Goal: Task Accomplishment & Management: Use online tool/utility

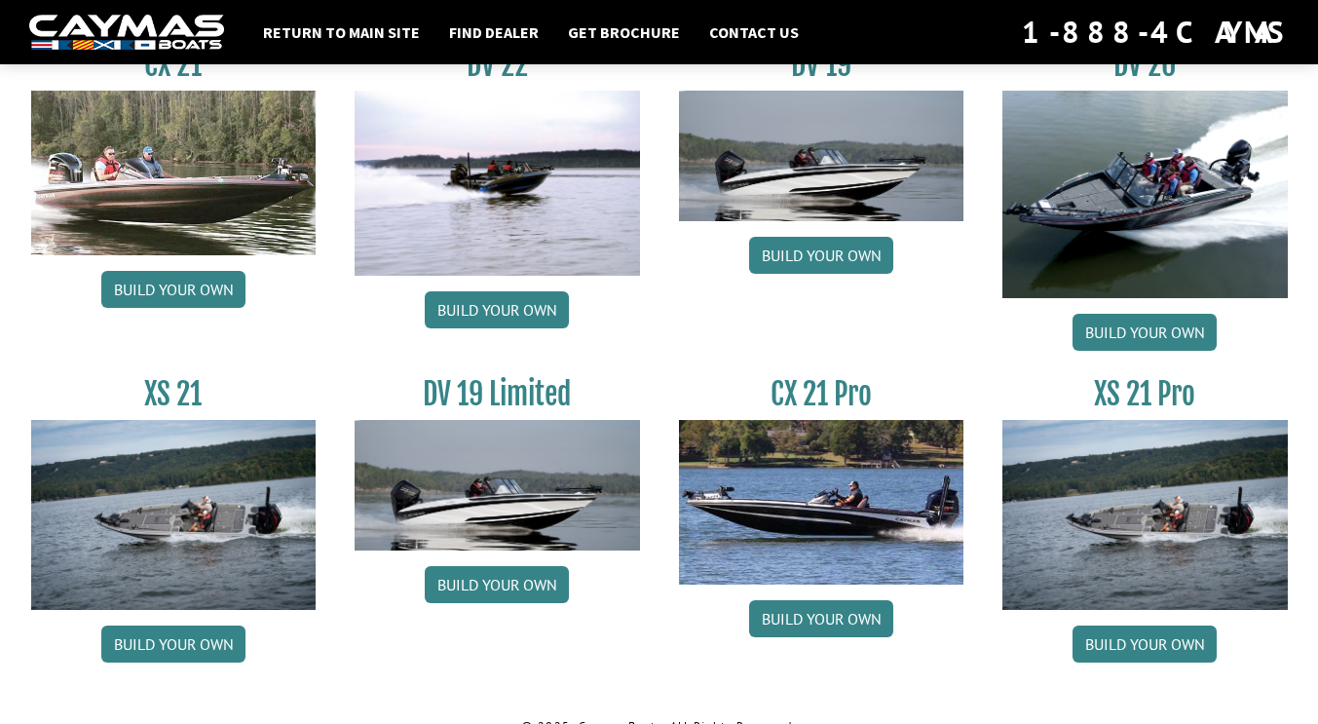
scroll to position [2382, 0]
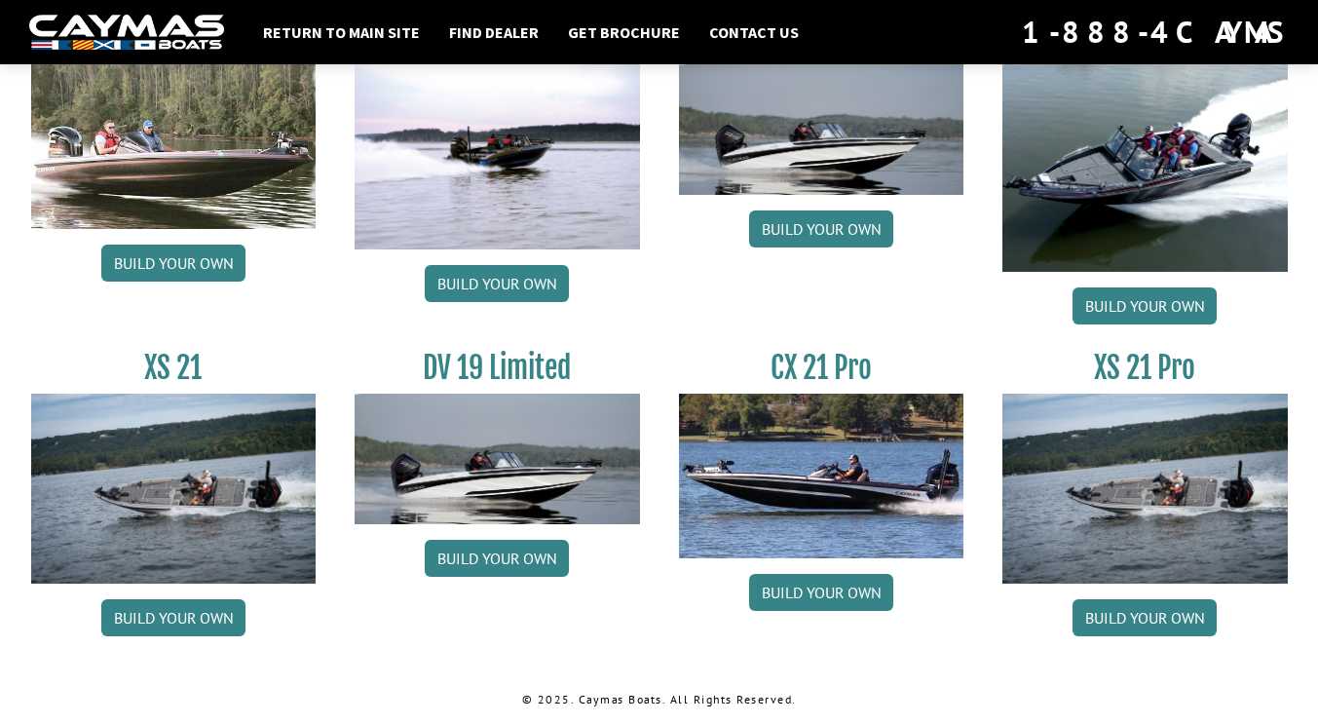
click at [236, 506] on img at bounding box center [173, 489] width 285 height 190
click at [167, 619] on link "Build your own" at bounding box center [173, 617] width 144 height 37
click at [1109, 616] on link "Build your own" at bounding box center [1145, 617] width 144 height 37
click at [210, 615] on link "Build your own" at bounding box center [173, 617] width 144 height 37
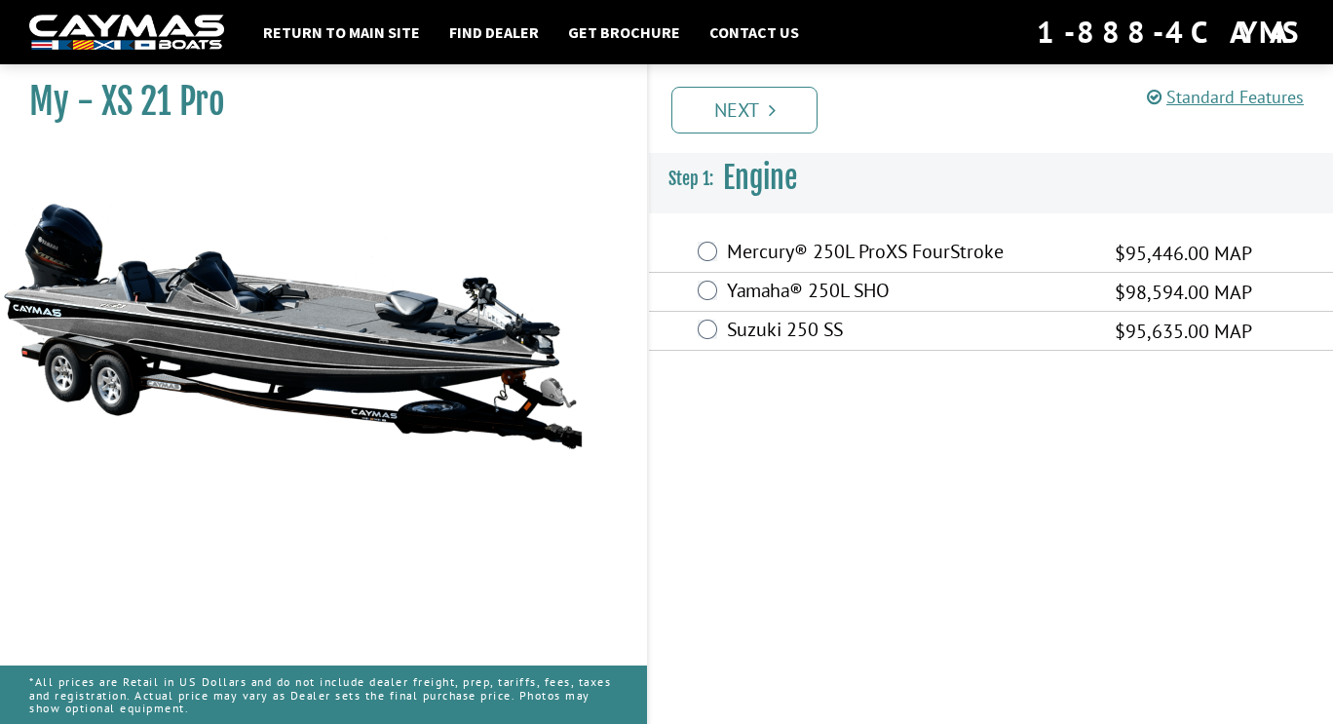
click at [826, 289] on label "Yamaha® 250L SHO" at bounding box center [908, 293] width 363 height 28
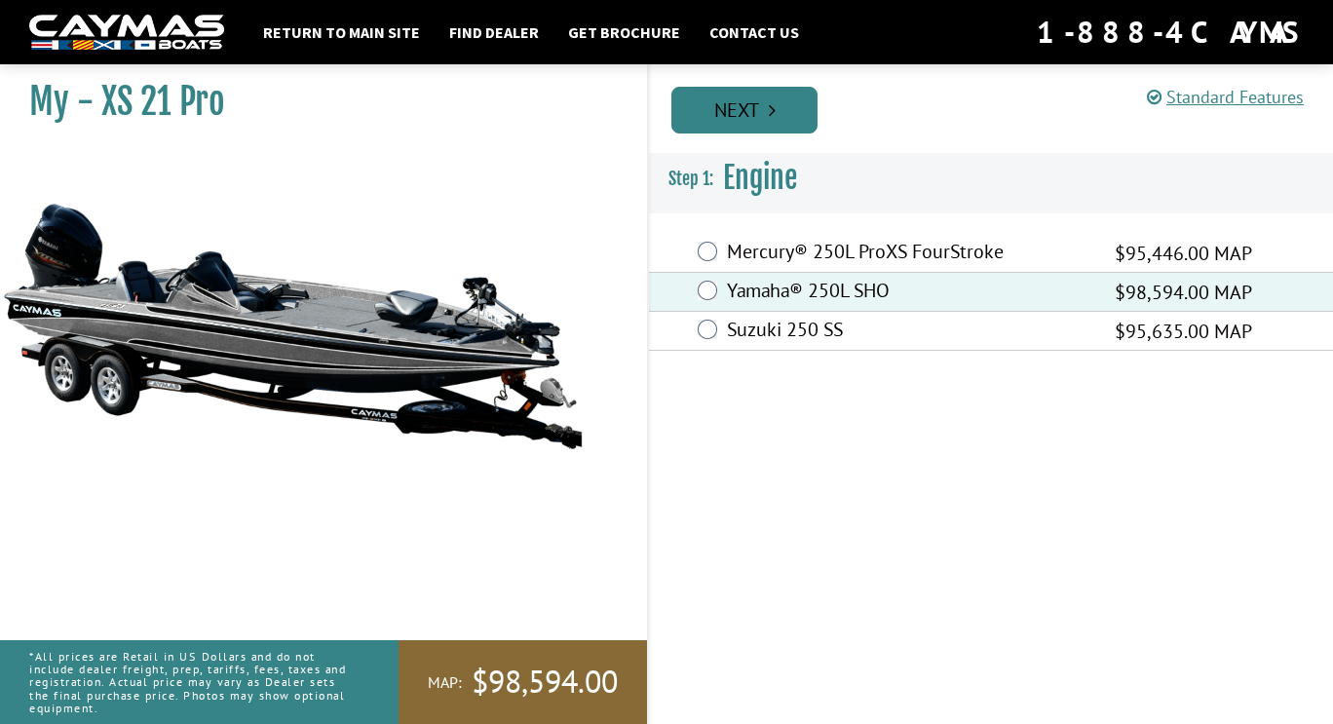
click at [764, 127] on link "Next" at bounding box center [744, 110] width 146 height 47
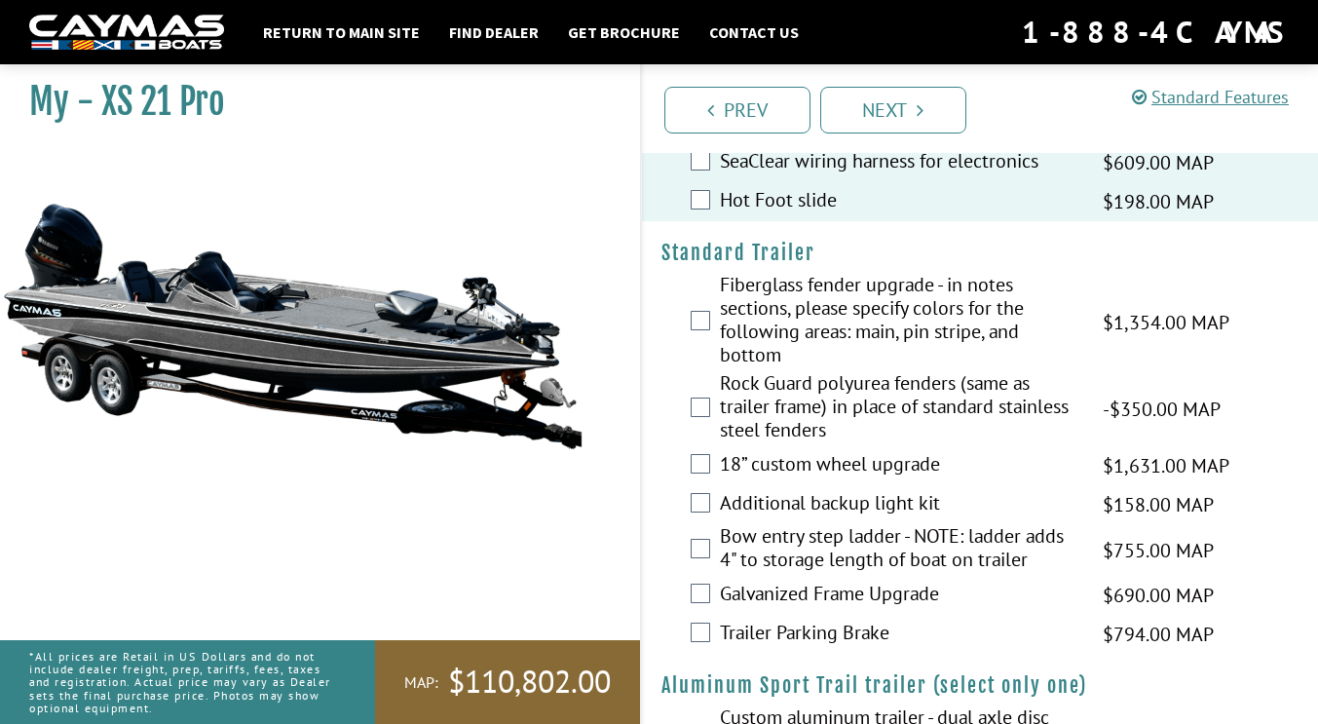
scroll to position [2934, 0]
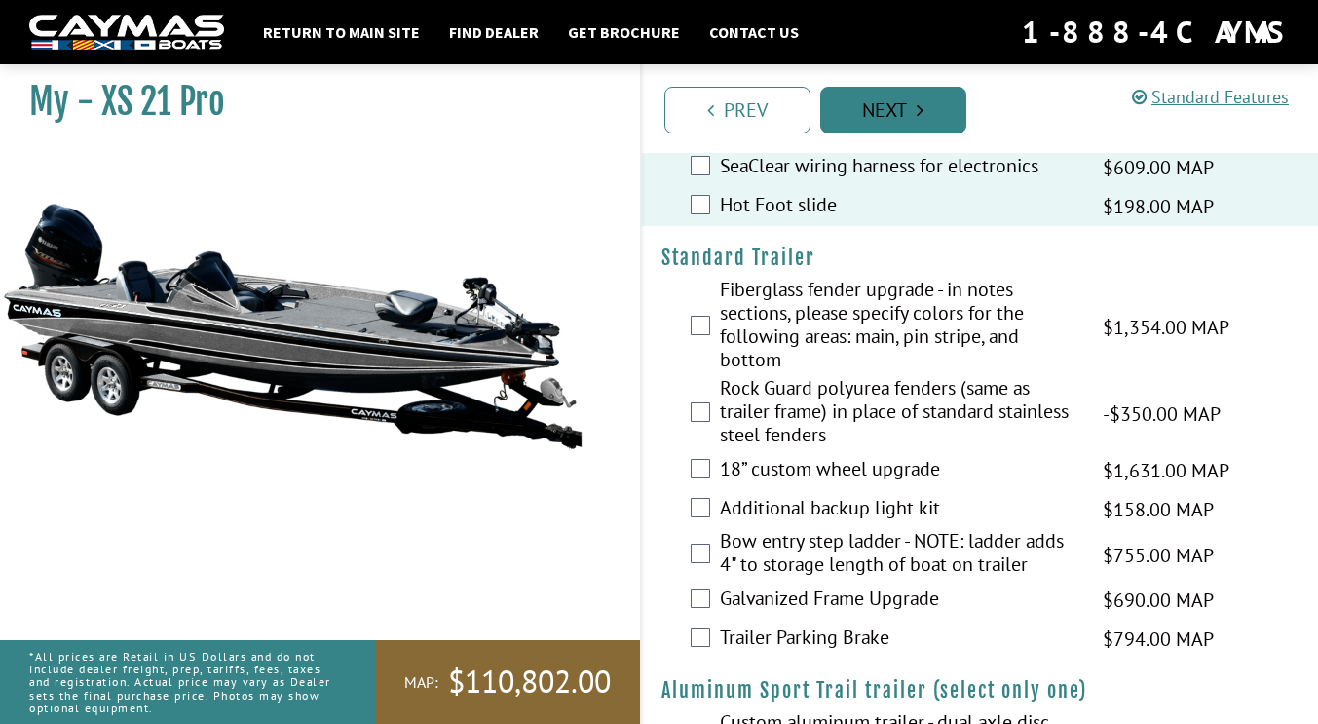
click at [904, 111] on link "Next" at bounding box center [893, 110] width 146 height 47
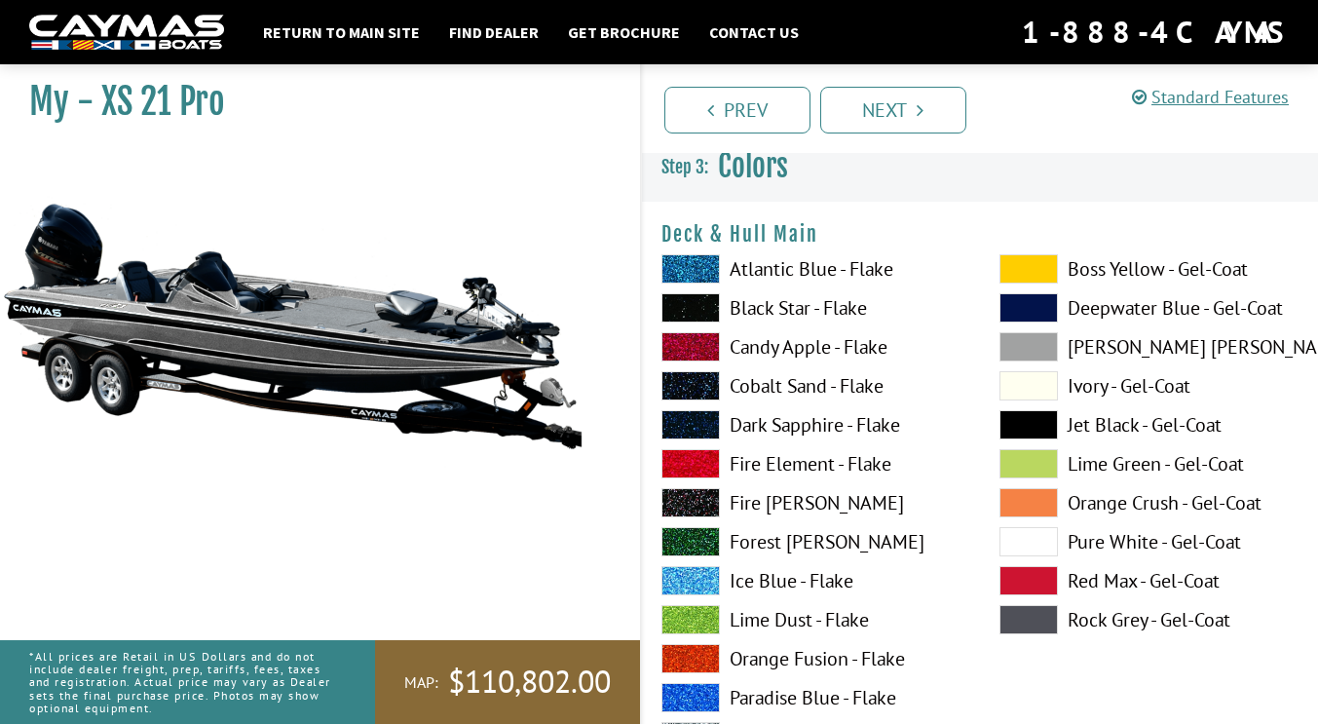
scroll to position [0, 0]
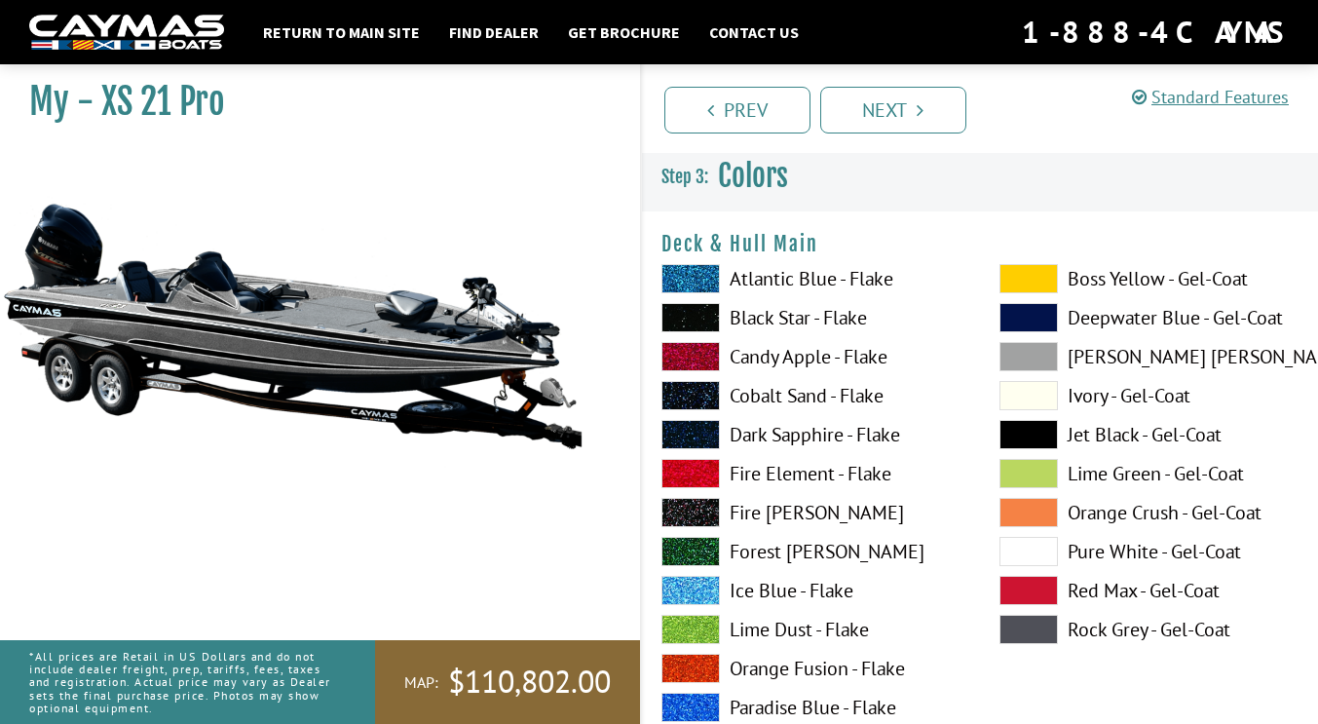
click at [1013, 546] on span at bounding box center [1029, 551] width 58 height 29
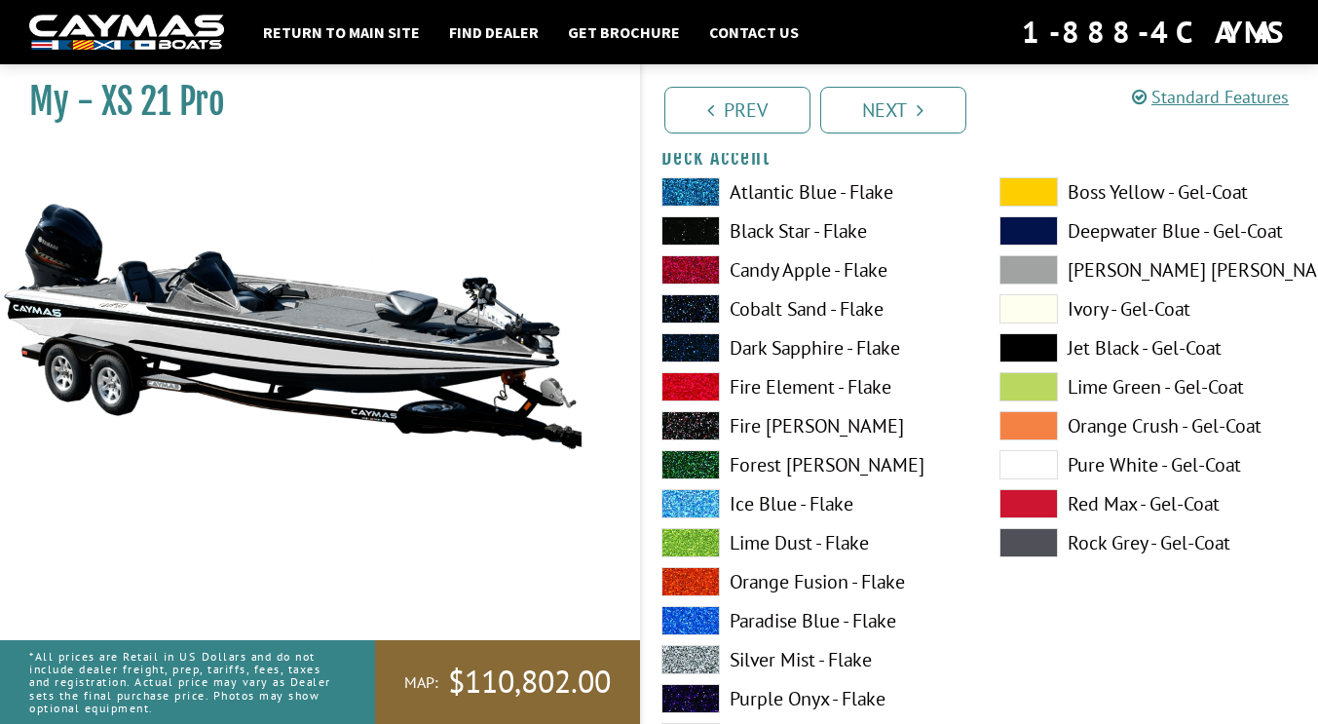
scroll to position [997, 0]
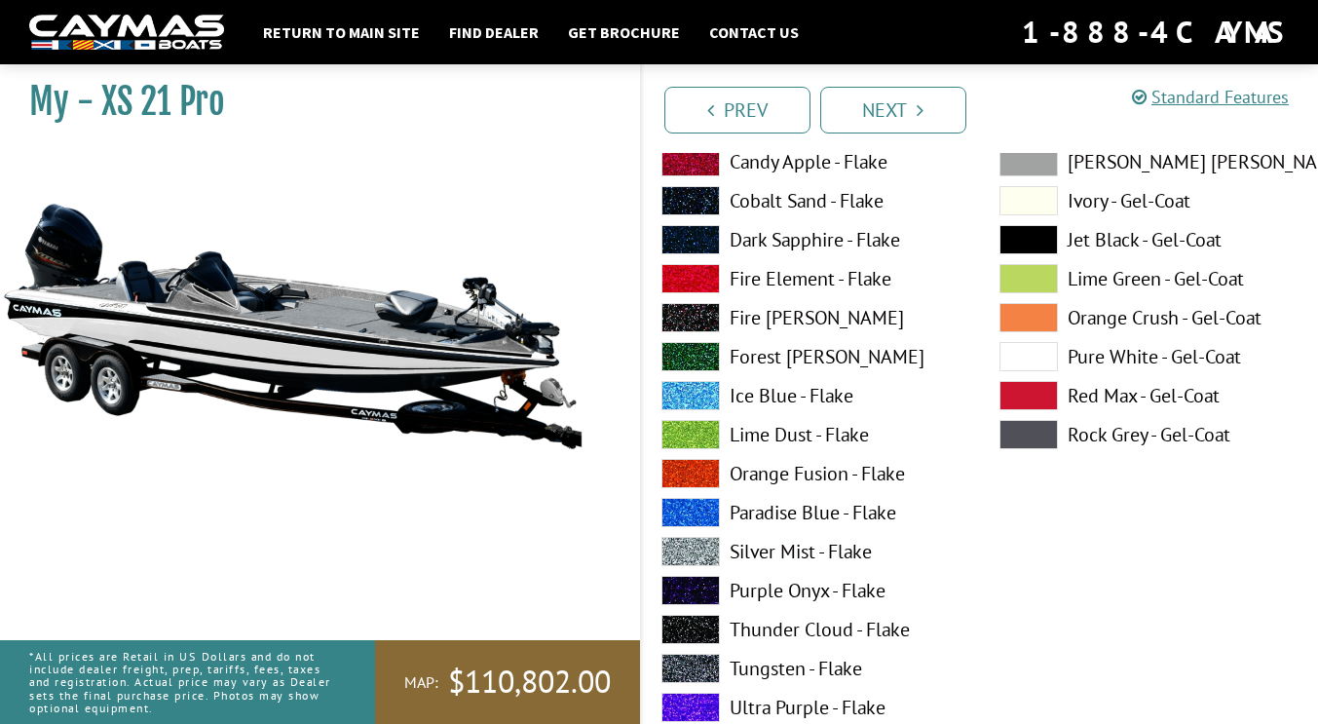
click at [689, 547] on span at bounding box center [691, 551] width 58 height 29
click at [700, 240] on span at bounding box center [691, 239] width 58 height 29
click at [707, 510] on span at bounding box center [691, 512] width 58 height 29
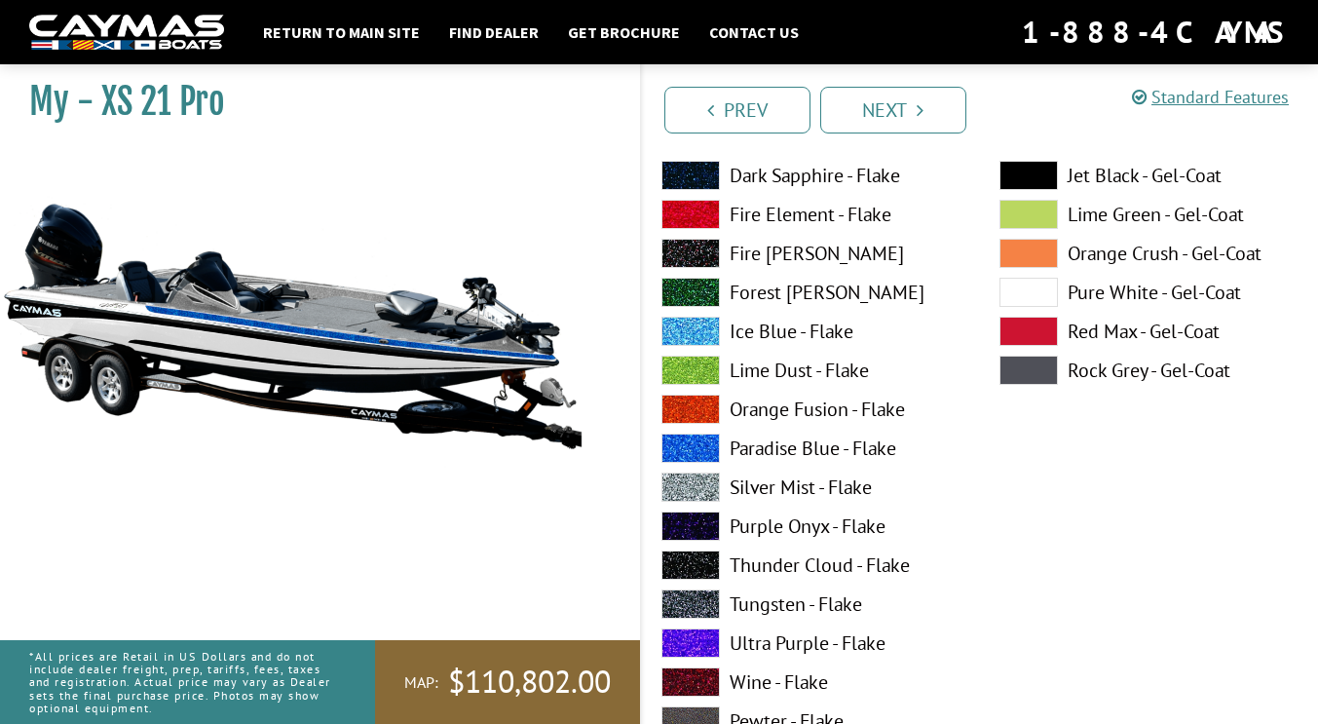
scroll to position [1067, 0]
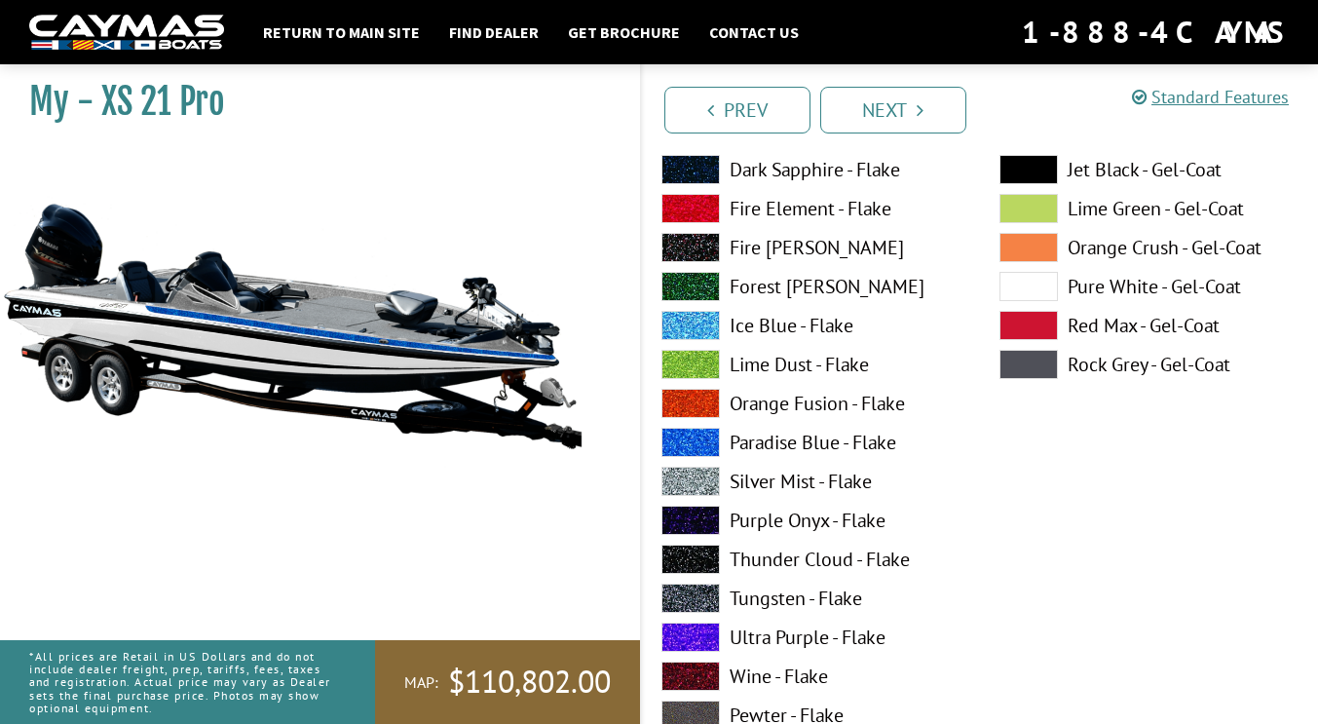
click at [709, 527] on span at bounding box center [691, 520] width 58 height 29
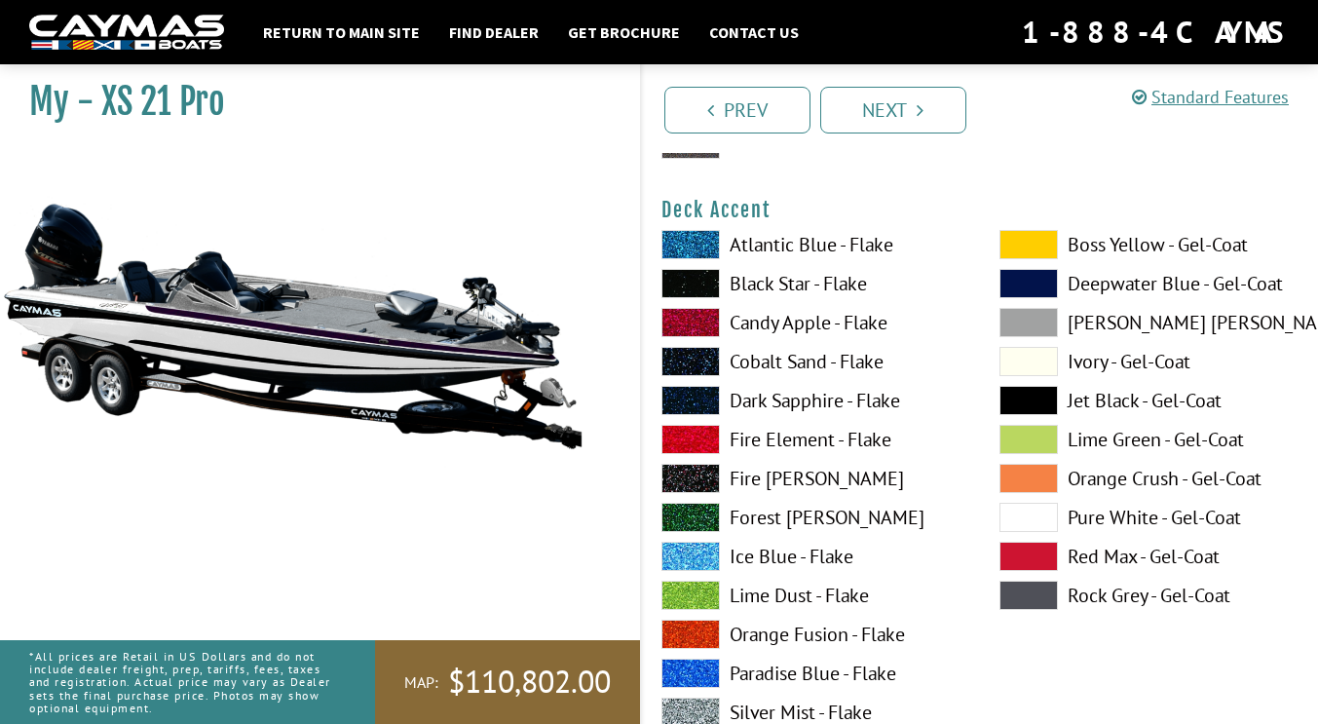
scroll to position [837, 0]
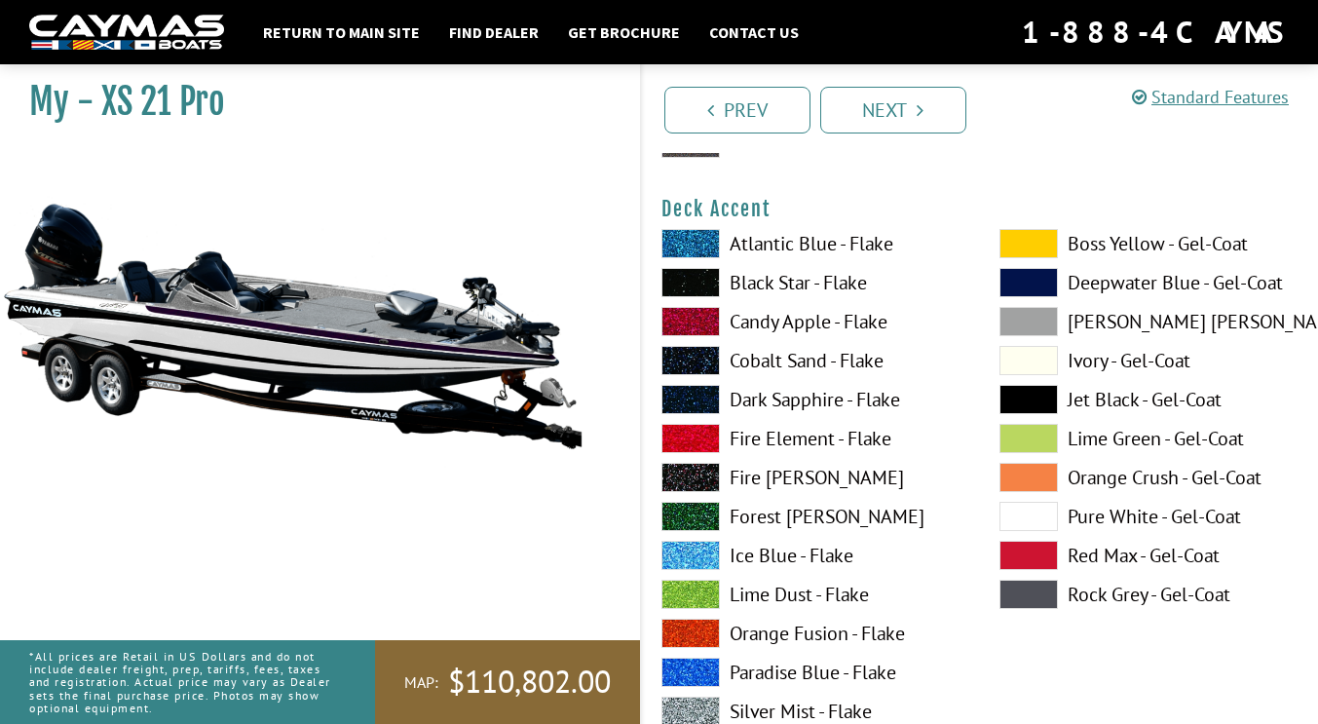
click at [703, 239] on span at bounding box center [691, 243] width 58 height 29
click at [686, 398] on span at bounding box center [691, 399] width 58 height 29
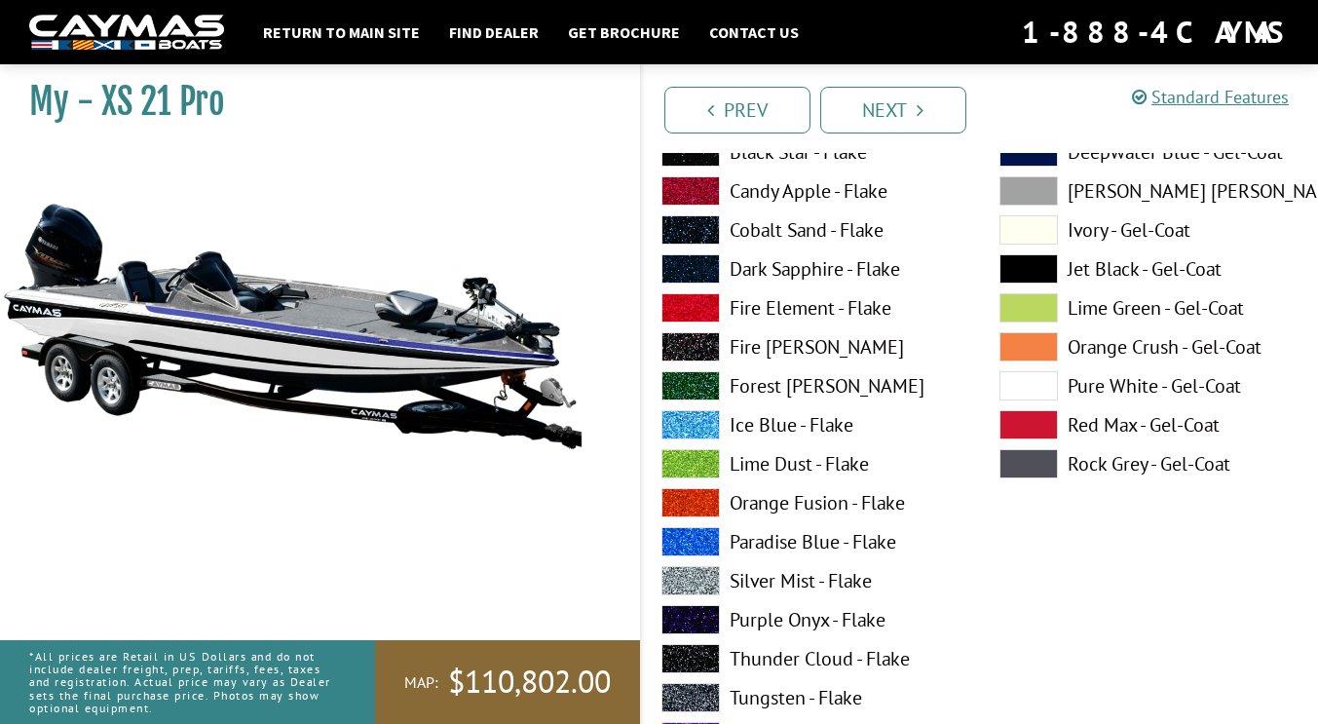
scroll to position [1767, 0]
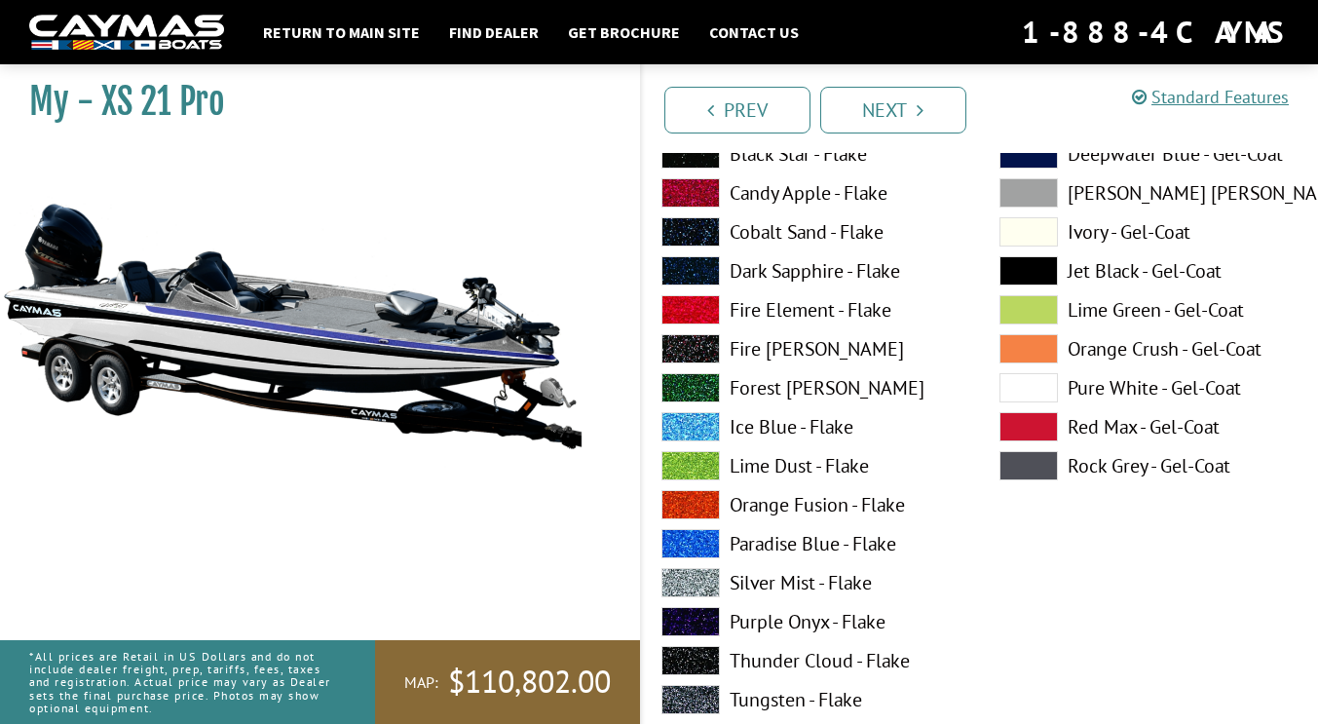
click at [701, 501] on span at bounding box center [691, 504] width 58 height 29
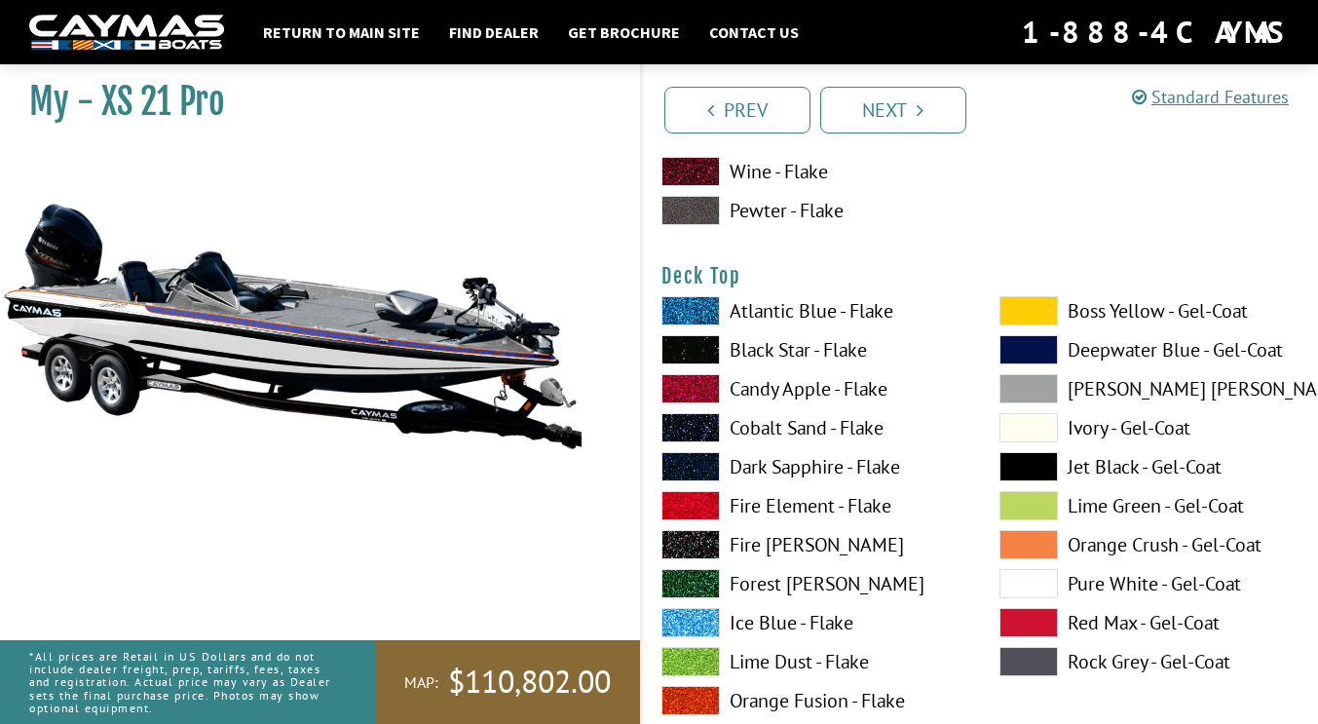
scroll to position [2374, 0]
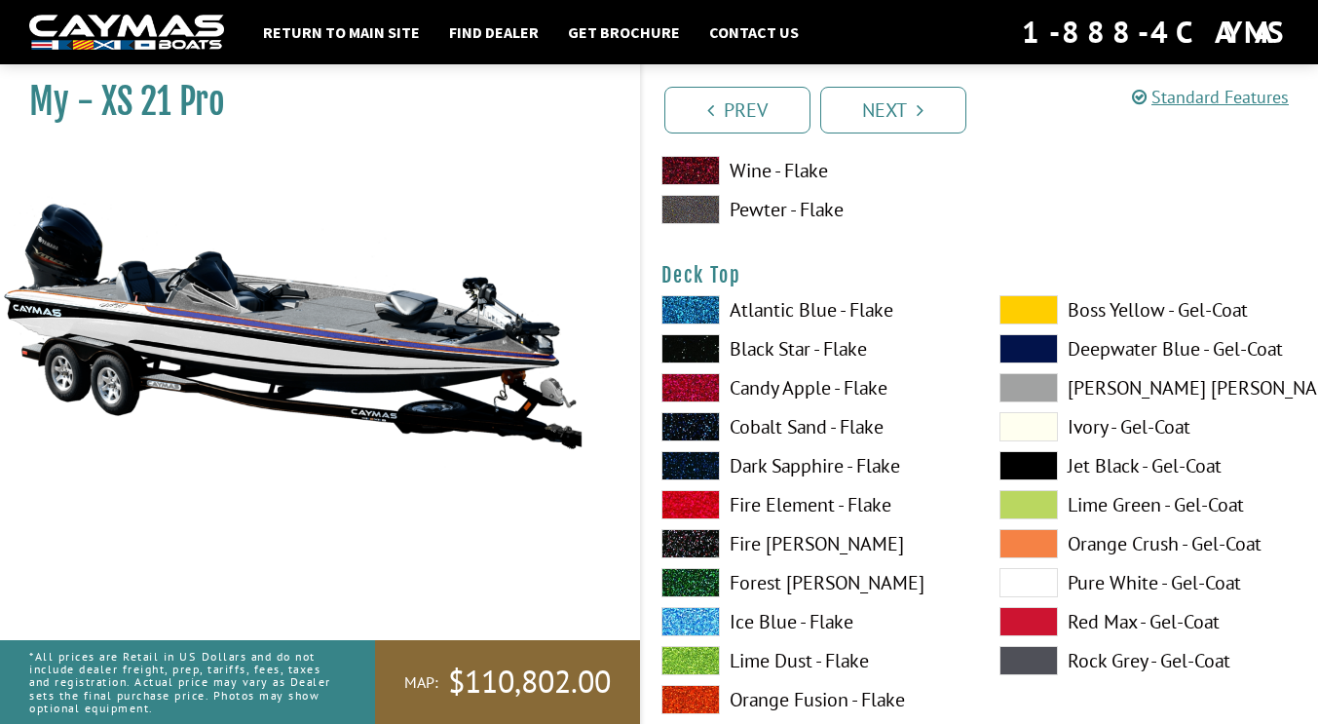
click at [1013, 426] on span at bounding box center [1029, 426] width 58 height 29
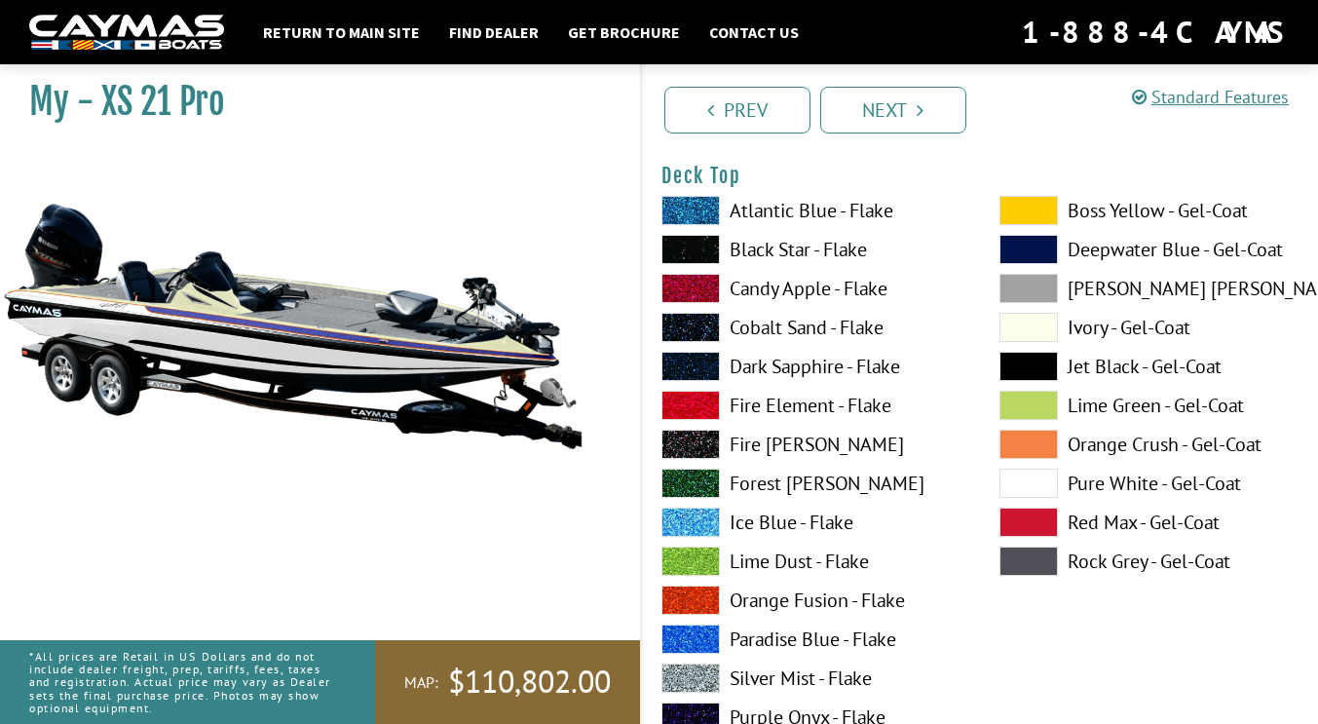
scroll to position [2473, 0]
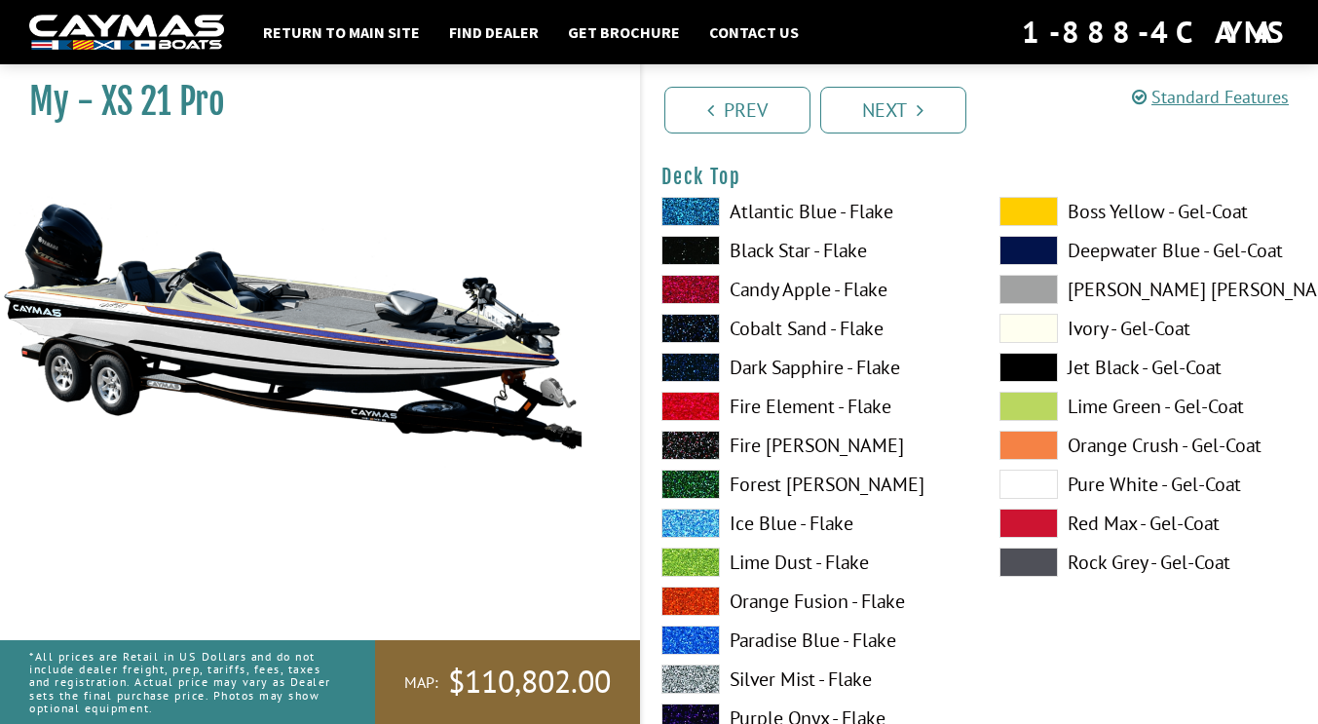
click at [711, 669] on span at bounding box center [691, 678] width 58 height 29
click at [1015, 480] on span at bounding box center [1029, 484] width 58 height 29
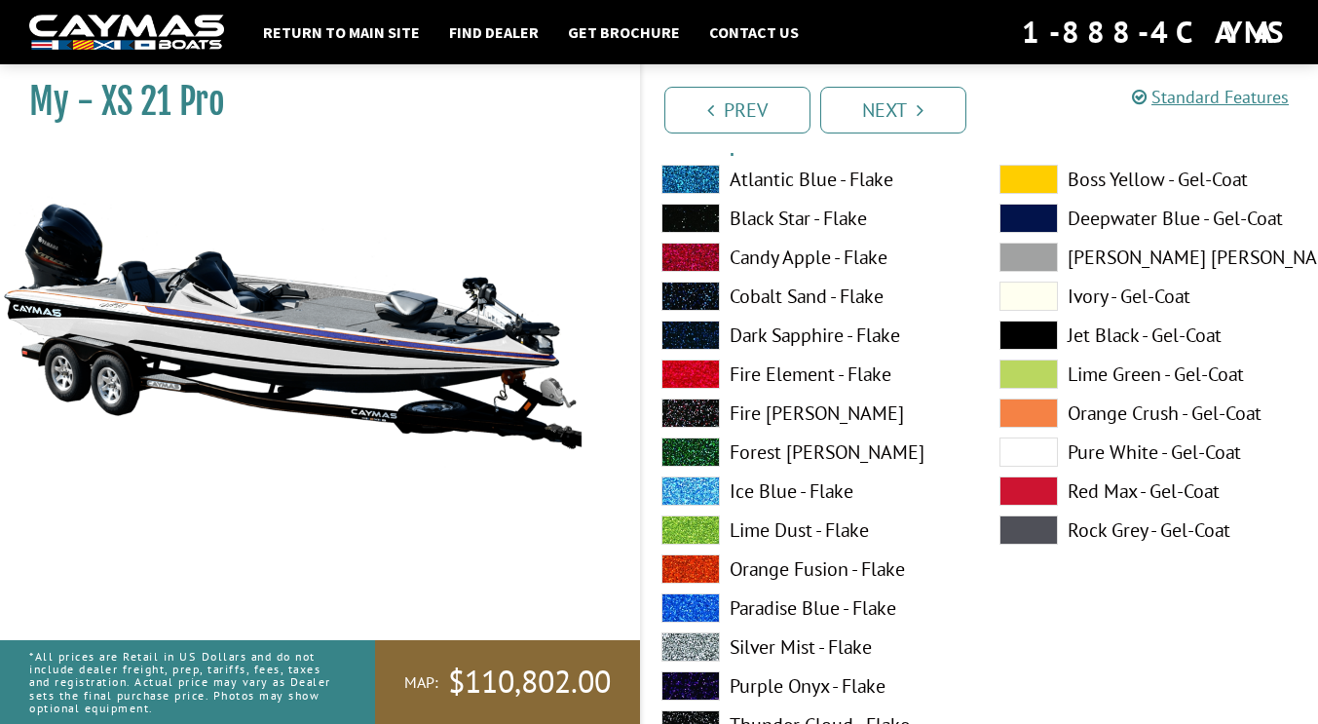
scroll to position [3309, 0]
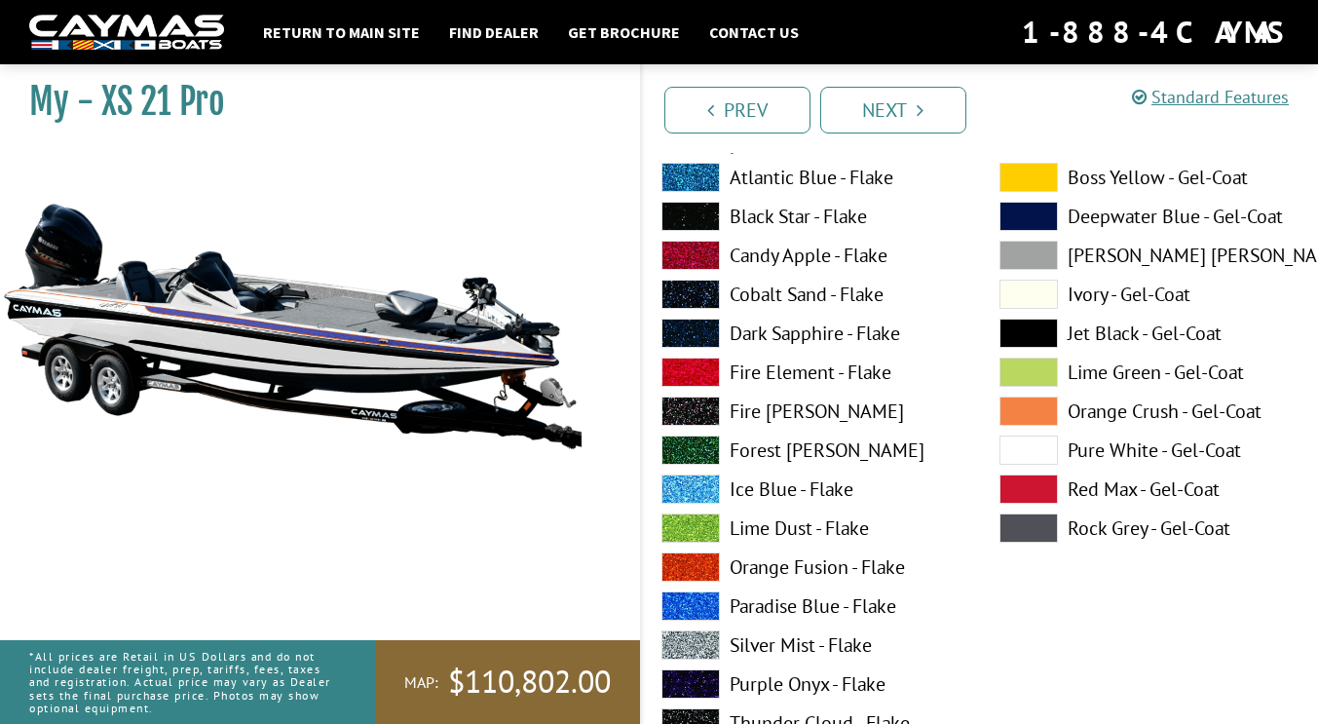
click at [696, 565] on span at bounding box center [691, 566] width 58 height 29
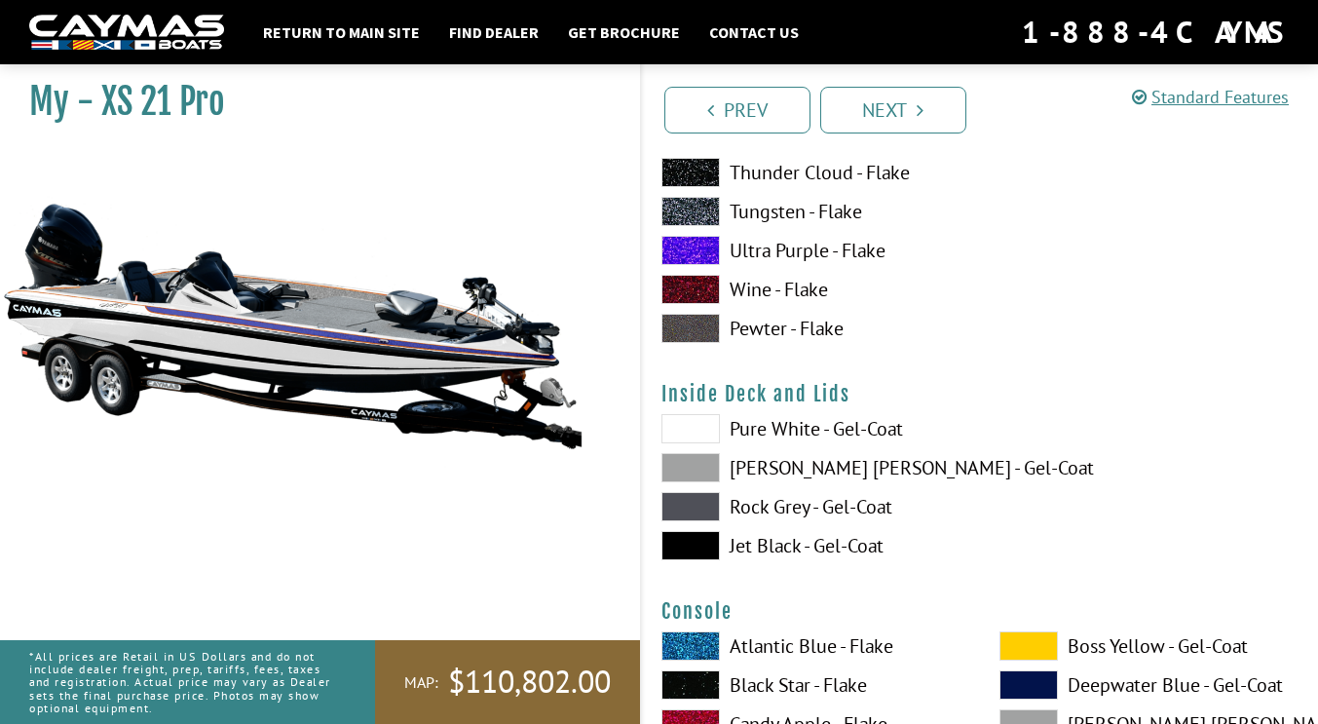
scroll to position [3861, 0]
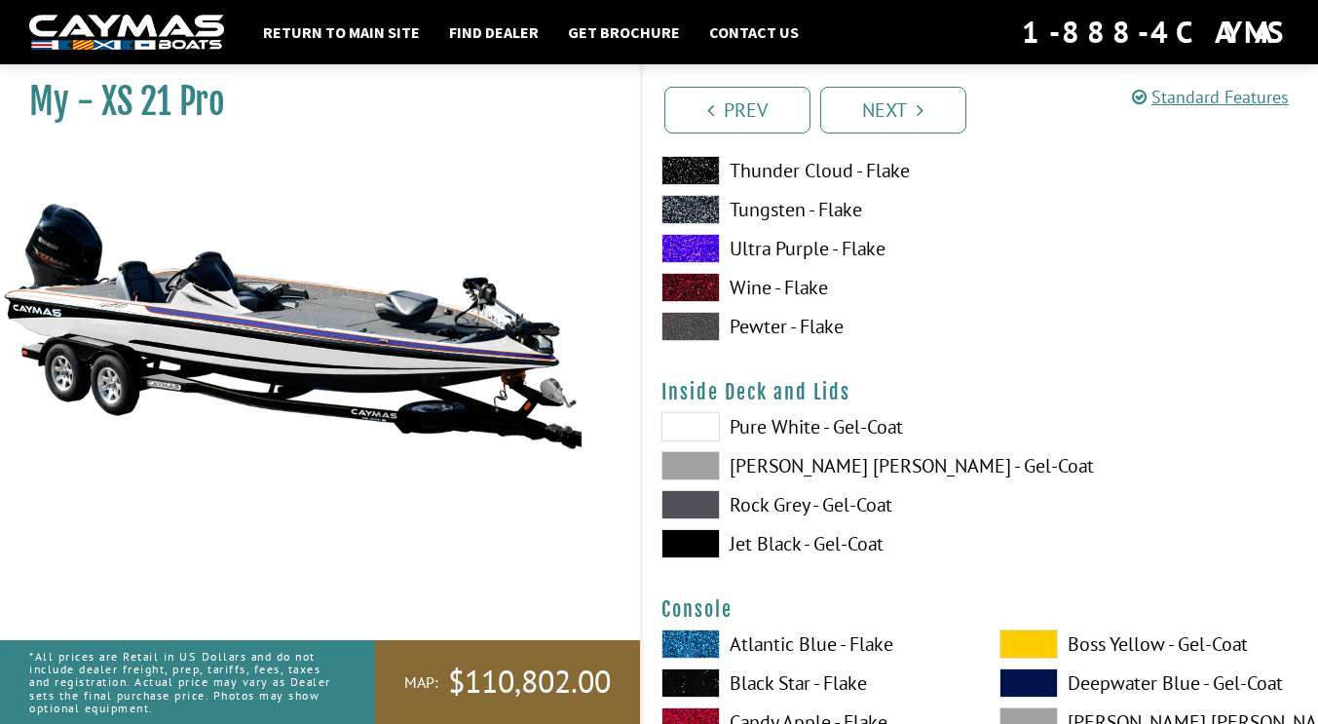
click at [692, 432] on span at bounding box center [691, 426] width 58 height 29
click at [682, 461] on span at bounding box center [691, 465] width 58 height 29
click at [680, 497] on span at bounding box center [691, 504] width 58 height 29
click at [697, 436] on span at bounding box center [691, 426] width 58 height 29
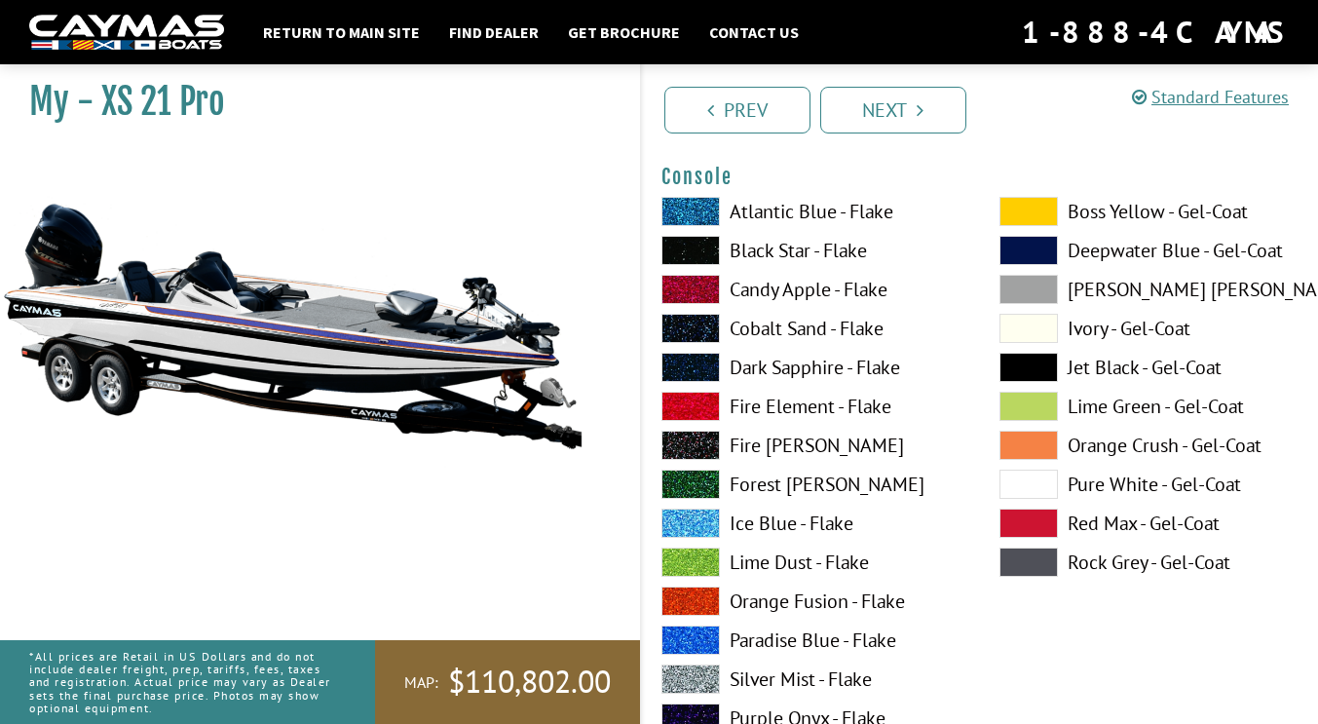
scroll to position [4314, 0]
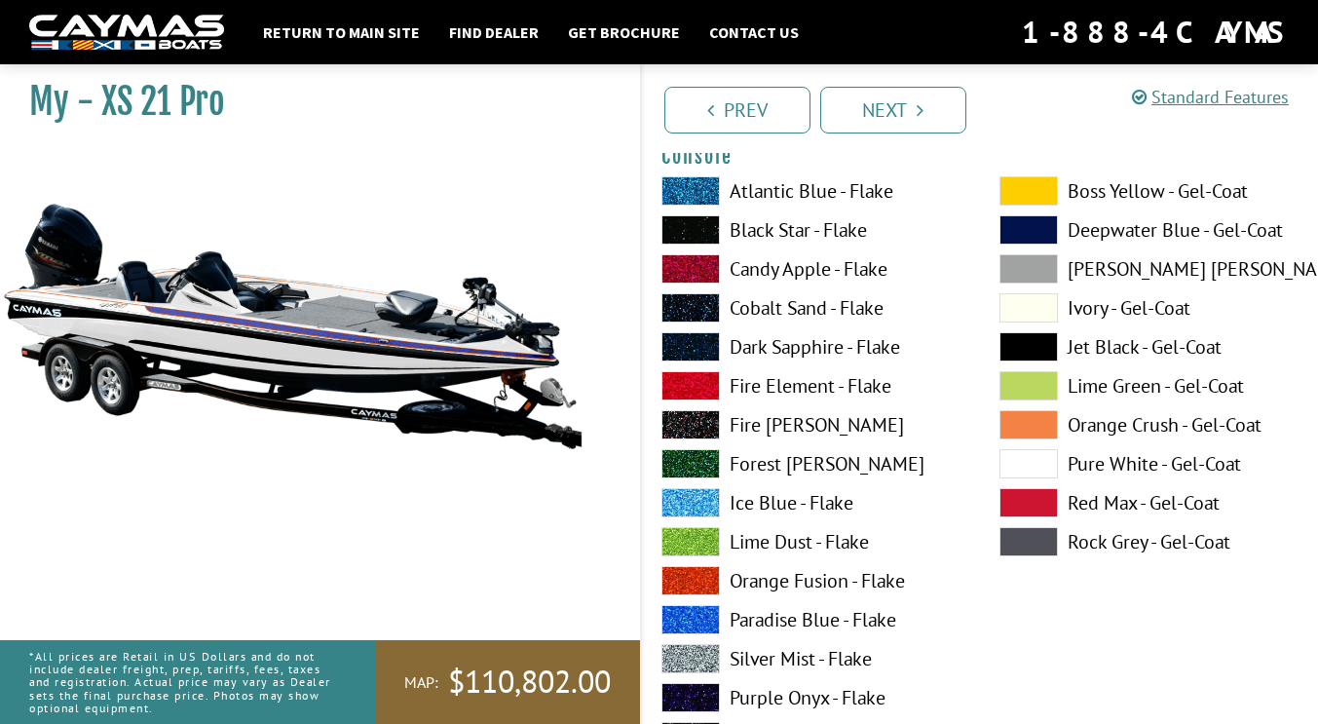
click at [705, 347] on span at bounding box center [691, 346] width 58 height 29
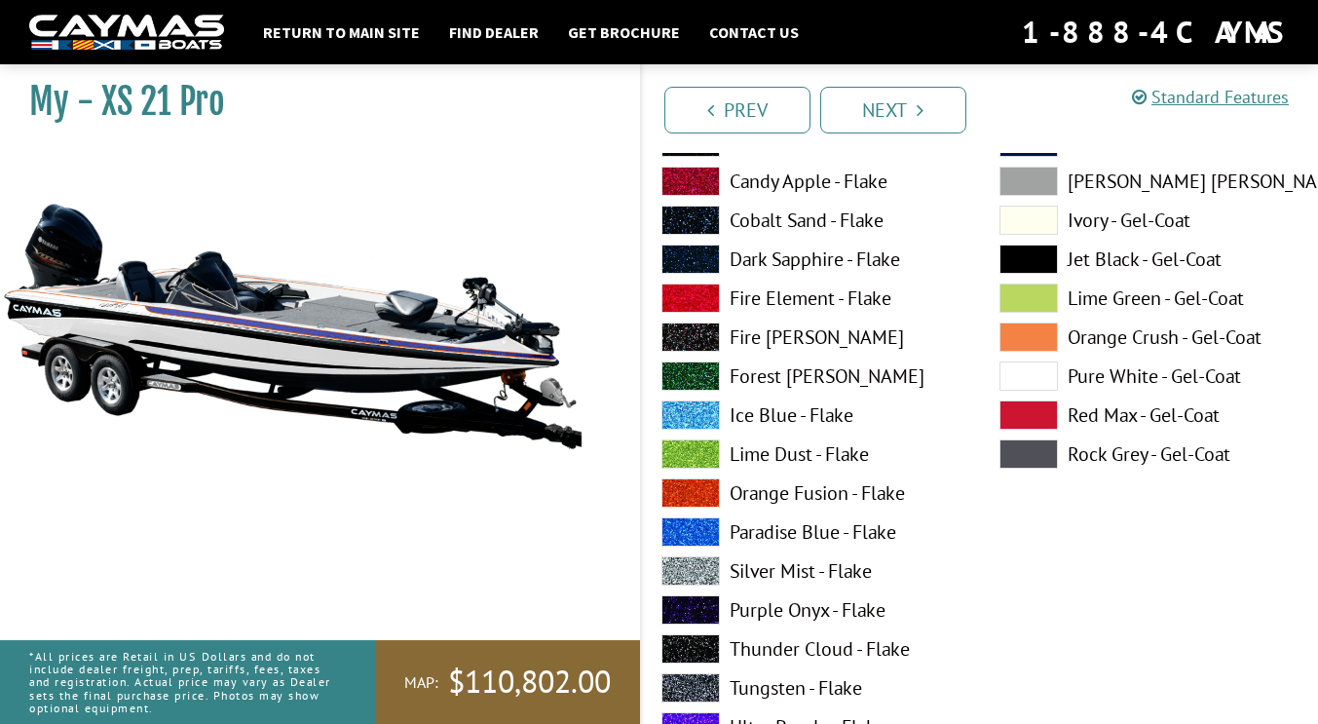
scroll to position [5205, 0]
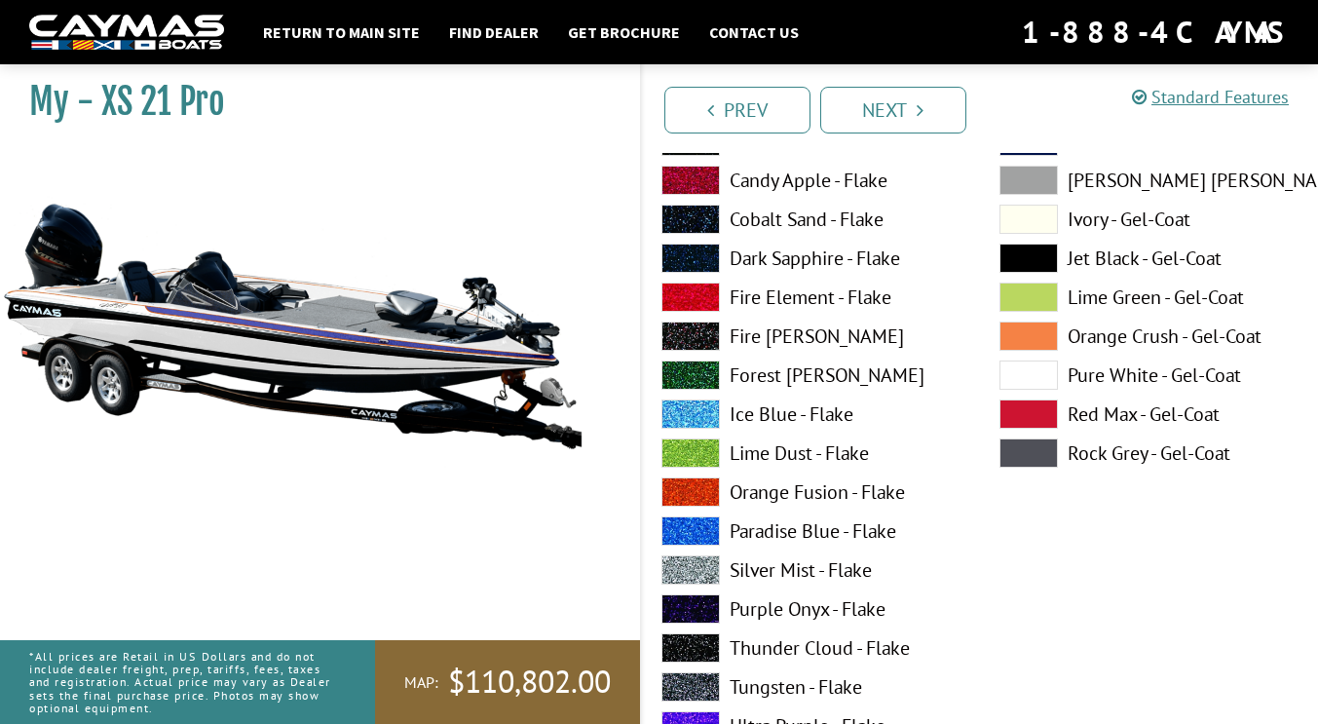
click at [694, 484] on span at bounding box center [691, 491] width 58 height 29
click at [1009, 375] on span at bounding box center [1029, 374] width 58 height 29
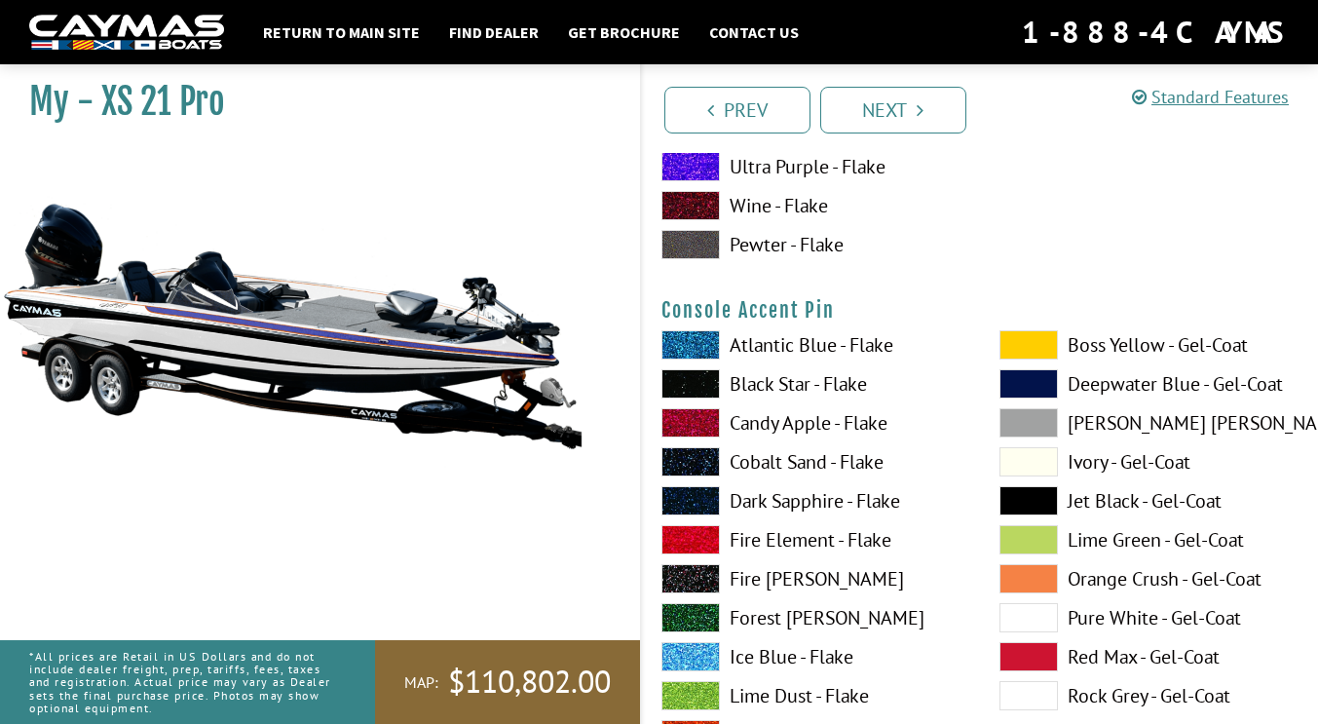
scroll to position [5910, 0]
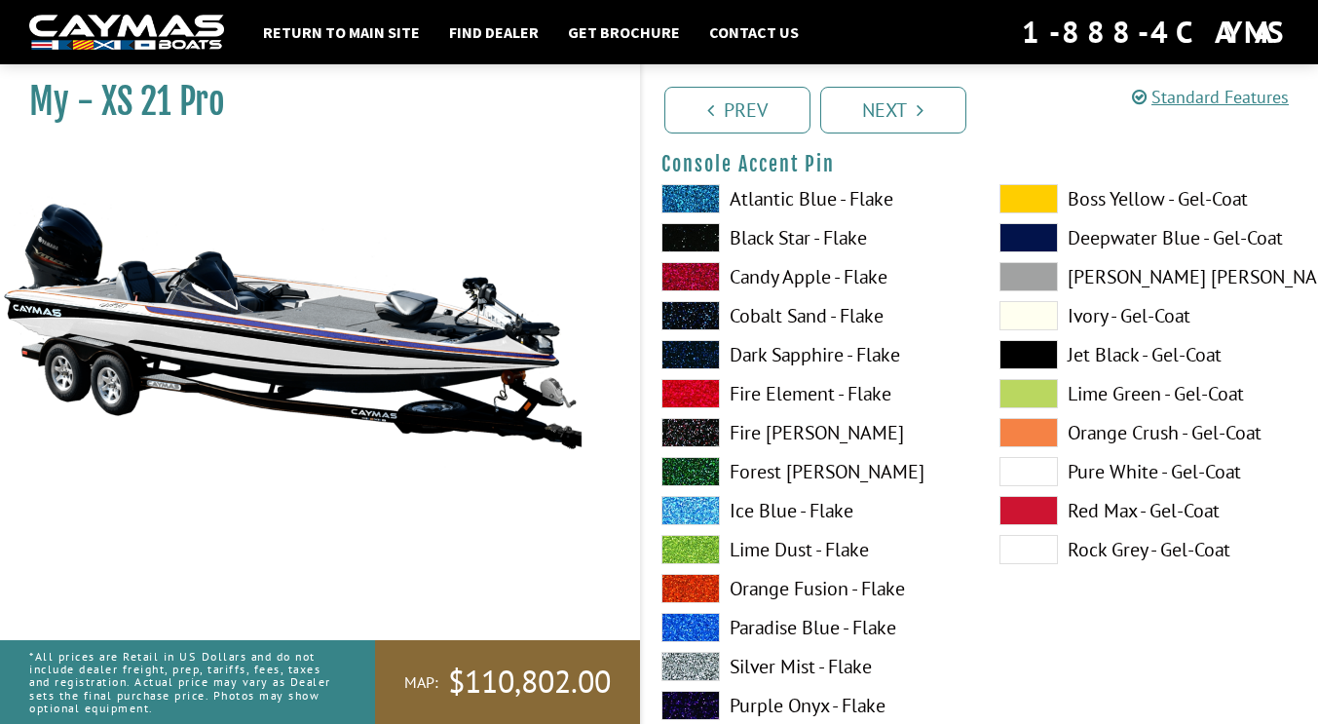
click at [686, 585] on span at bounding box center [691, 588] width 58 height 29
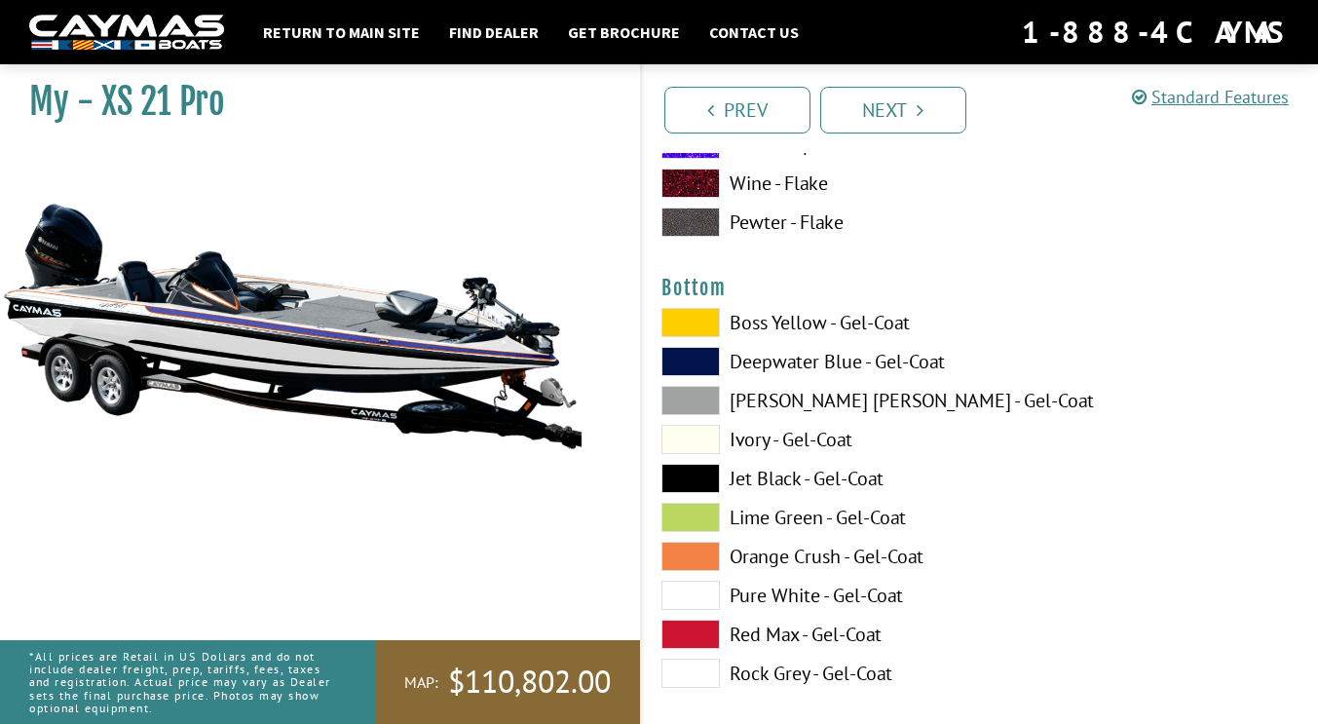
scroll to position [6584, 0]
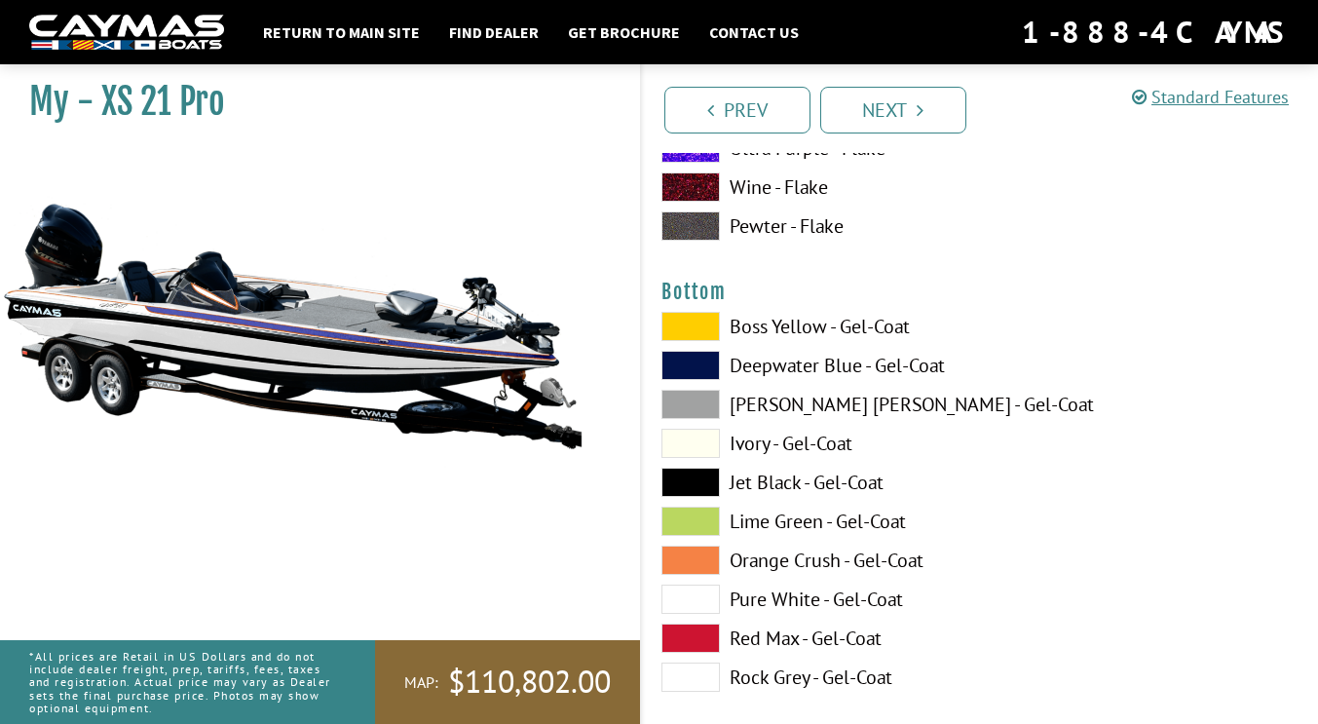
click at [696, 600] on span at bounding box center [691, 599] width 58 height 29
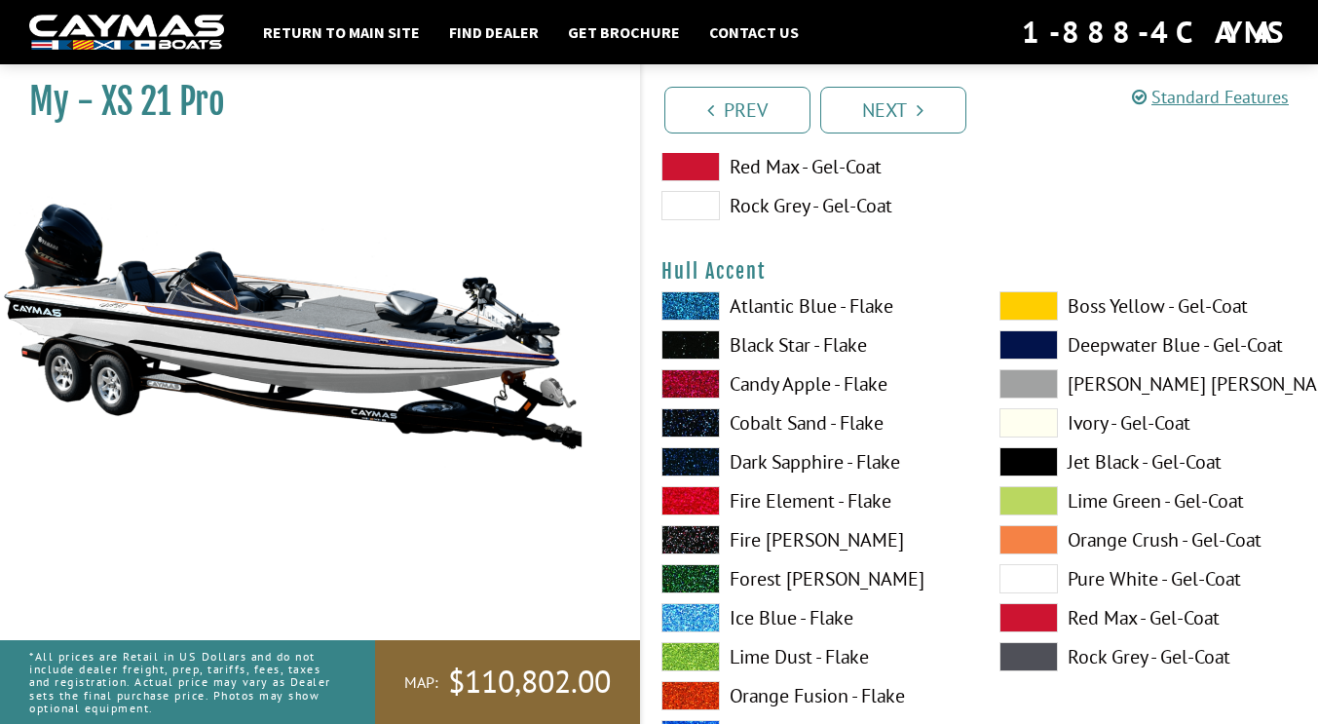
scroll to position [7068, 0]
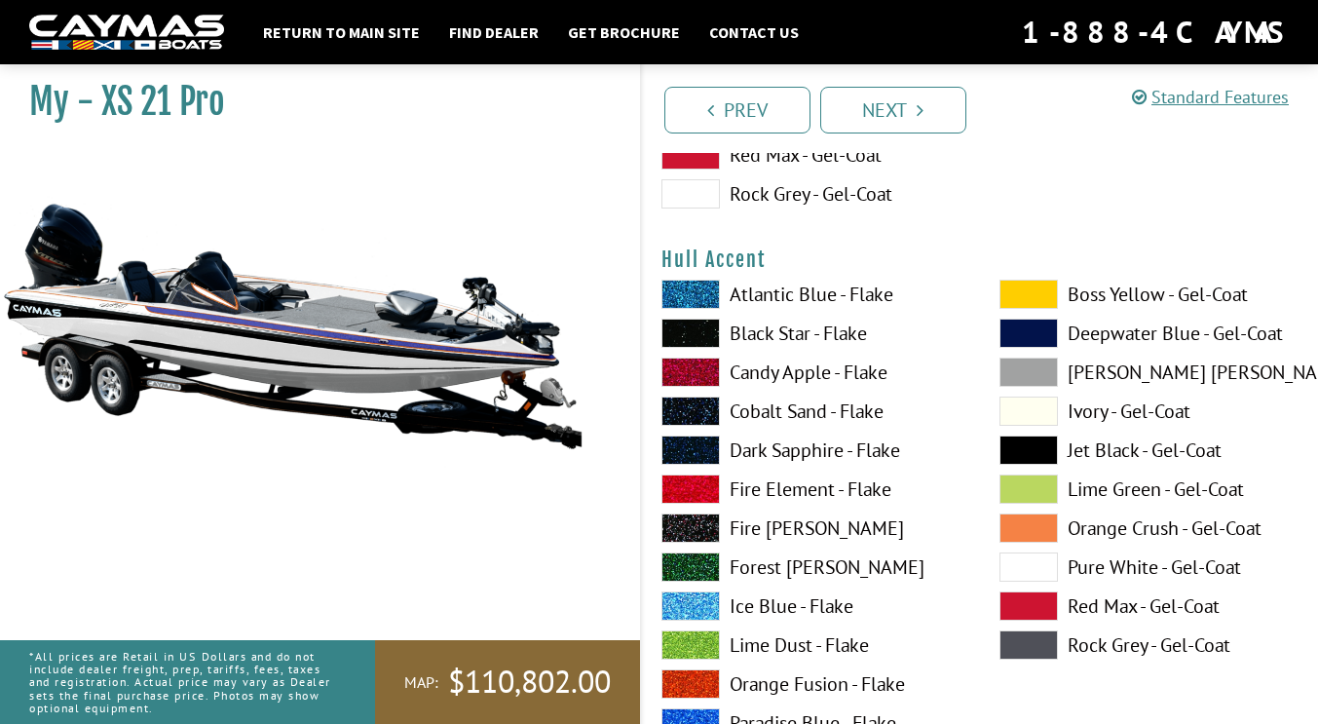
click at [700, 453] on span at bounding box center [691, 450] width 58 height 29
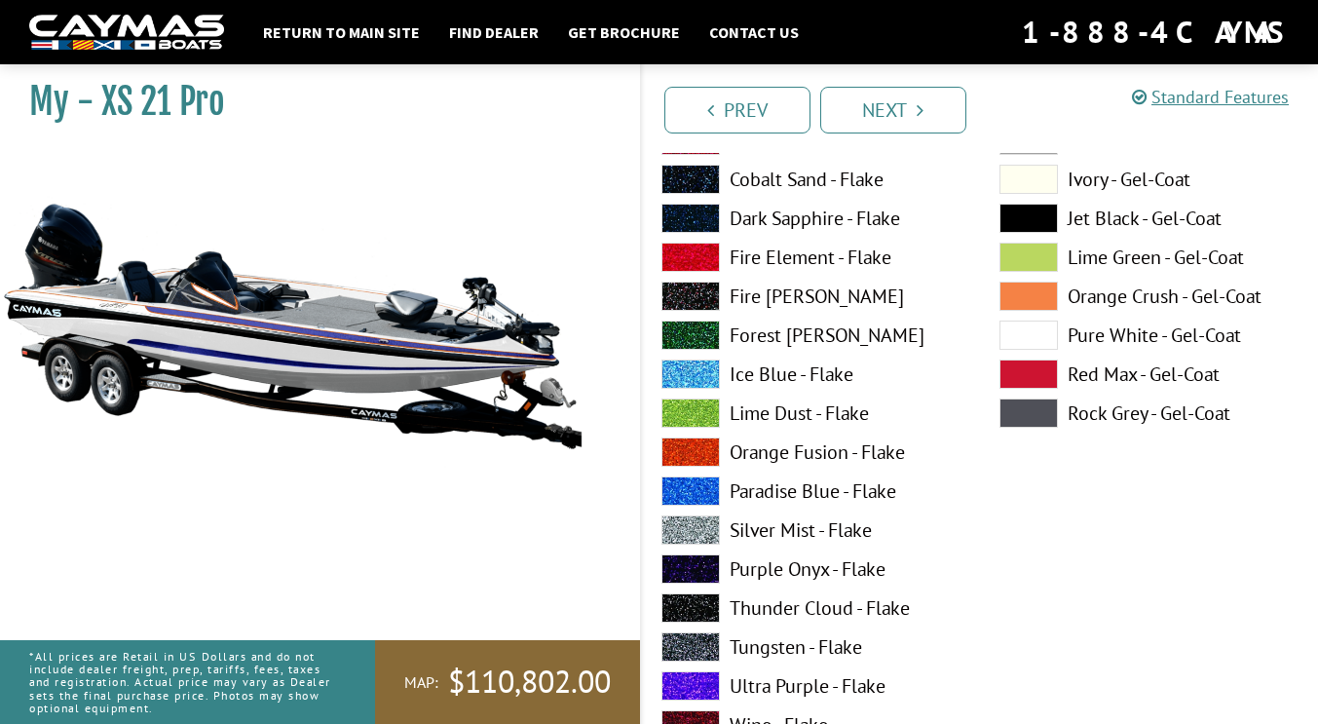
scroll to position [8102, 0]
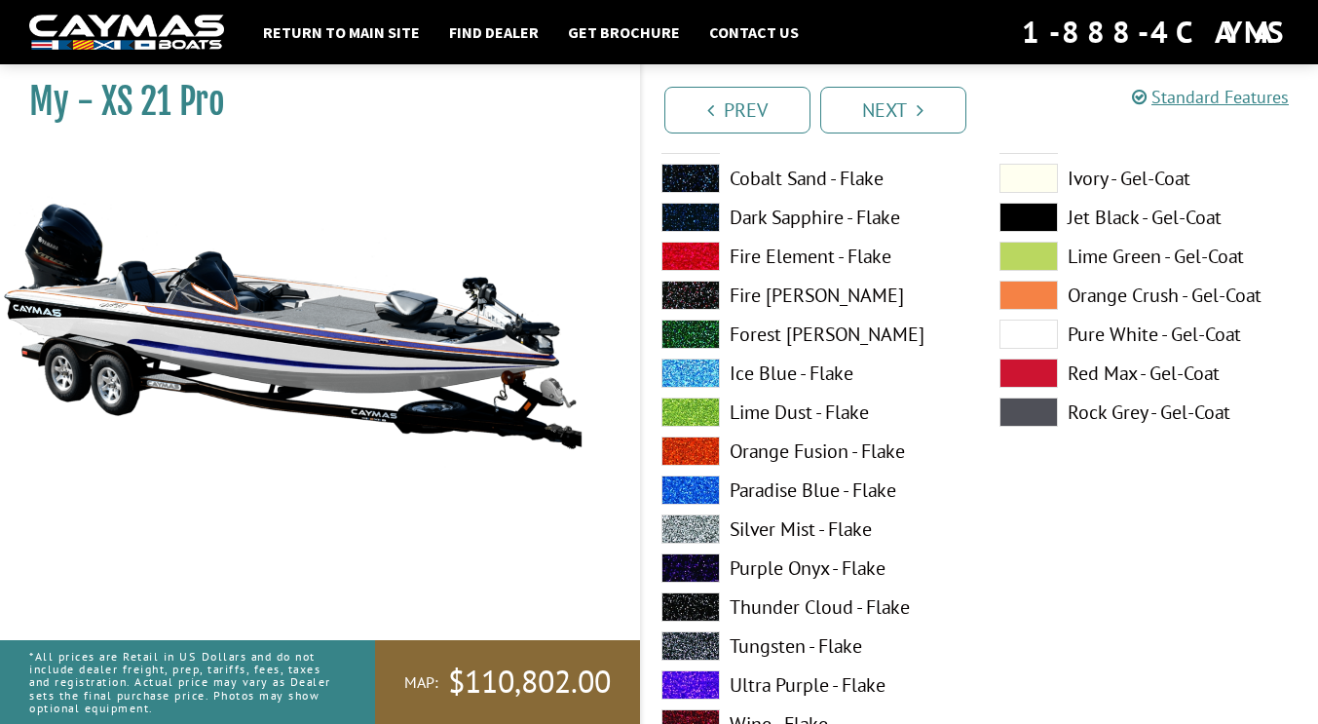
click at [701, 446] on span at bounding box center [691, 450] width 58 height 29
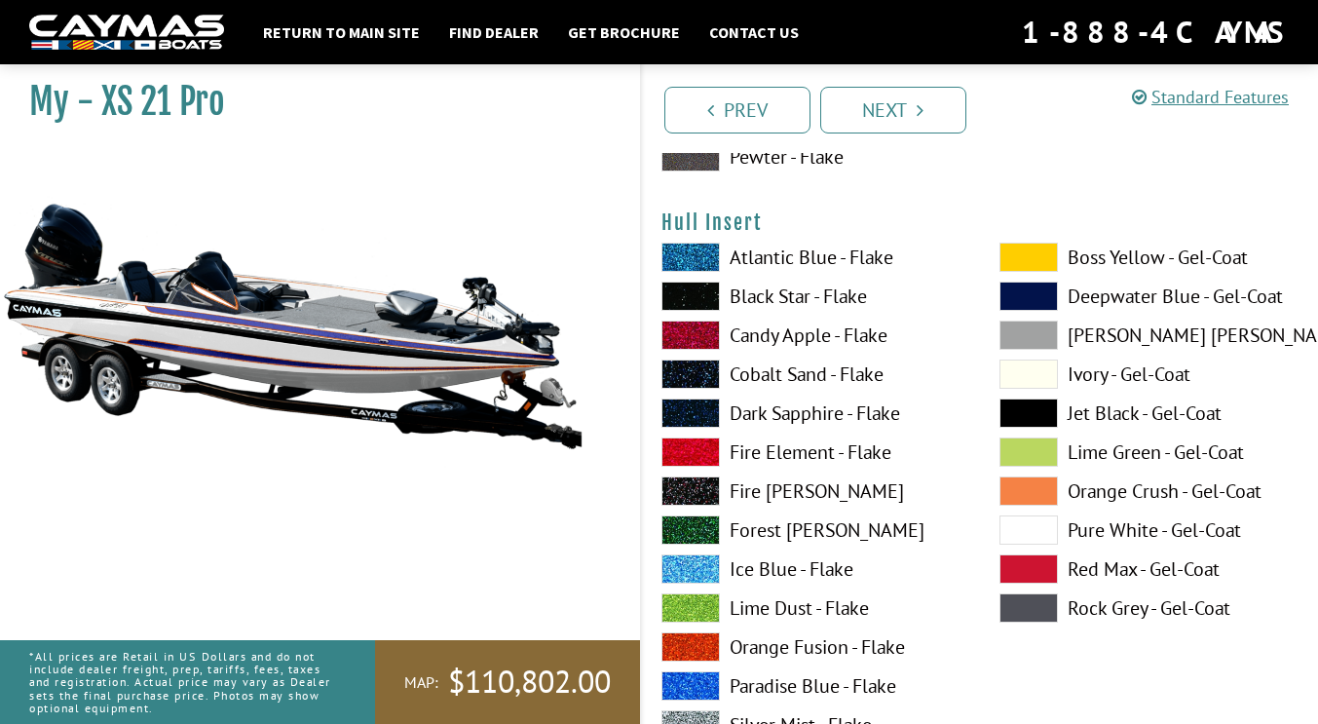
scroll to position [8709, 0]
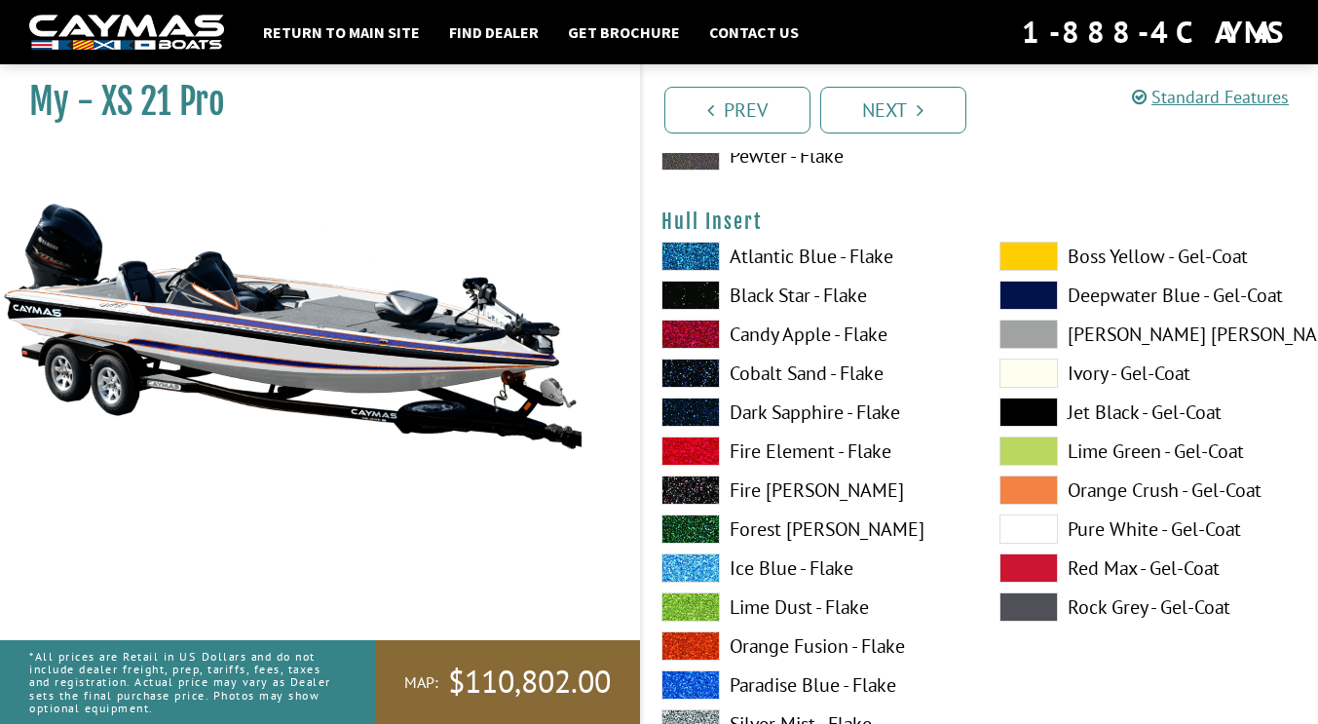
click at [702, 408] on span at bounding box center [691, 412] width 58 height 29
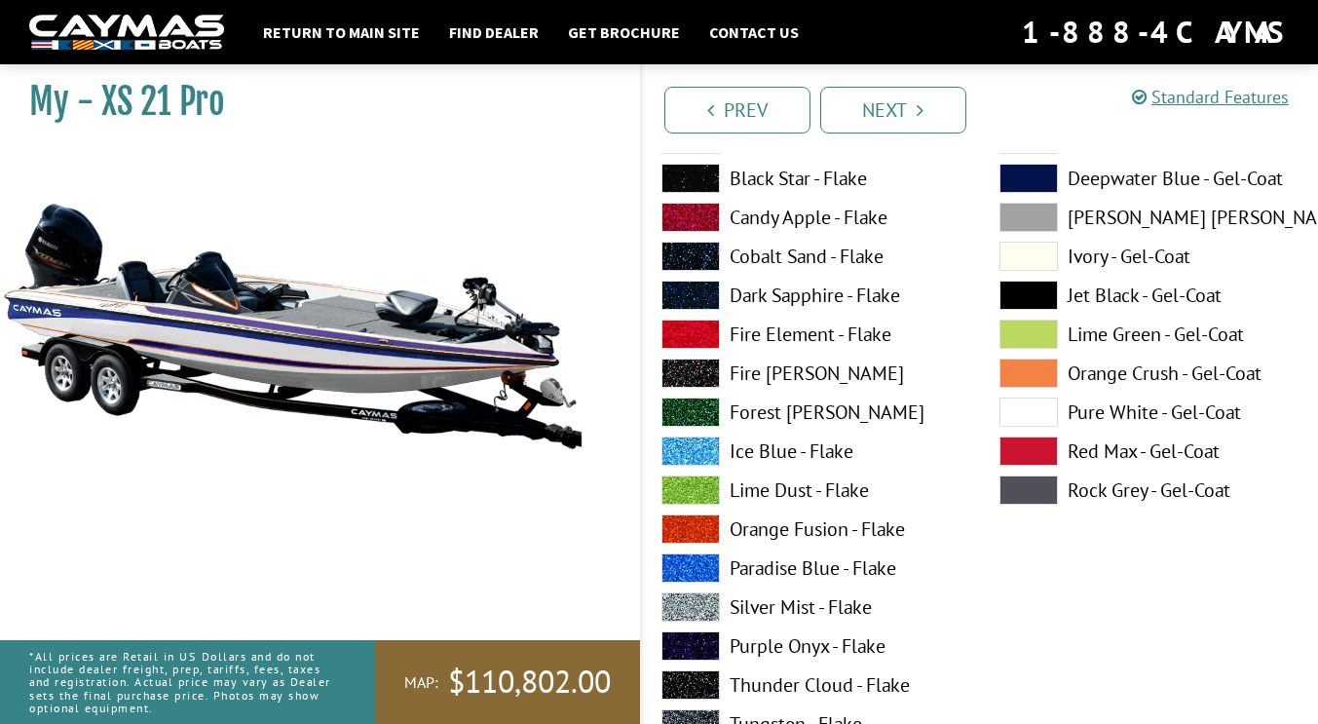
scroll to position [8827, 0]
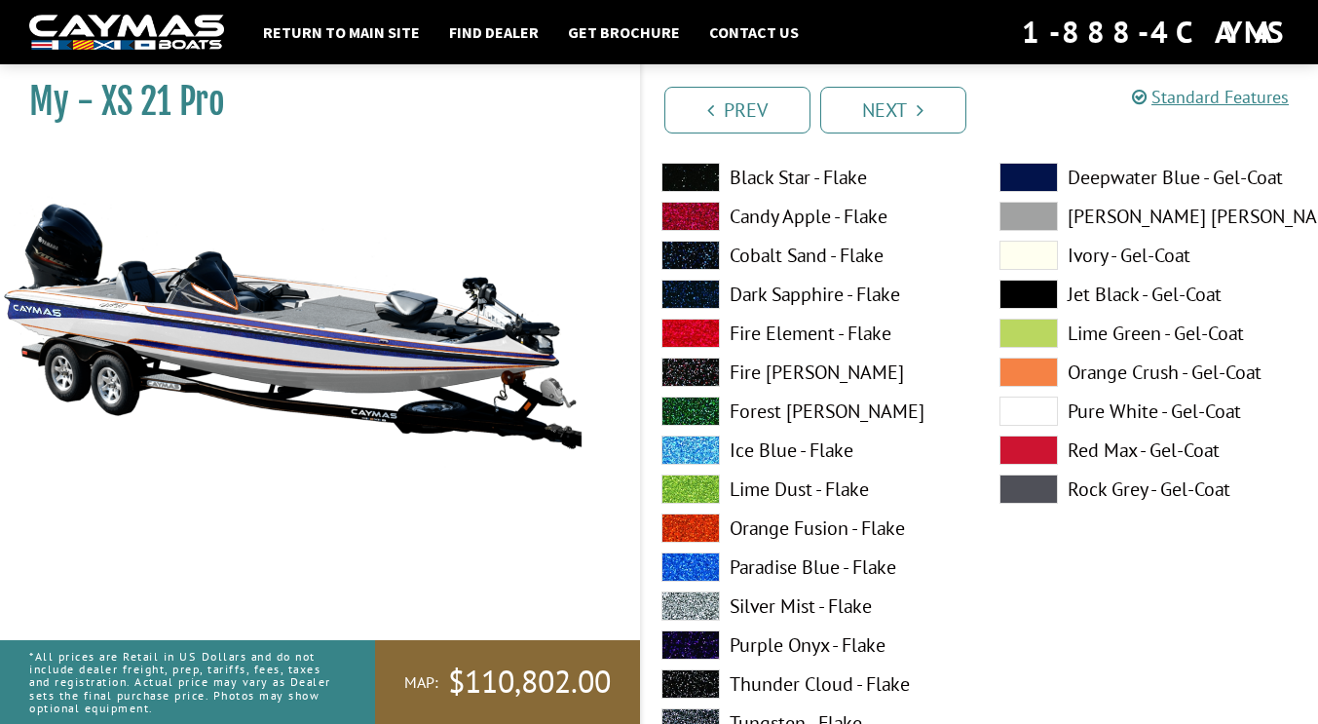
click at [703, 527] on span at bounding box center [691, 527] width 58 height 29
click at [697, 294] on span at bounding box center [691, 294] width 58 height 29
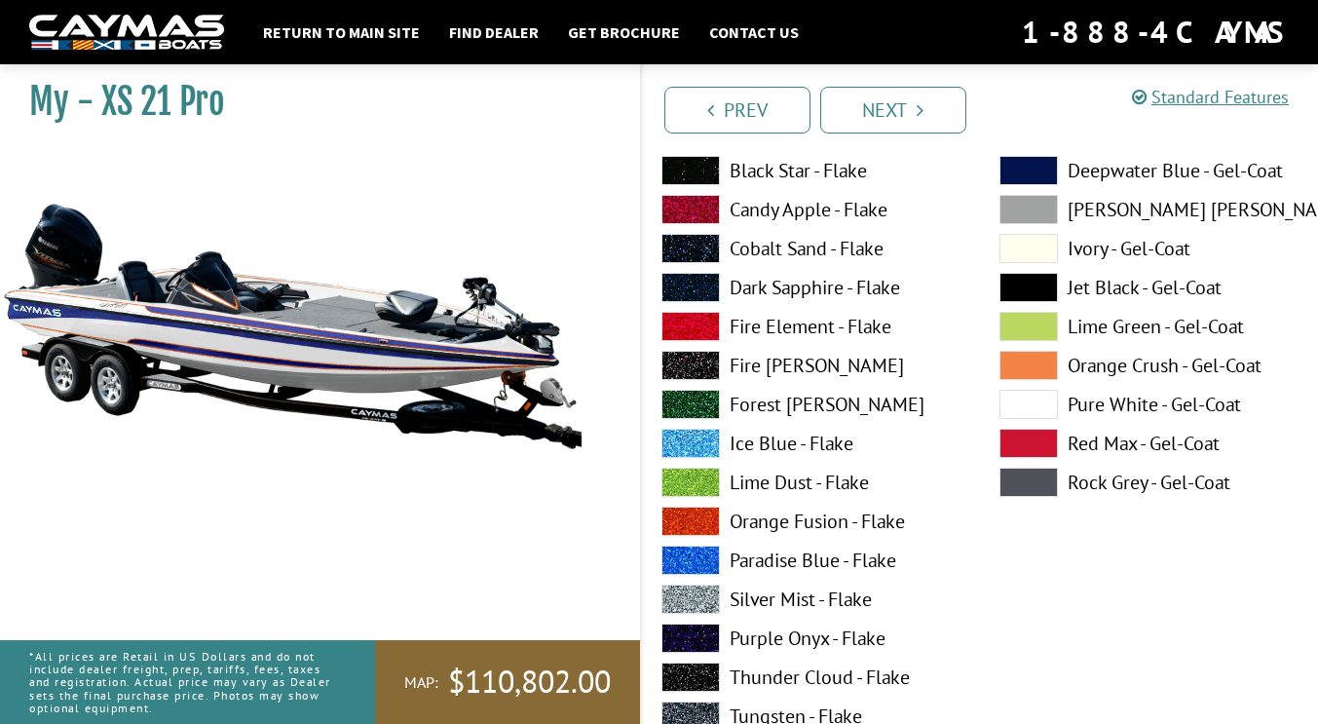
scroll to position [9637, 0]
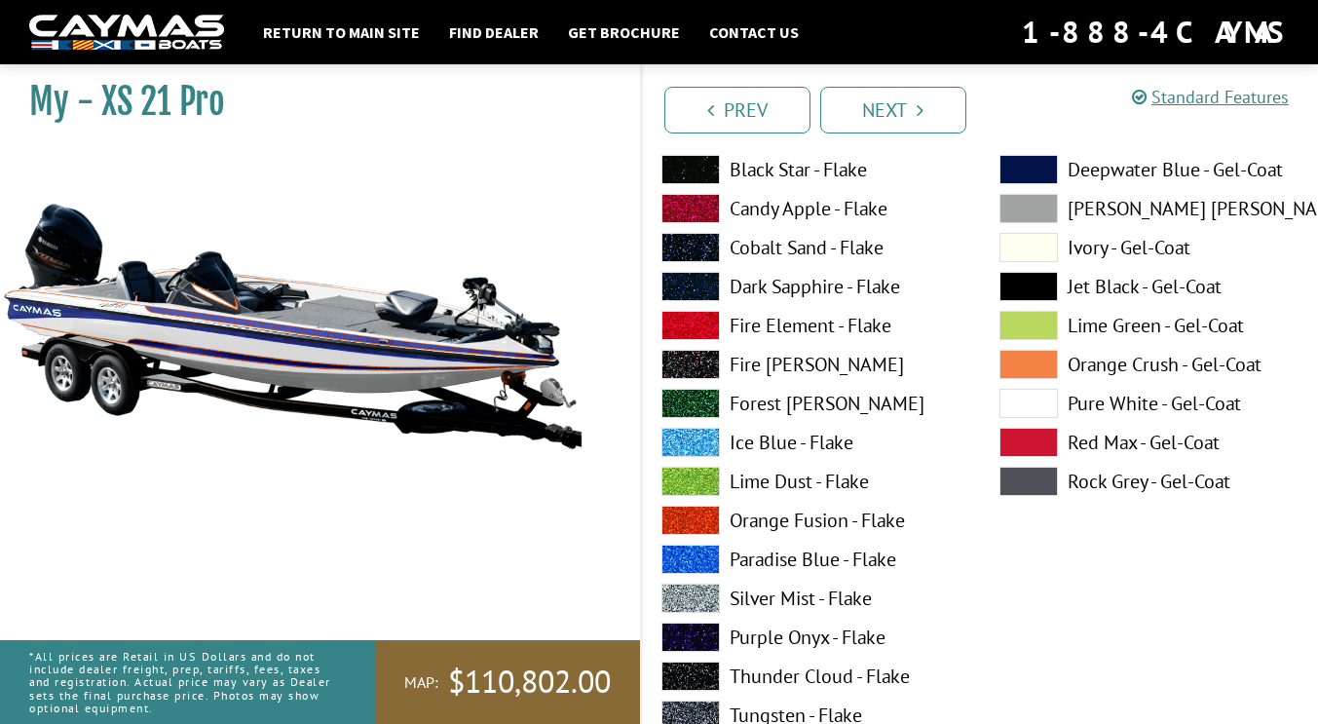
click at [693, 523] on span at bounding box center [691, 520] width 58 height 29
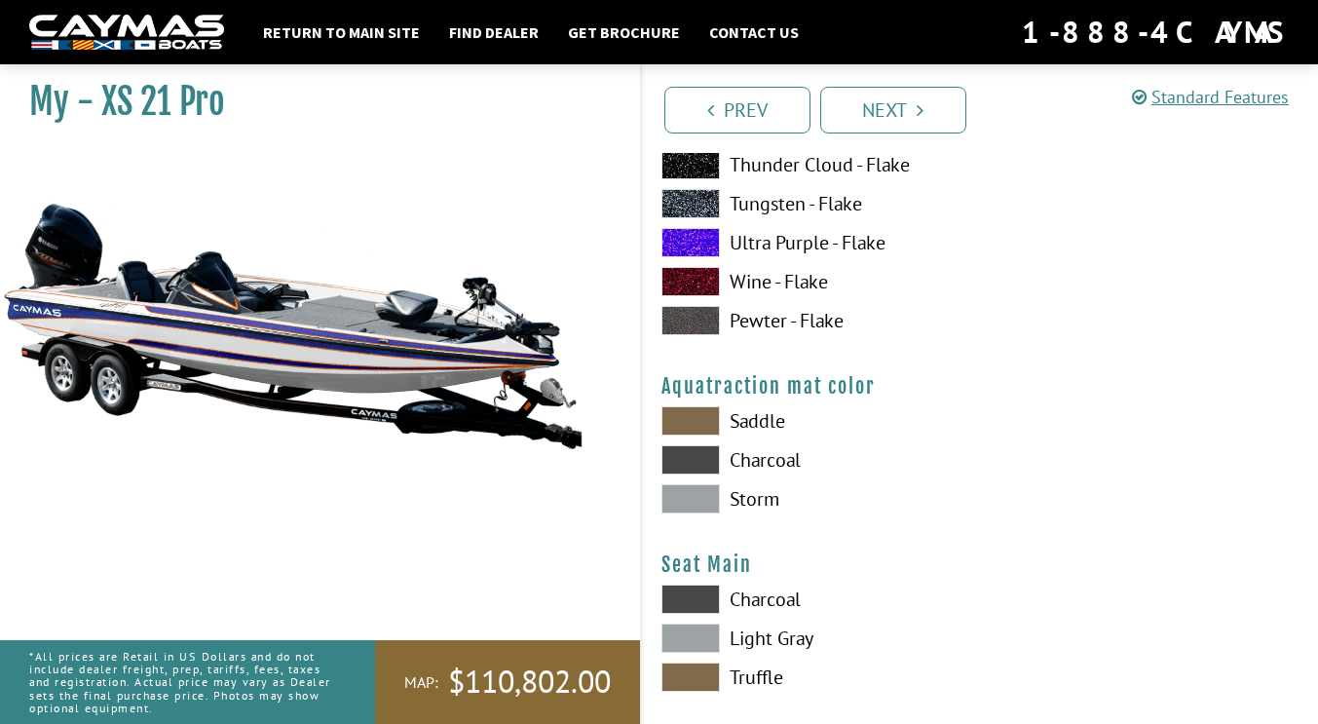
scroll to position [10149, 0]
click at [703, 508] on span at bounding box center [691, 497] width 58 height 29
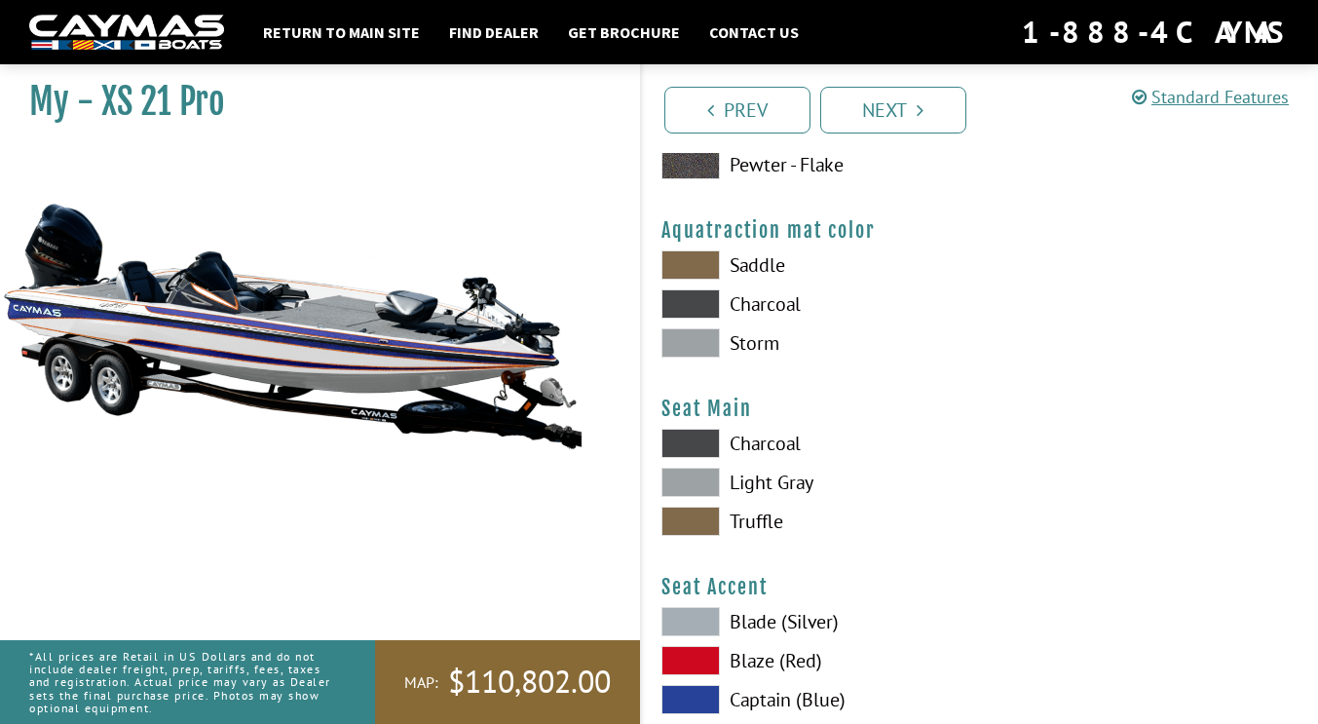
scroll to position [10308, 0]
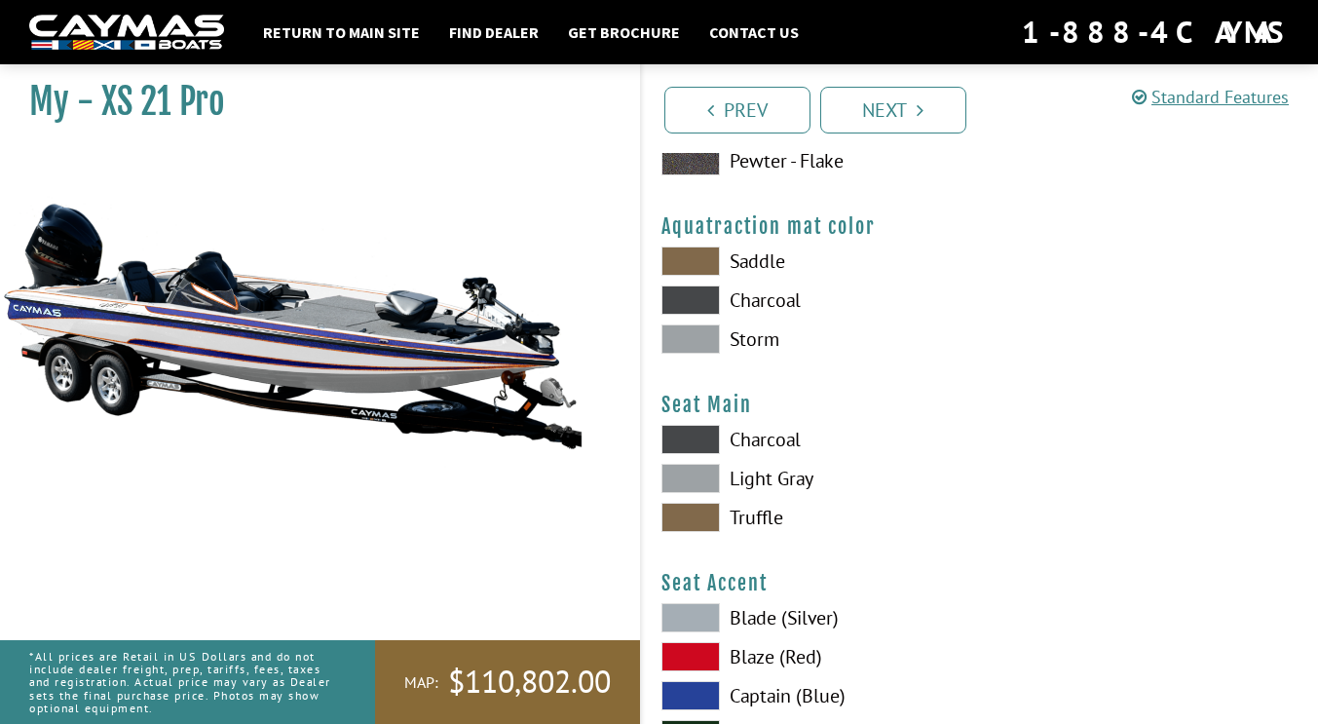
click at [690, 475] on span at bounding box center [691, 478] width 58 height 29
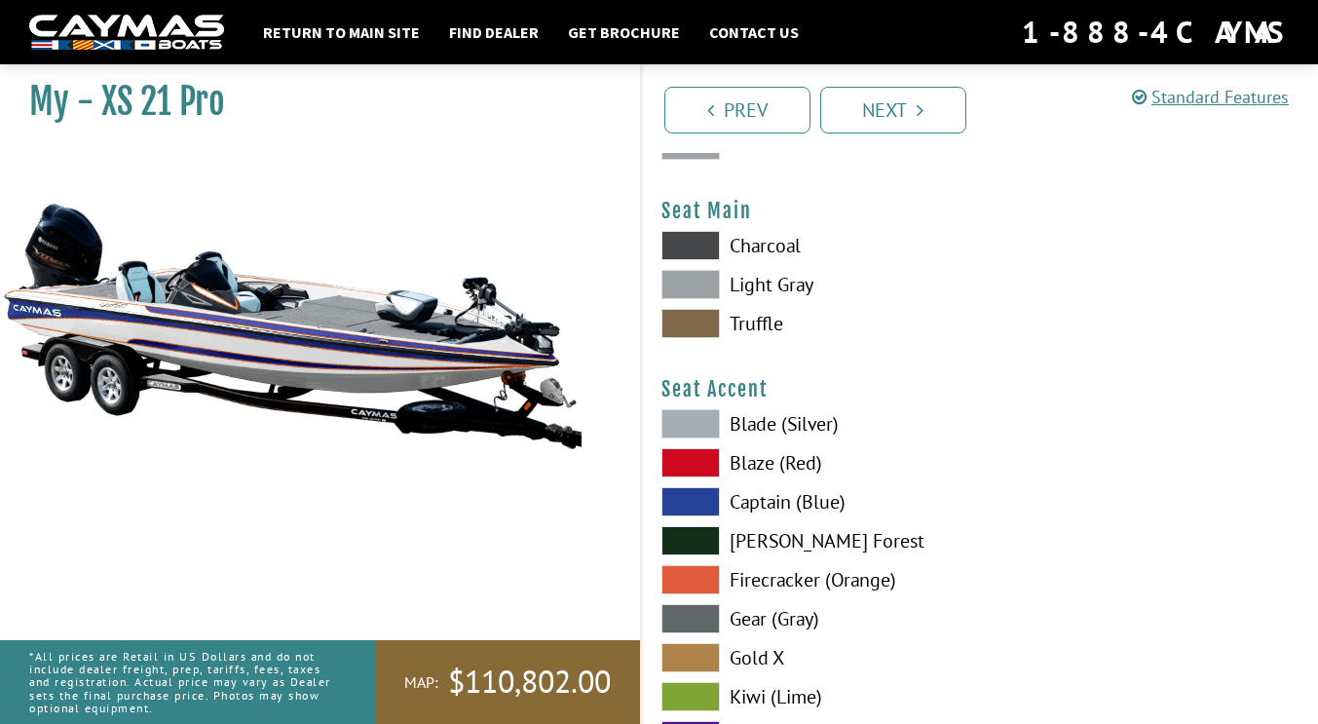
scroll to position [10525, 0]
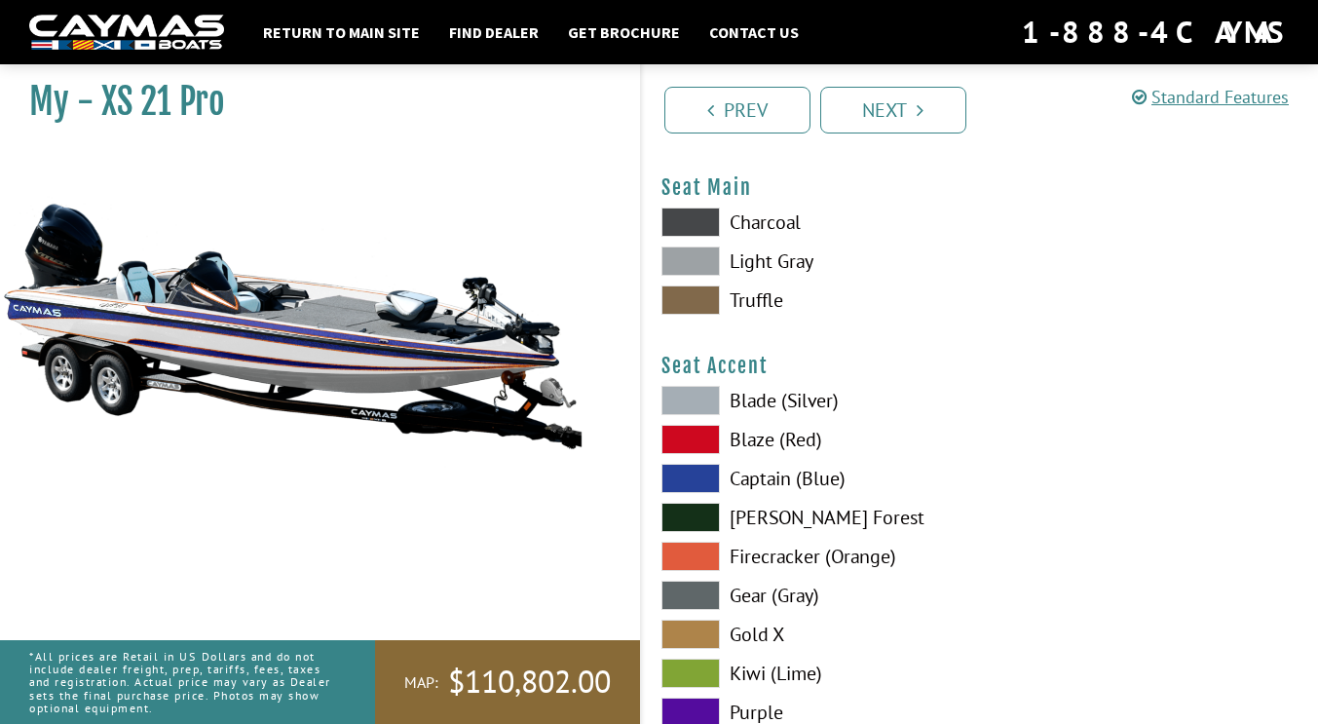
click at [699, 403] on span at bounding box center [691, 400] width 58 height 29
click at [704, 487] on span at bounding box center [691, 478] width 58 height 29
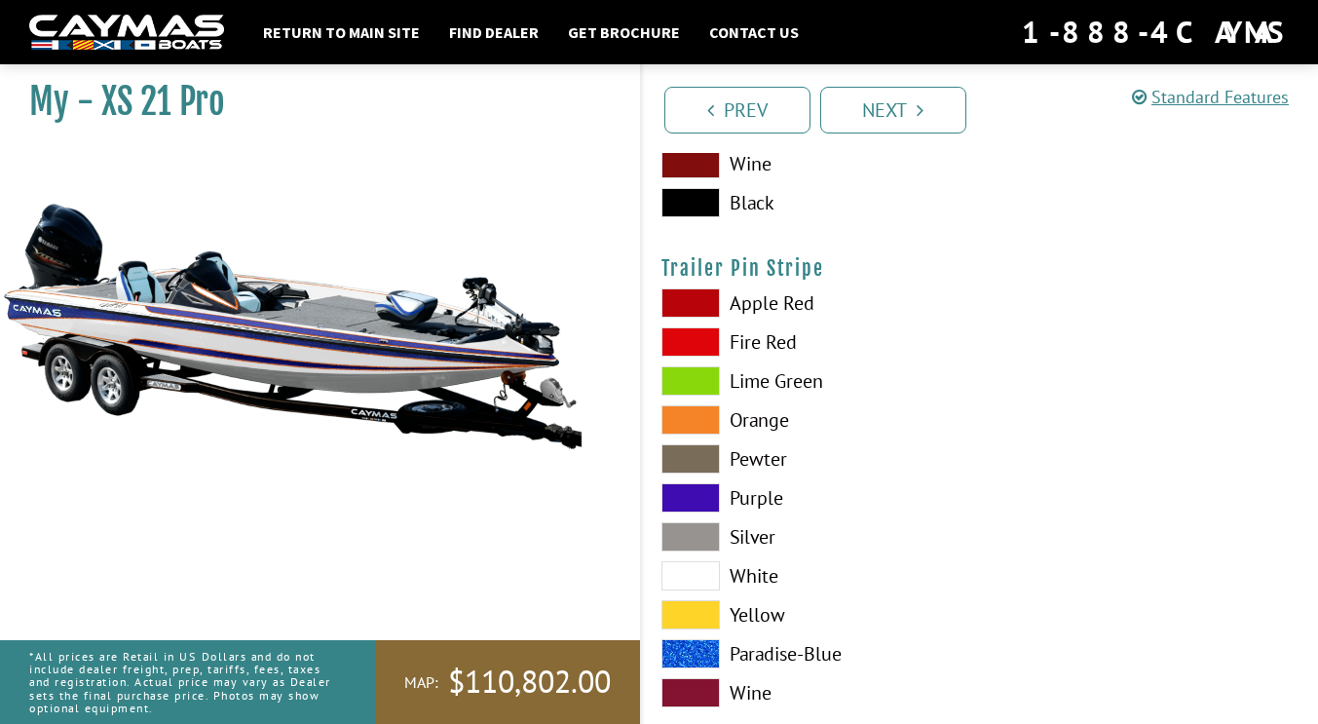
scroll to position [11155, 0]
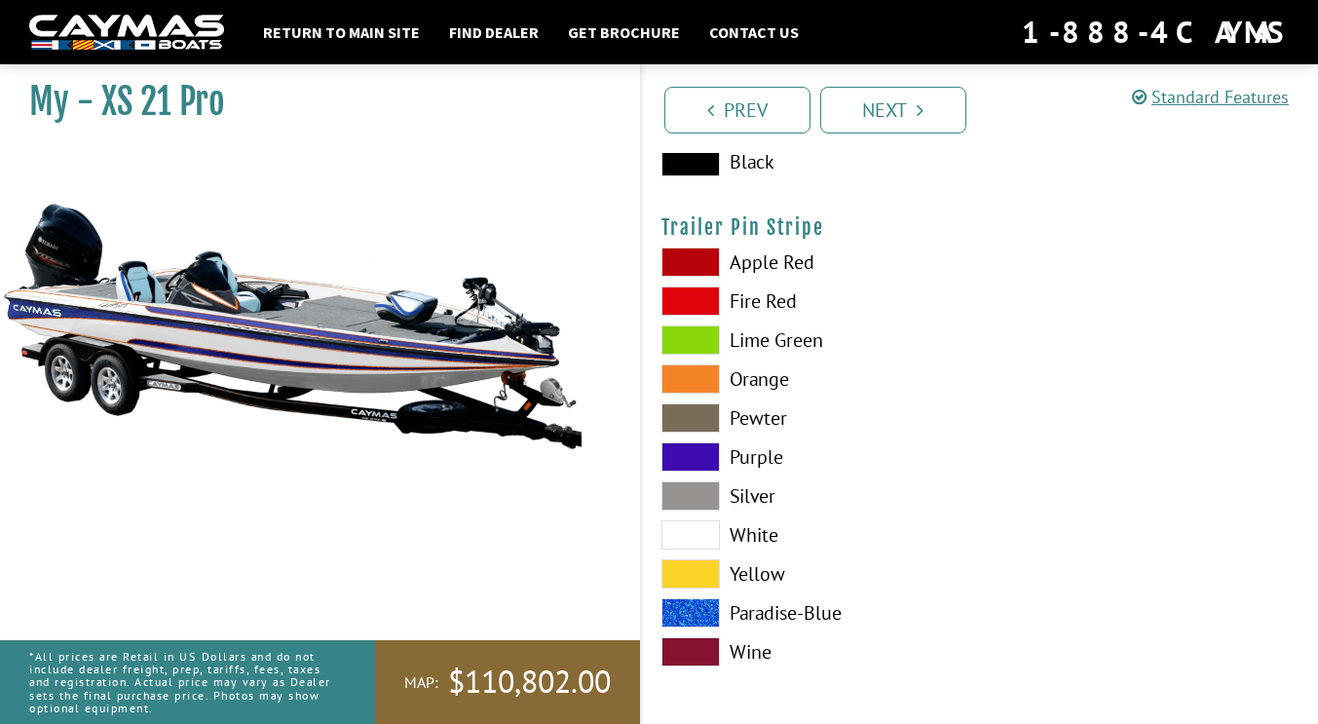
click at [683, 498] on span at bounding box center [691, 495] width 58 height 29
click at [884, 108] on link "Next" at bounding box center [893, 110] width 146 height 47
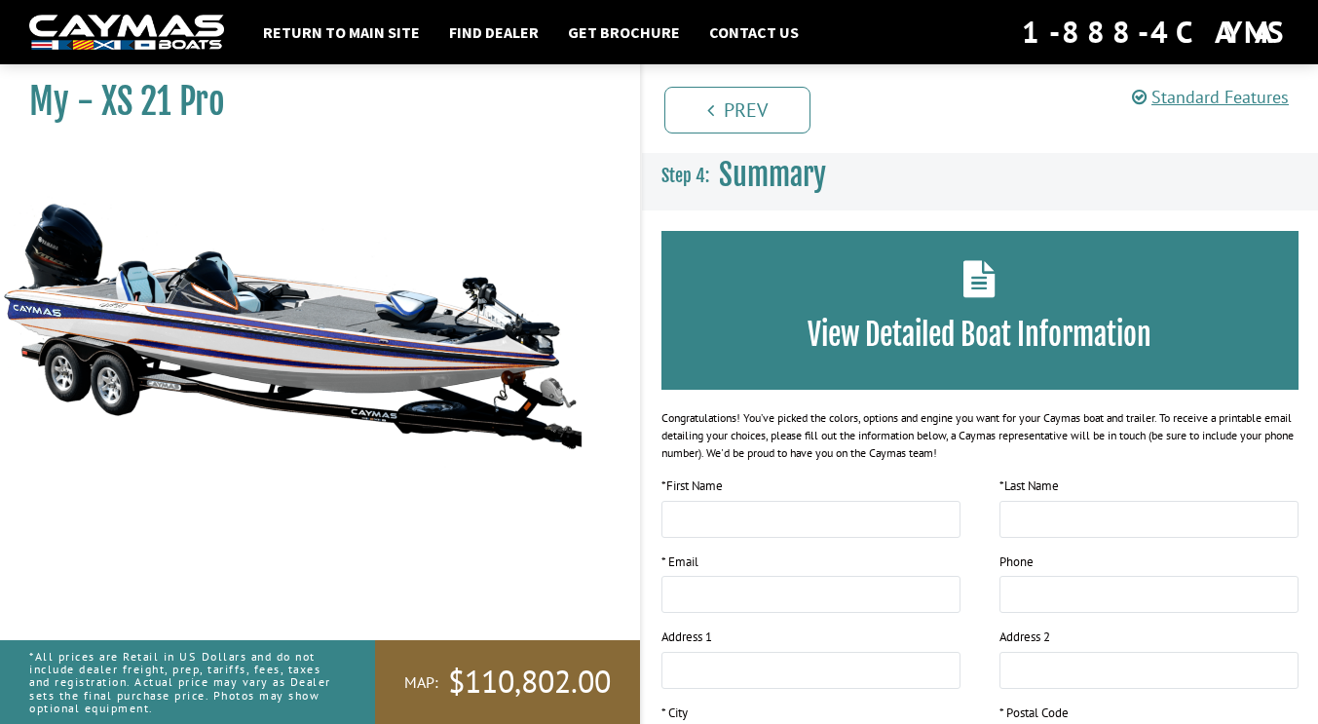
scroll to position [0, 0]
click at [1188, 95] on link "Standard Features" at bounding box center [1210, 97] width 157 height 22
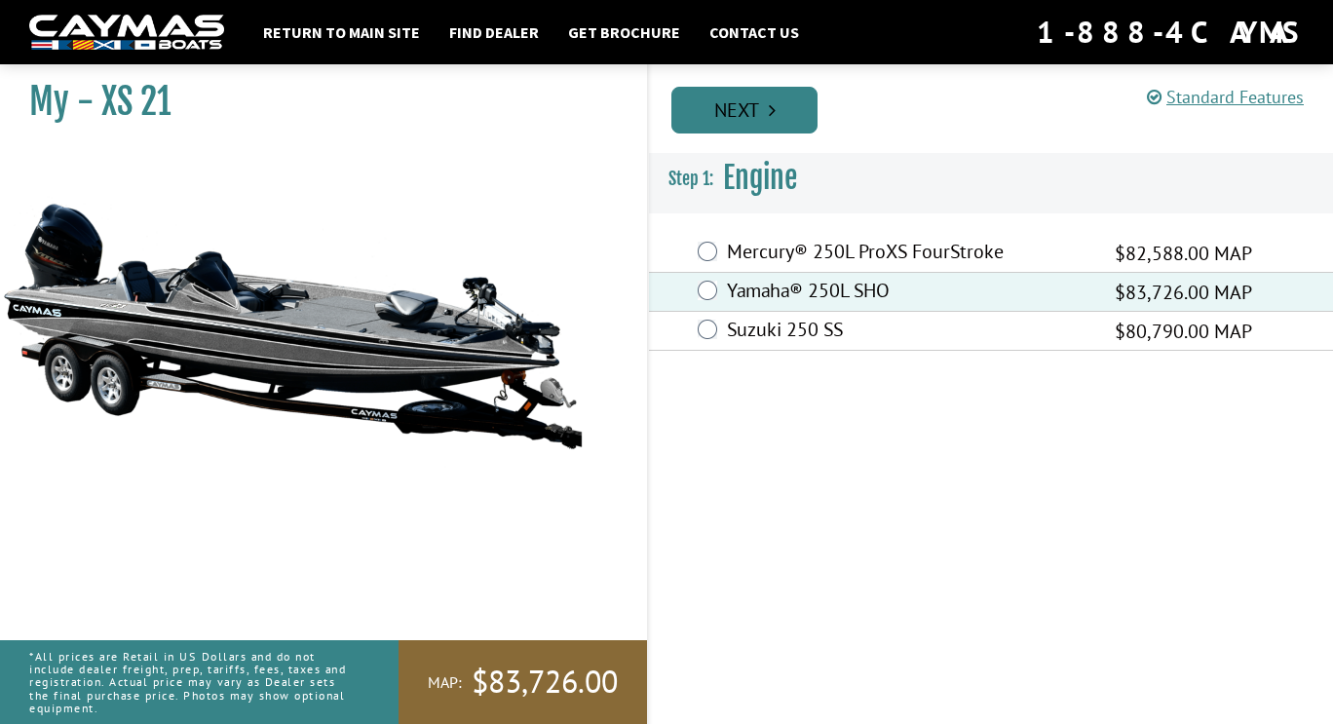
click at [761, 120] on link "Next" at bounding box center [744, 110] width 146 height 47
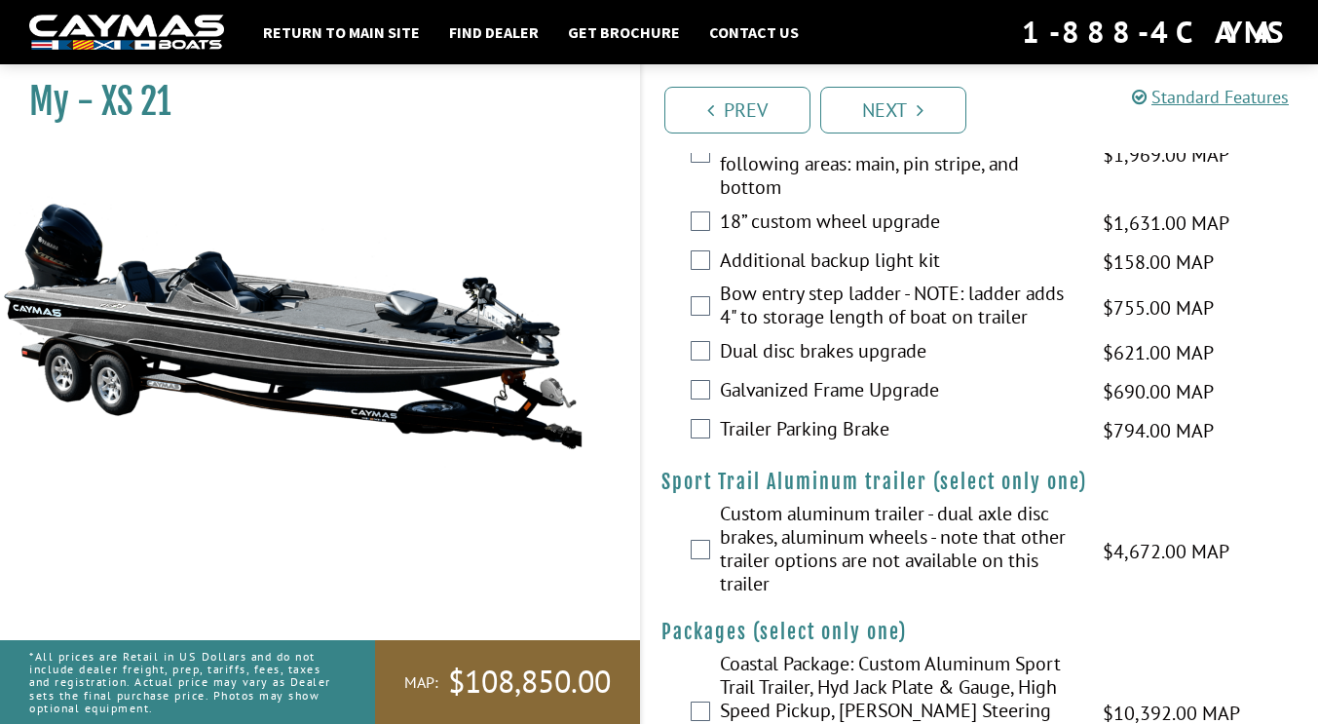
scroll to position [3289, 0]
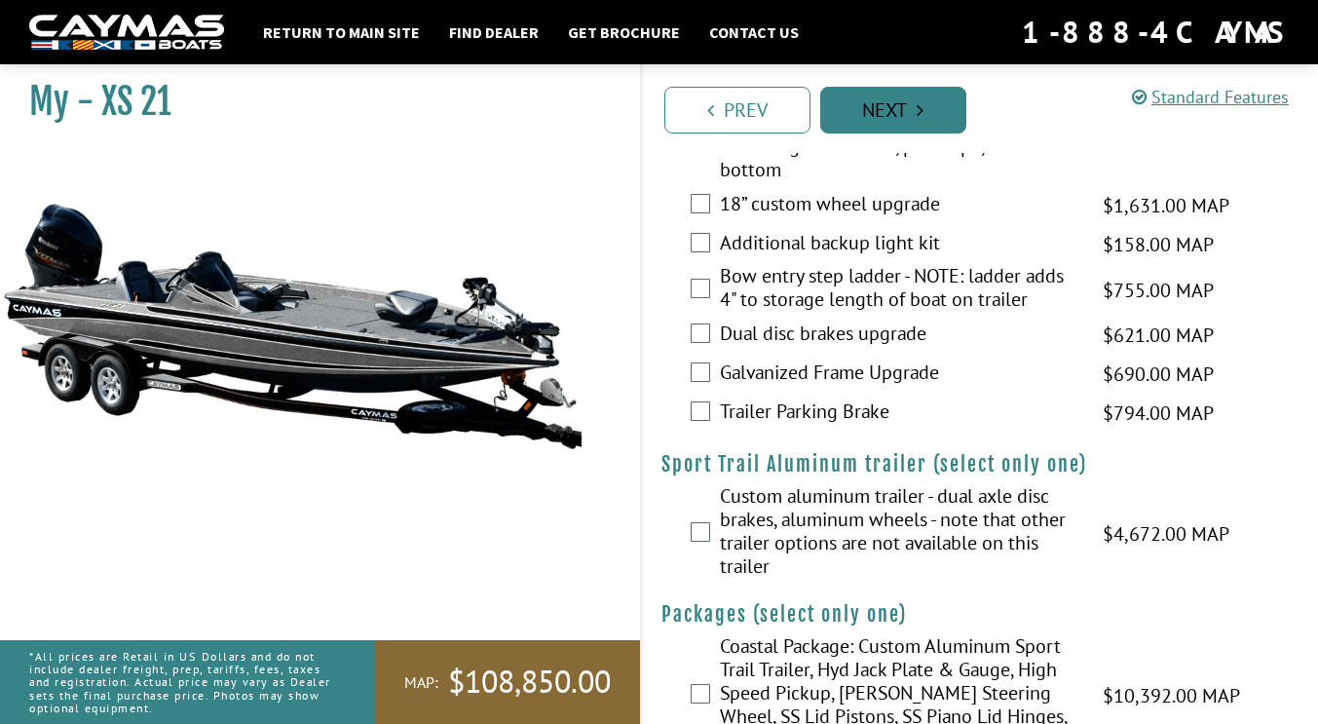
click at [904, 109] on link "Next" at bounding box center [893, 110] width 146 height 47
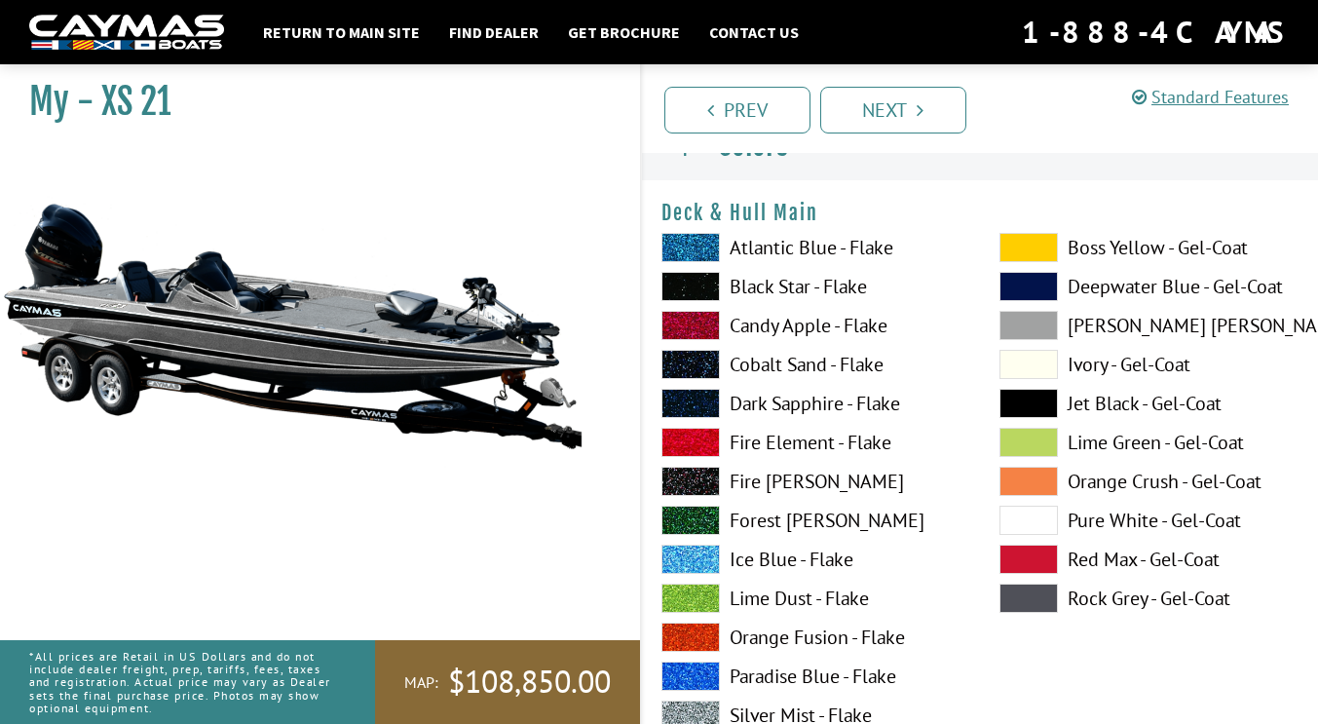
scroll to position [28, 0]
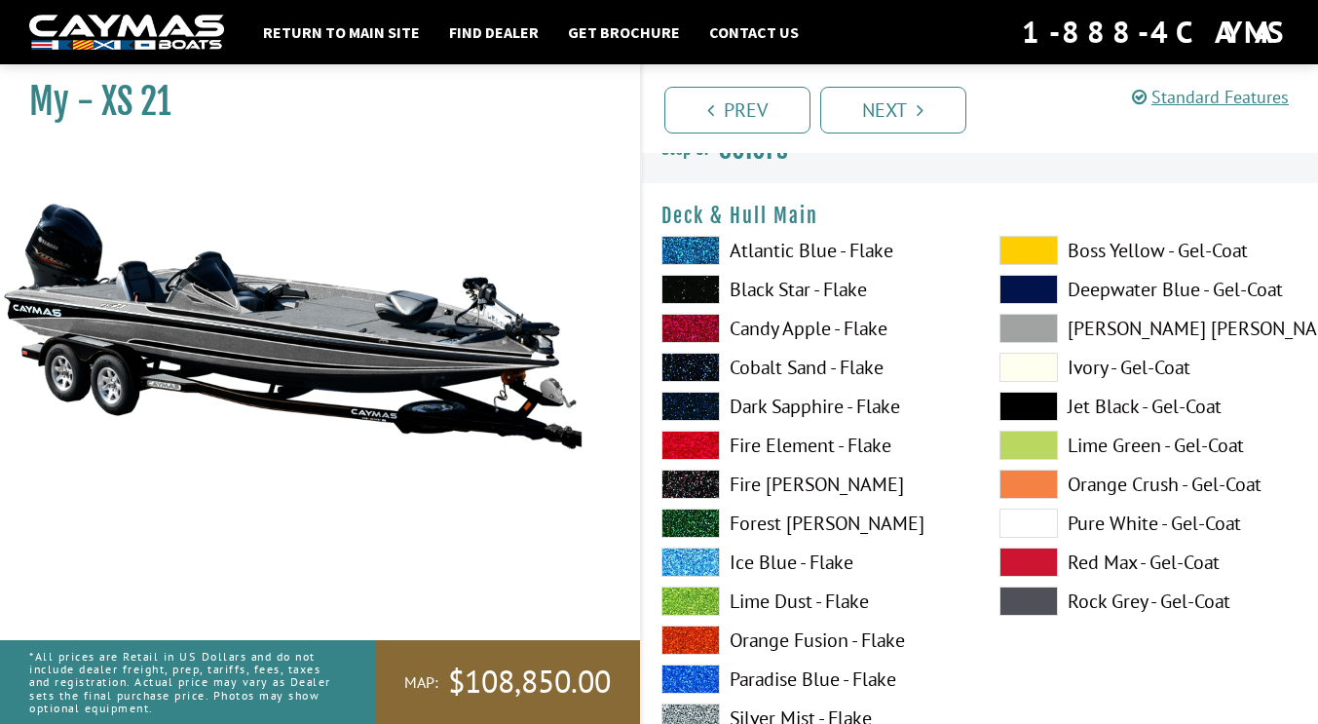
click at [1012, 522] on span at bounding box center [1029, 523] width 58 height 29
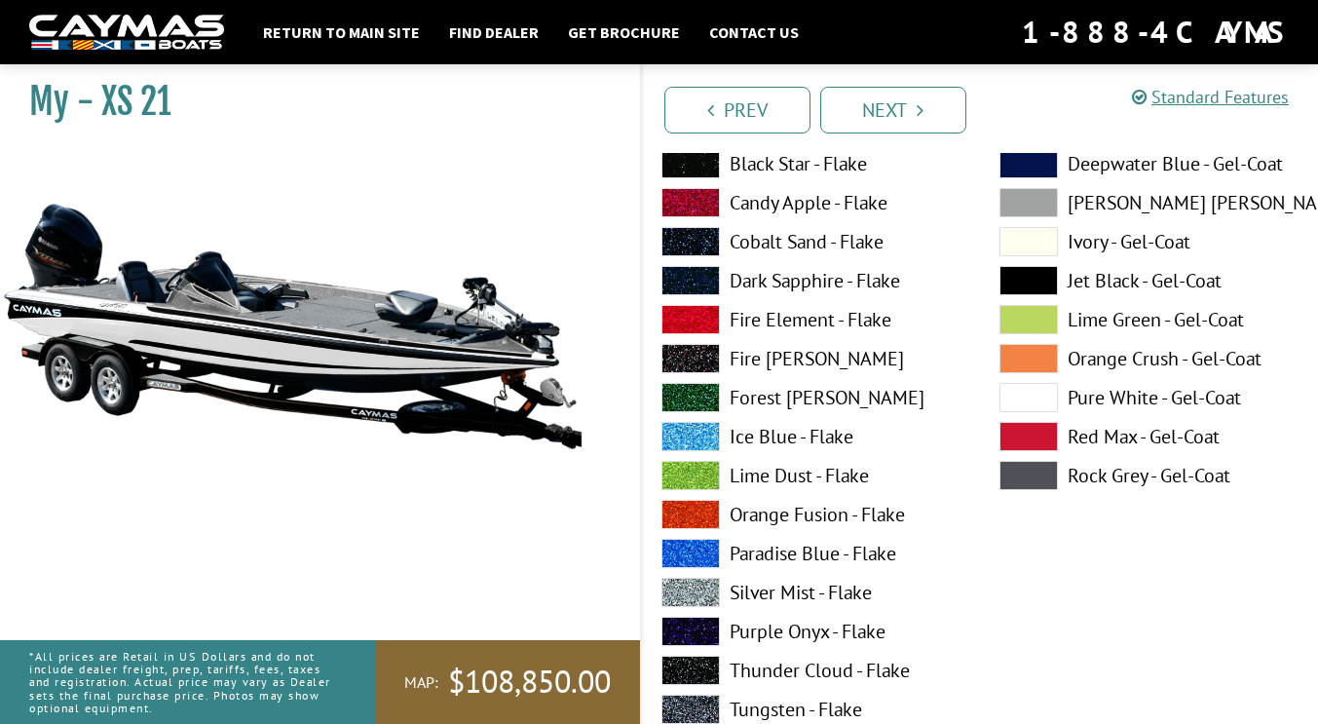
scroll to position [957, 0]
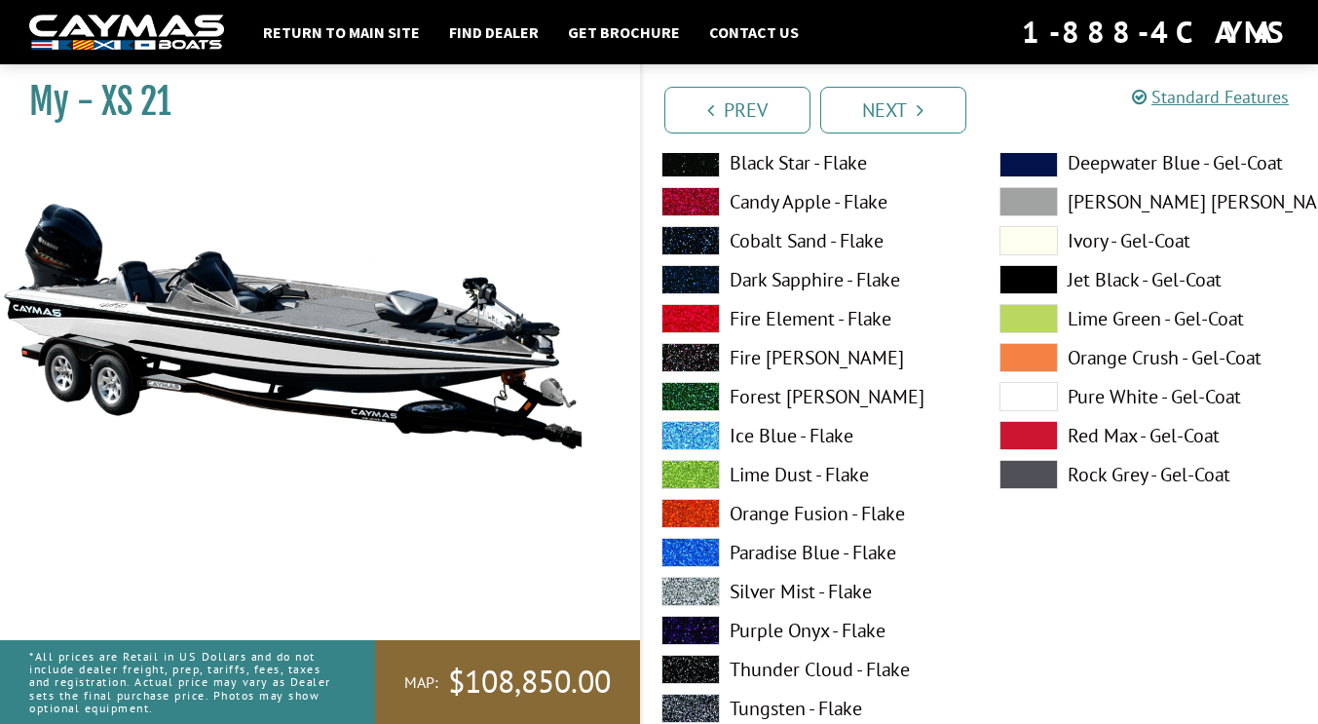
click at [694, 593] on span at bounding box center [691, 591] width 58 height 29
click at [699, 276] on span at bounding box center [691, 279] width 58 height 29
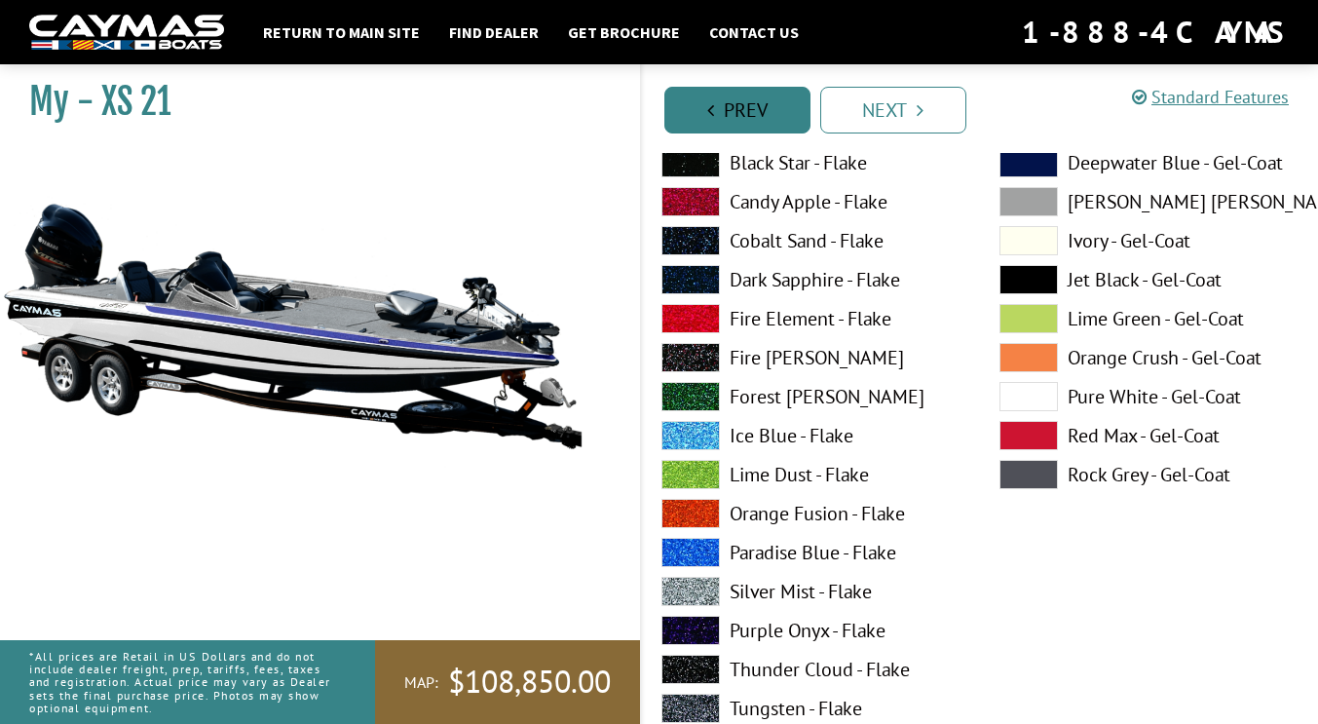
click at [726, 115] on link "Prev" at bounding box center [737, 110] width 146 height 47
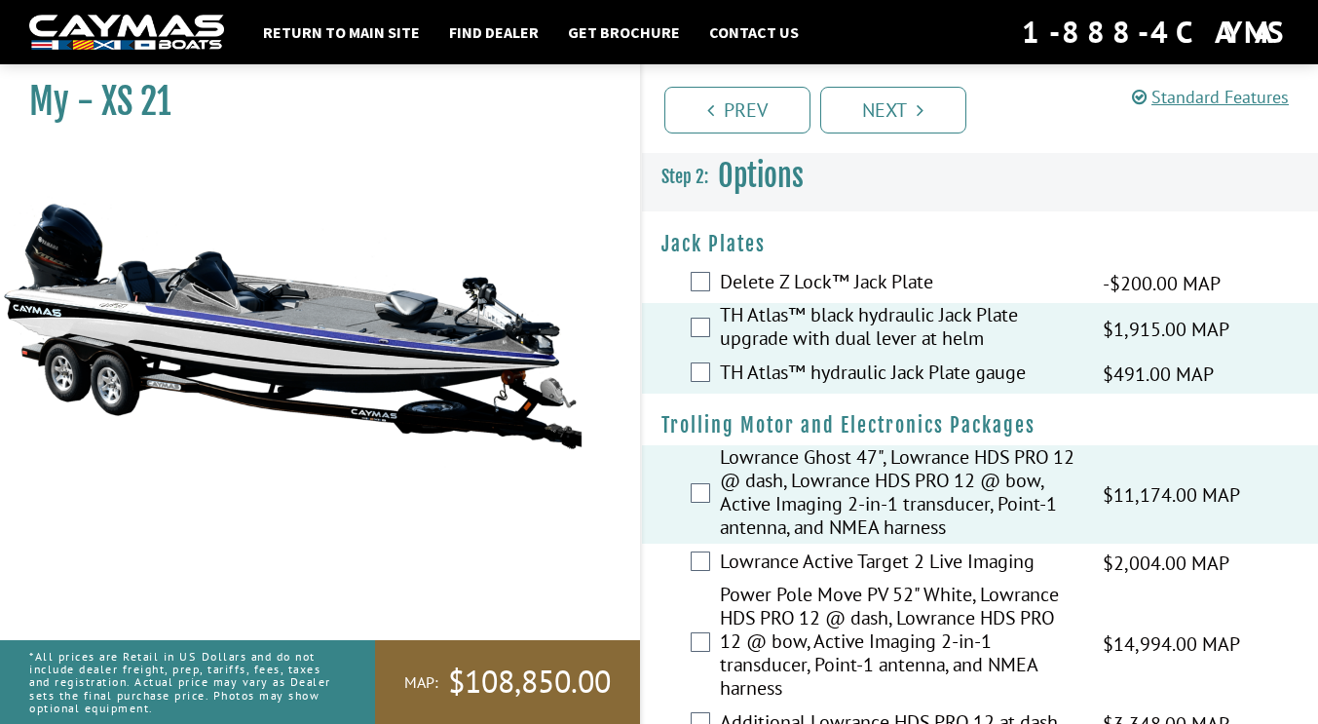
scroll to position [0, 0]
click at [904, 103] on link "Next" at bounding box center [893, 110] width 146 height 47
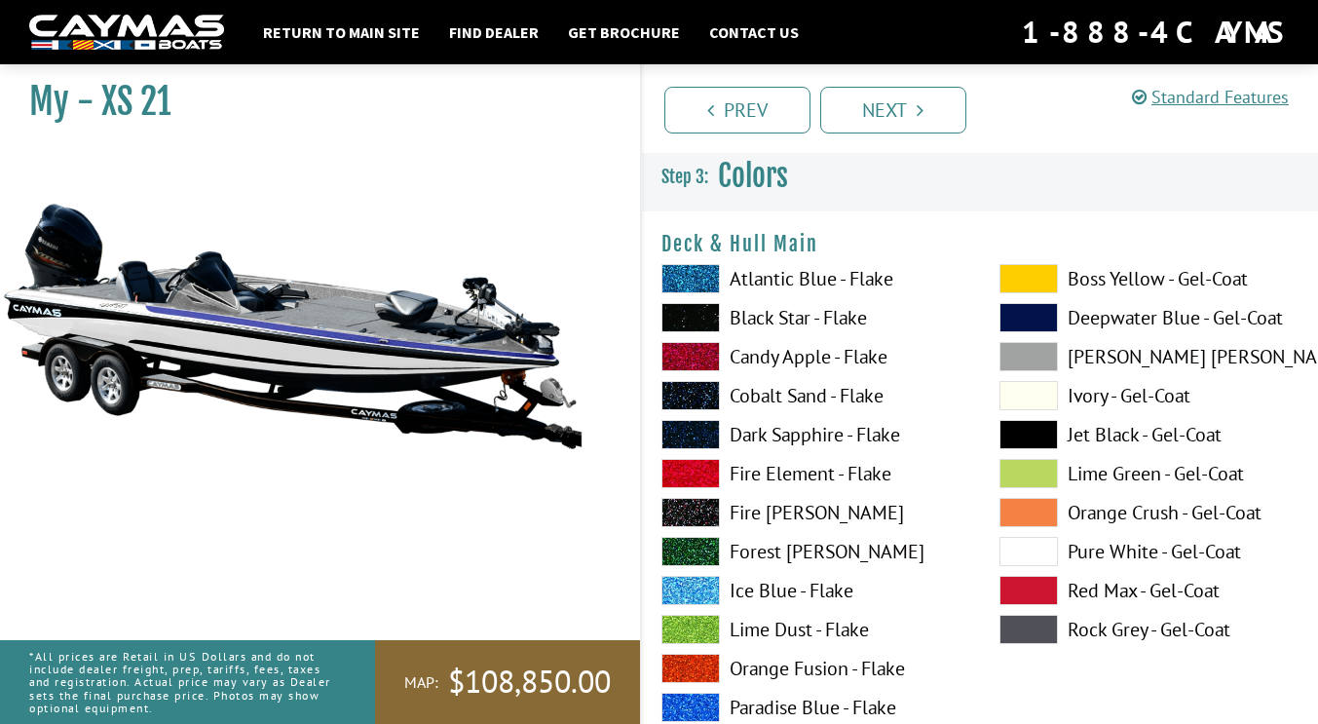
click at [301, 332] on img at bounding box center [292, 325] width 585 height 355
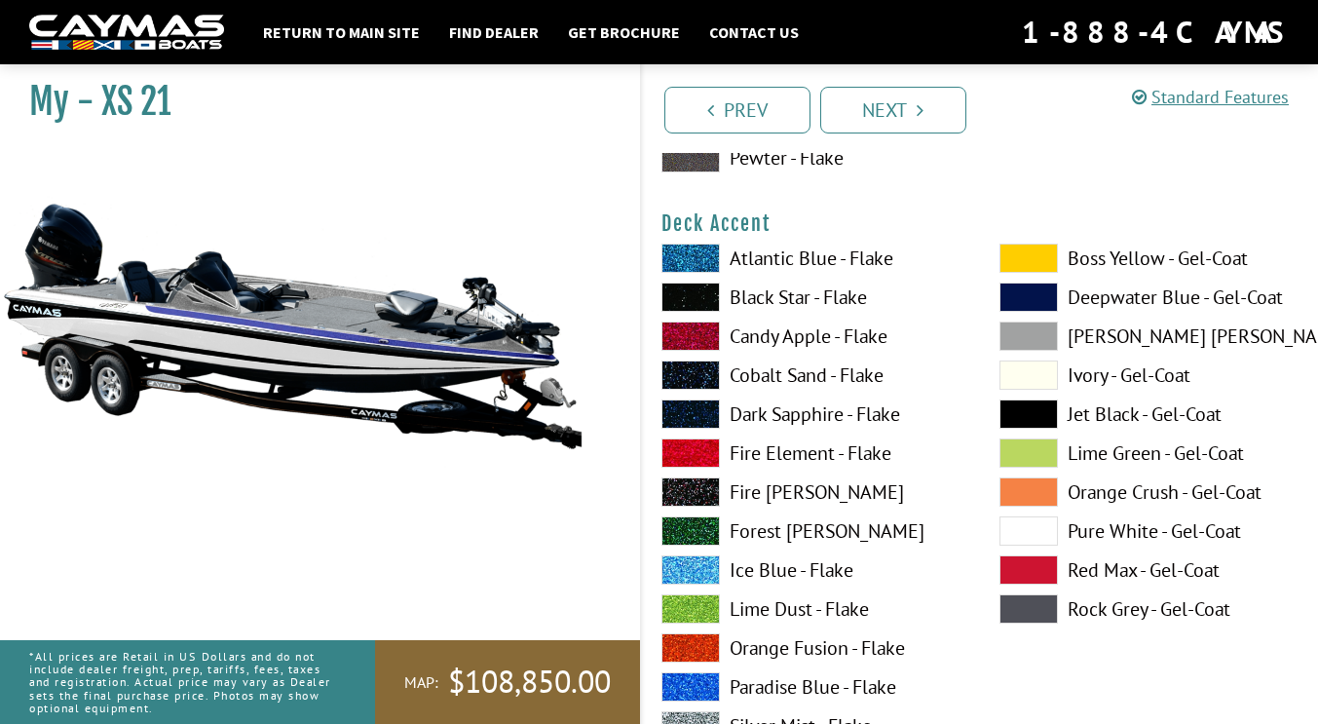
scroll to position [823, 0]
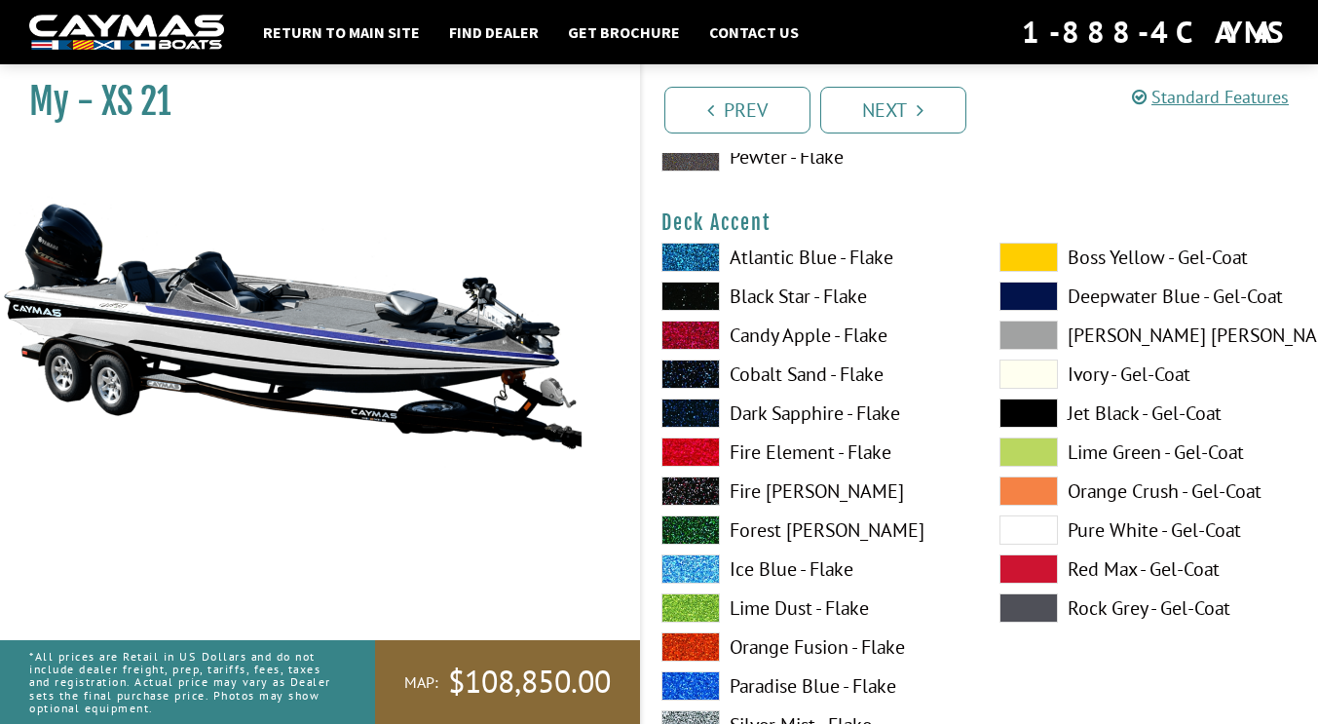
click at [1010, 380] on span at bounding box center [1029, 374] width 58 height 29
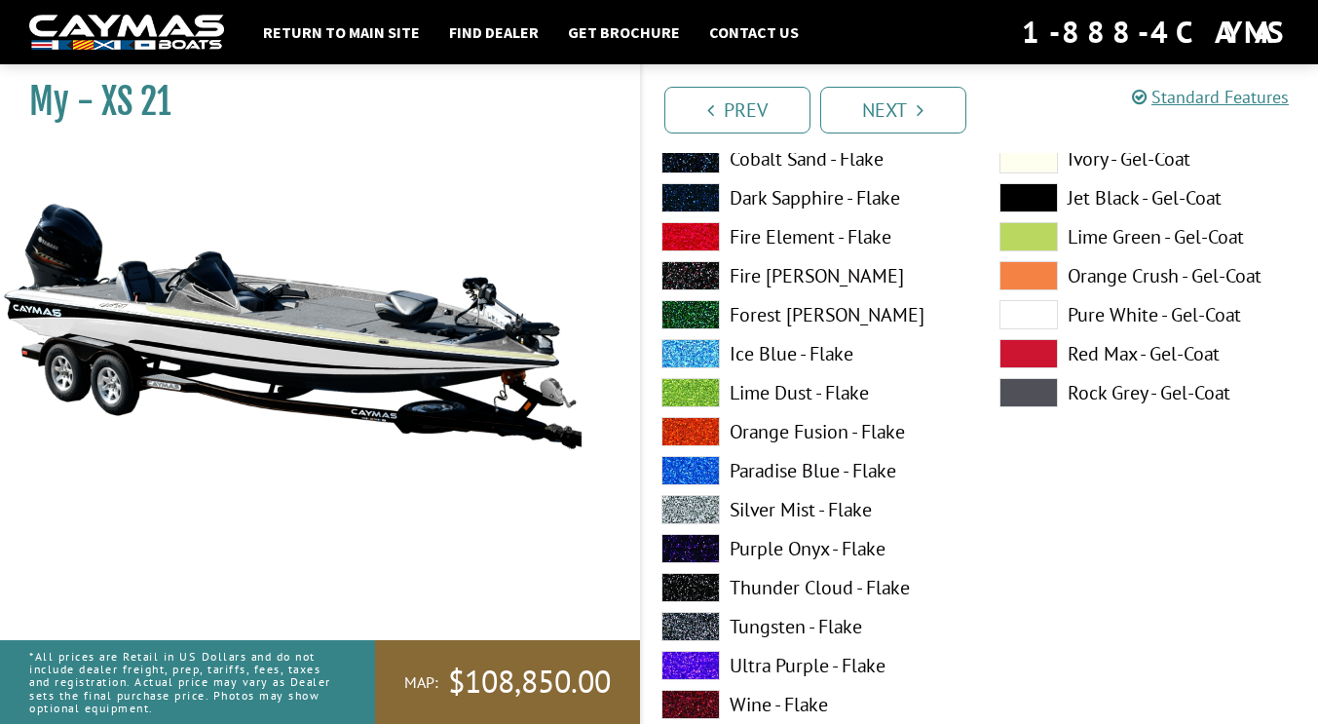
scroll to position [1040, 0]
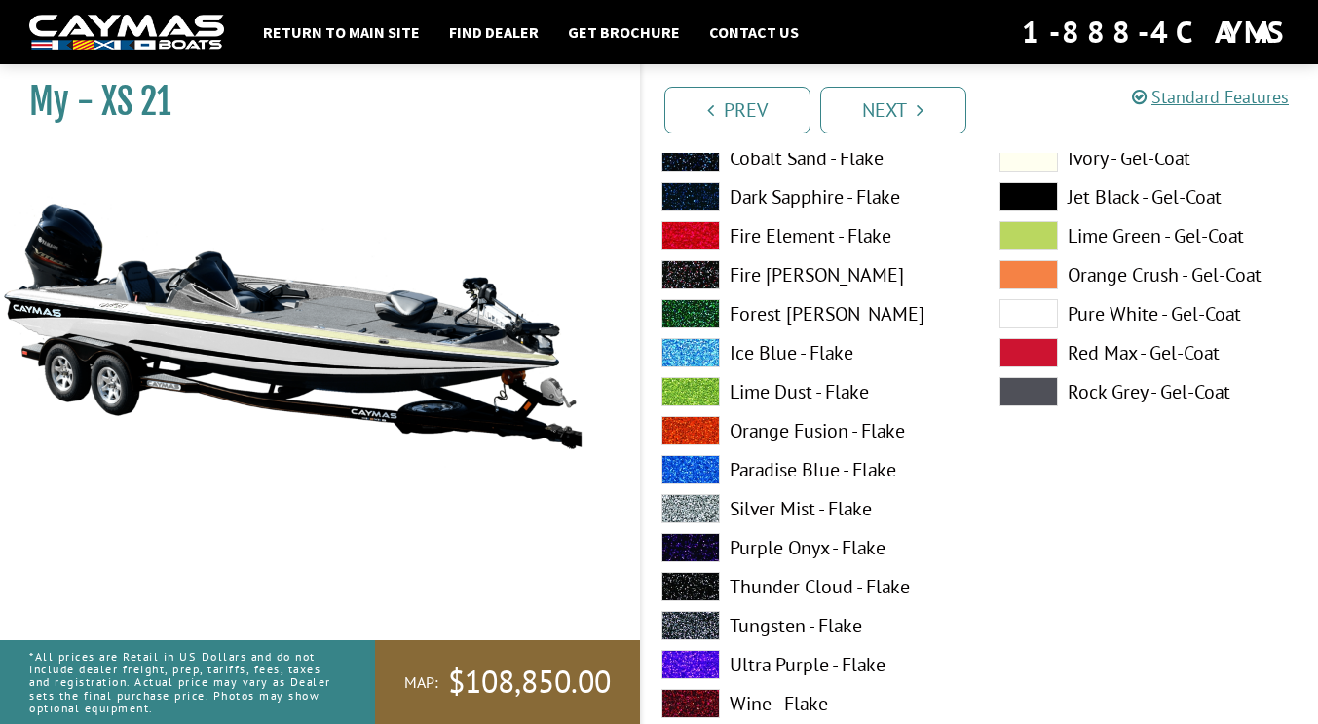
click at [712, 502] on span at bounding box center [691, 508] width 58 height 29
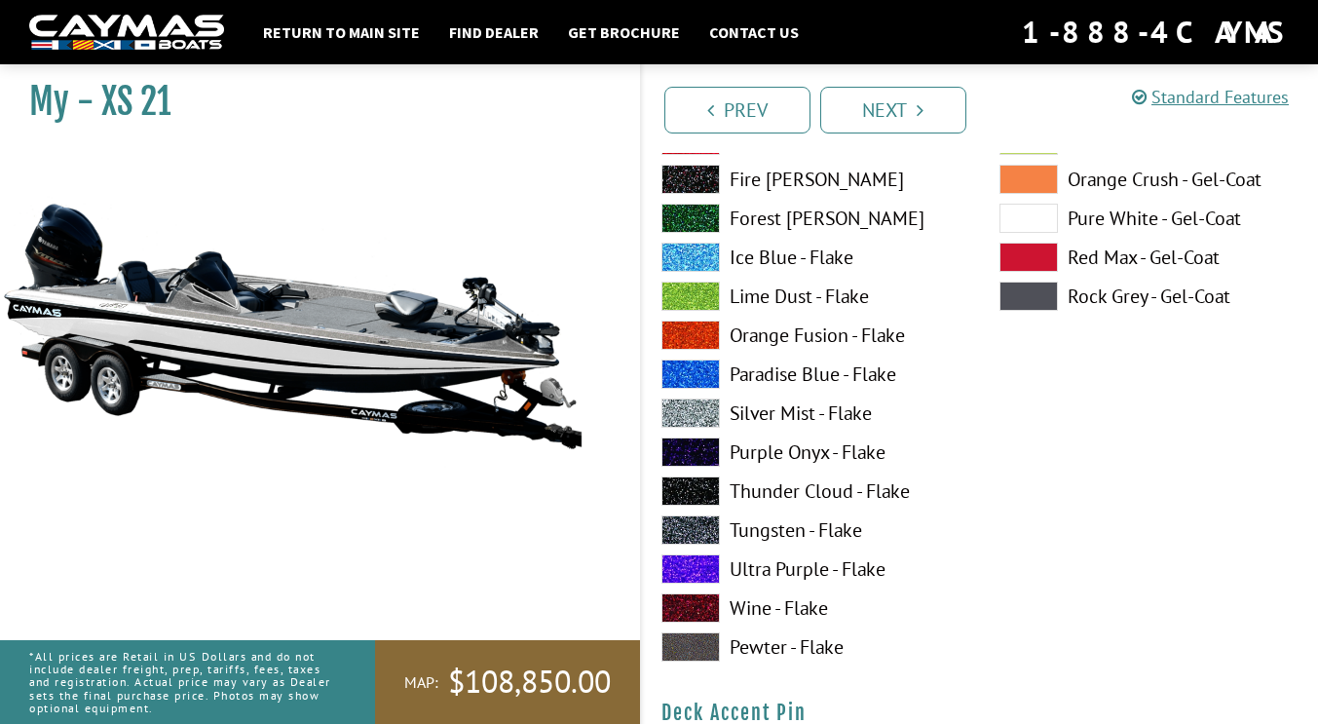
scroll to position [1136, 0]
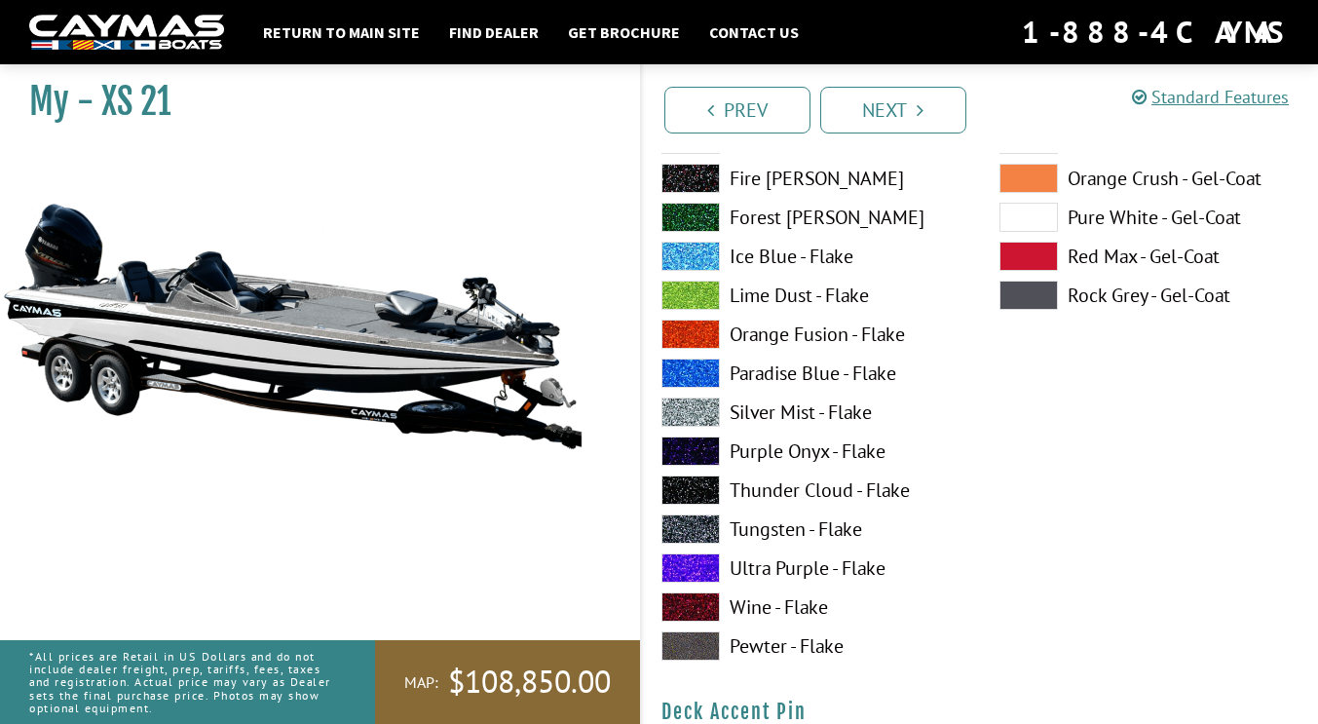
click at [694, 339] on span at bounding box center [691, 334] width 58 height 29
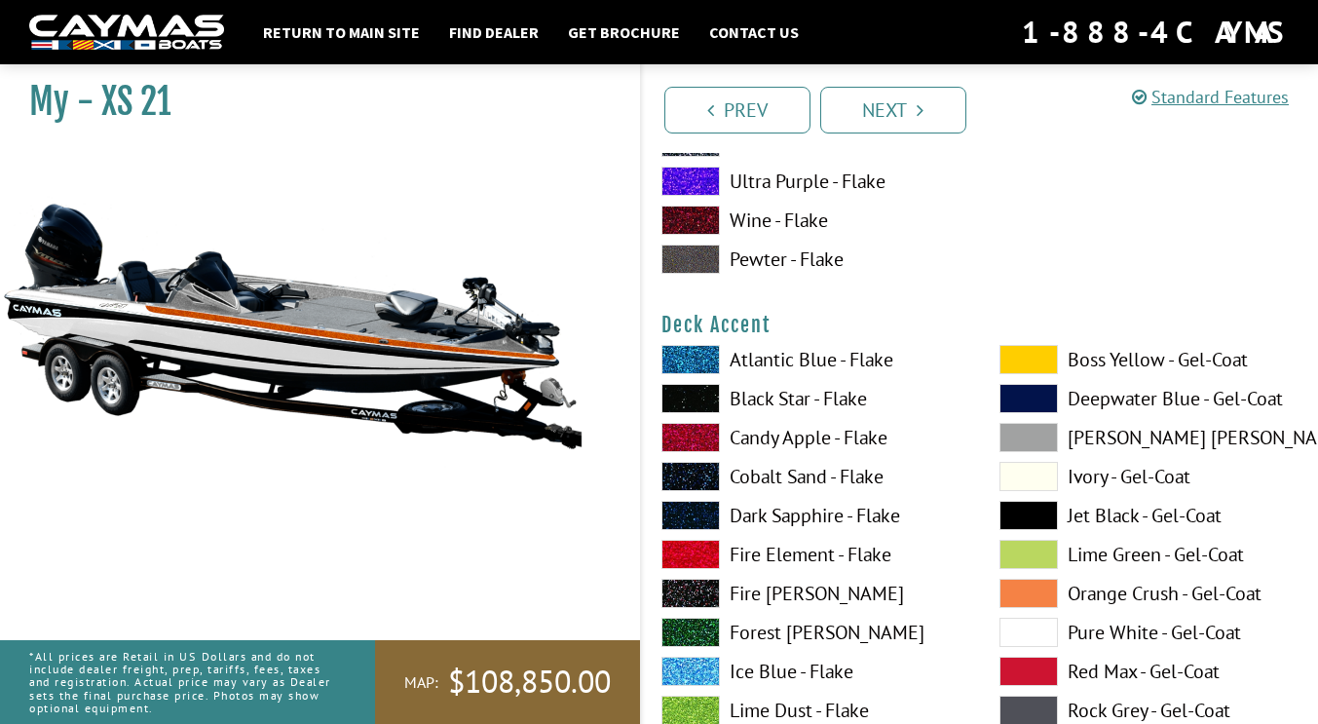
scroll to position [720, 0]
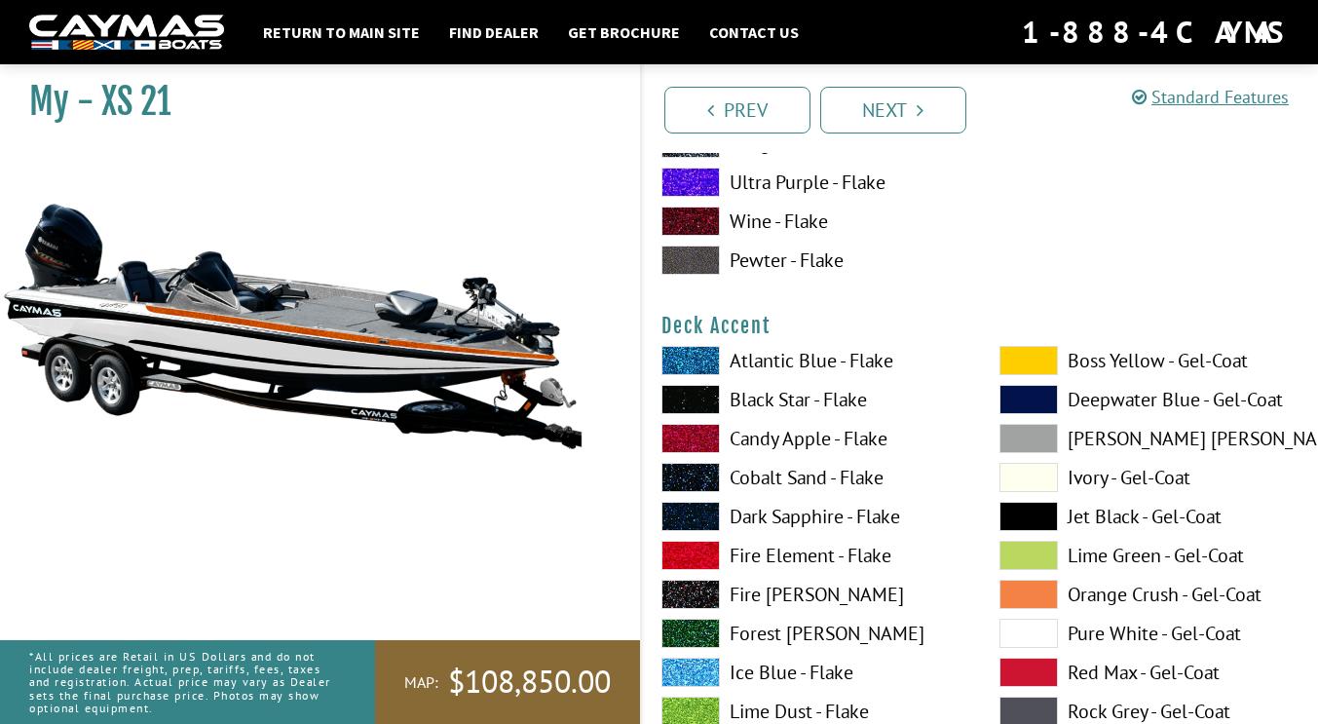
click at [692, 513] on span at bounding box center [691, 516] width 58 height 29
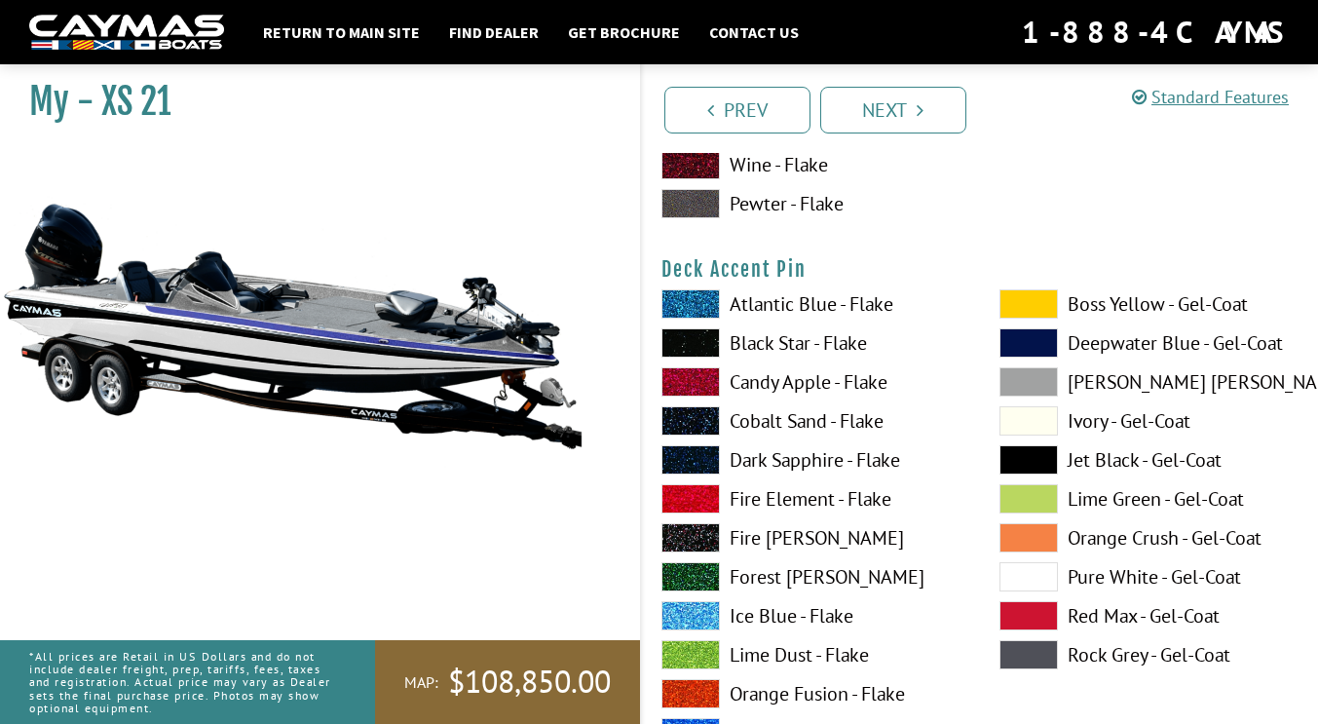
scroll to position [1735, 0]
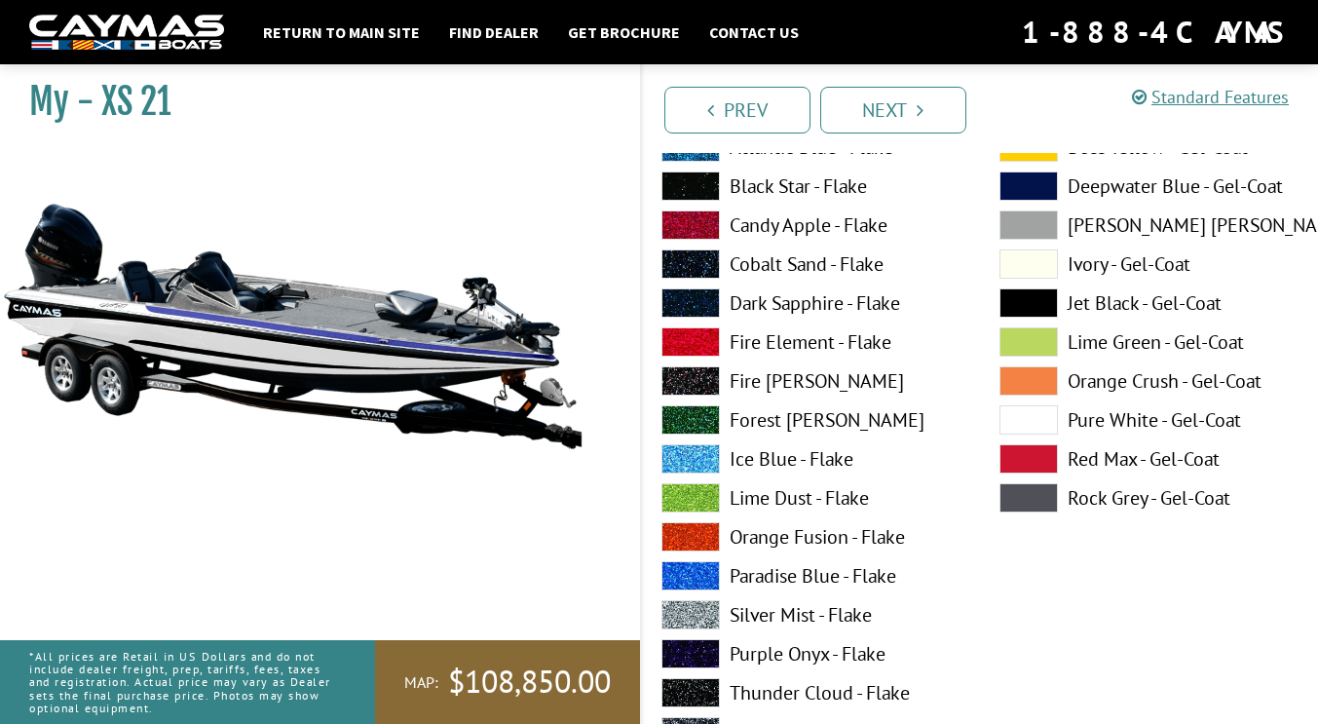
click at [695, 539] on span at bounding box center [691, 536] width 58 height 29
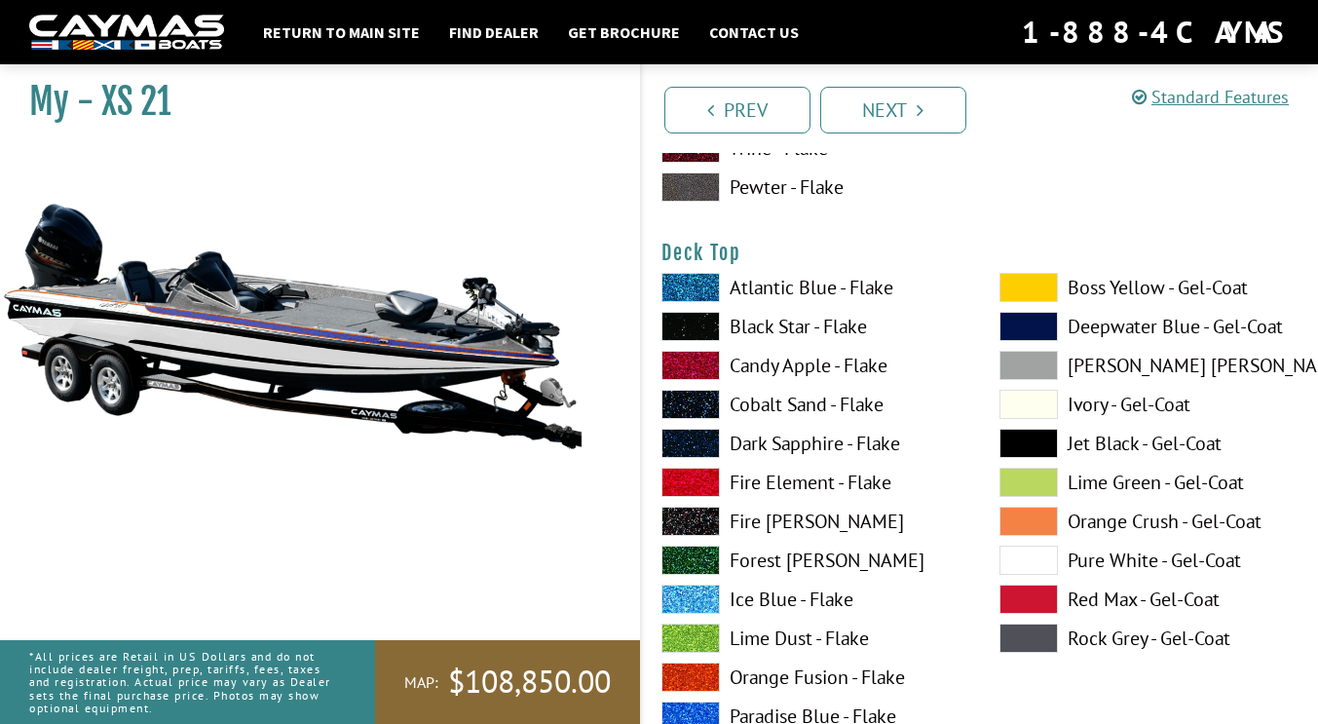
scroll to position [2398, 0]
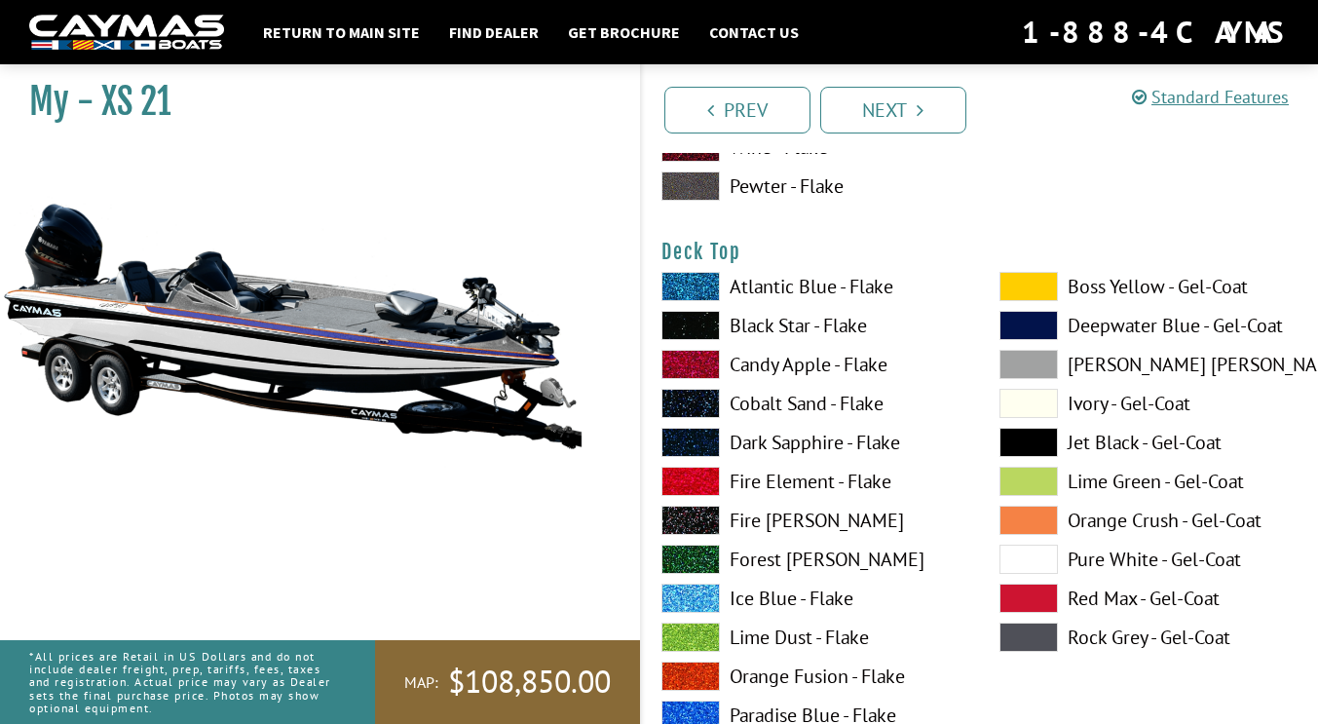
click at [1015, 555] on span at bounding box center [1029, 559] width 58 height 29
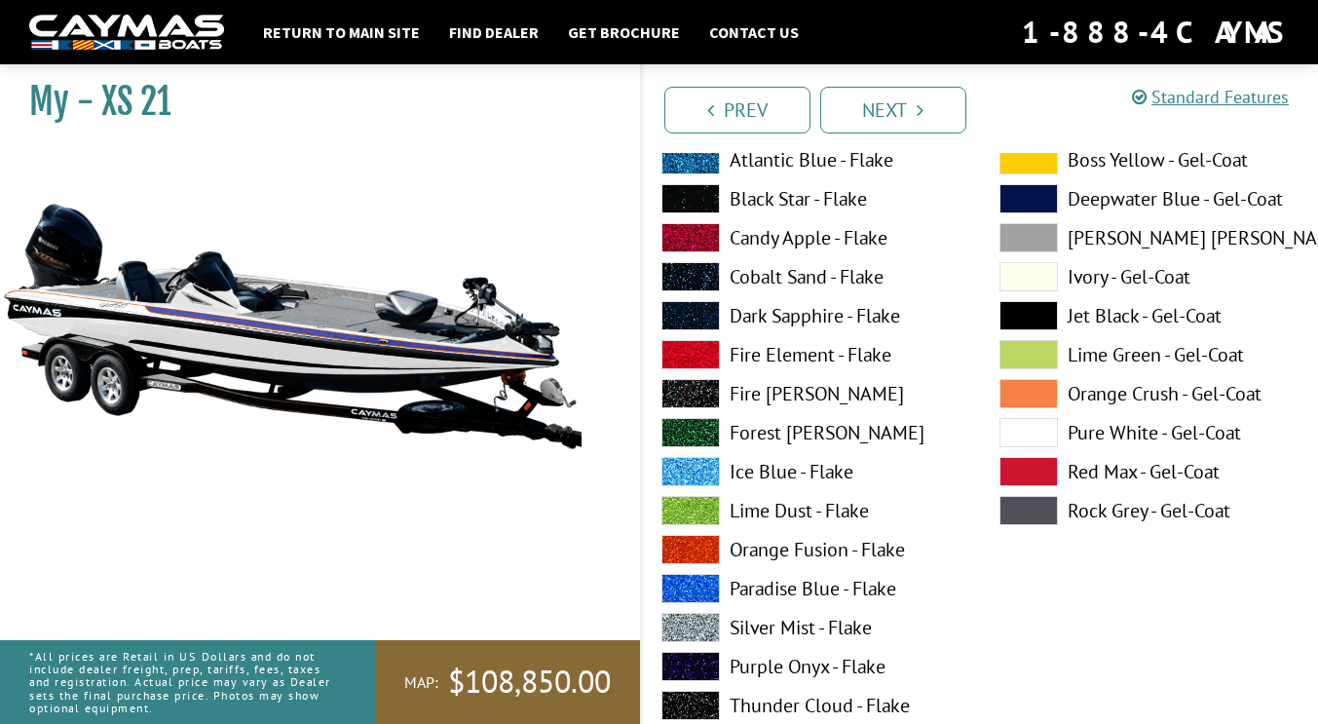
scroll to position [3328, 0]
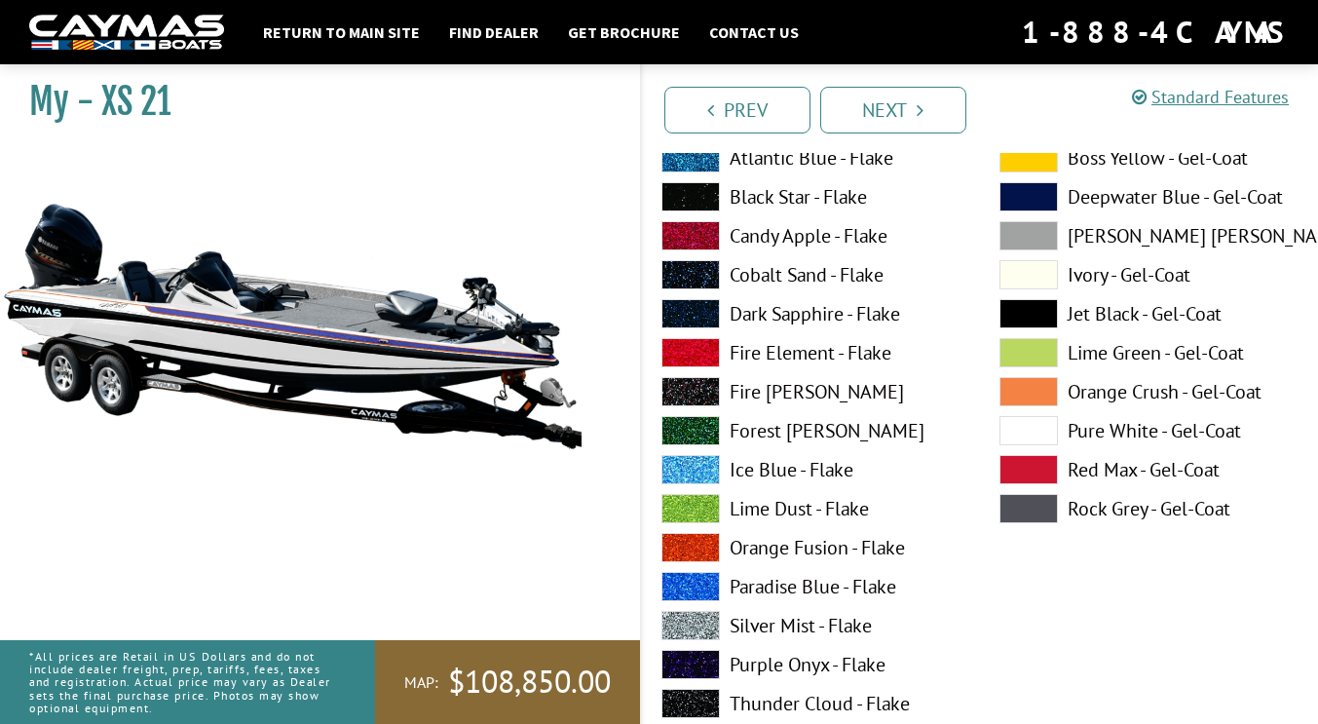
click at [690, 541] on span at bounding box center [691, 547] width 58 height 29
click at [698, 318] on span at bounding box center [691, 313] width 58 height 29
click at [676, 541] on span at bounding box center [691, 547] width 58 height 29
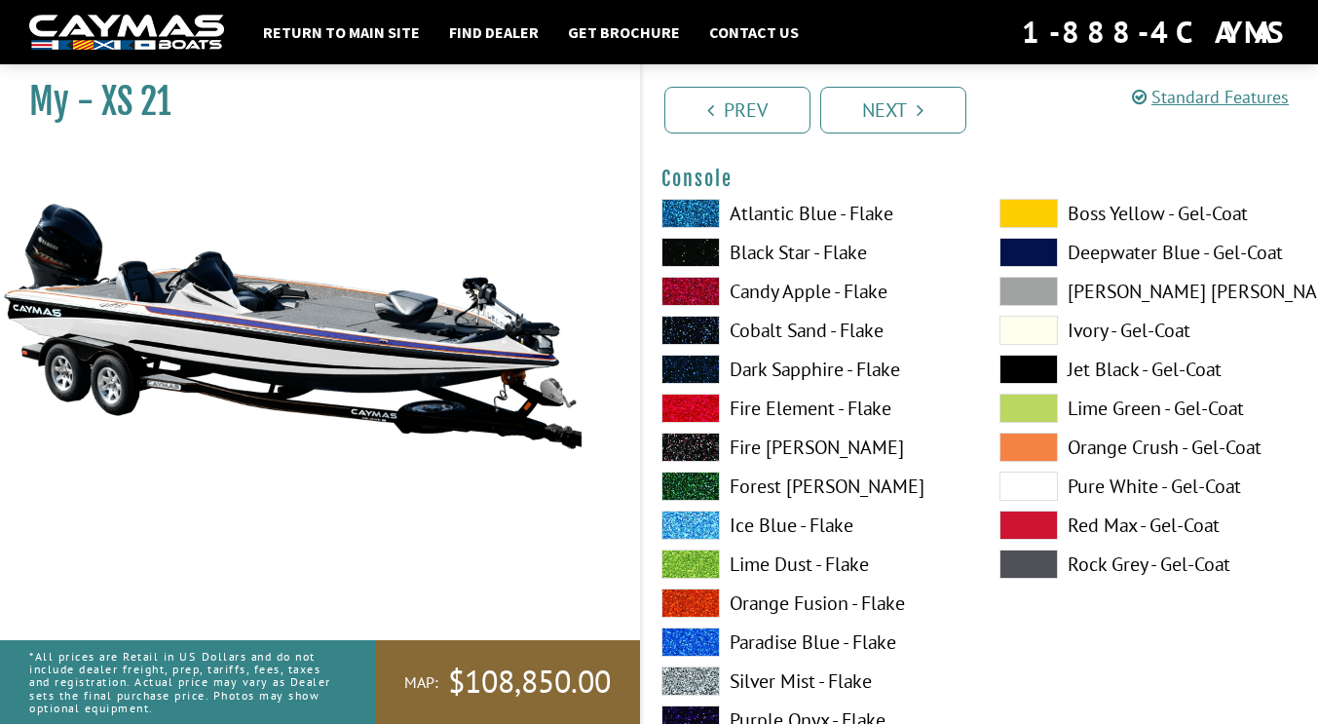
scroll to position [4293, 0]
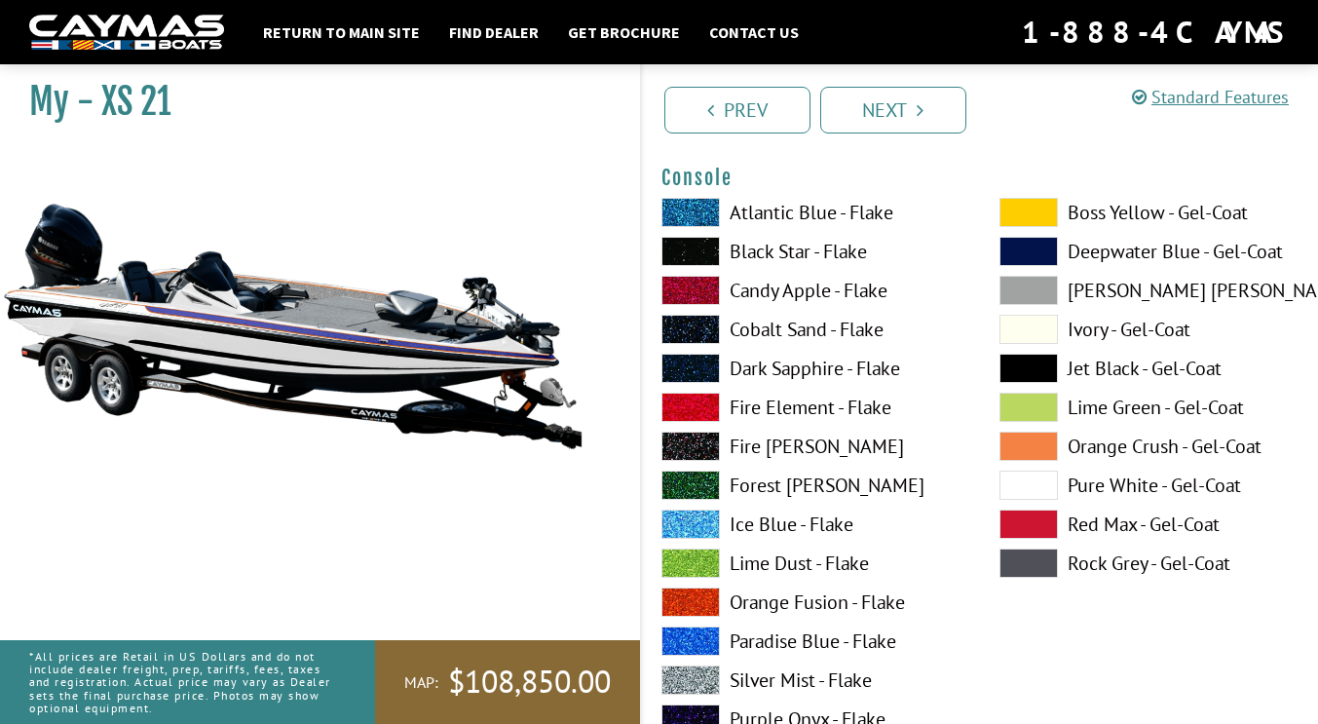
click at [695, 368] on span at bounding box center [691, 368] width 58 height 29
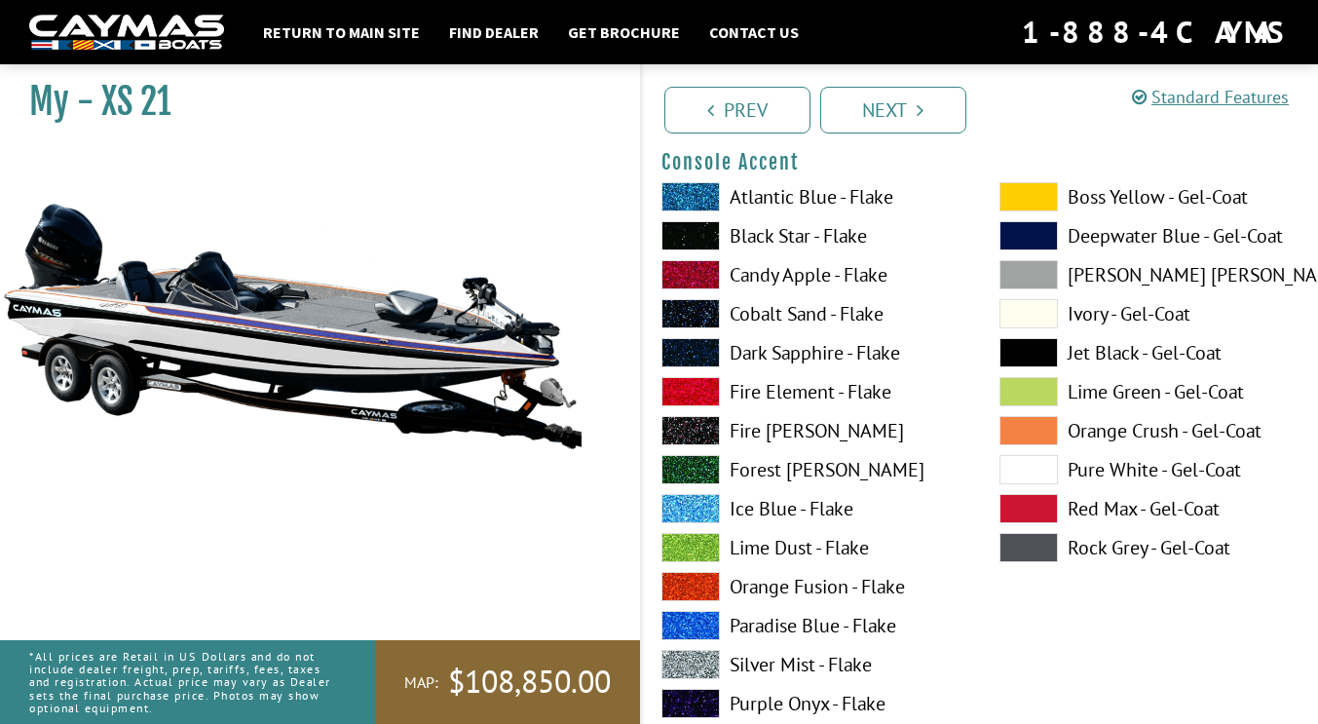
scroll to position [5111, 0]
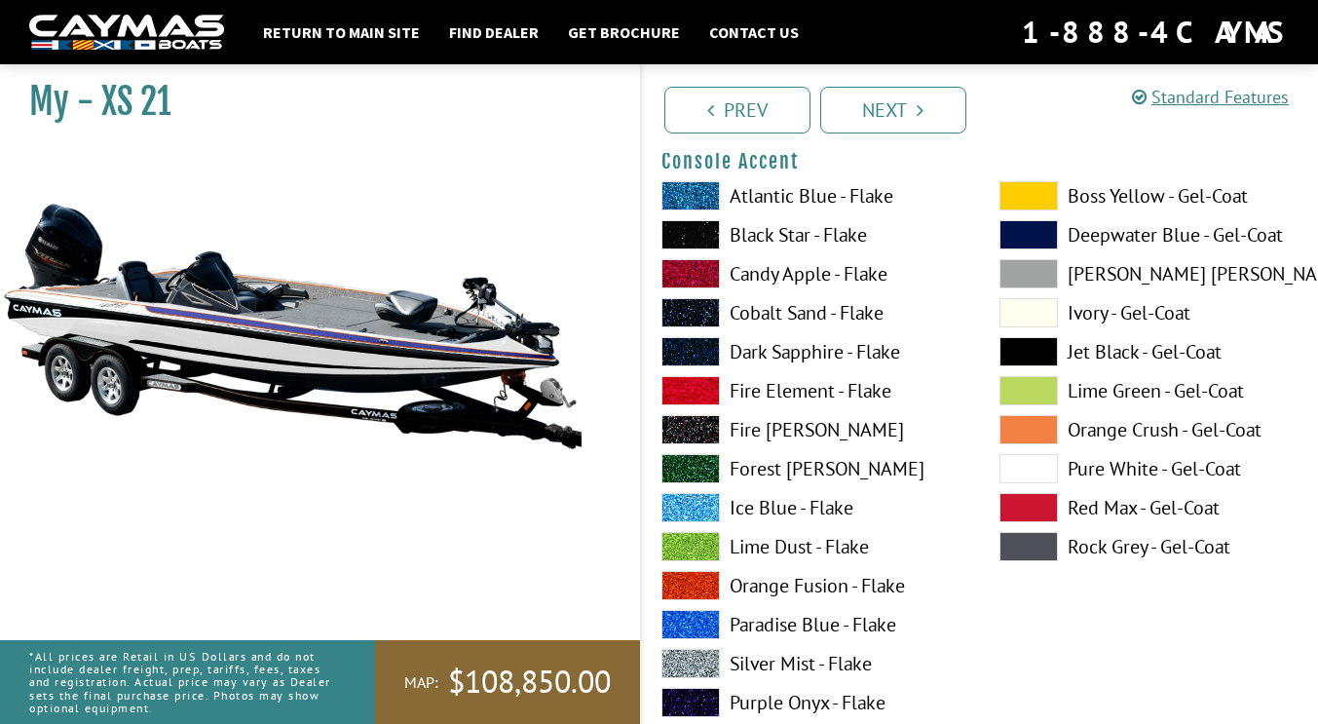
click at [1015, 467] on span at bounding box center [1029, 468] width 58 height 29
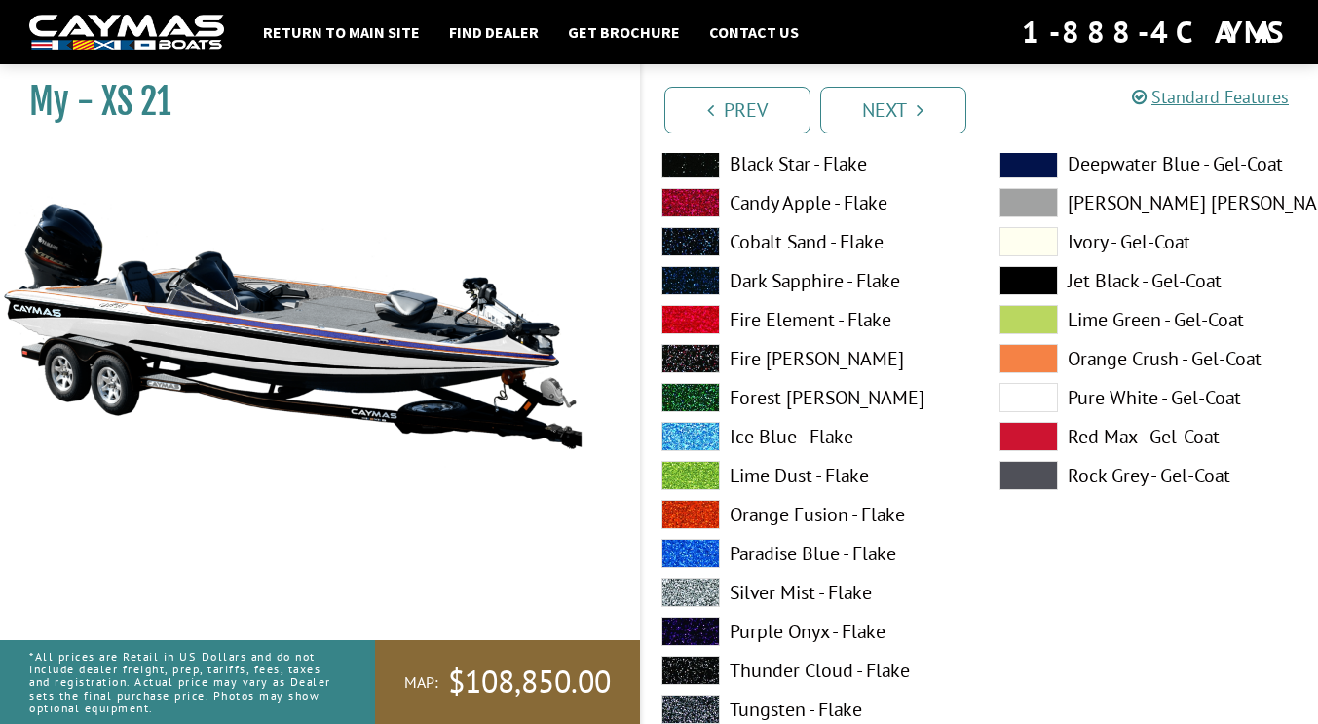
scroll to position [5986, 0]
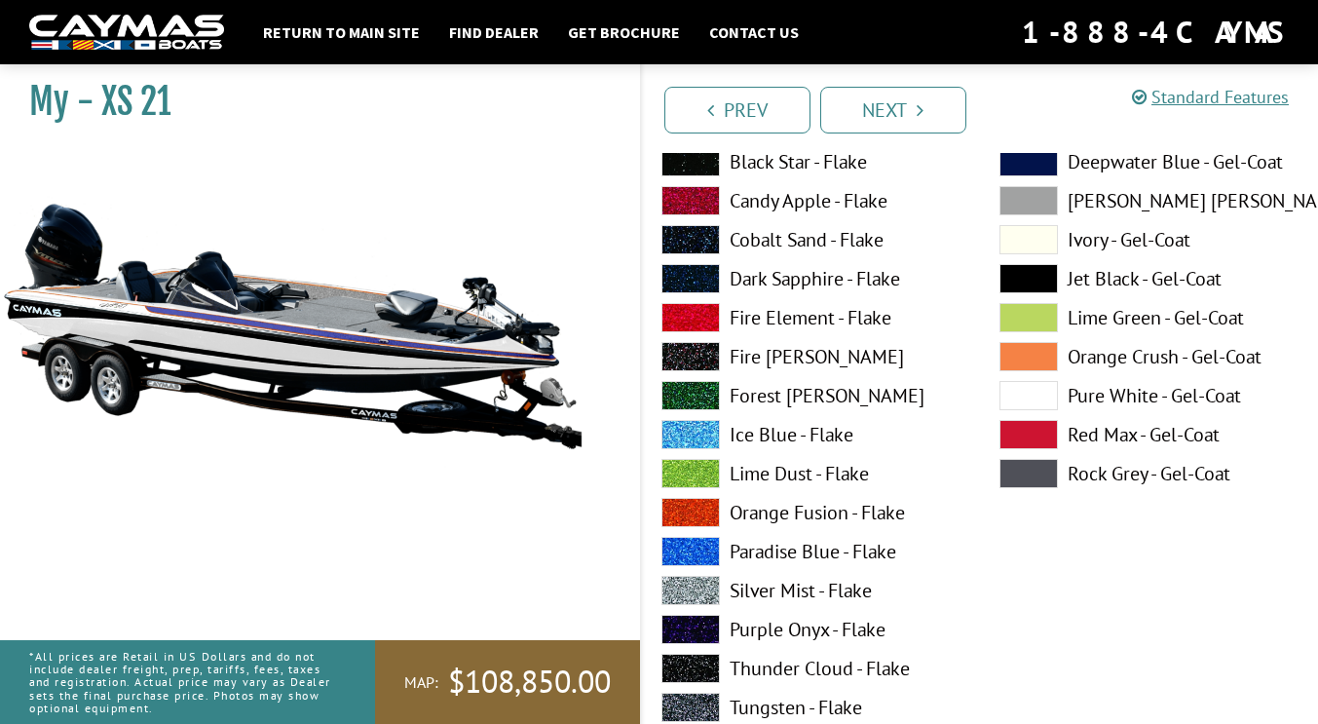
click at [701, 508] on span at bounding box center [691, 512] width 58 height 29
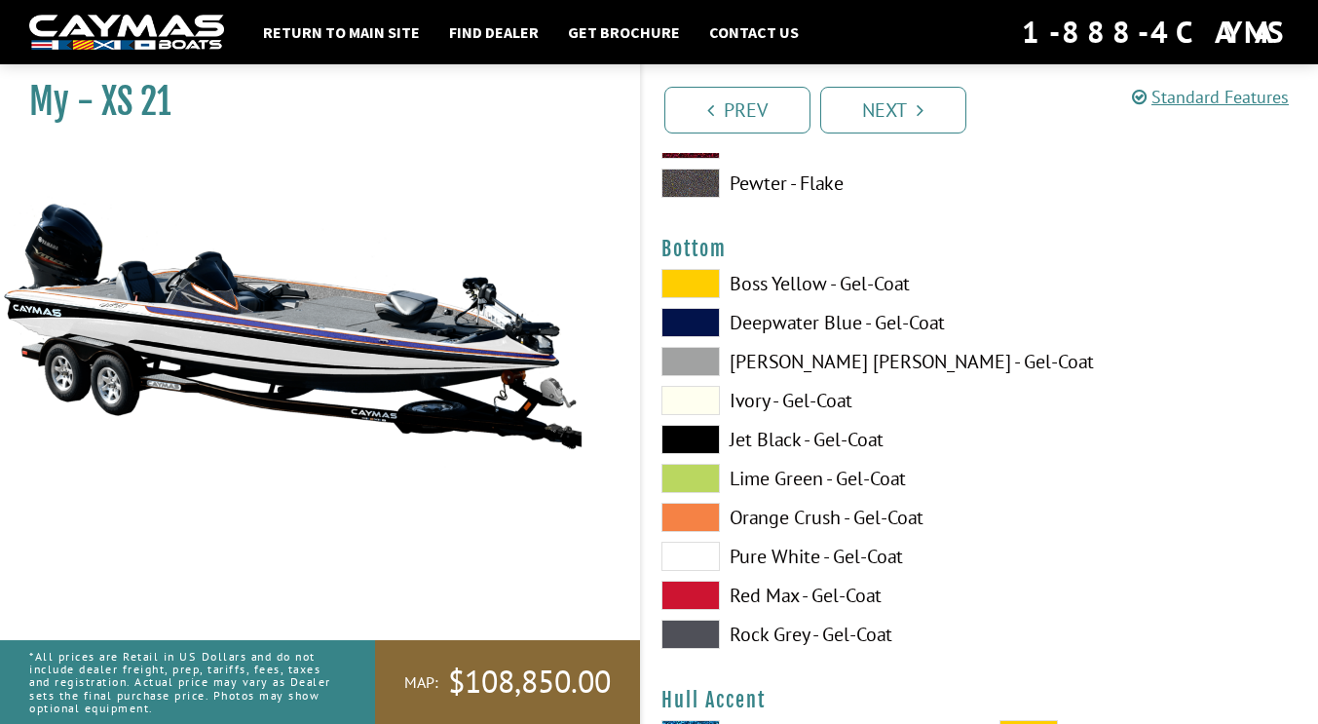
scroll to position [6619, 0]
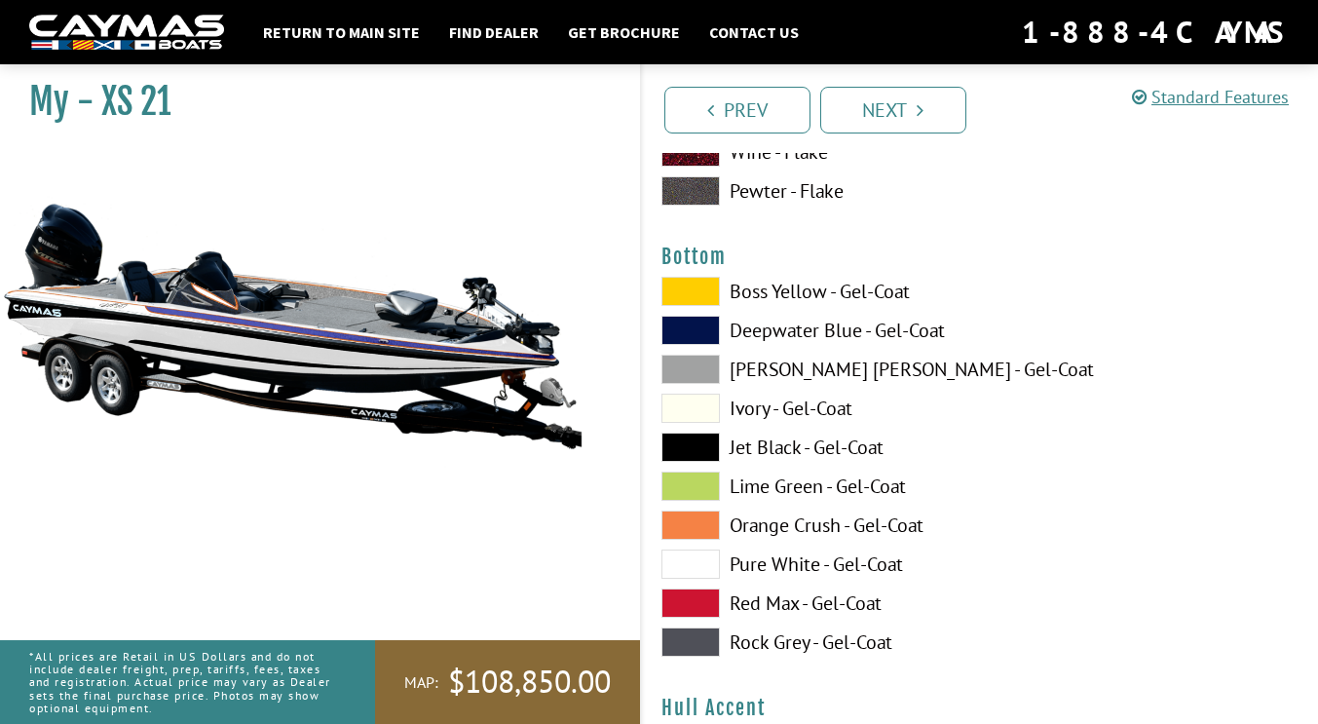
click at [698, 562] on span at bounding box center [691, 564] width 58 height 29
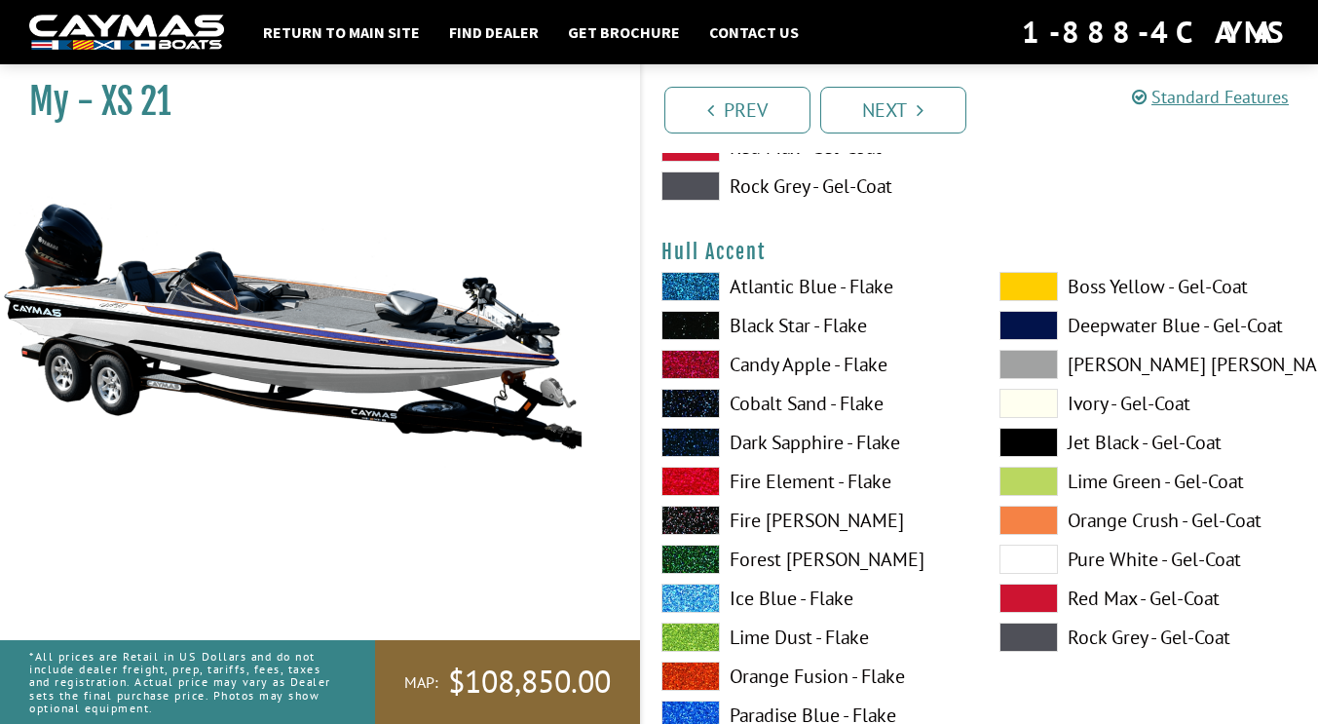
scroll to position [7076, 0]
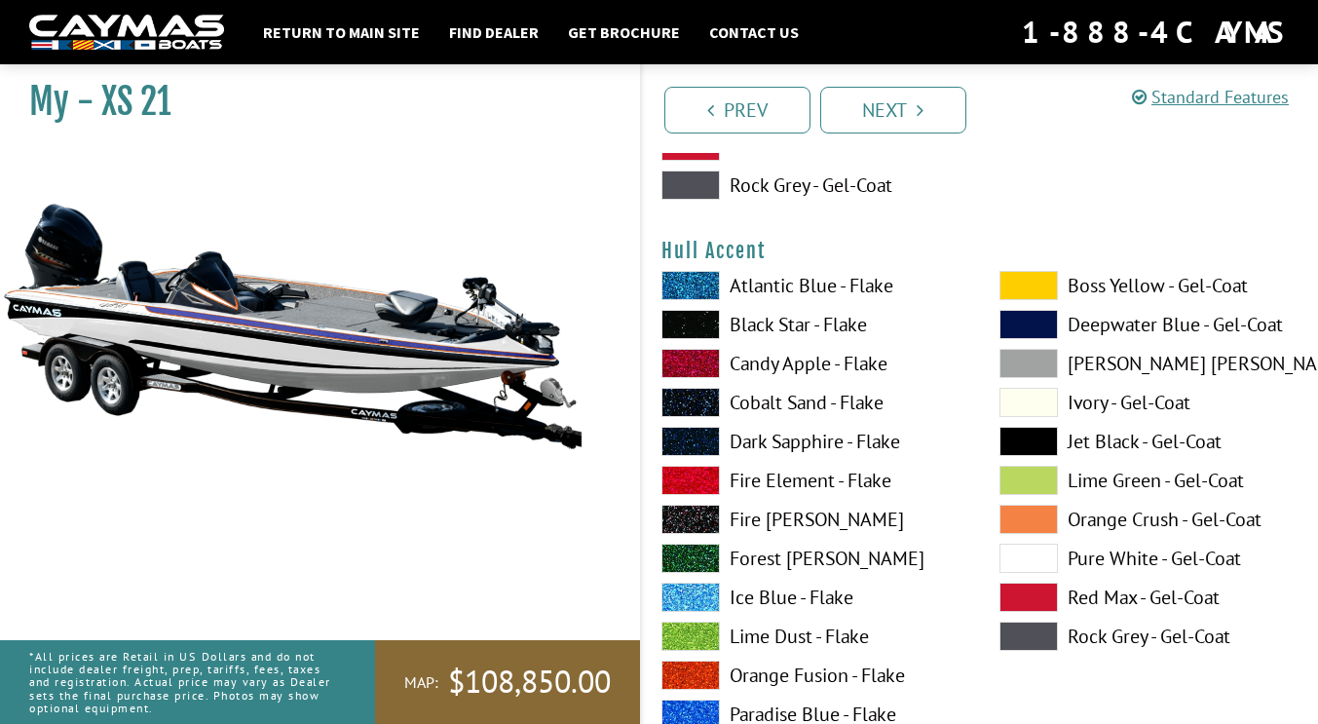
click at [687, 446] on span at bounding box center [691, 441] width 58 height 29
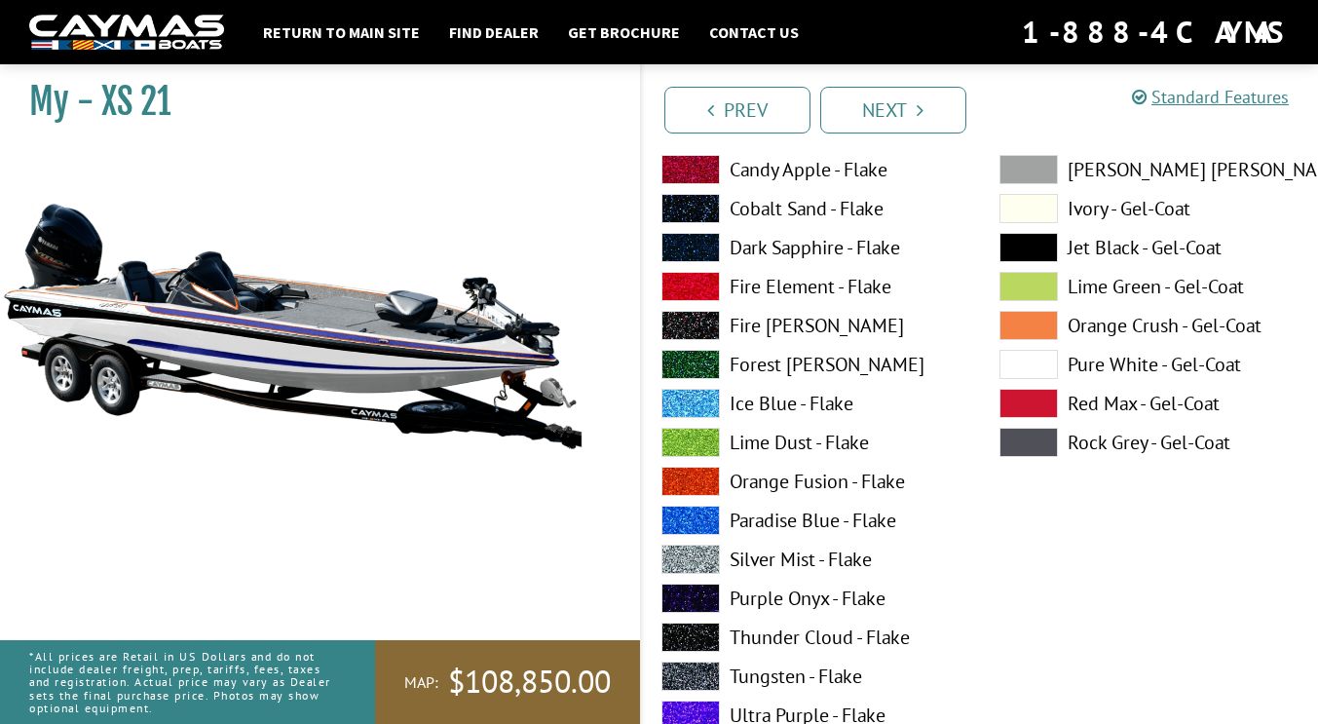
scroll to position [8110, 0]
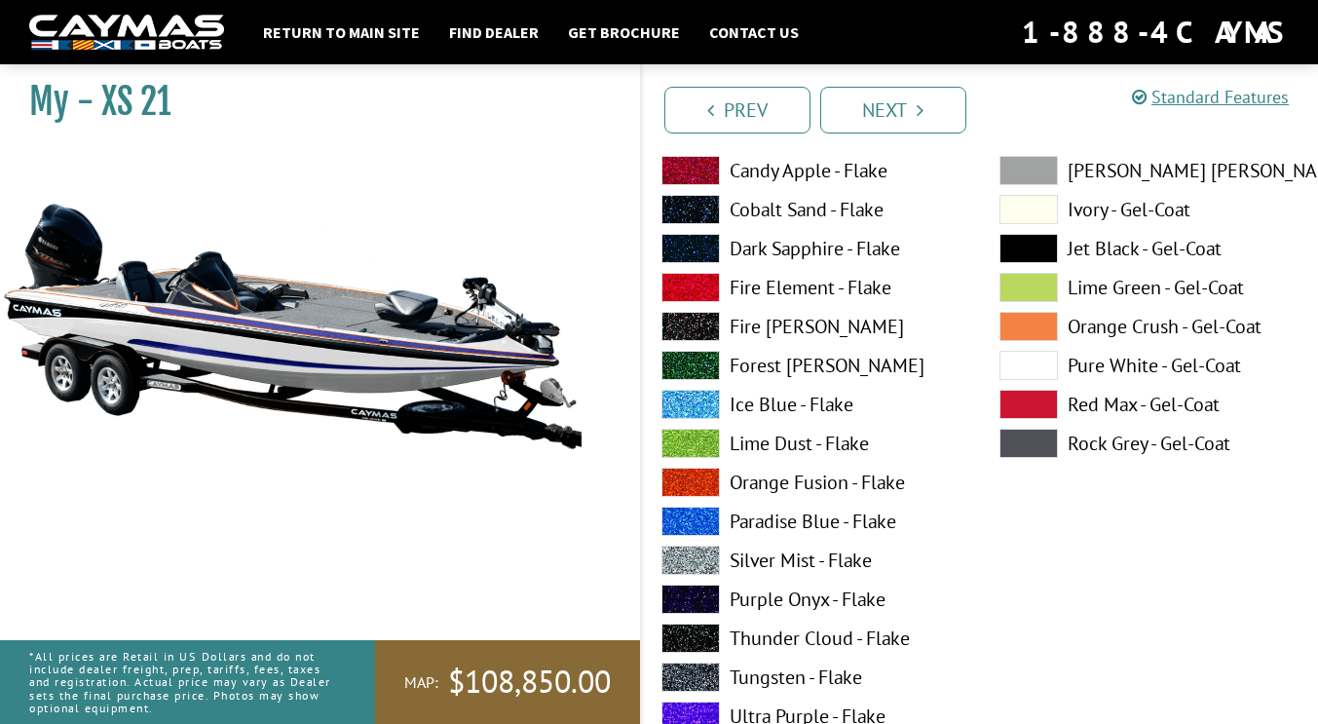
click at [697, 481] on span at bounding box center [691, 482] width 58 height 29
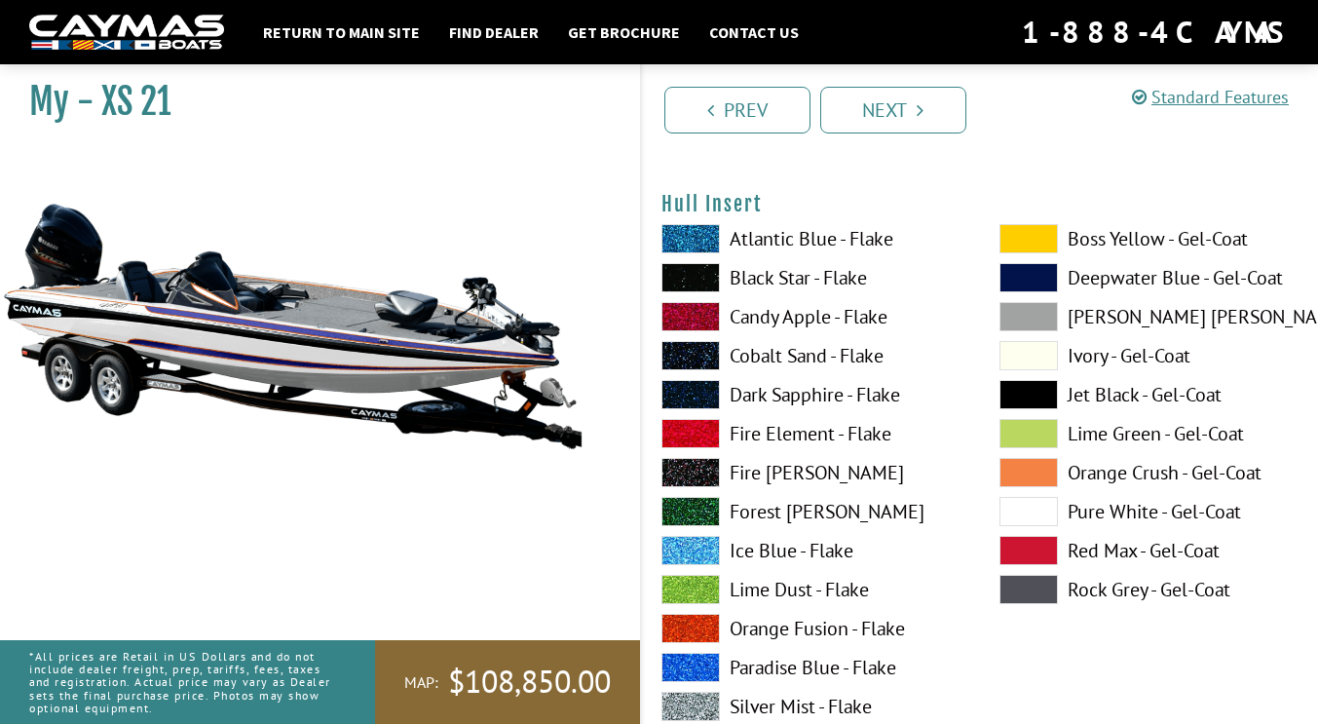
scroll to position [8780, 0]
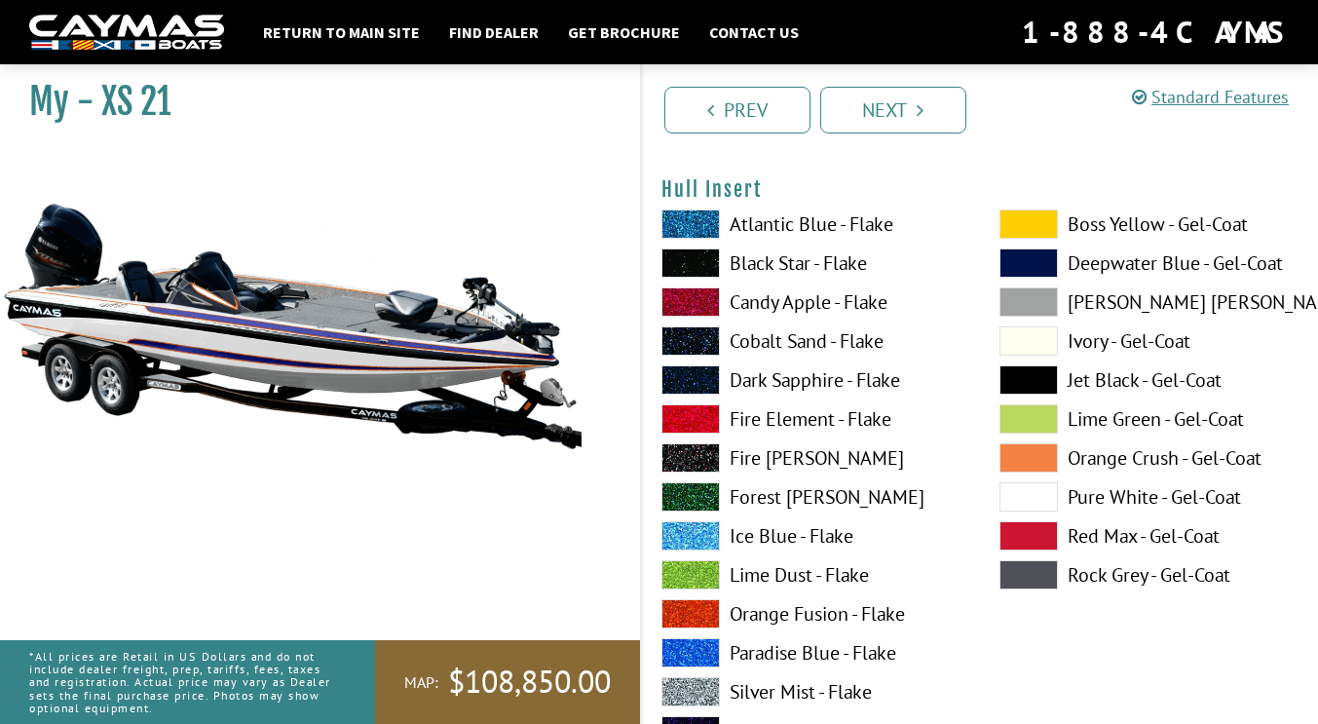
click at [683, 382] on span at bounding box center [691, 379] width 58 height 29
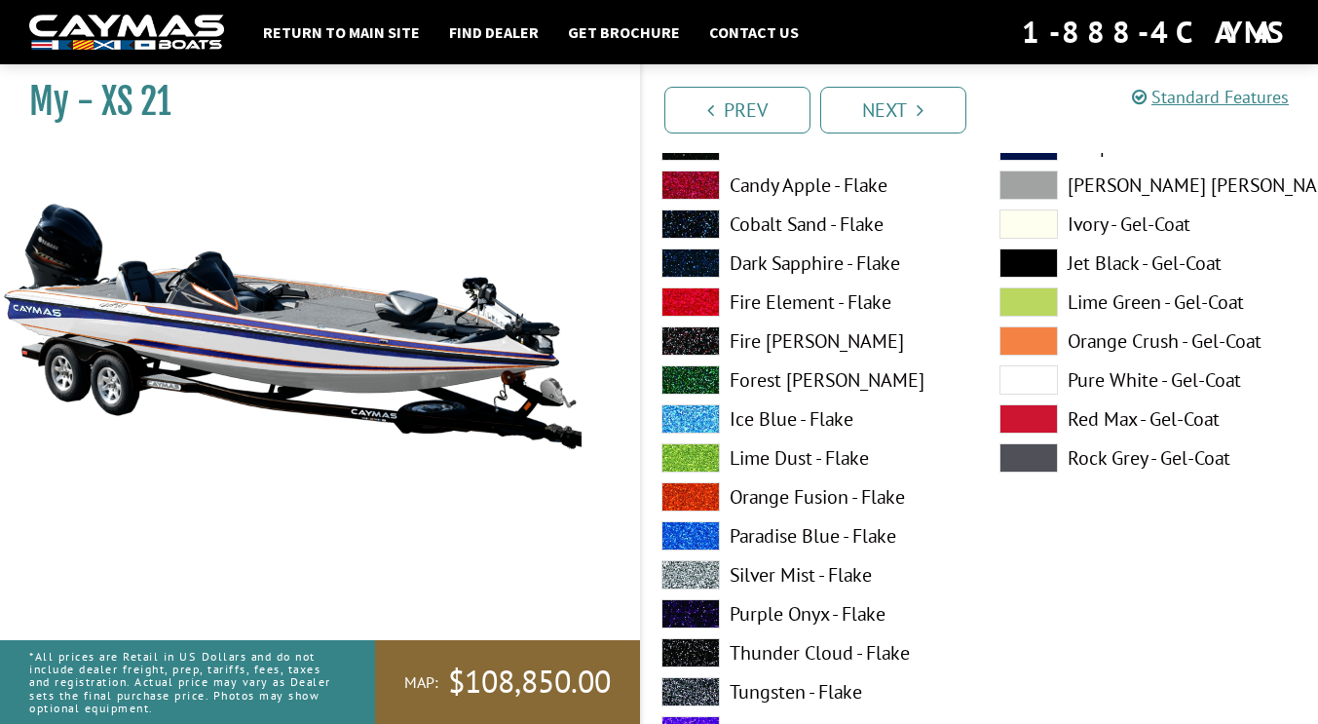
scroll to position [9702, 0]
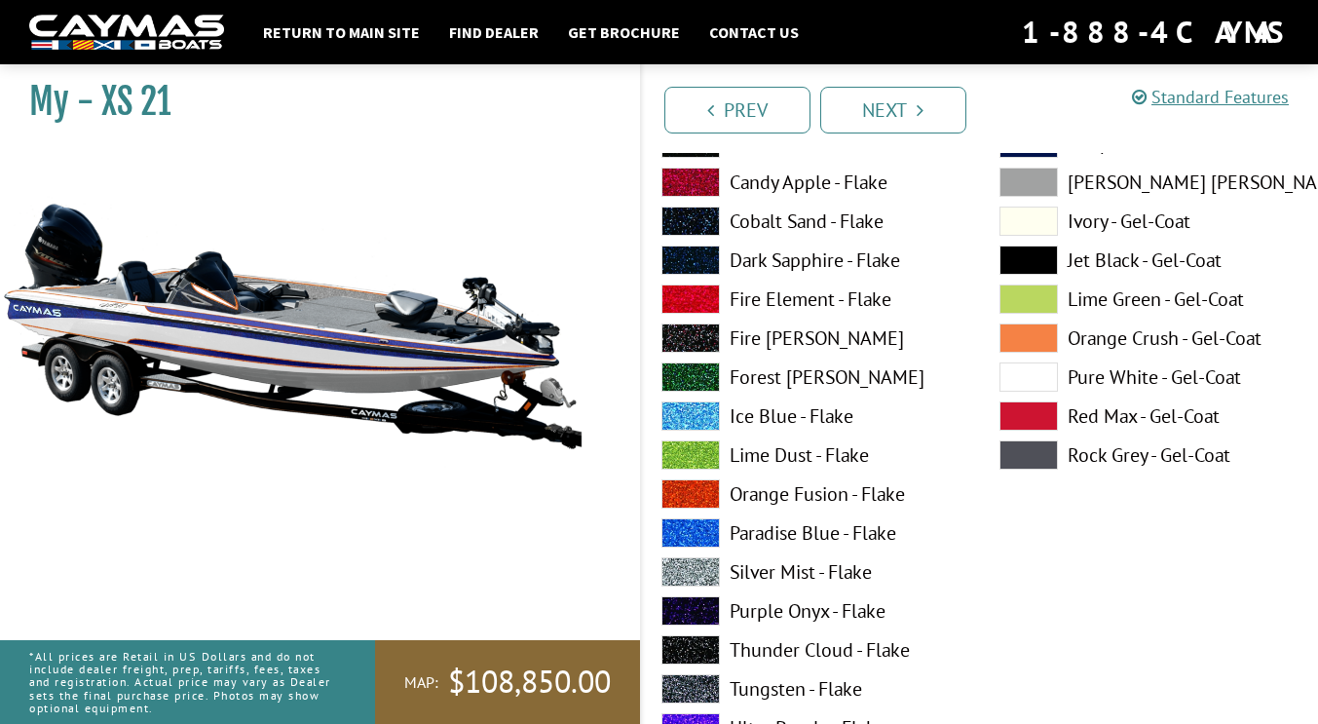
click at [688, 499] on span at bounding box center [691, 493] width 58 height 29
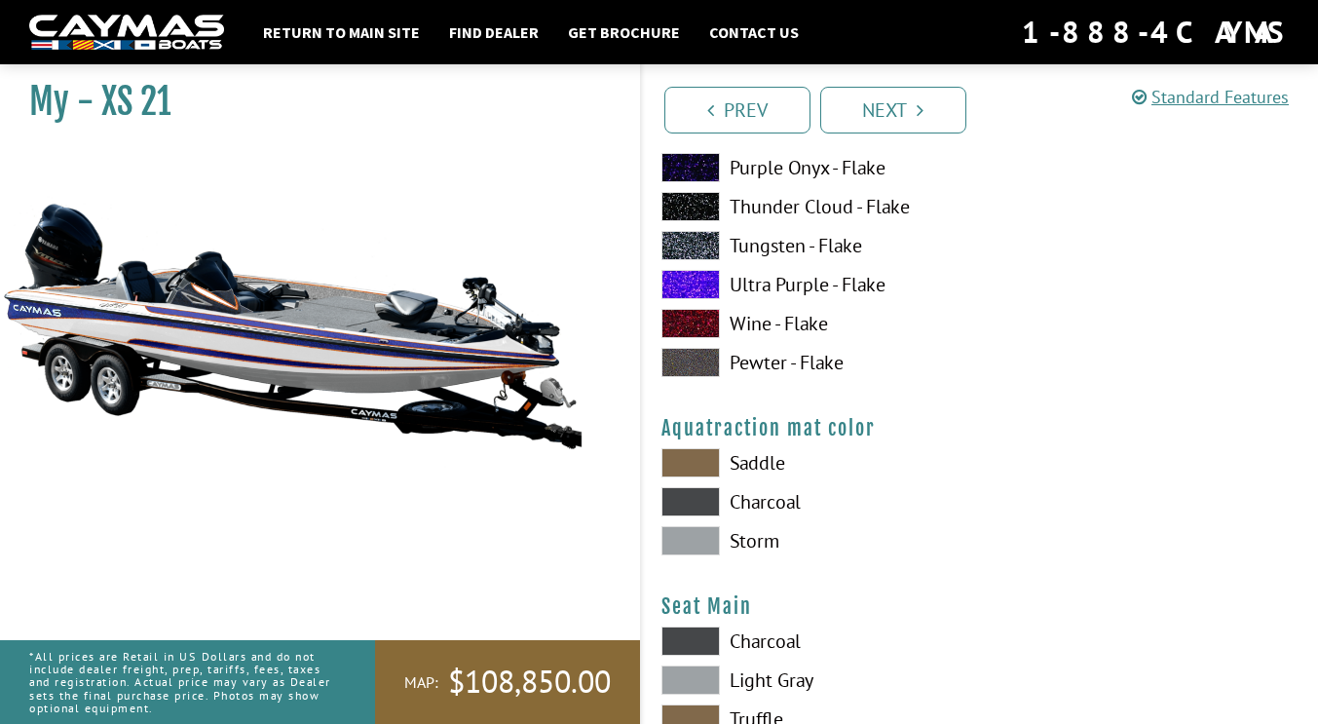
scroll to position [10149, 0]
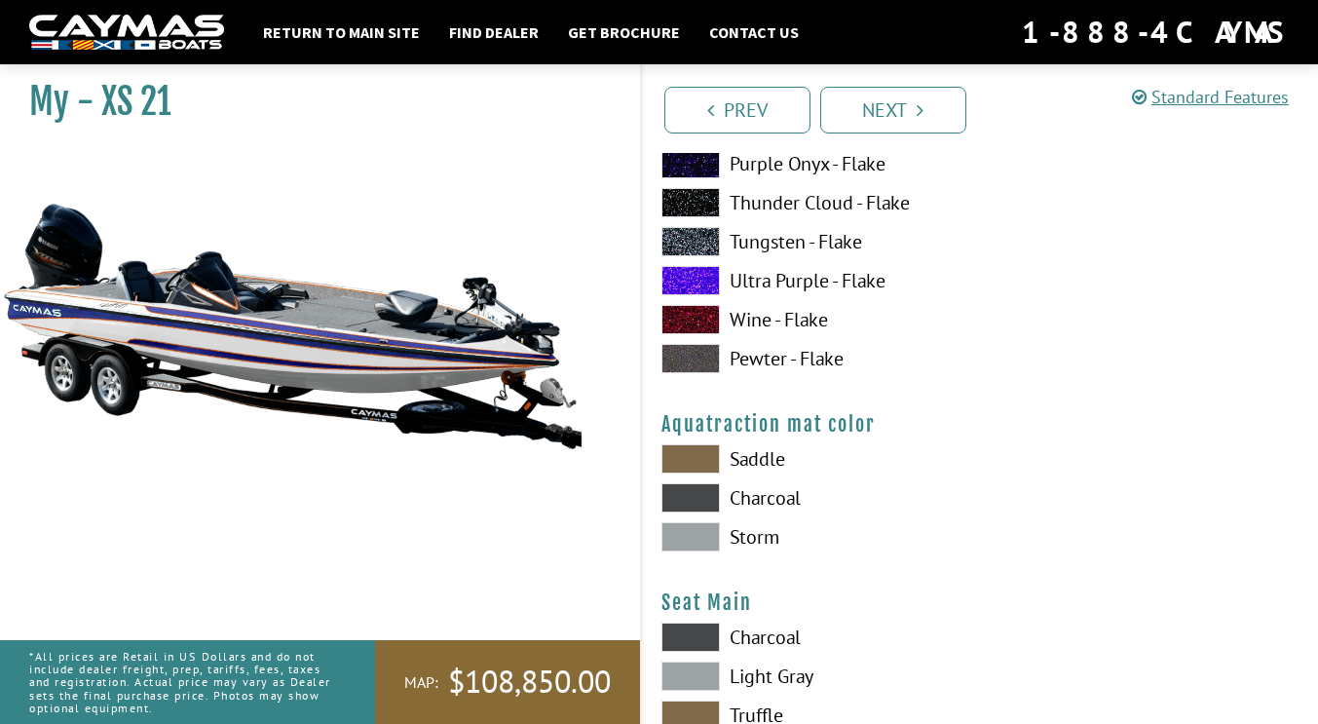
click at [696, 529] on span at bounding box center [691, 536] width 58 height 29
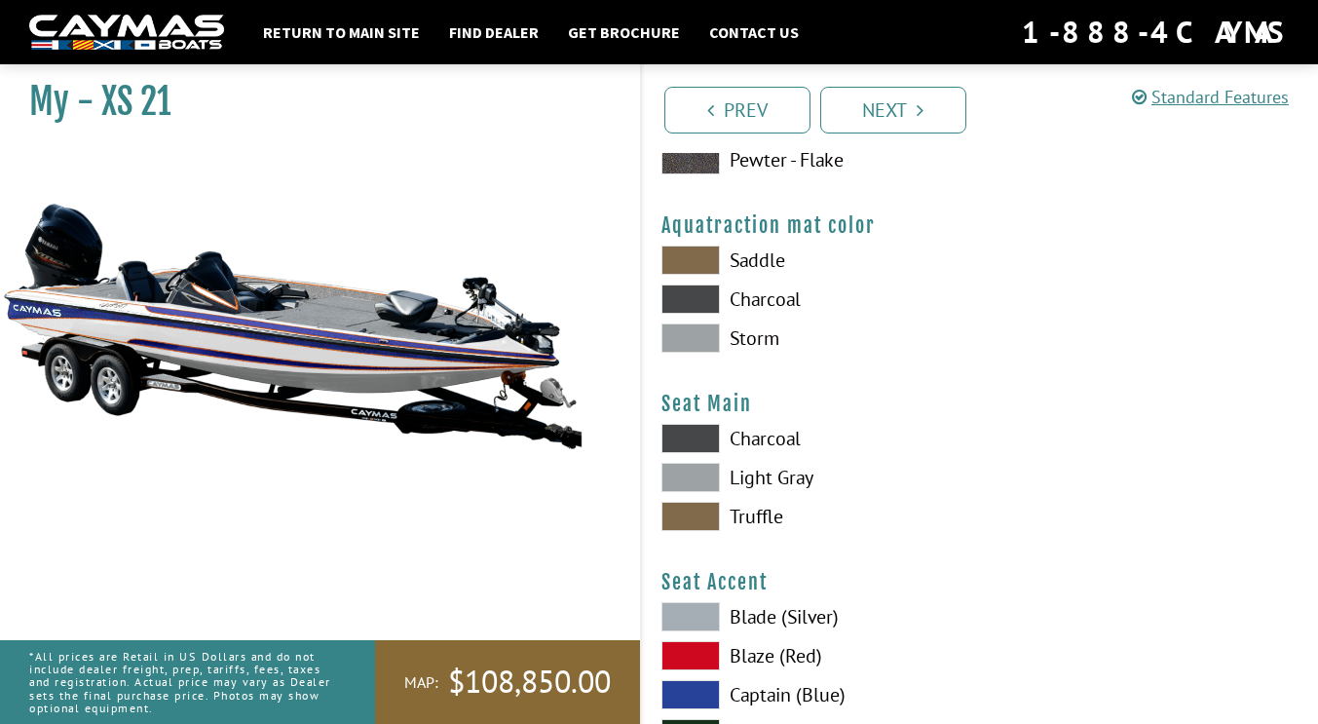
scroll to position [10352, 0]
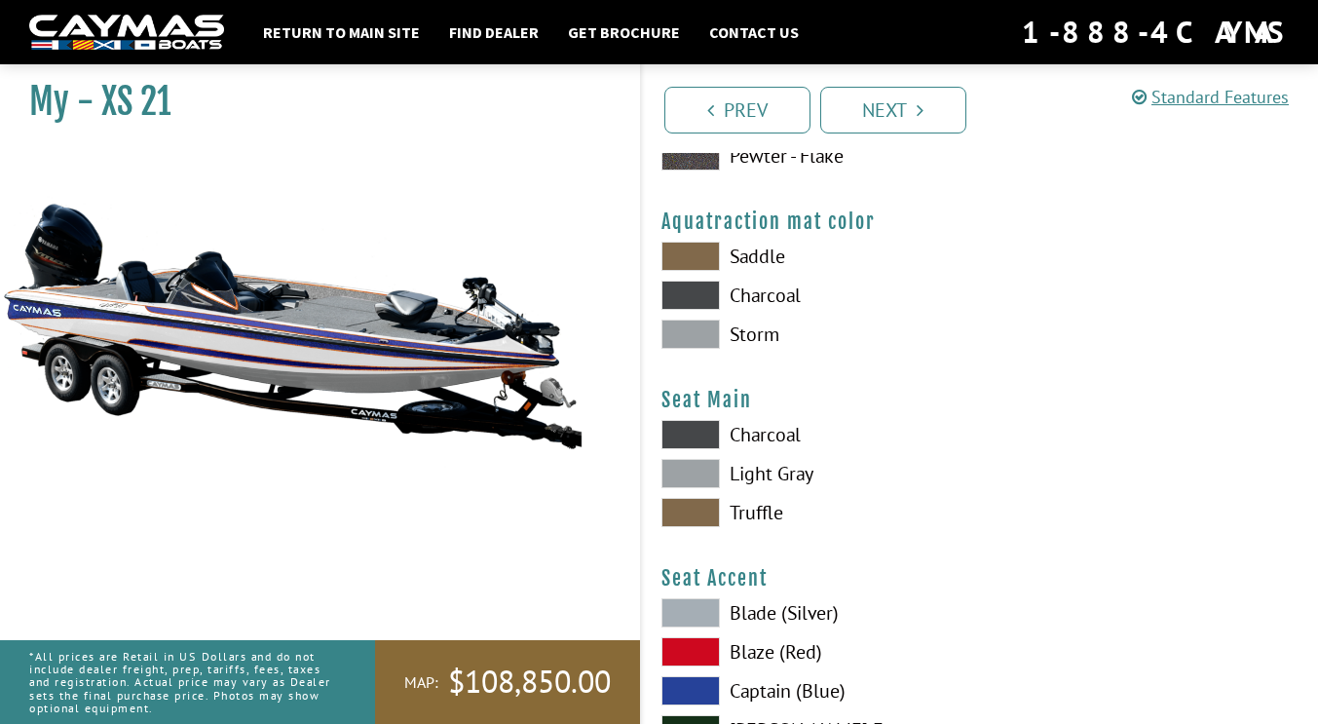
click at [698, 471] on span at bounding box center [691, 473] width 58 height 29
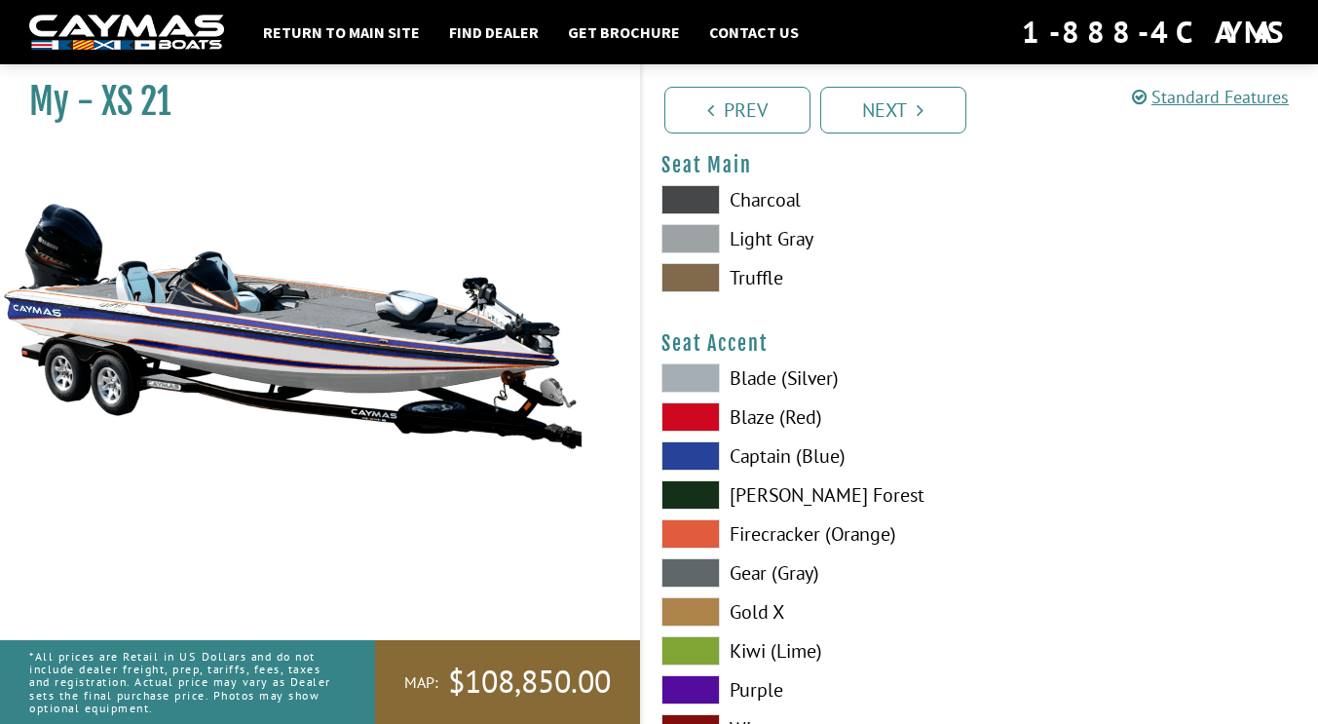
scroll to position [10591, 0]
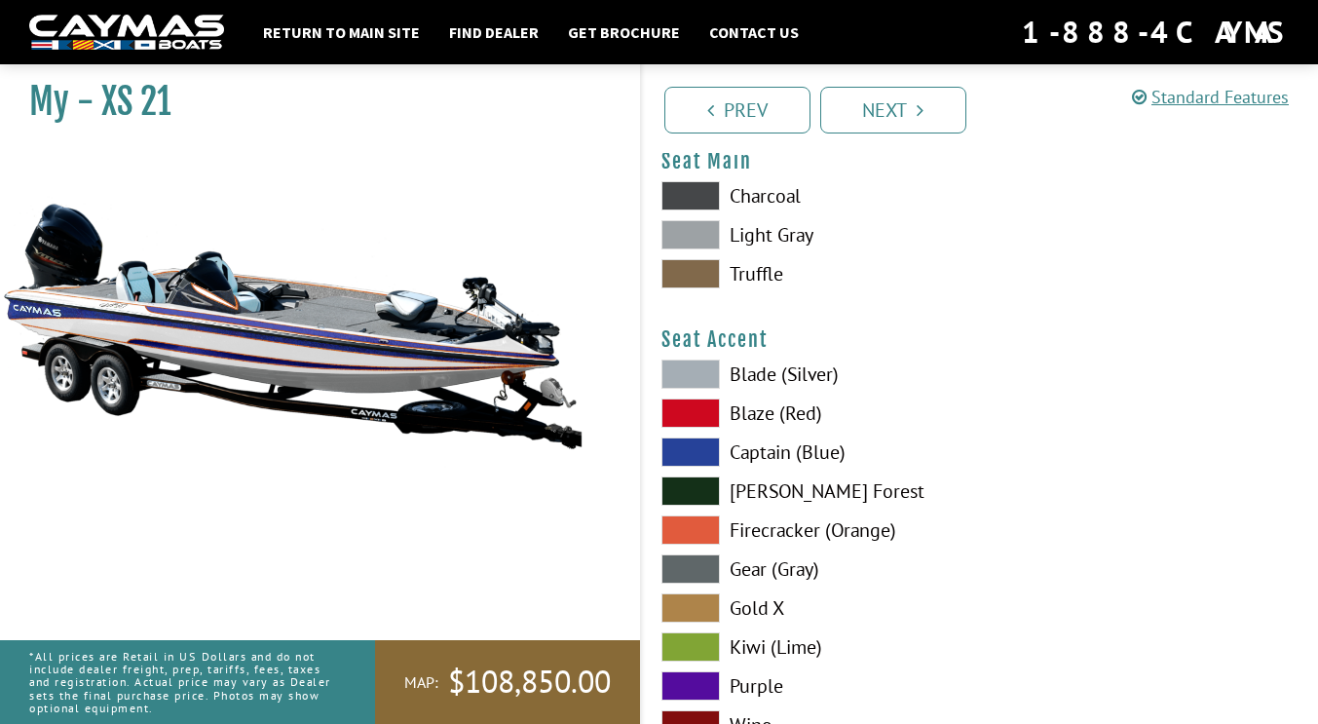
click at [696, 453] on span at bounding box center [691, 451] width 58 height 29
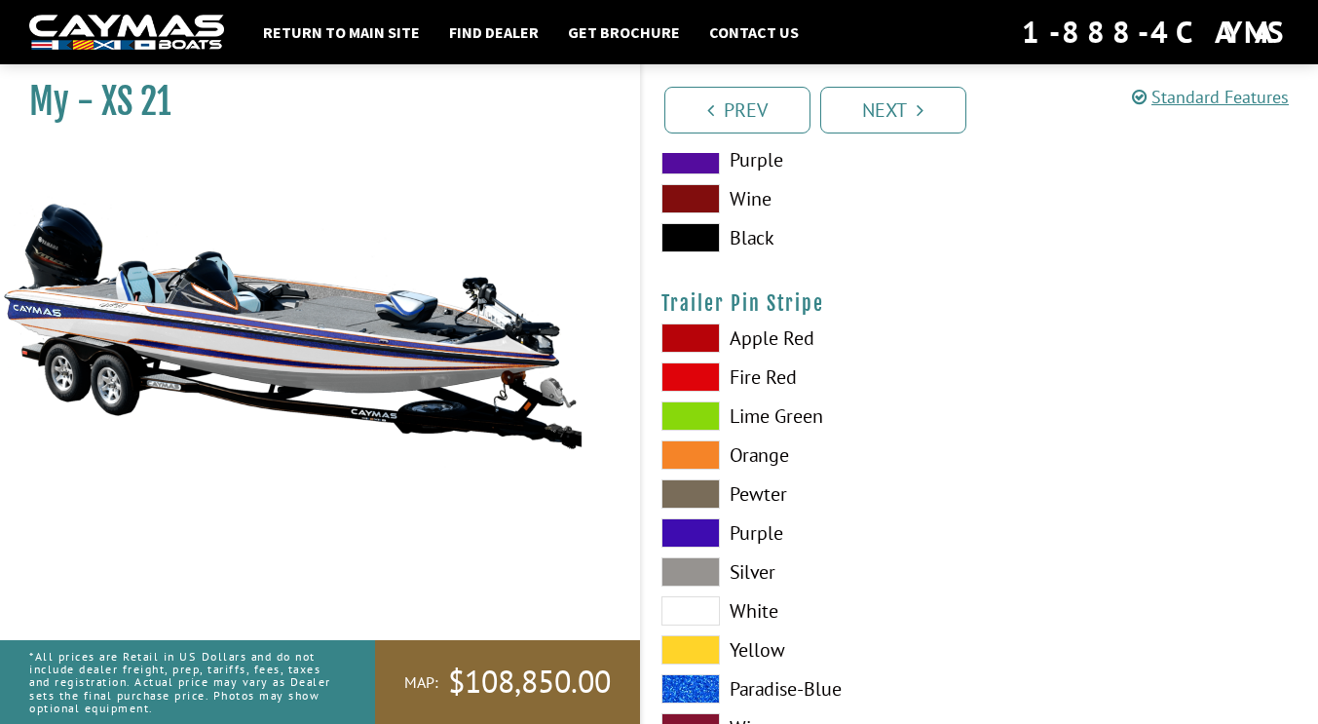
scroll to position [11131, 0]
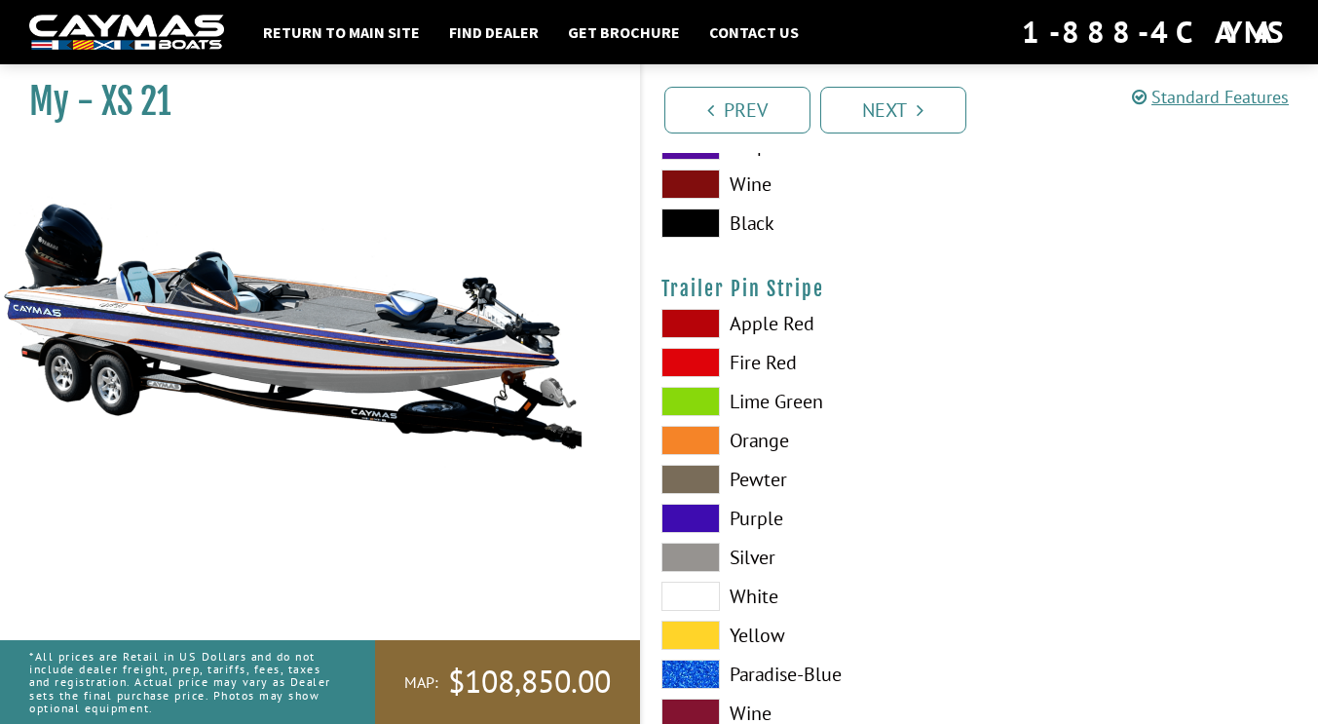
click at [686, 550] on span at bounding box center [691, 557] width 58 height 29
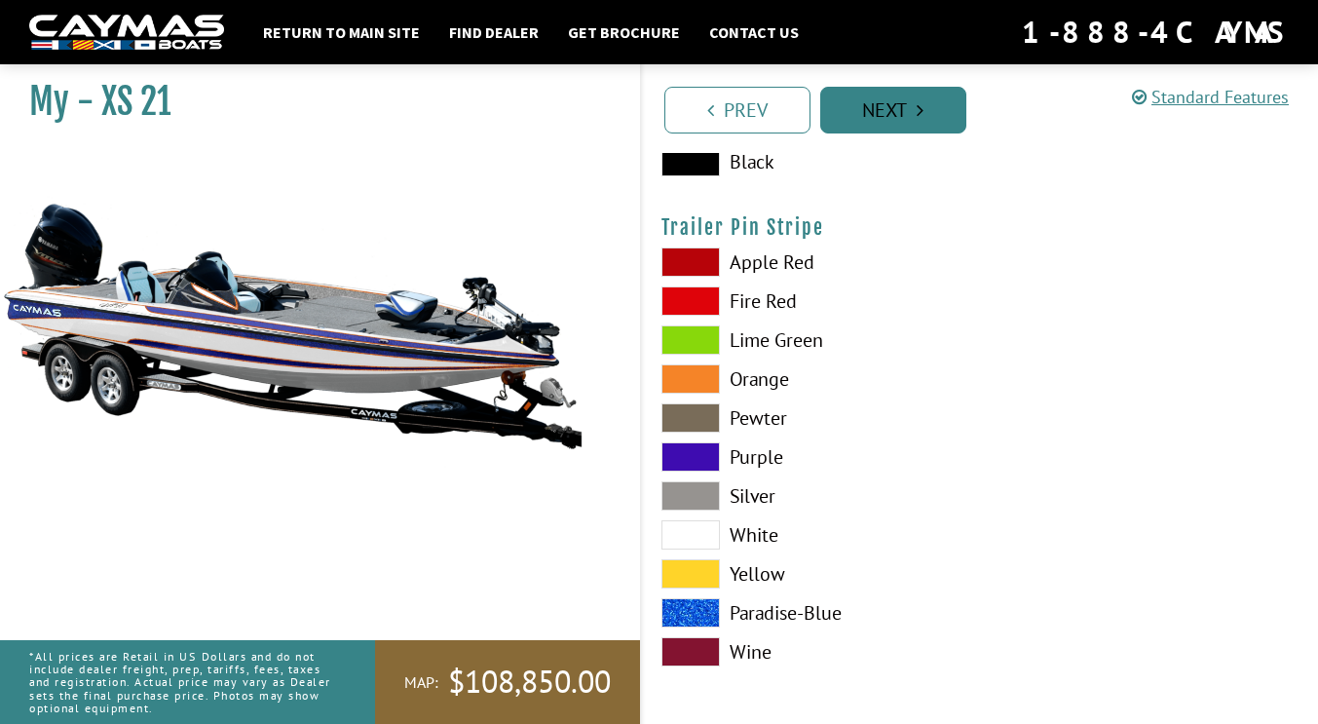
click at [897, 109] on link "Next" at bounding box center [893, 110] width 146 height 47
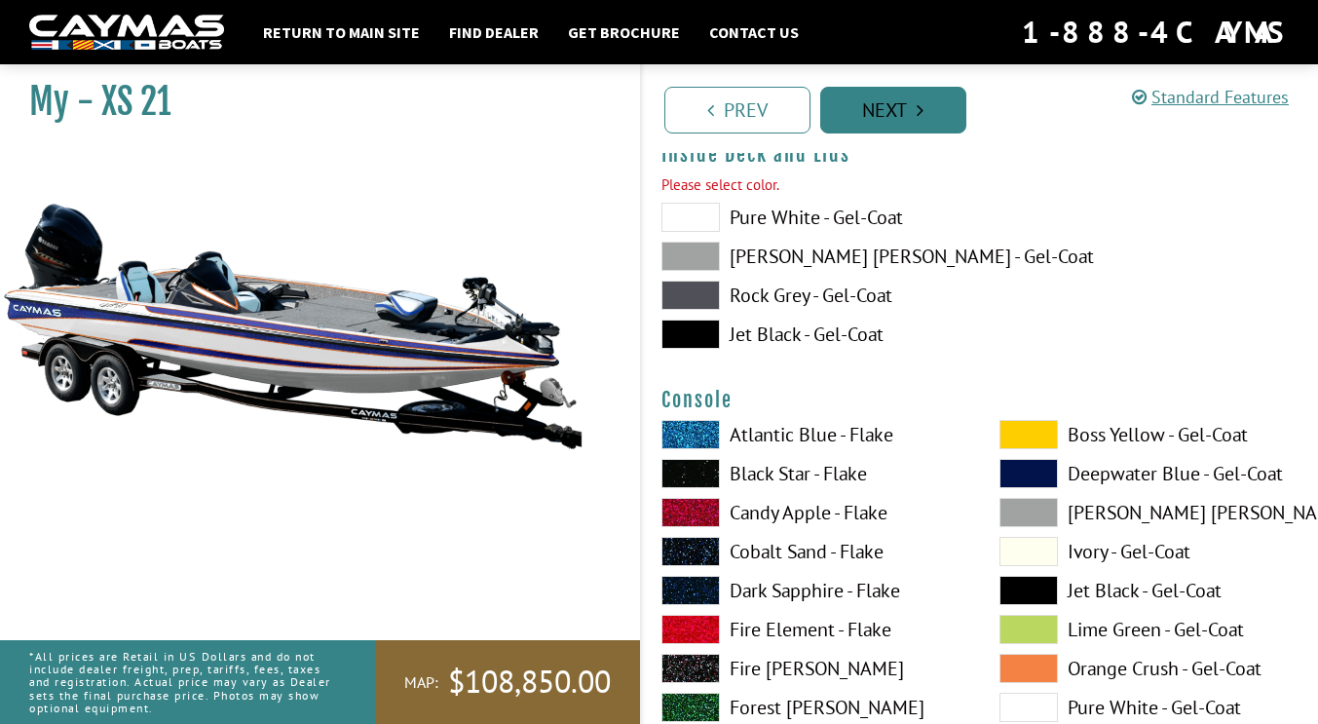
scroll to position [4079, 0]
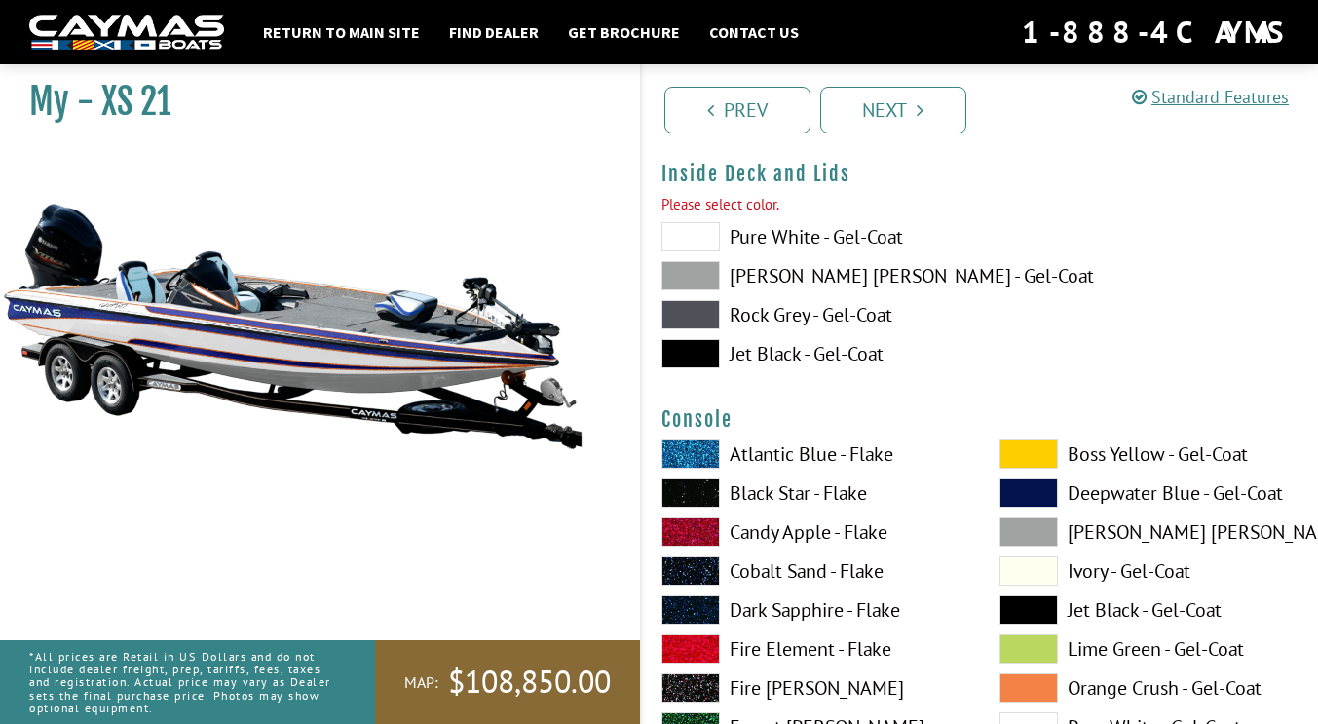
click at [704, 241] on span at bounding box center [691, 236] width 58 height 29
click at [702, 278] on span at bounding box center [691, 275] width 58 height 29
click at [687, 318] on span at bounding box center [691, 314] width 58 height 29
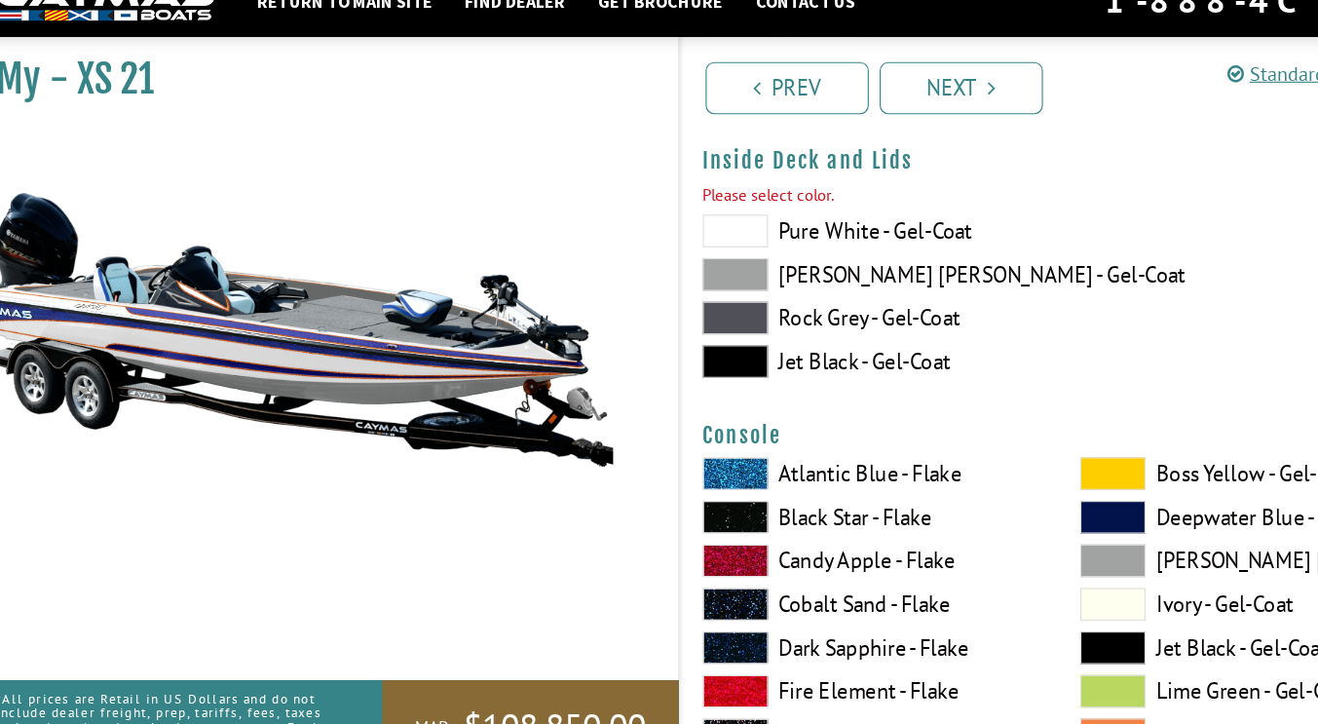
click at [670, 237] on span at bounding box center [691, 237] width 58 height 29
click at [690, 360] on span at bounding box center [691, 354] width 58 height 29
click at [688, 234] on span at bounding box center [691, 237] width 58 height 29
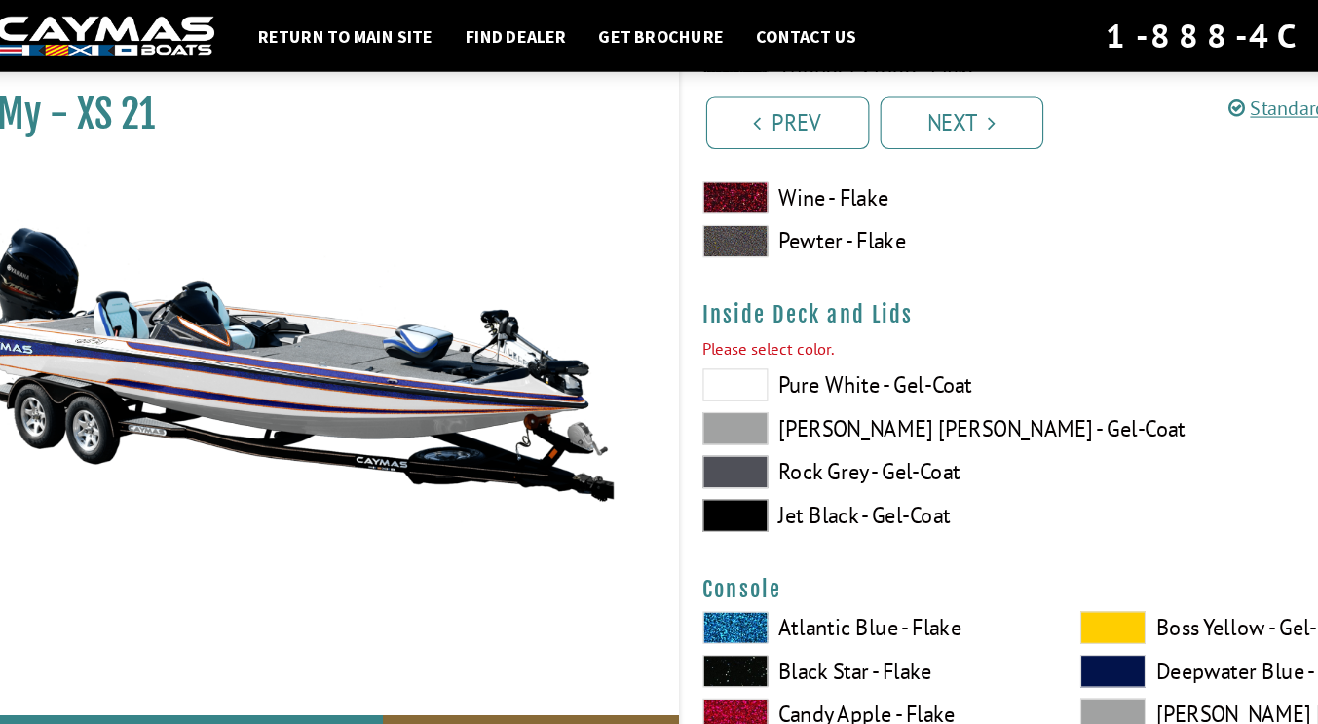
scroll to position [3970, 0]
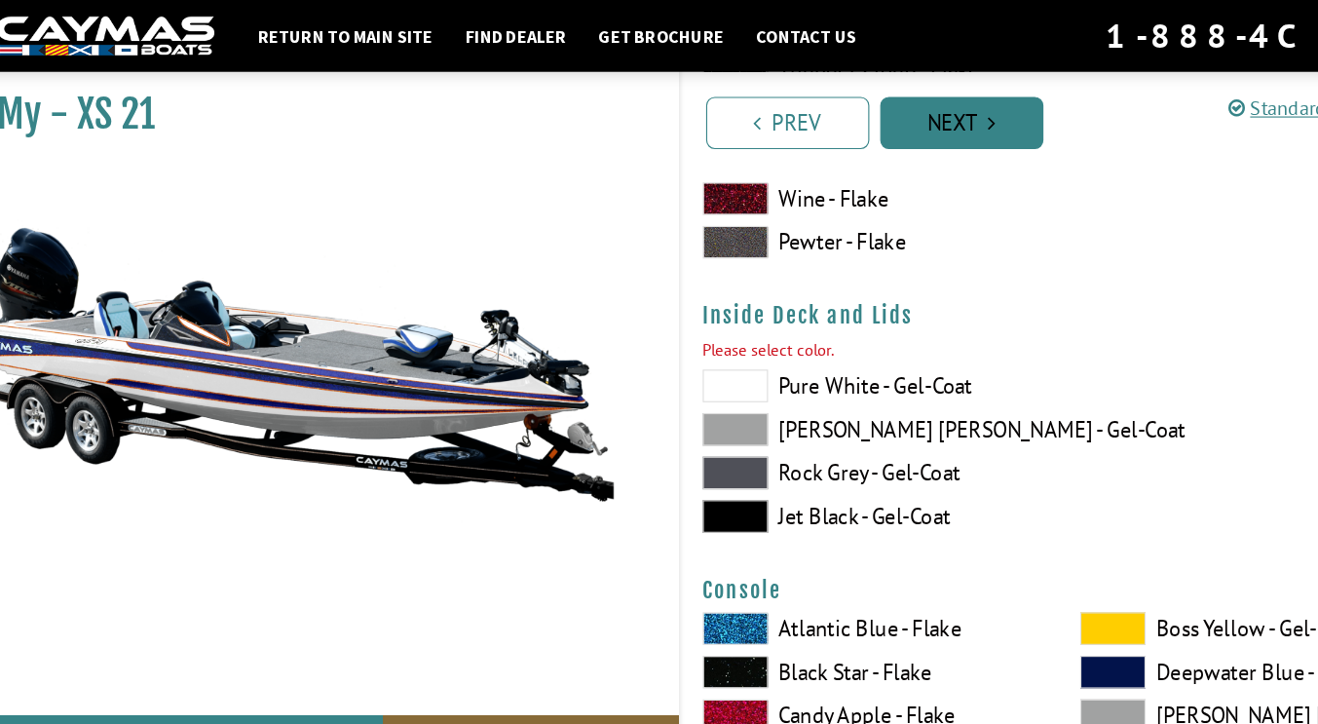
click at [884, 120] on link "Next" at bounding box center [893, 110] width 146 height 47
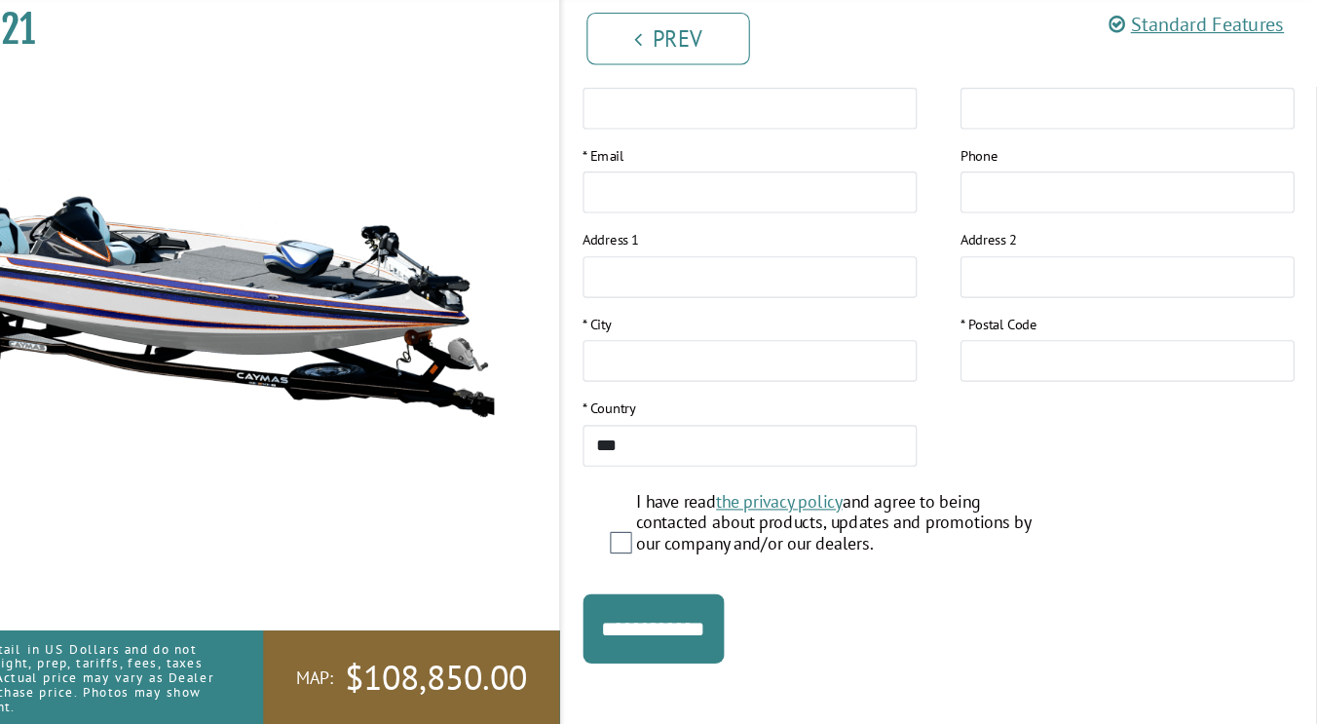
scroll to position [360, 0]
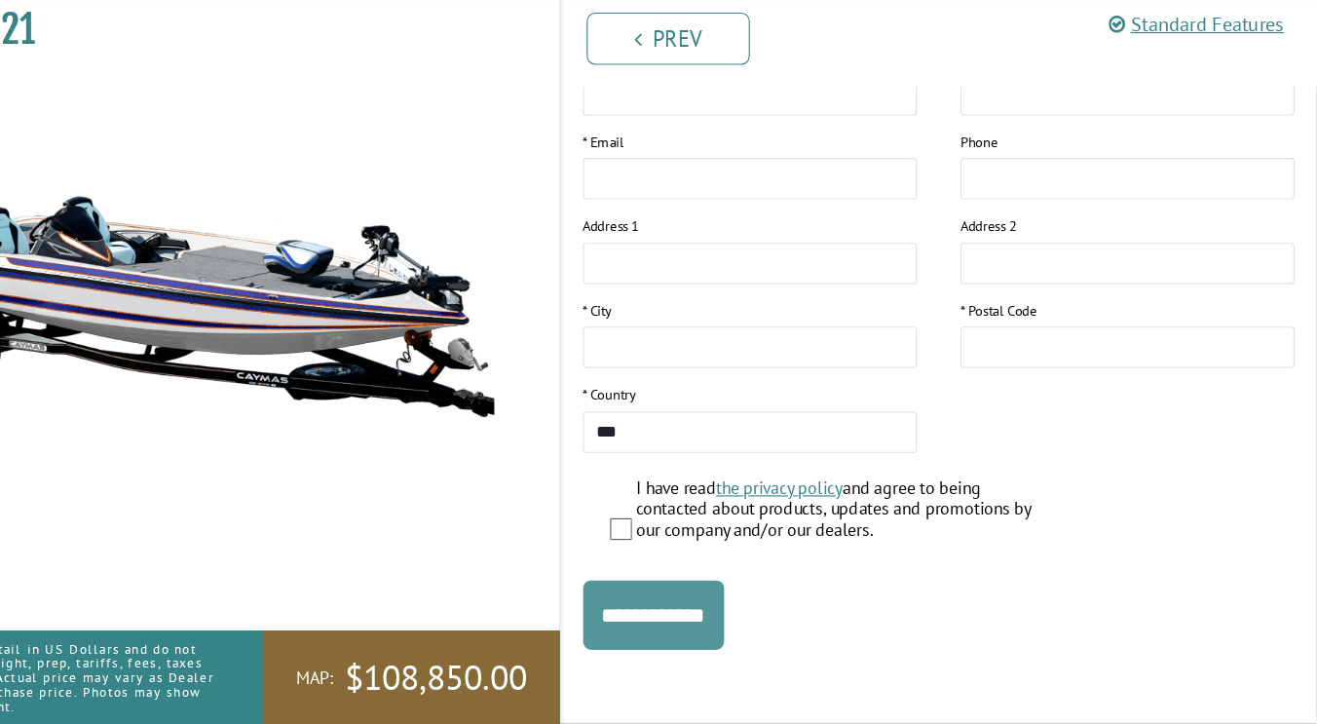
click at [745, 622] on input "**********" at bounding box center [725, 626] width 127 height 62
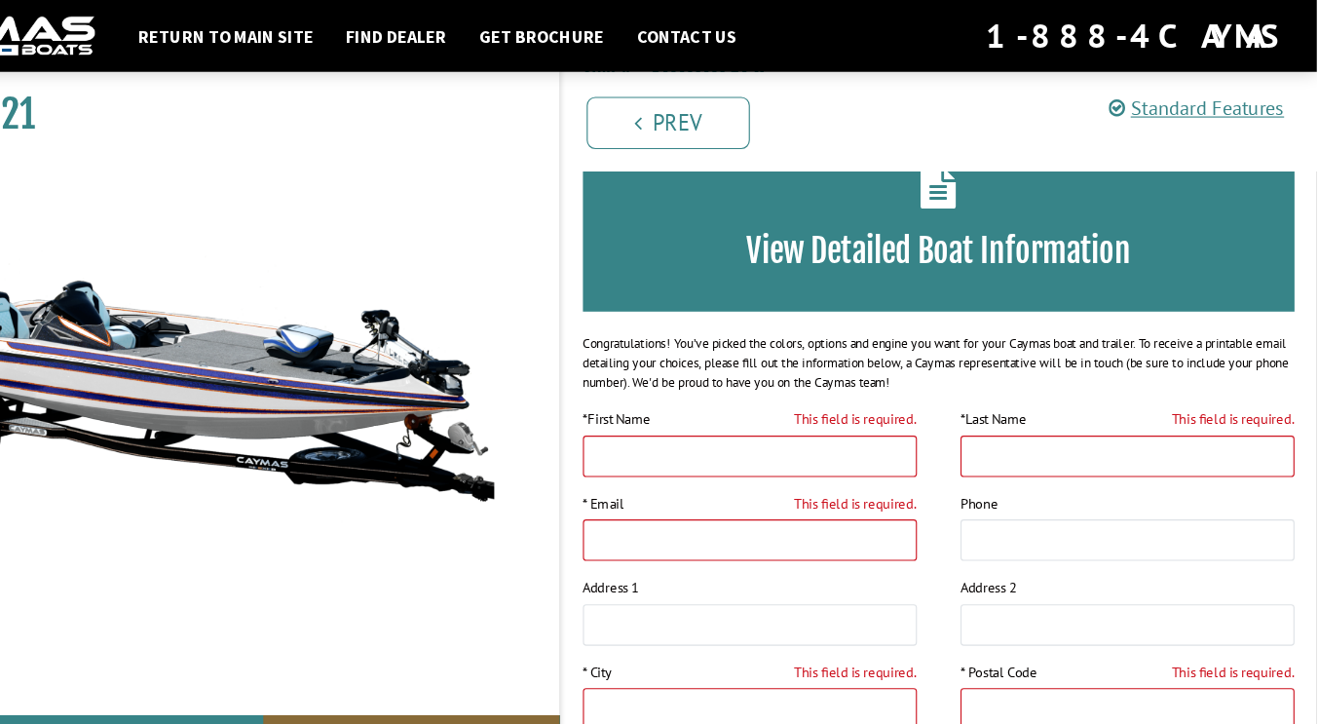
scroll to position [0, 0]
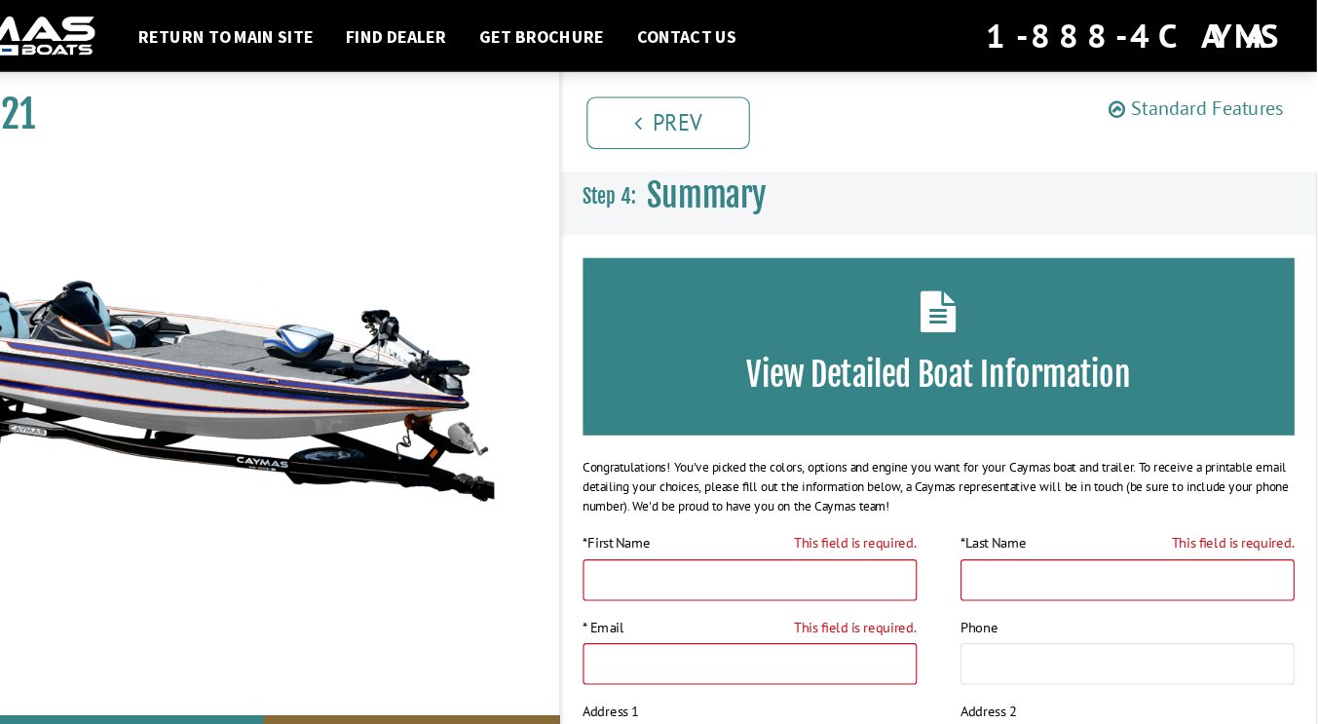
click at [1203, 98] on link "Standard Features" at bounding box center [1210, 97] width 157 height 22
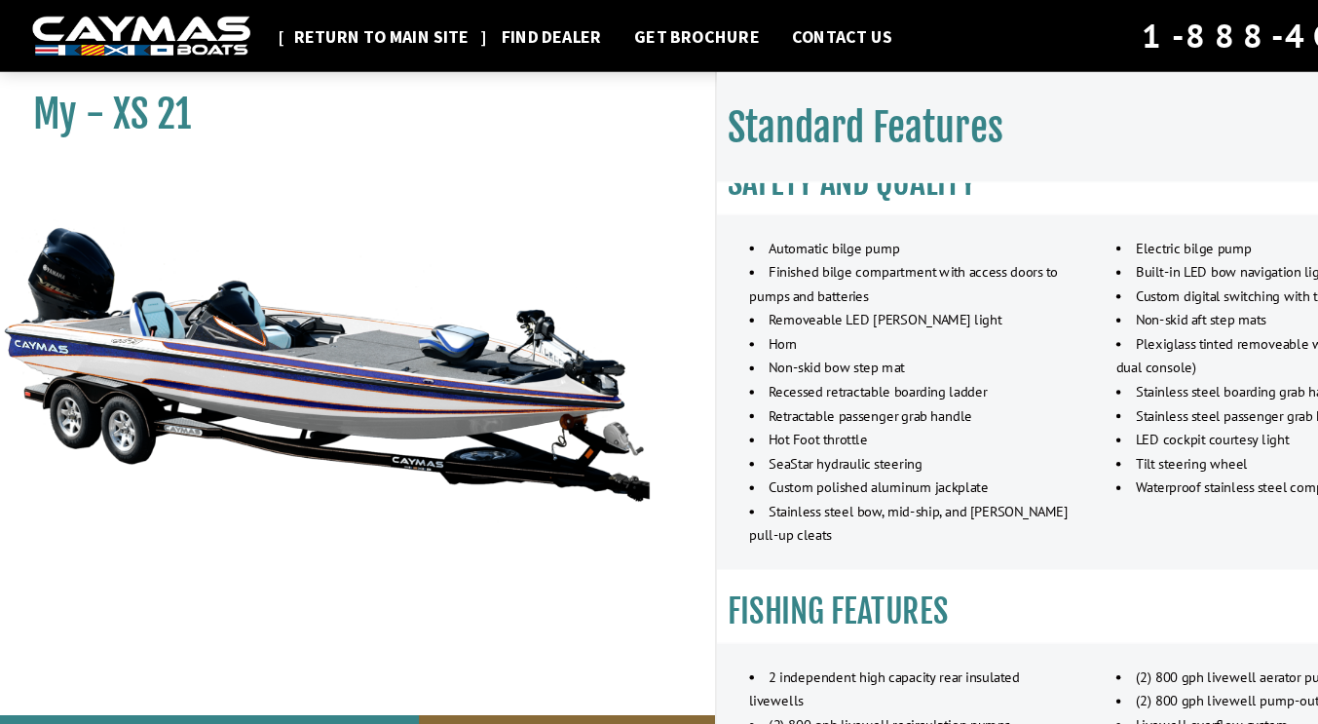
click at [397, 28] on link "Return to main site" at bounding box center [341, 31] width 176 height 25
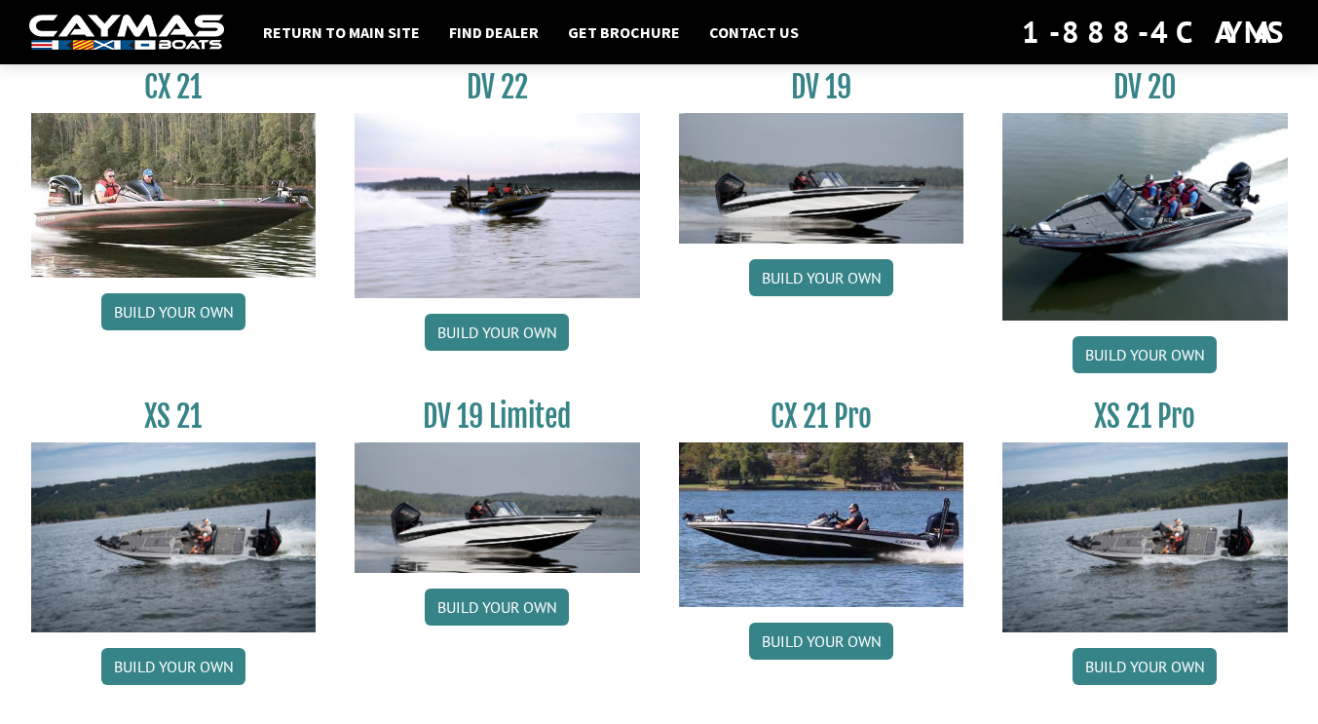
scroll to position [2382, 0]
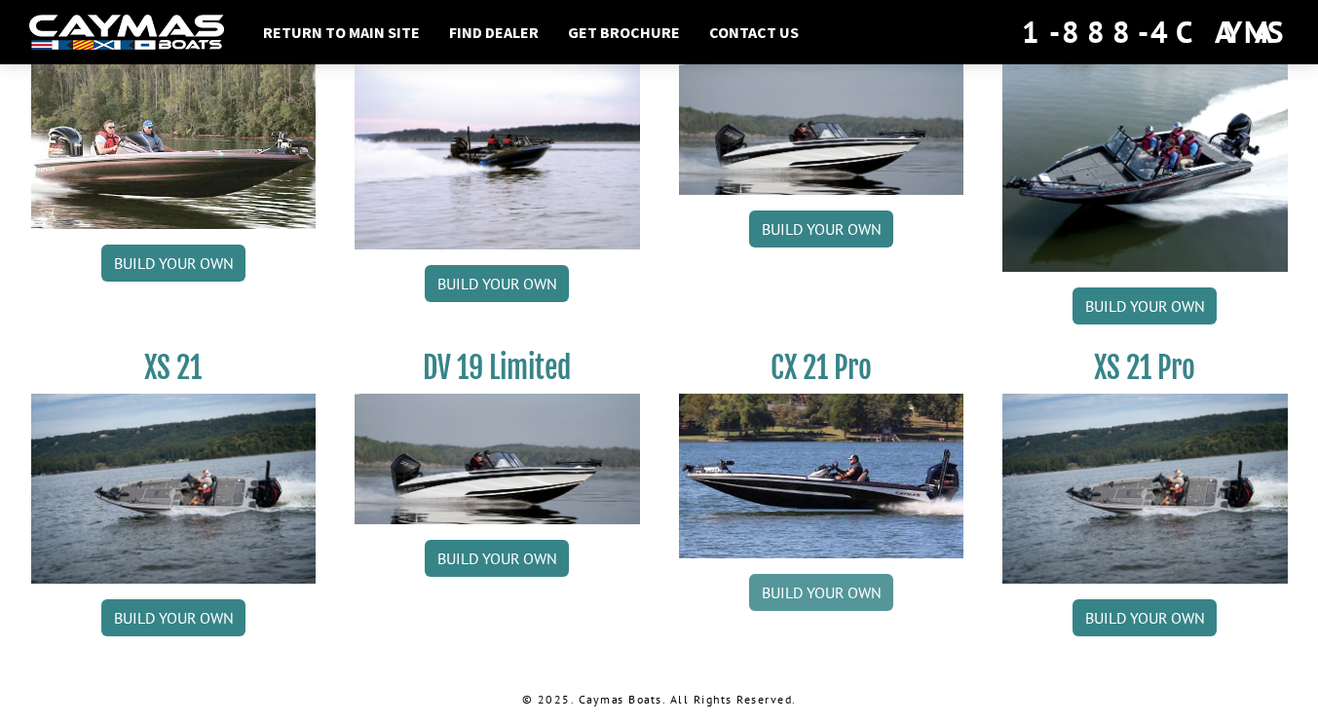
click at [777, 589] on link "Build your own" at bounding box center [821, 592] width 144 height 37
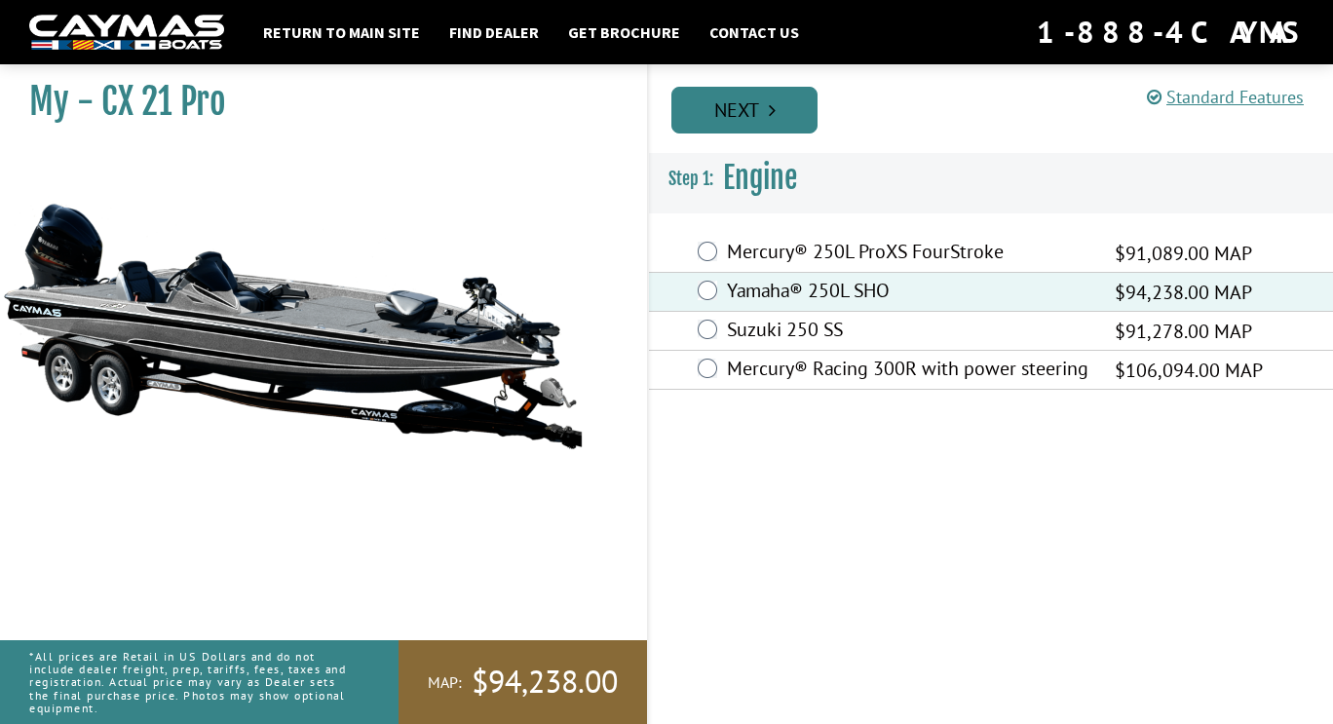
click at [762, 109] on link "Next" at bounding box center [744, 110] width 146 height 47
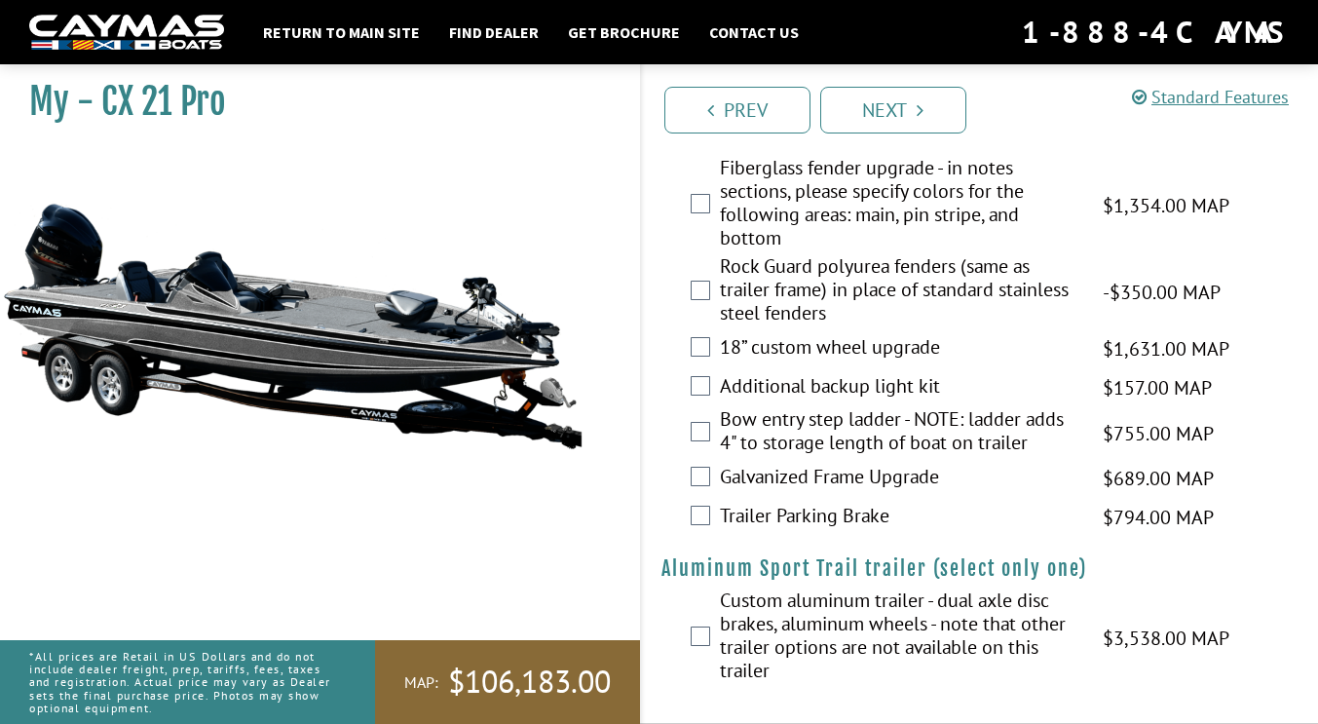
scroll to position [2989, 0]
click at [891, 106] on link "Next" at bounding box center [893, 110] width 146 height 47
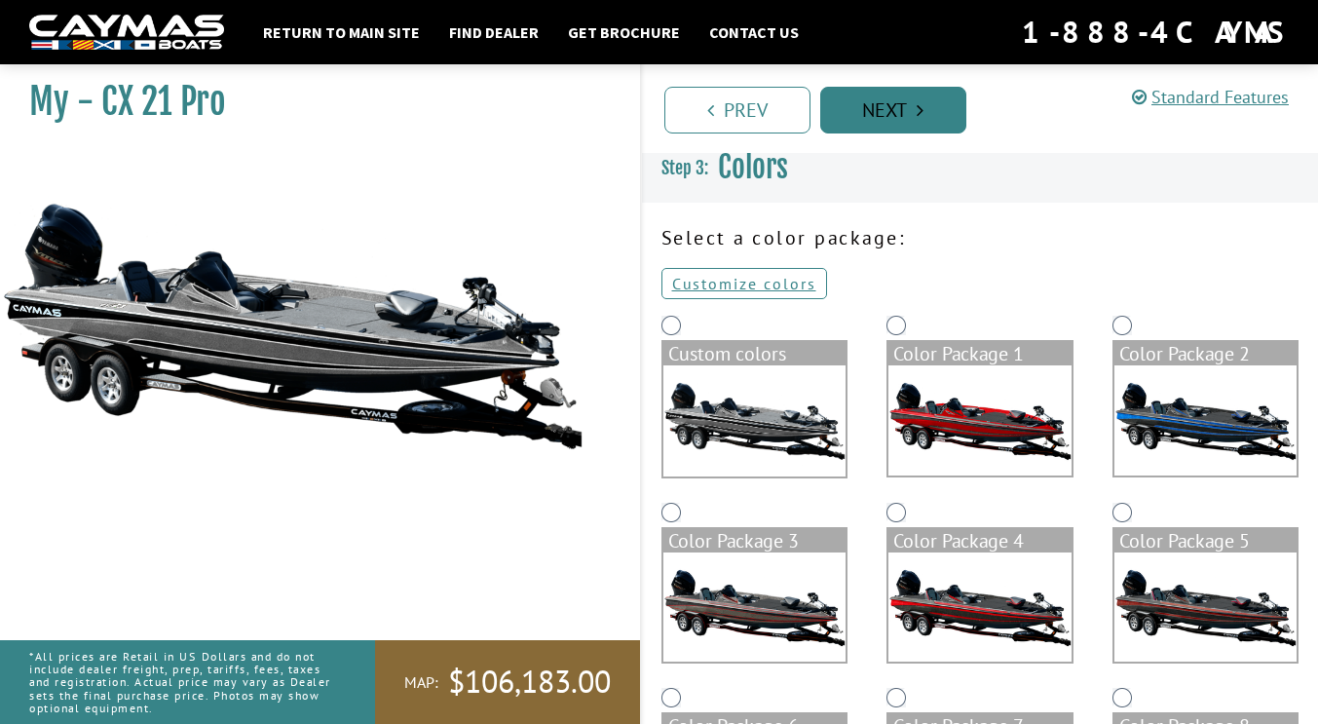
scroll to position [0, 0]
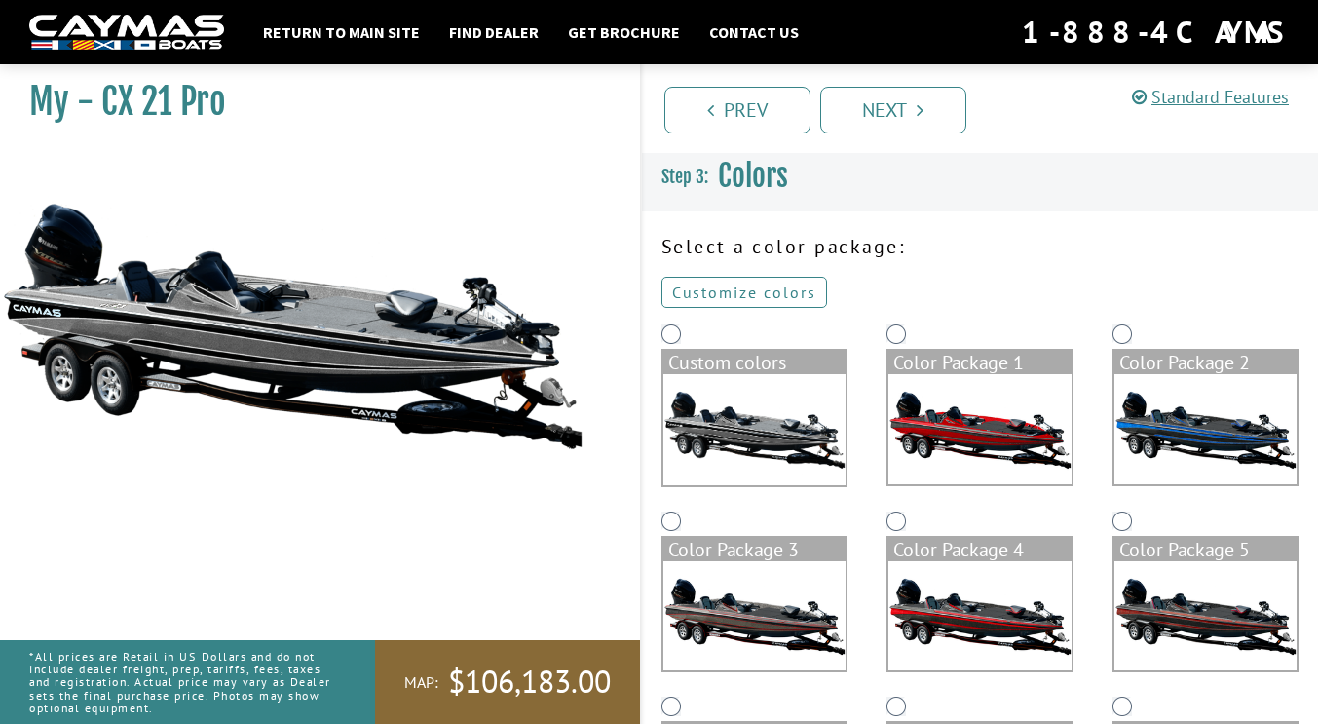
click at [762, 295] on link "Customize colors" at bounding box center [745, 292] width 166 height 31
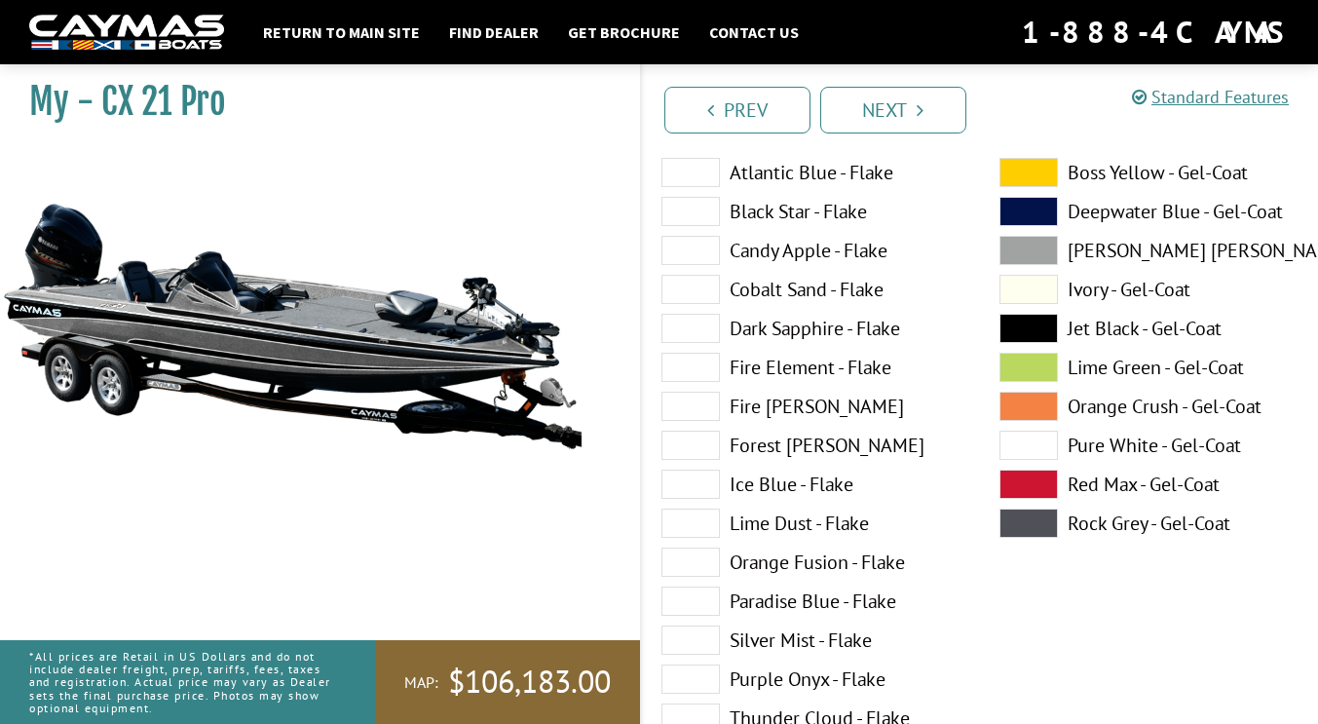
scroll to position [193, 0]
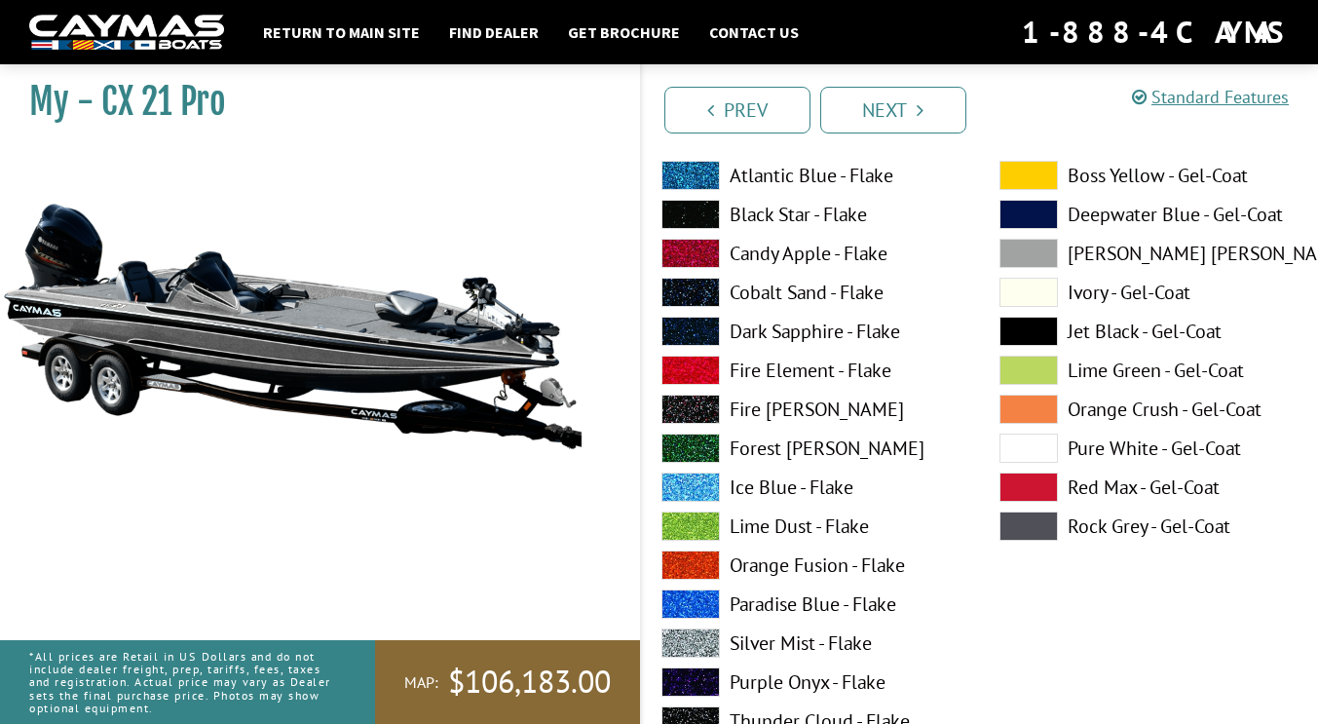
click at [1024, 453] on span at bounding box center [1029, 448] width 58 height 29
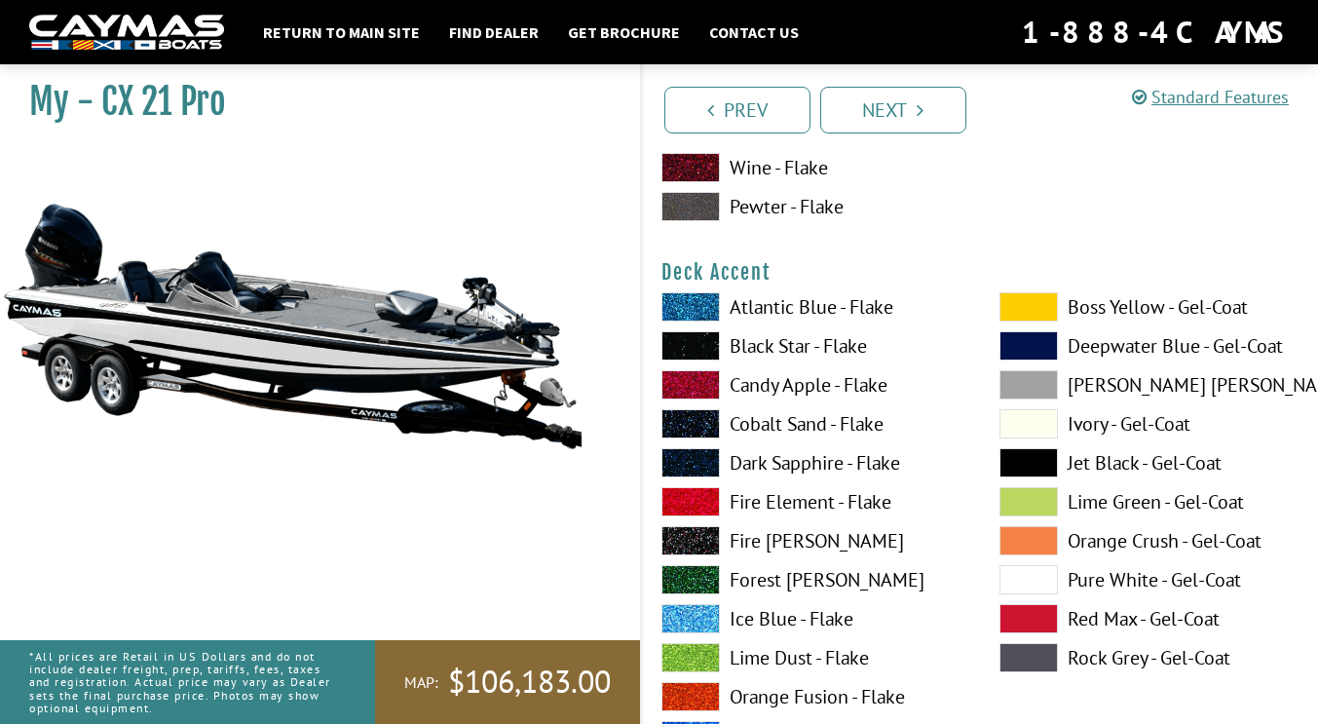
scroll to position [864, 0]
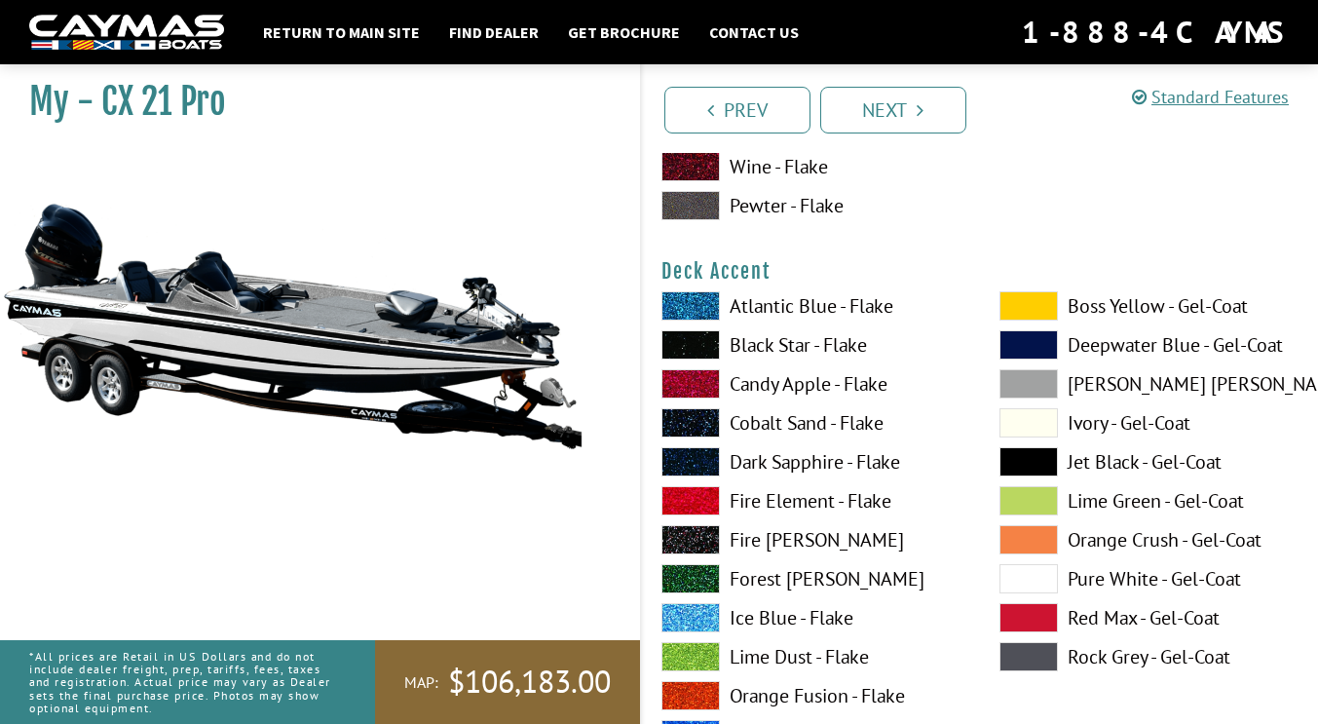
click at [694, 468] on span at bounding box center [691, 461] width 58 height 29
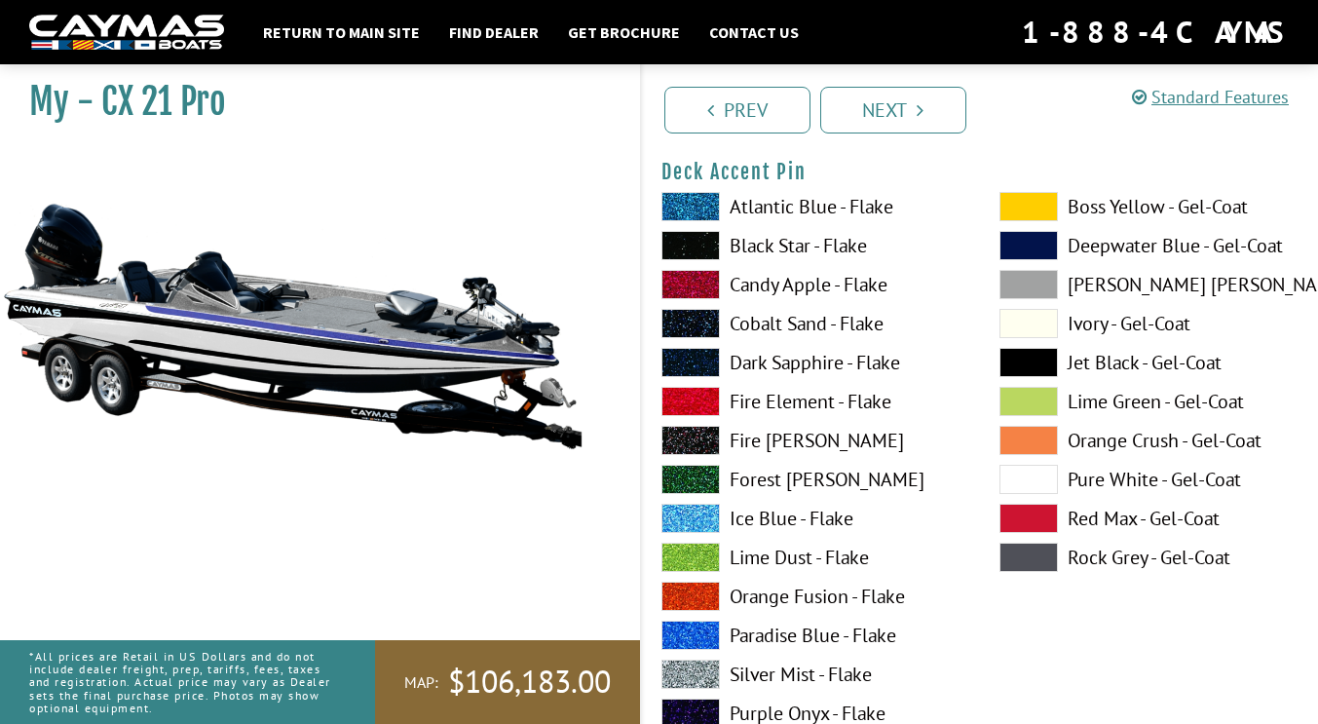
scroll to position [1773, 0]
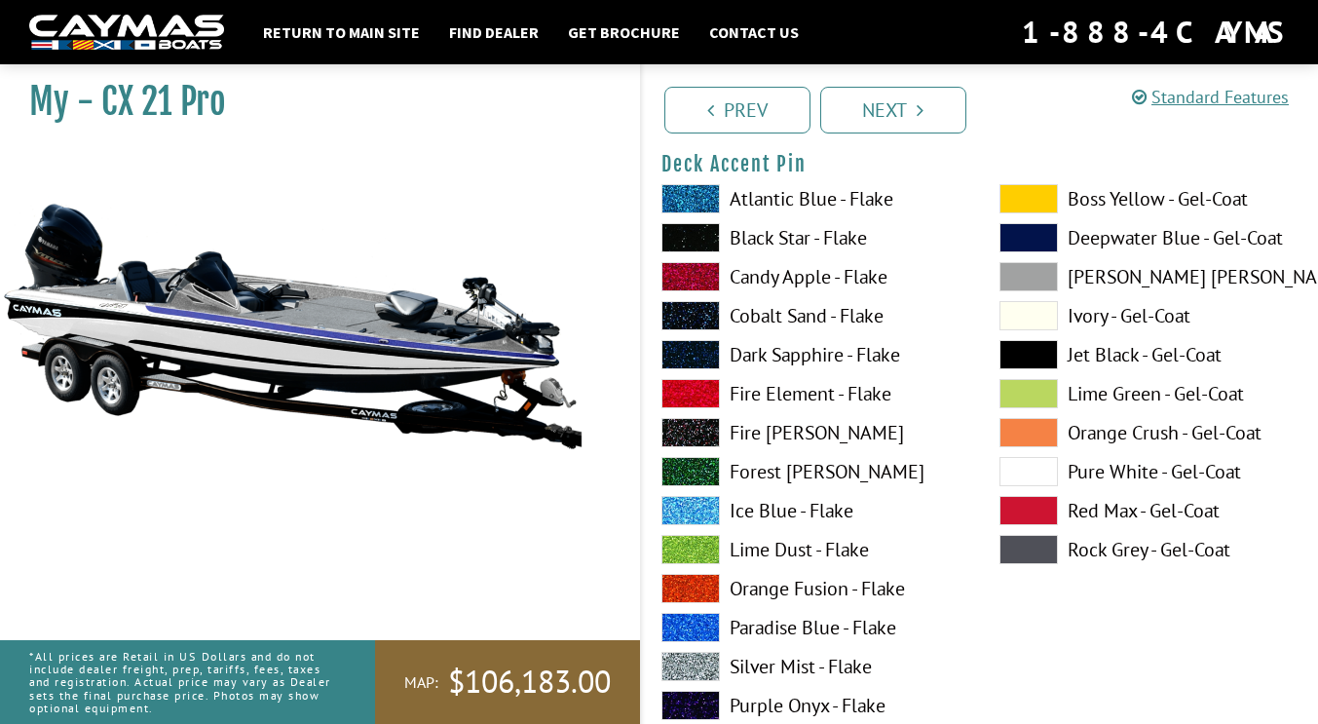
click at [689, 582] on span at bounding box center [691, 588] width 58 height 29
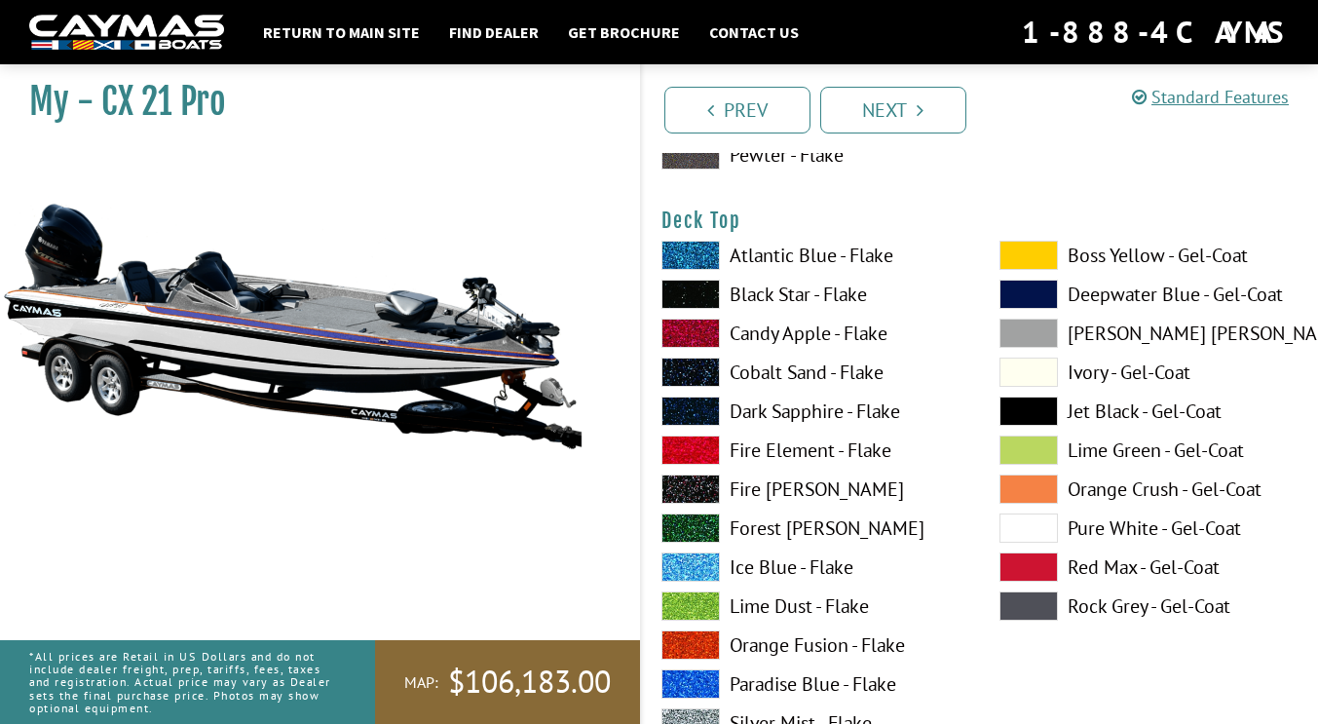
scroll to position [2520, 0]
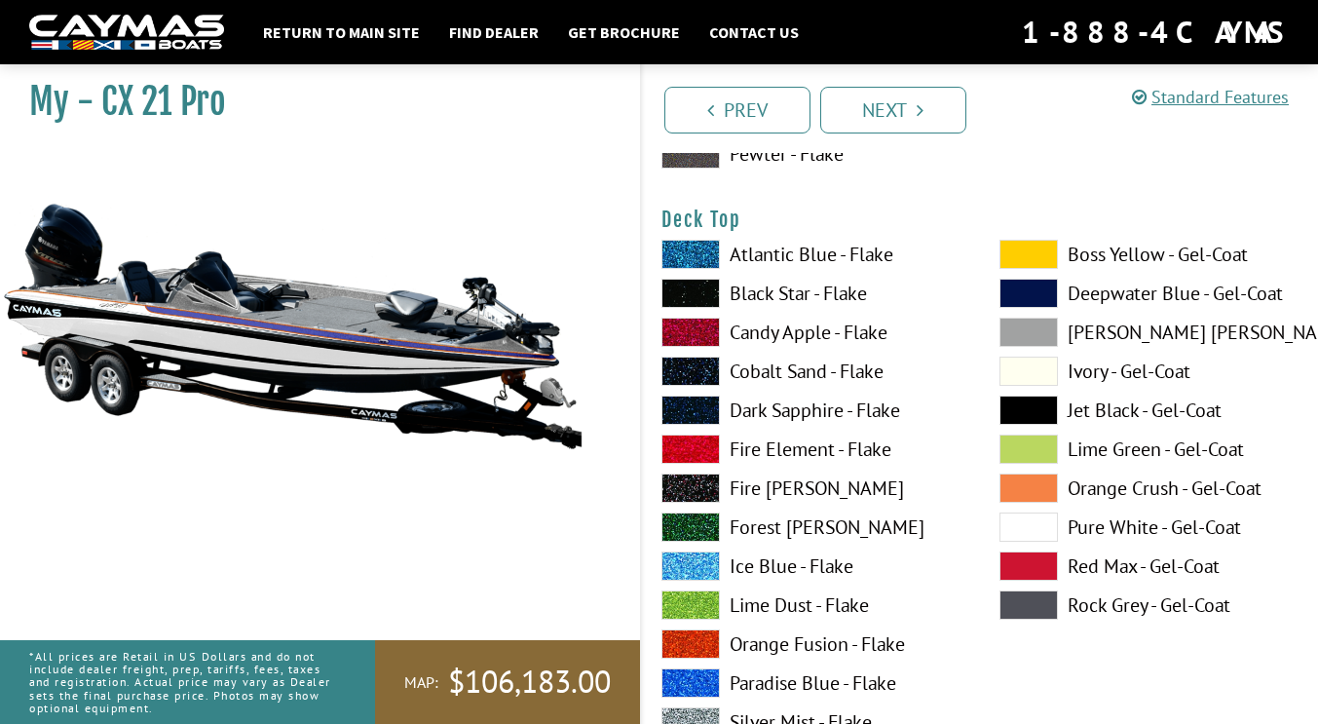
click at [1016, 532] on span at bounding box center [1029, 526] width 58 height 29
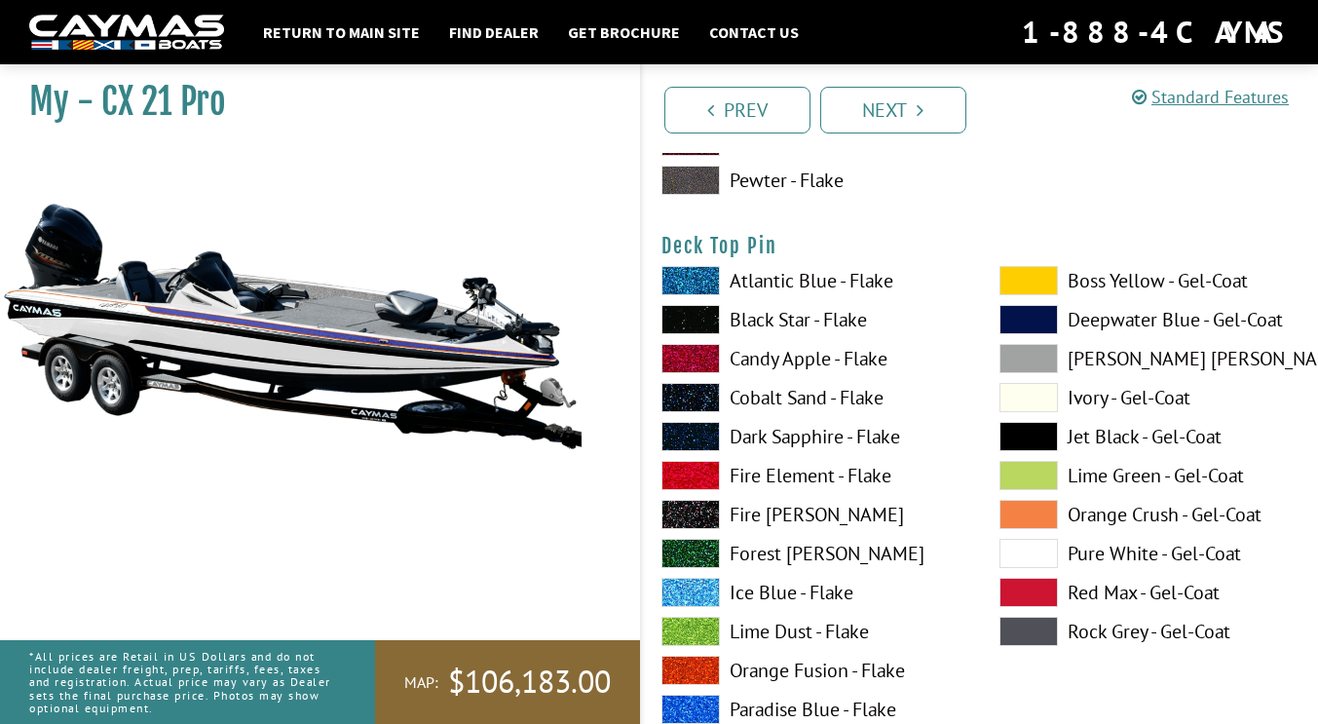
scroll to position [3298, 0]
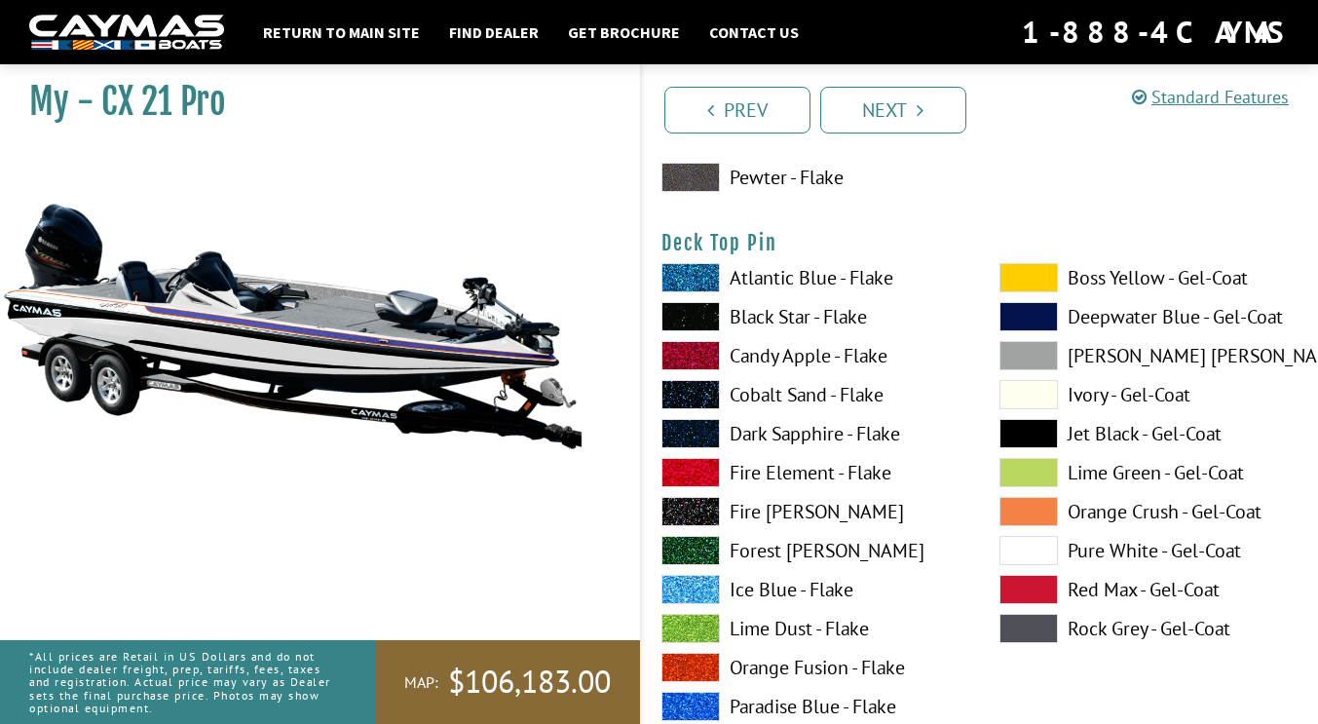
click at [689, 442] on span at bounding box center [691, 433] width 58 height 29
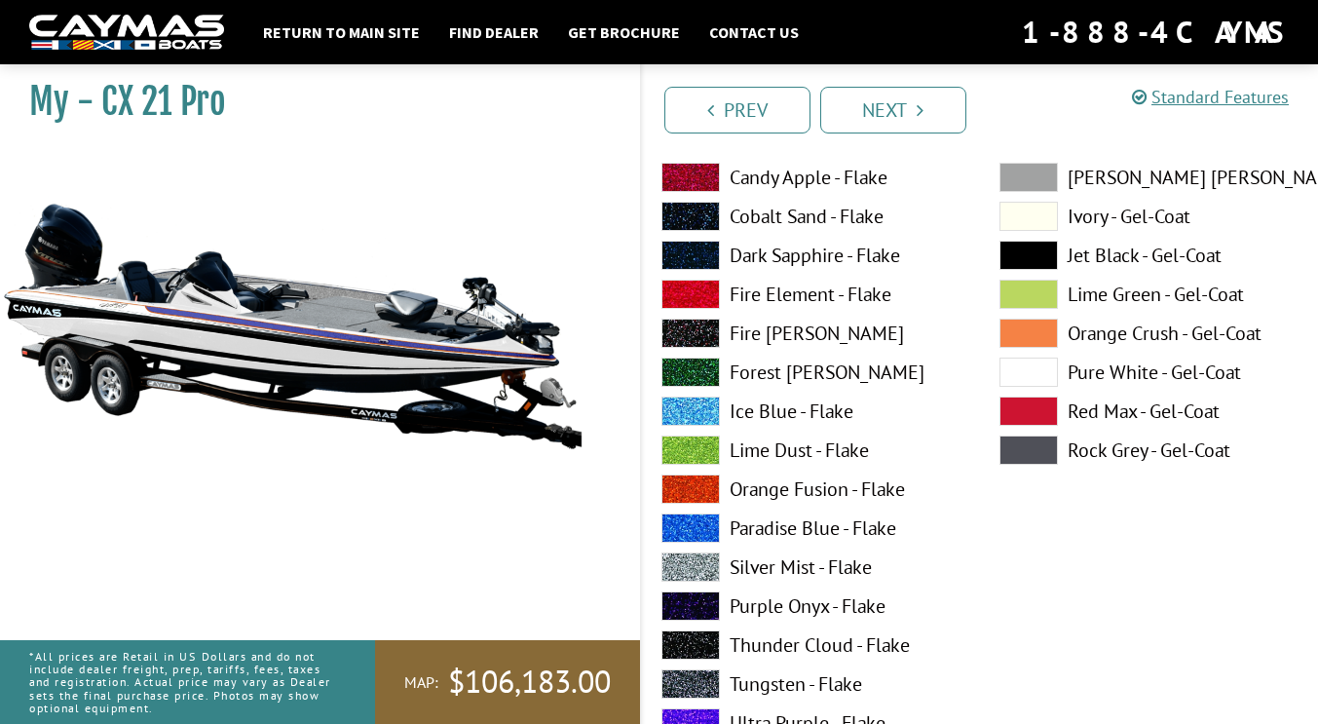
scroll to position [4271, 0]
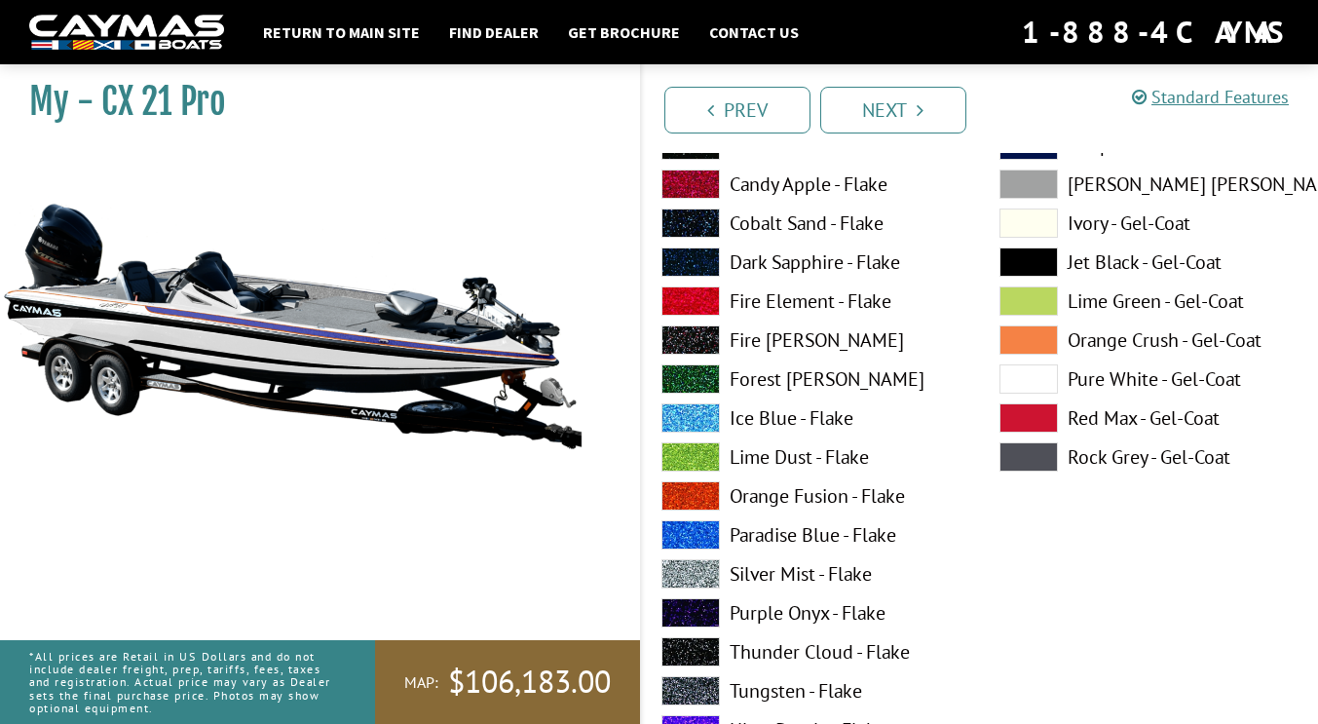
click at [700, 573] on span at bounding box center [691, 573] width 58 height 29
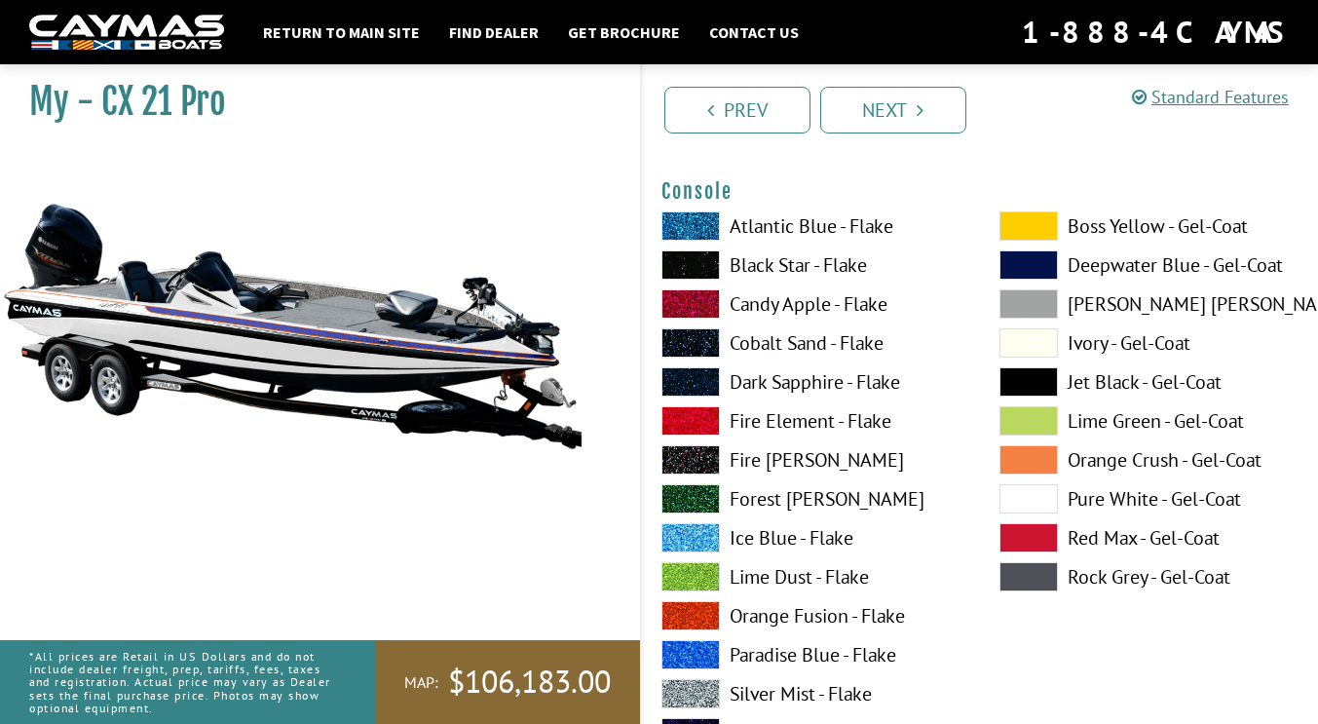
scroll to position [4955, 0]
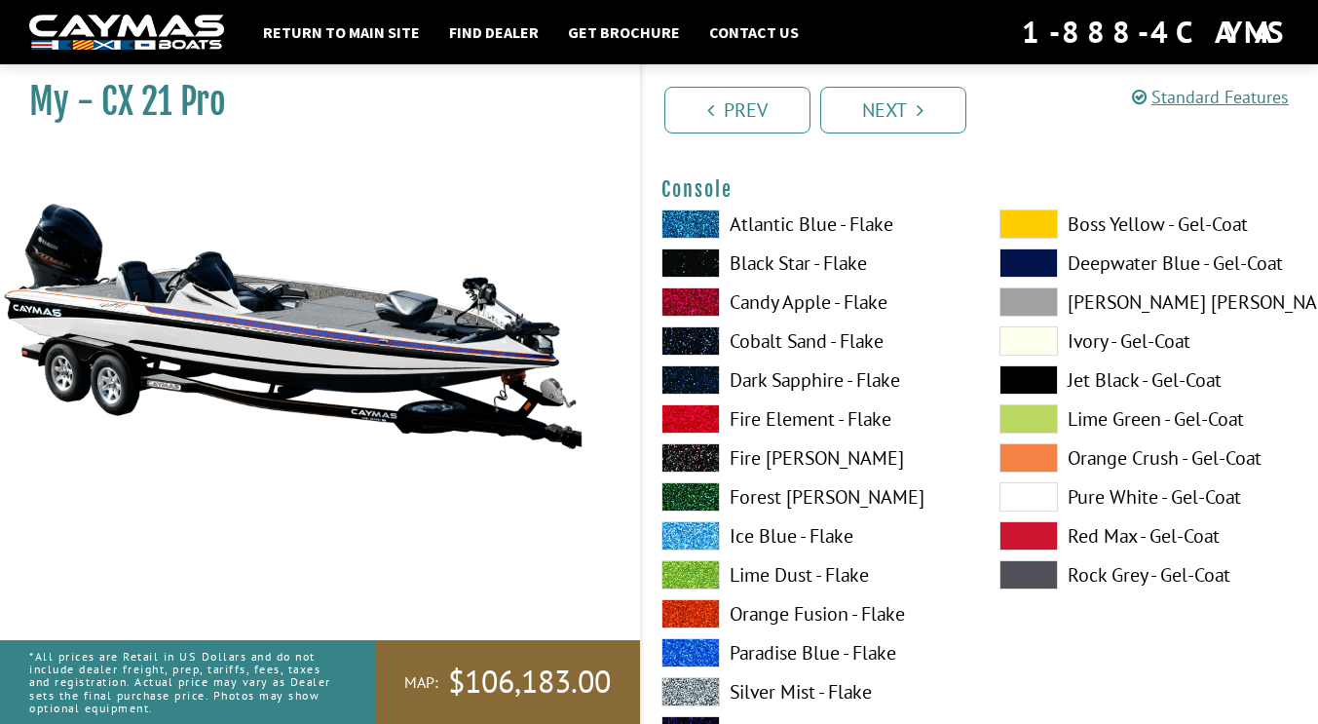
click at [696, 373] on span at bounding box center [691, 379] width 58 height 29
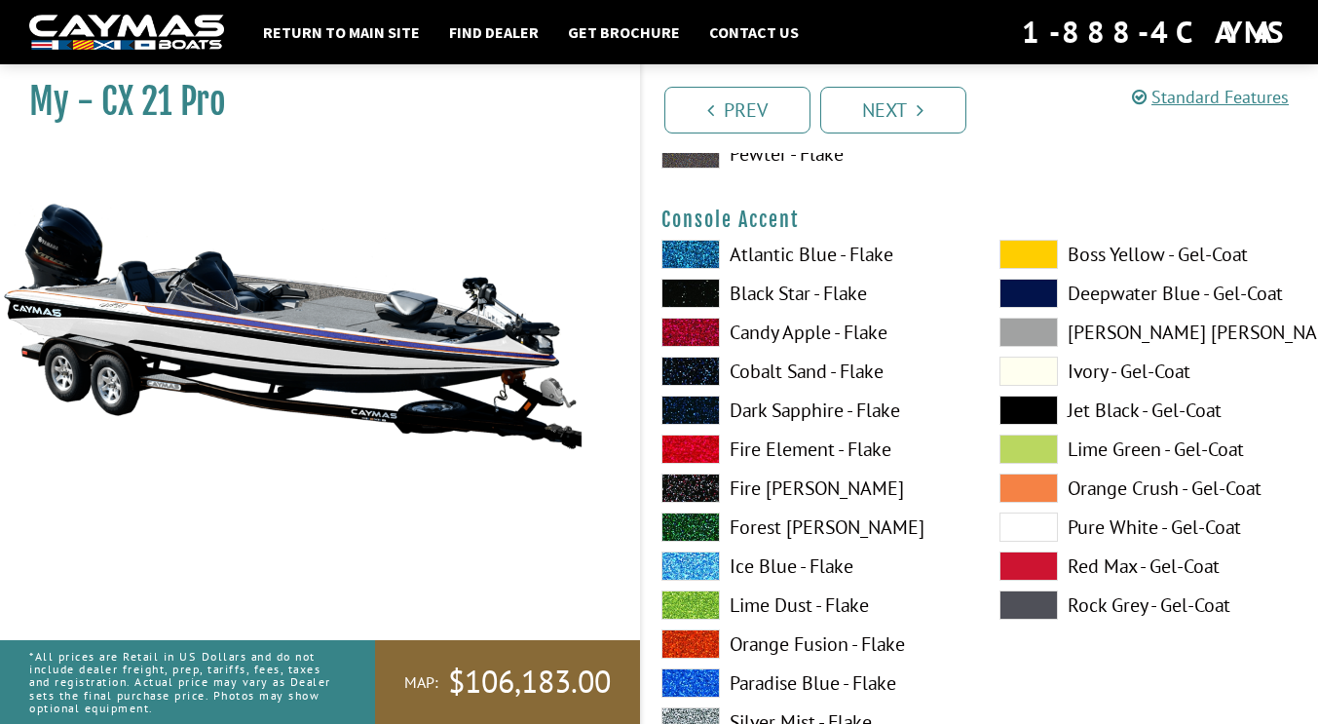
scroll to position [5728, 0]
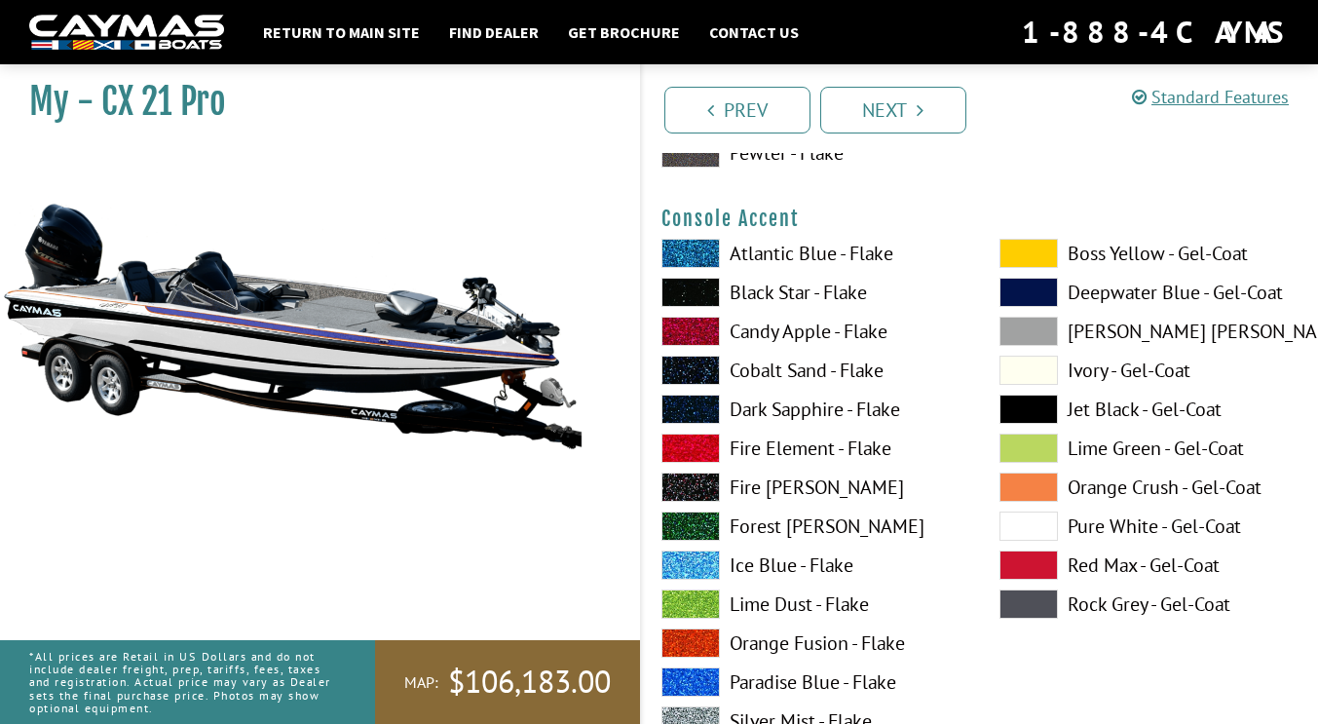
click at [1021, 533] on span at bounding box center [1029, 526] width 58 height 29
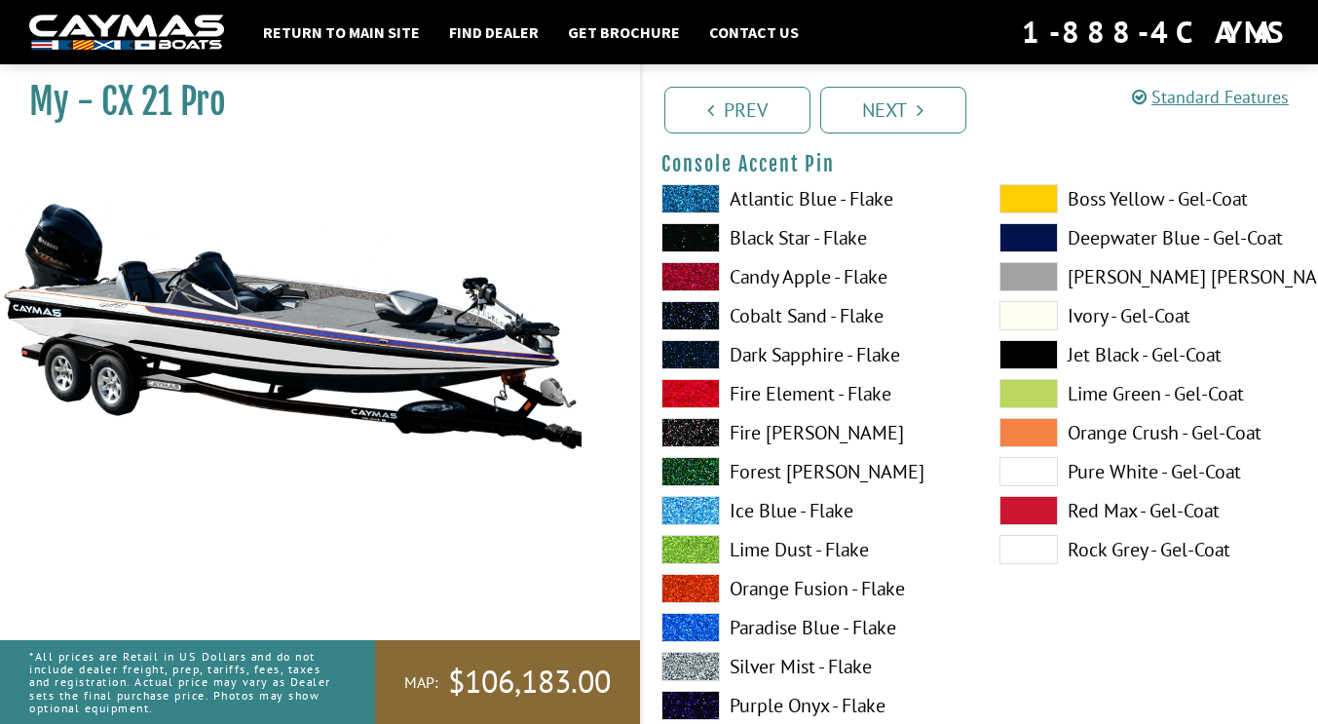
scroll to position [6585, 0]
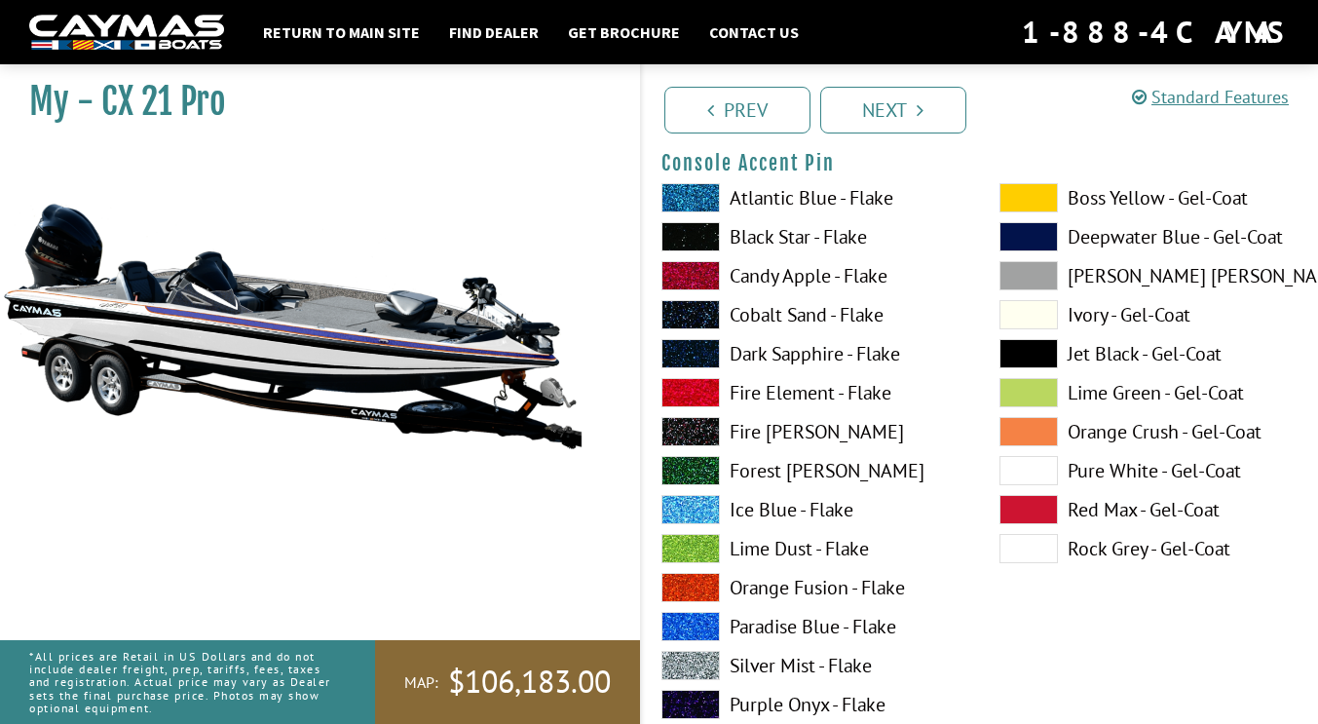
click at [703, 581] on span at bounding box center [691, 587] width 58 height 29
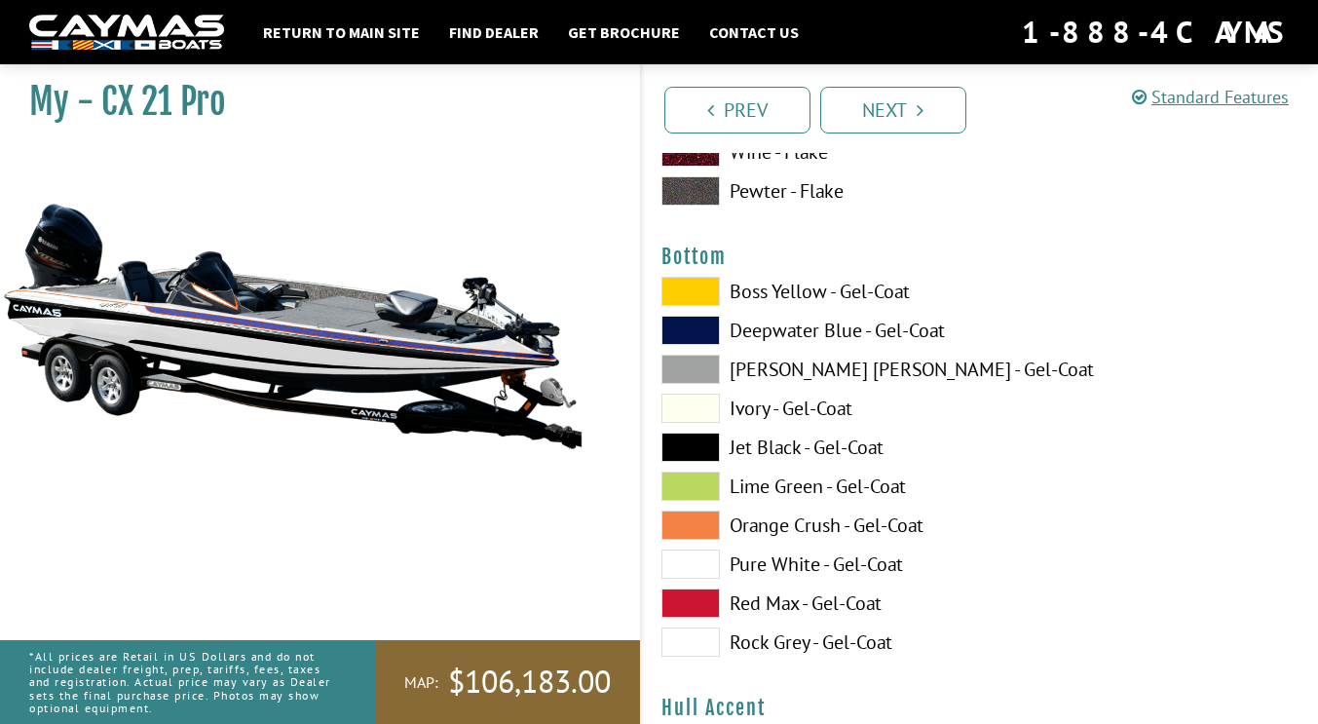
scroll to position [7295, 0]
click at [691, 566] on span at bounding box center [691, 563] width 58 height 29
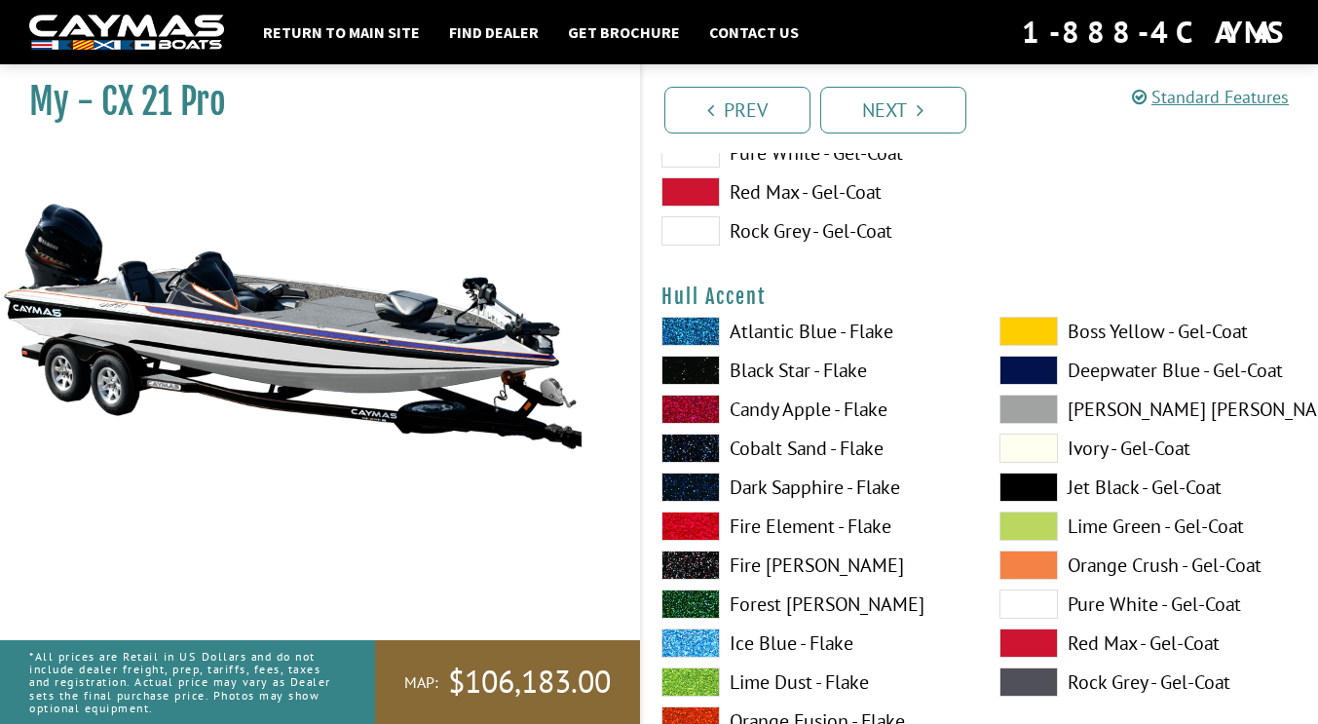
scroll to position [7709, 0]
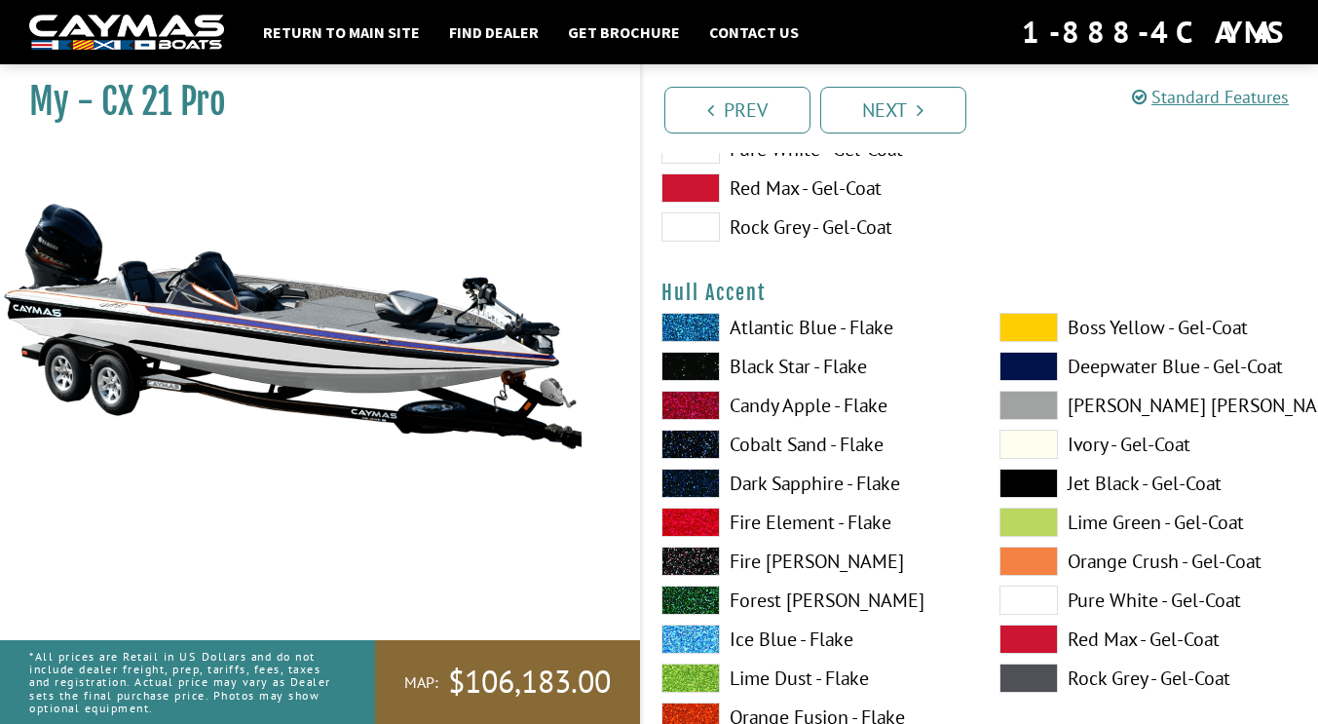
click at [692, 480] on span at bounding box center [691, 483] width 58 height 29
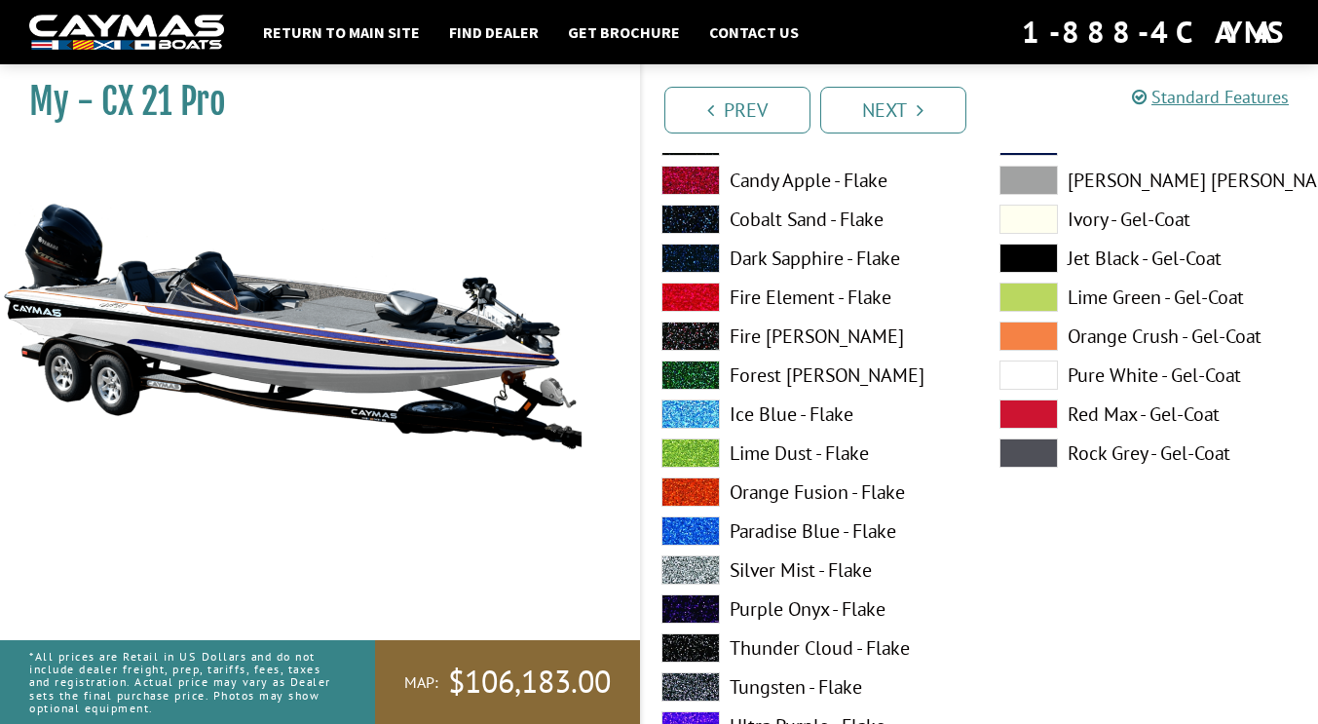
scroll to position [8737, 0]
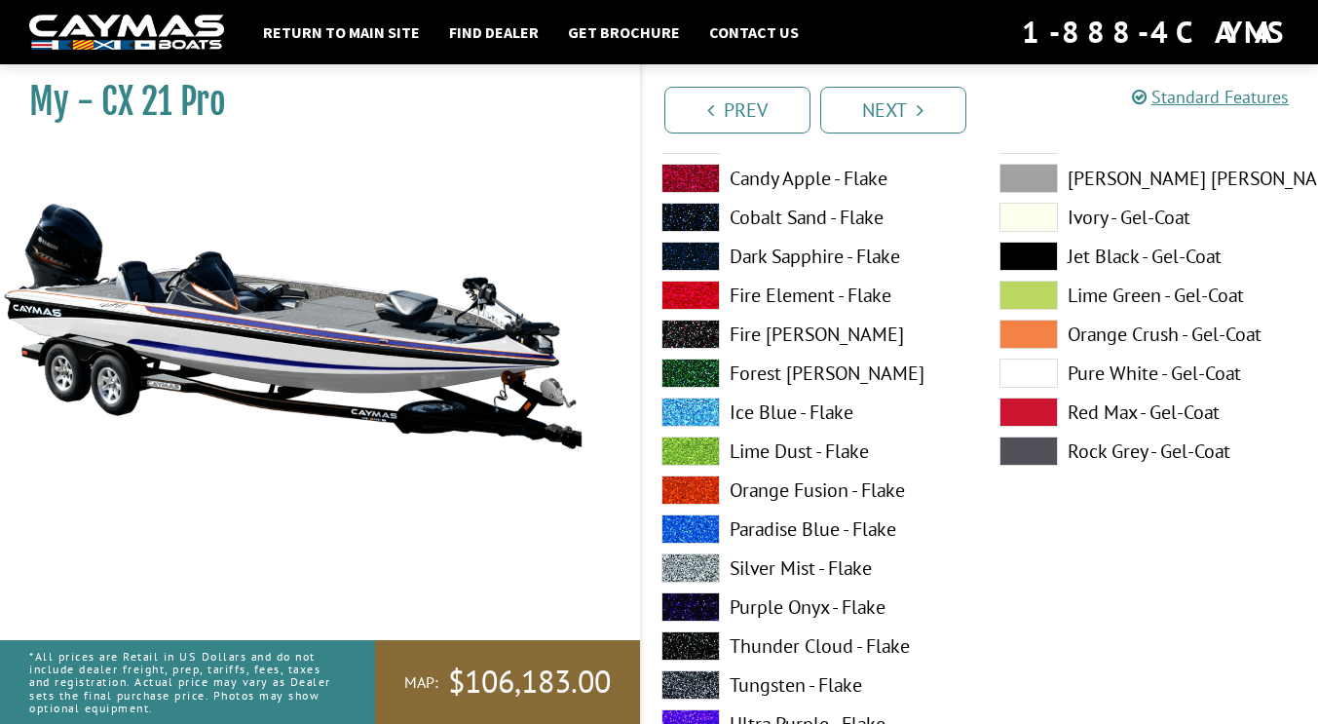
click at [689, 489] on span at bounding box center [691, 489] width 58 height 29
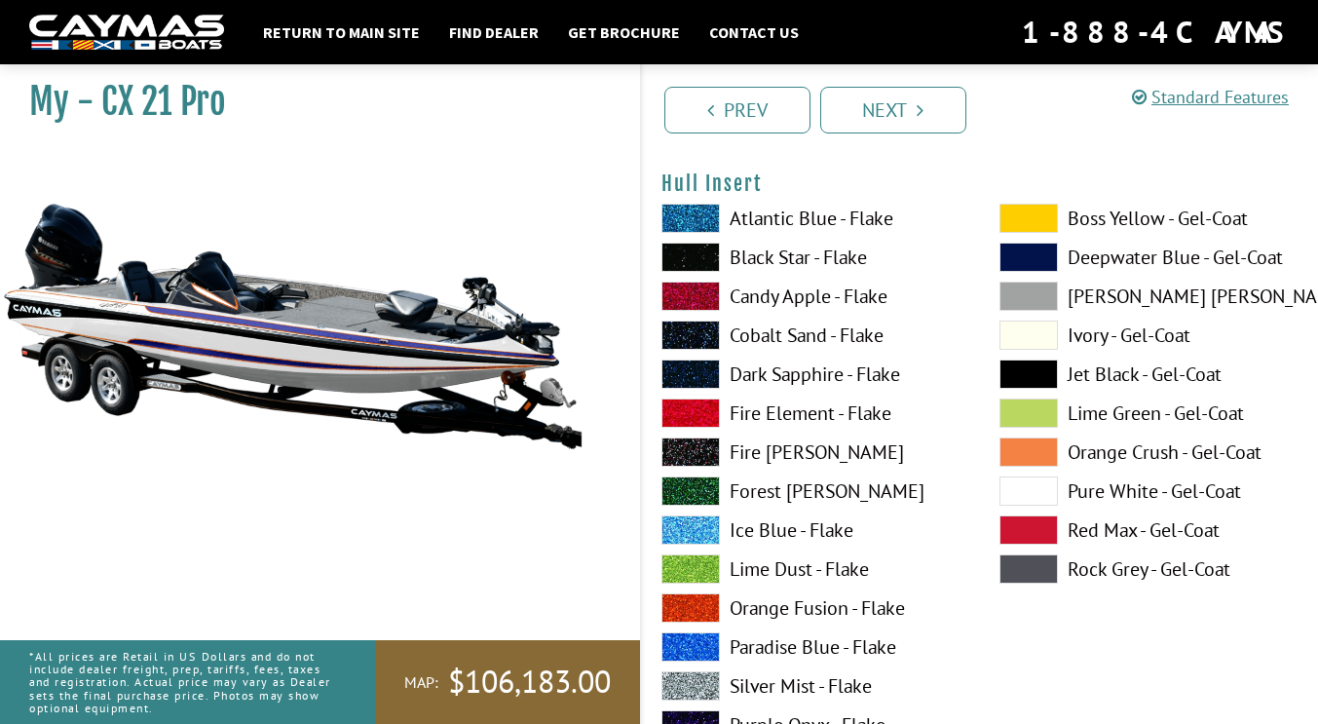
scroll to position [9422, 0]
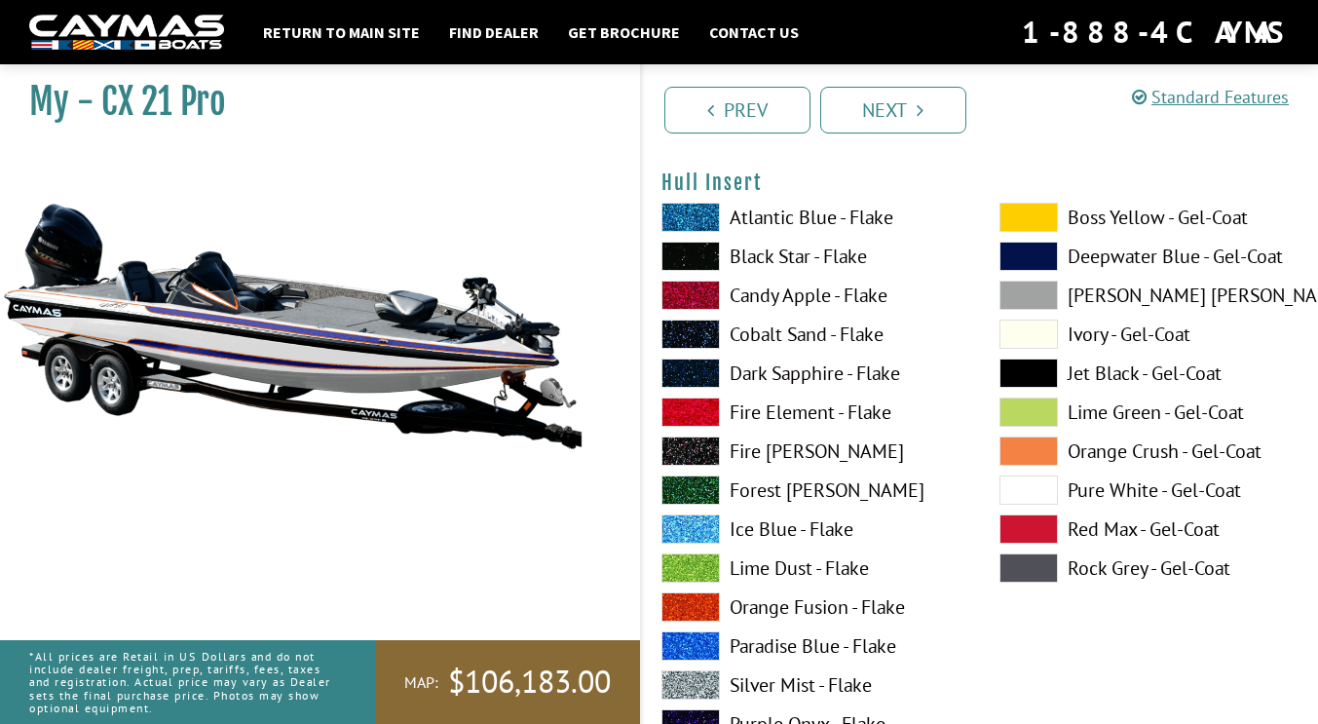
click at [693, 373] on span at bounding box center [691, 373] width 58 height 29
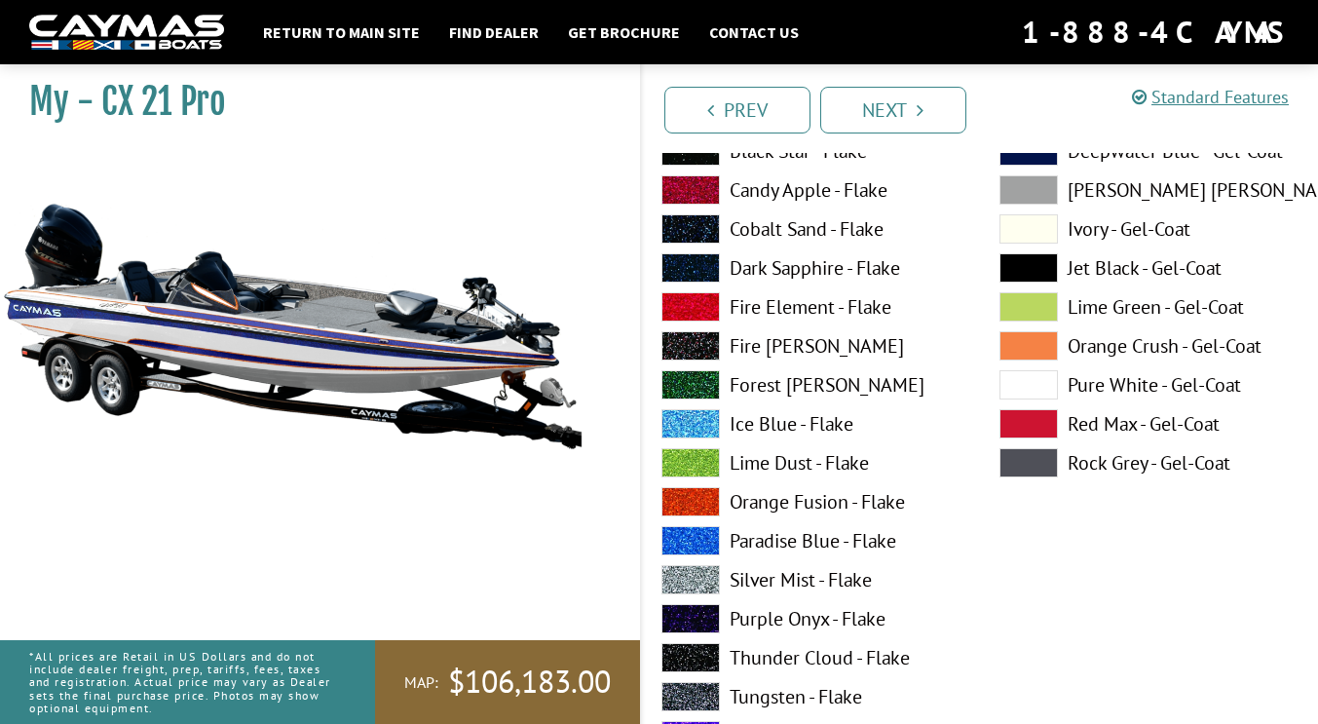
scroll to position [10331, 0]
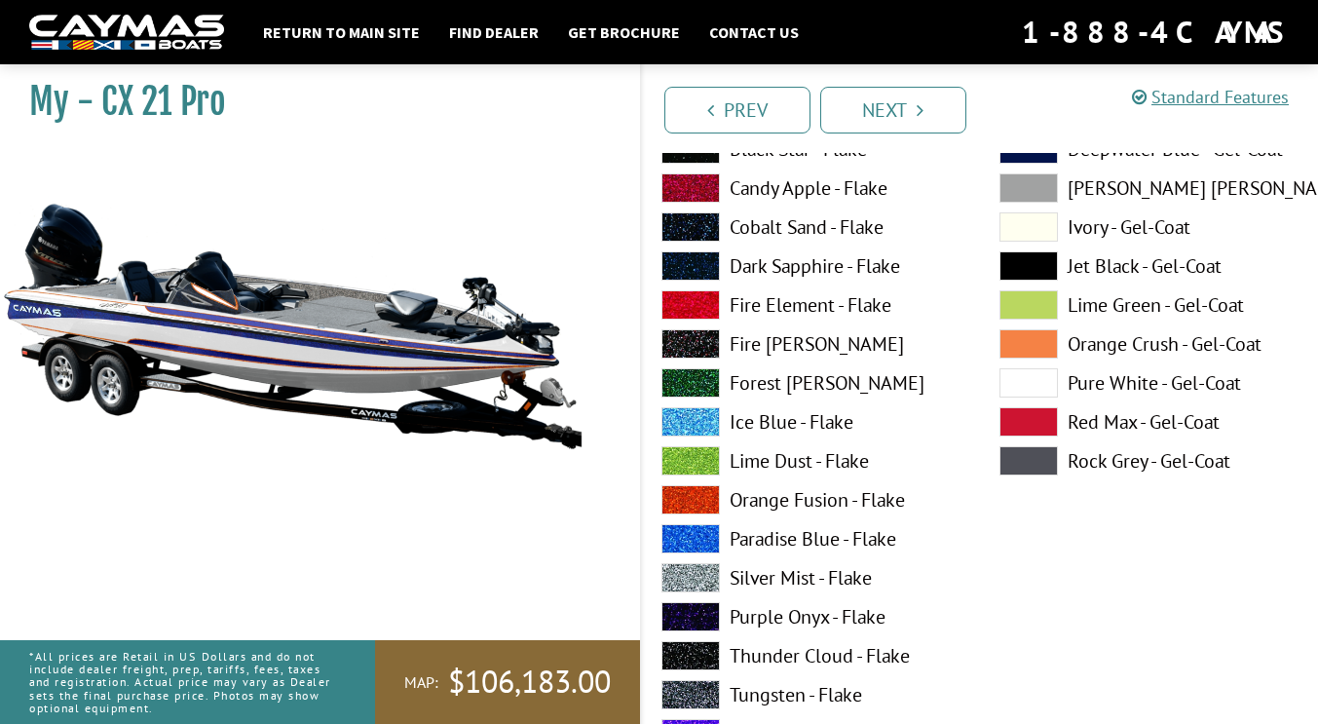
click at [687, 502] on span at bounding box center [691, 499] width 58 height 29
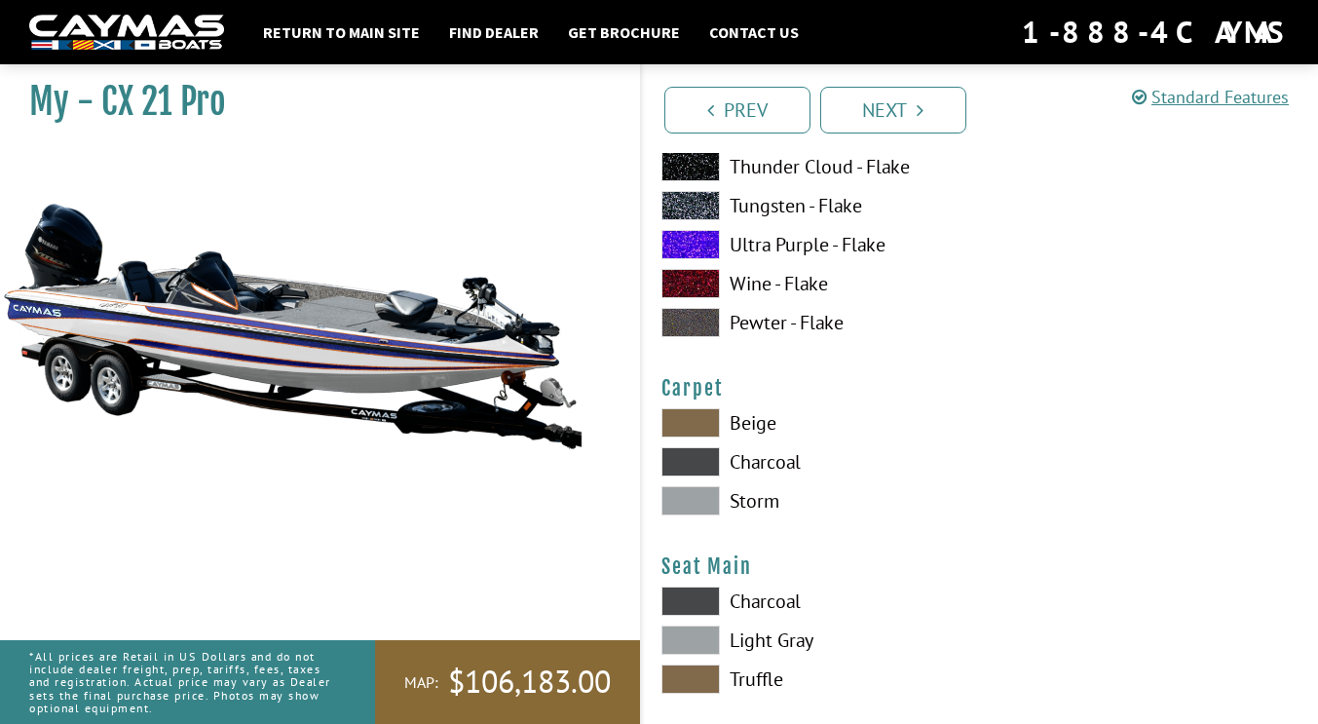
scroll to position [10820, 0]
click at [702, 499] on span at bounding box center [691, 501] width 58 height 29
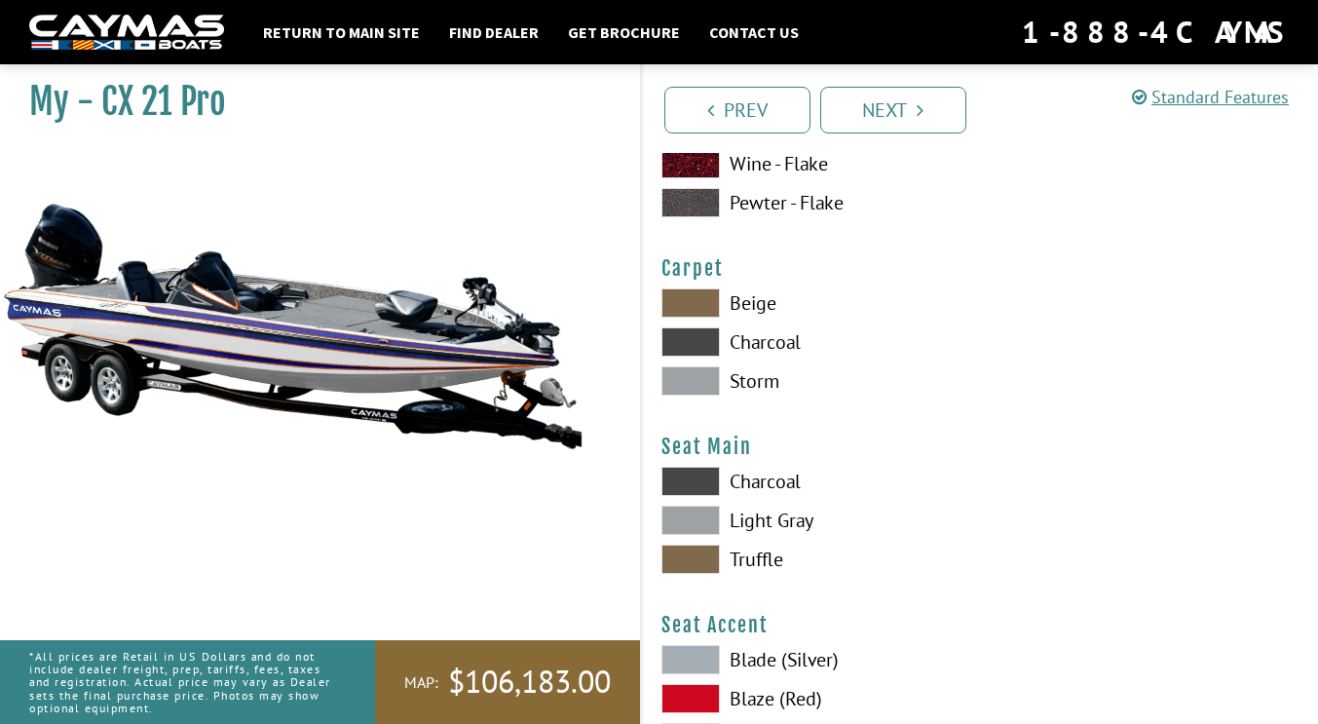
scroll to position [10949, 0]
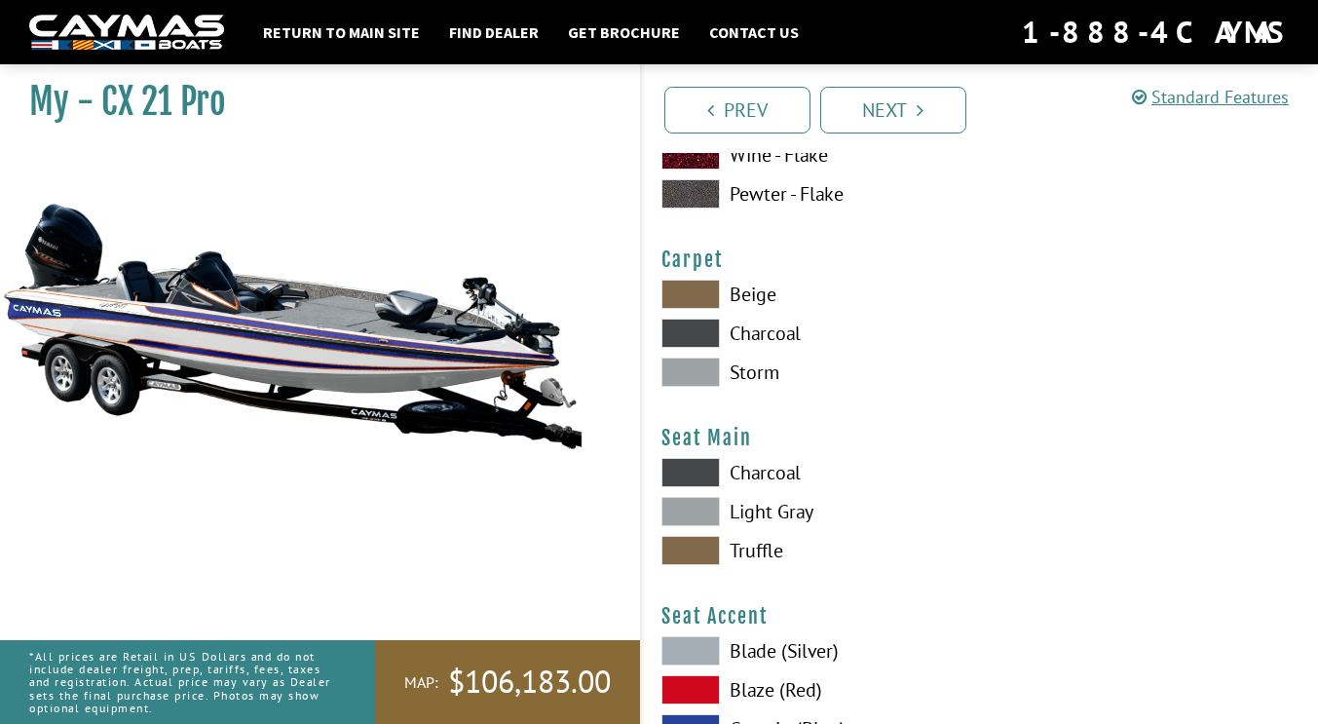
click at [698, 511] on span at bounding box center [691, 511] width 58 height 29
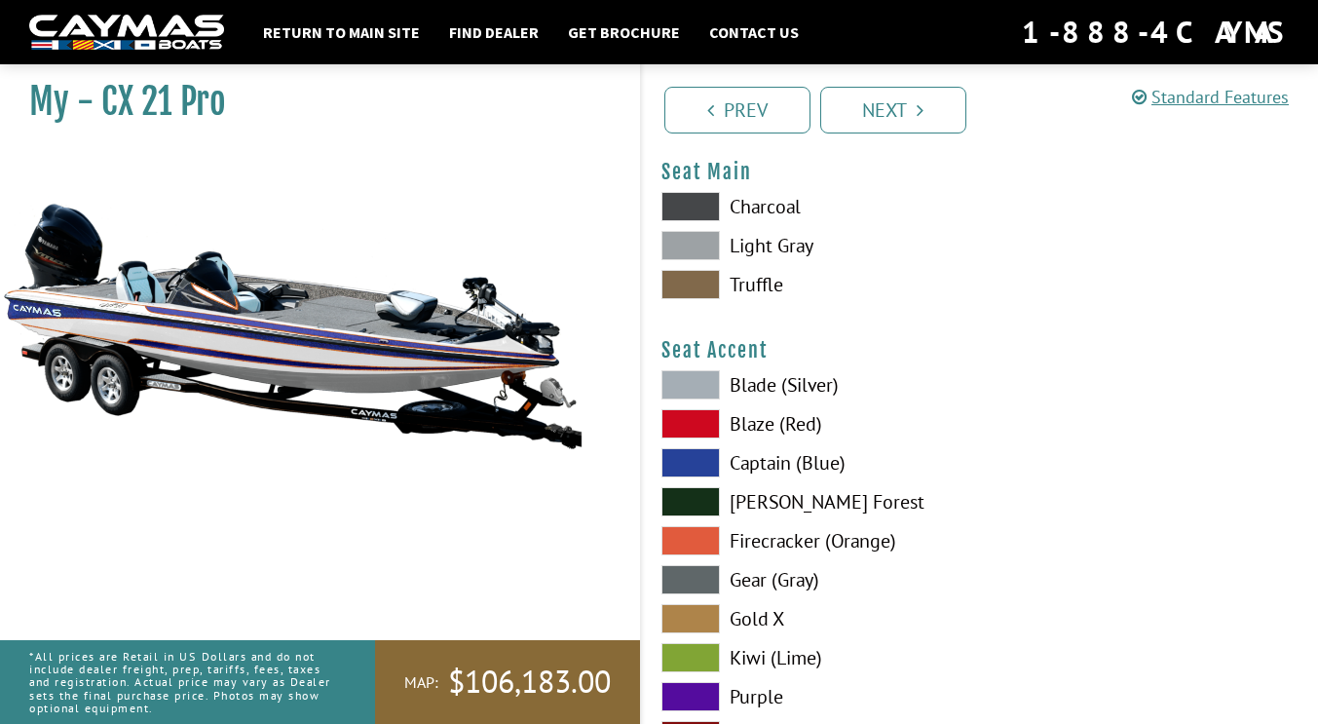
scroll to position [11216, 0]
click at [695, 468] on span at bounding box center [691, 461] width 58 height 29
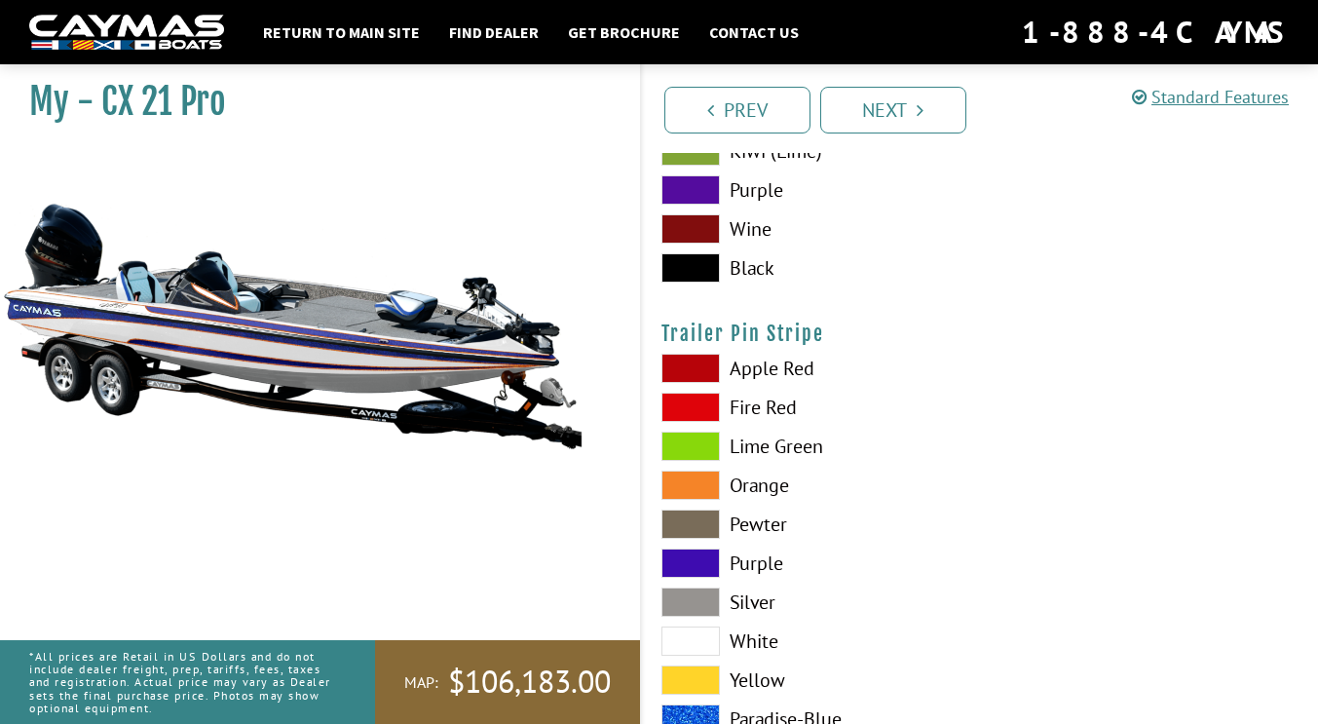
scroll to position [11731, 0]
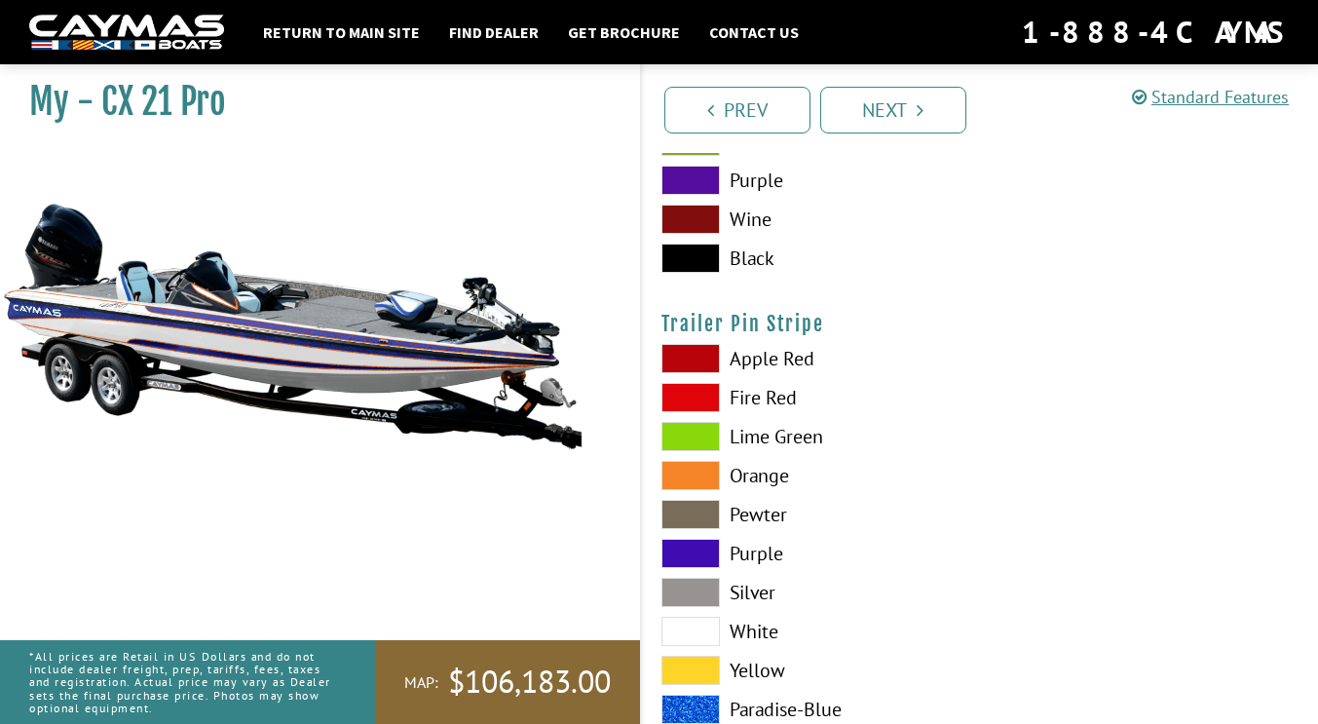
click at [687, 590] on span at bounding box center [691, 592] width 58 height 29
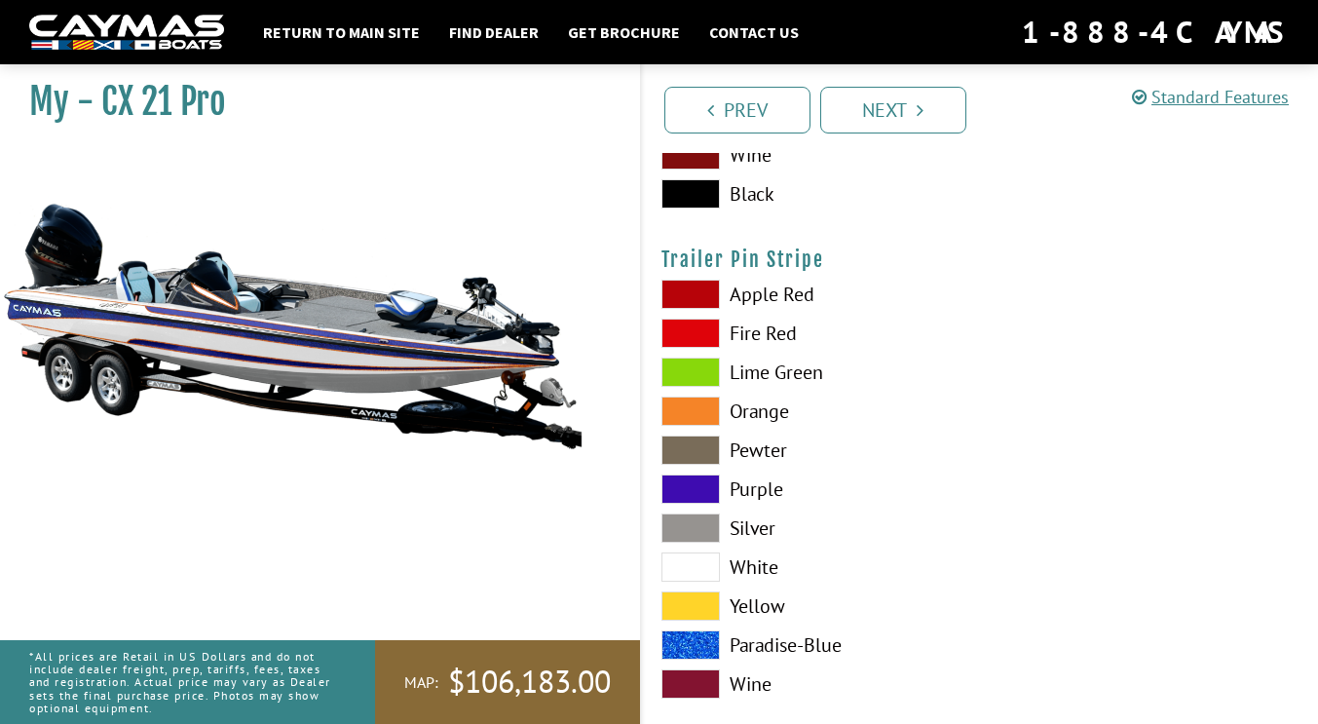
scroll to position [11829, 0]
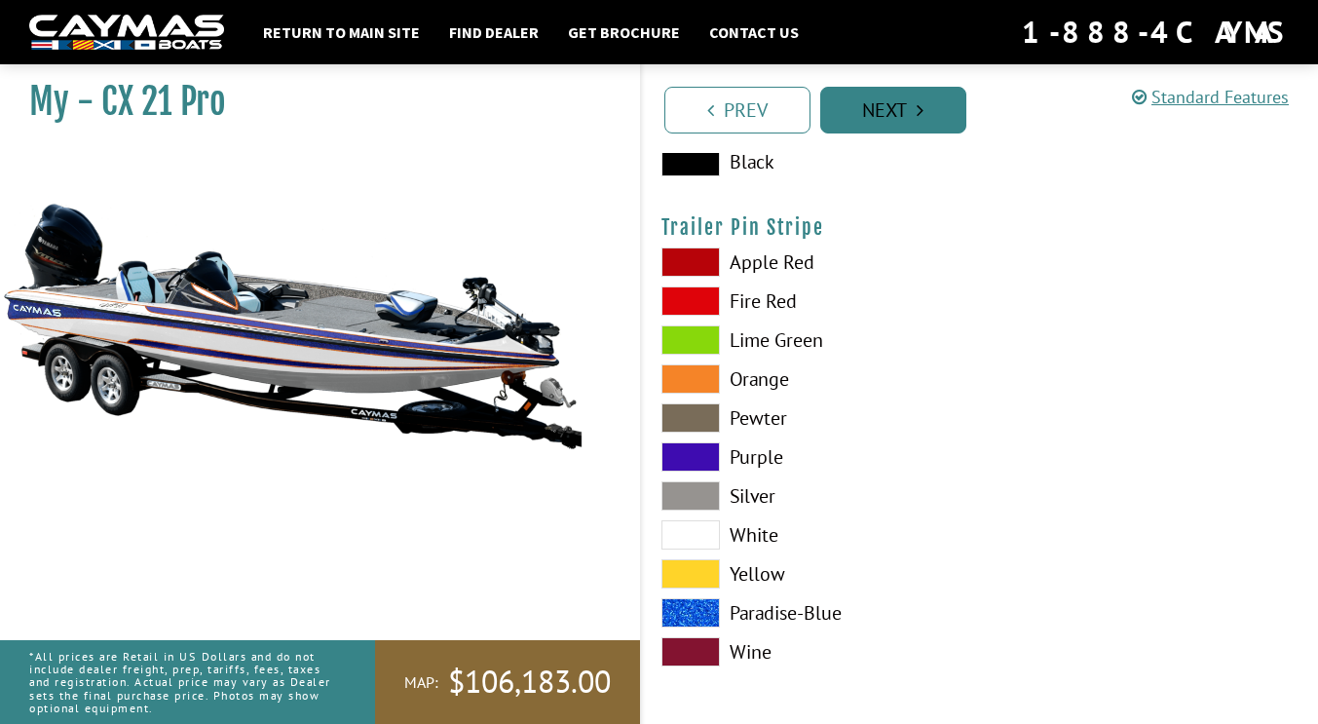
click at [895, 118] on link "Next" at bounding box center [893, 110] width 146 height 47
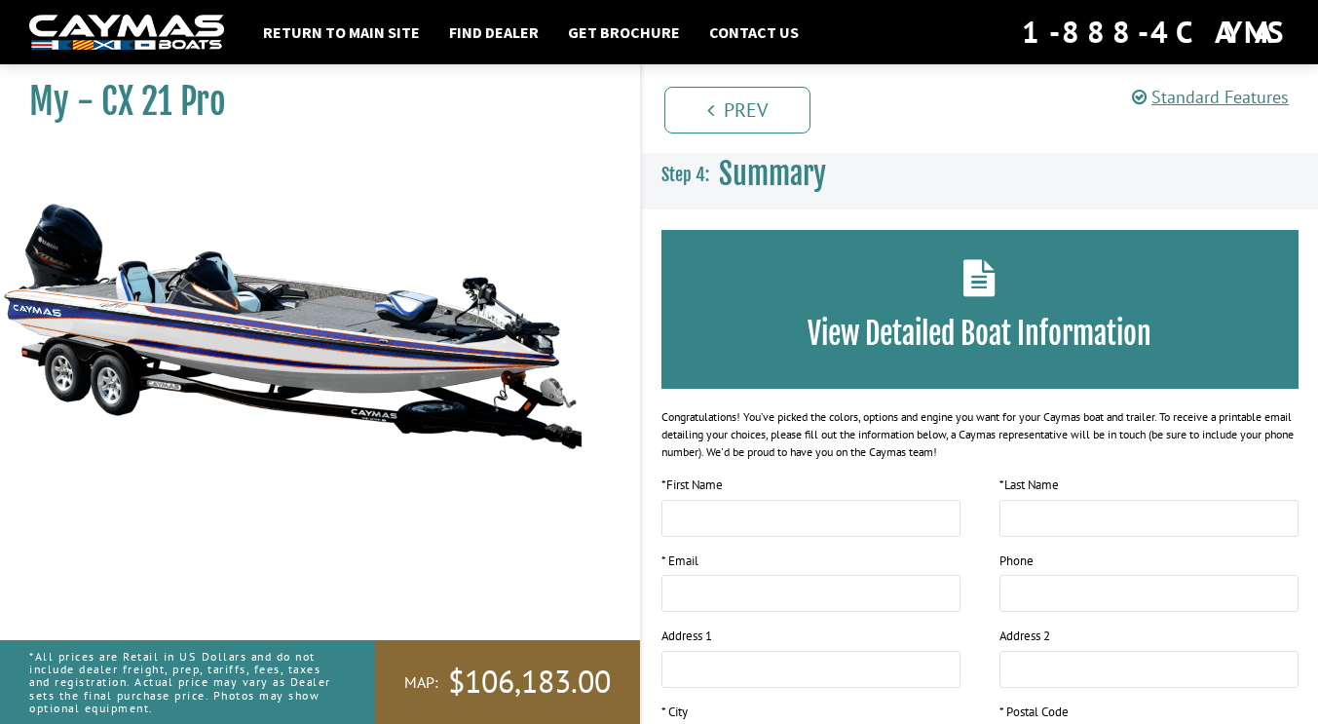
scroll to position [0, 0]
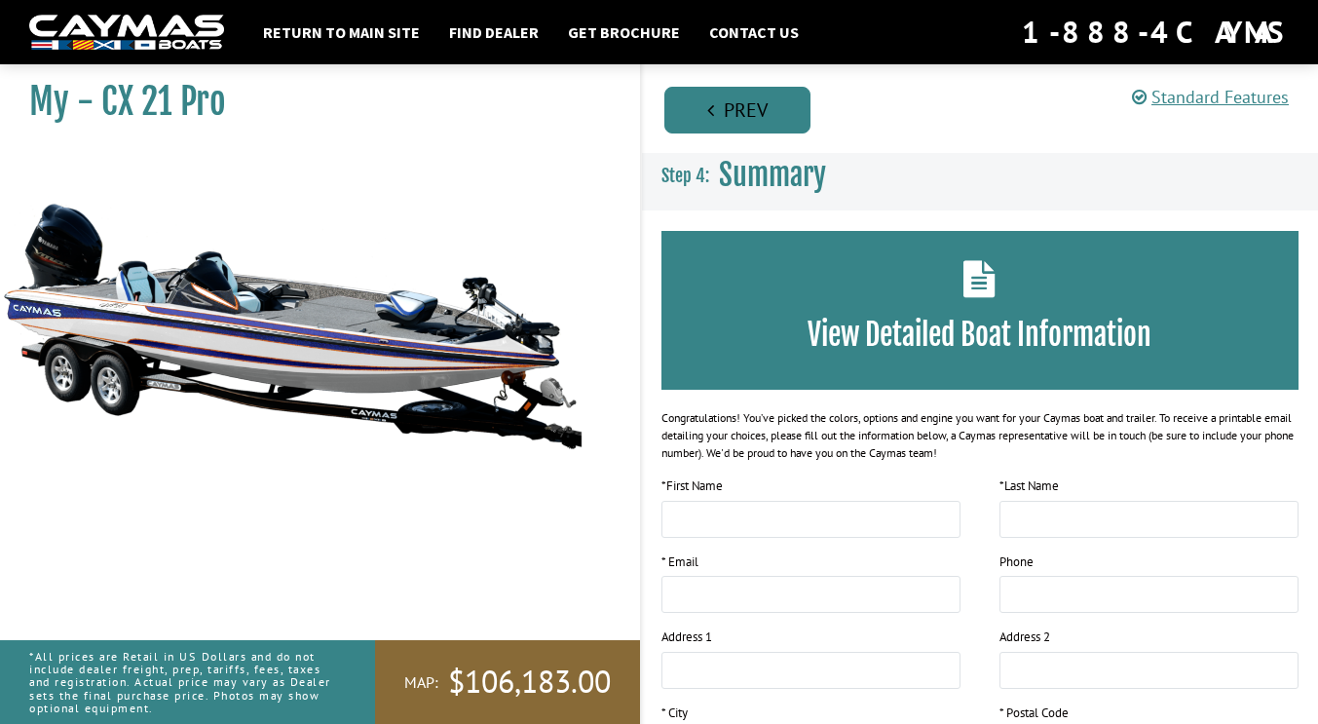
click at [686, 125] on link "Prev" at bounding box center [737, 110] width 146 height 47
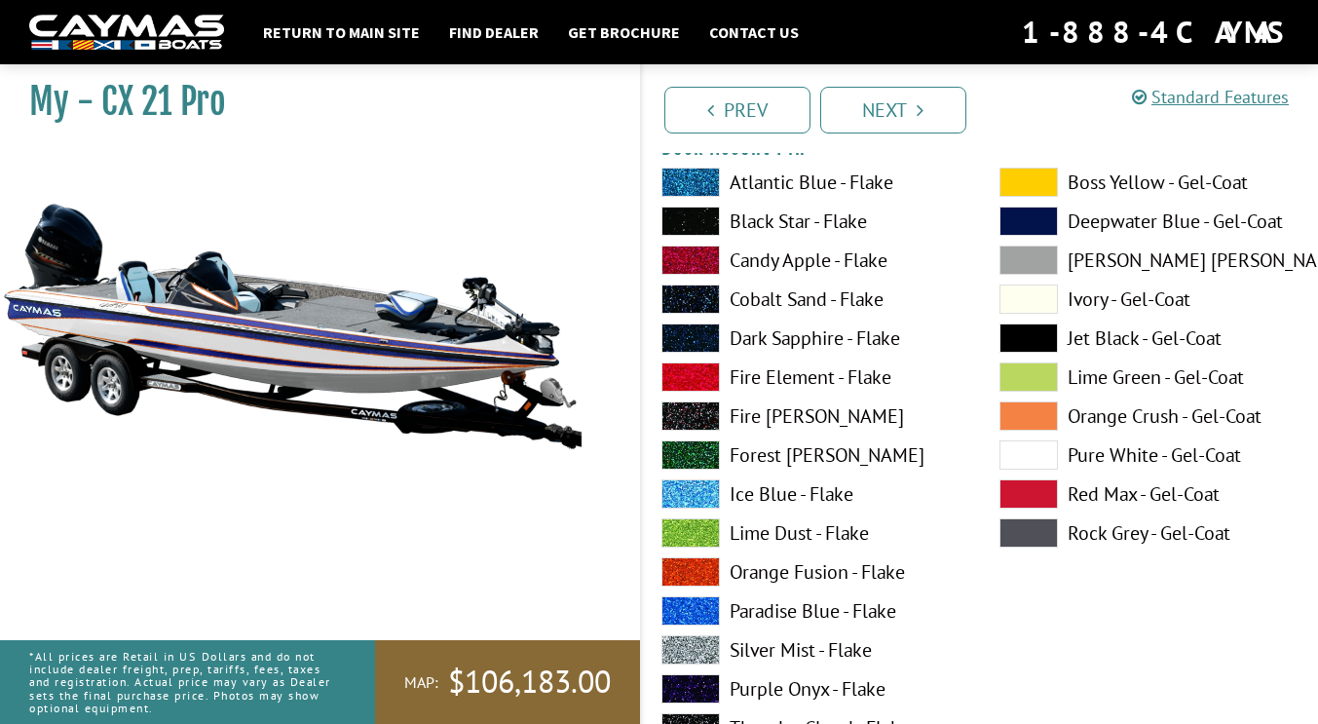
scroll to position [1793, 0]
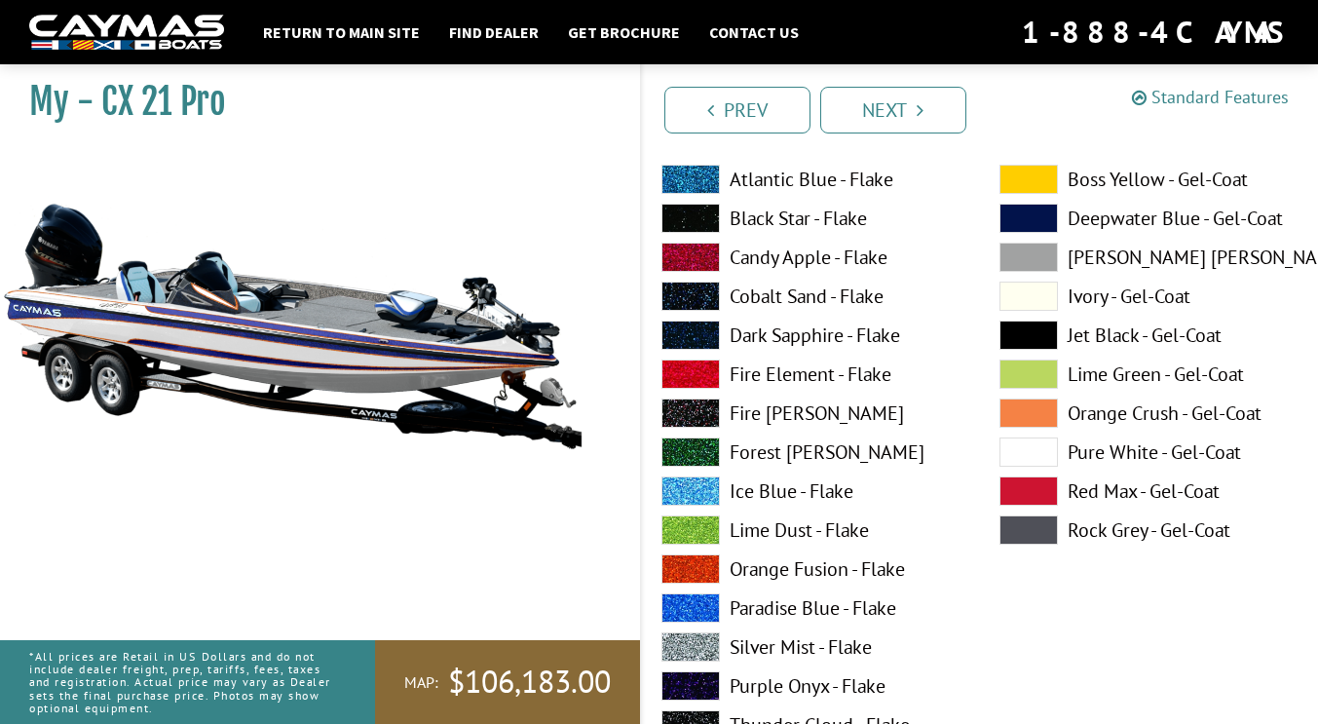
click at [1179, 100] on link "Standard Features" at bounding box center [1210, 97] width 157 height 22
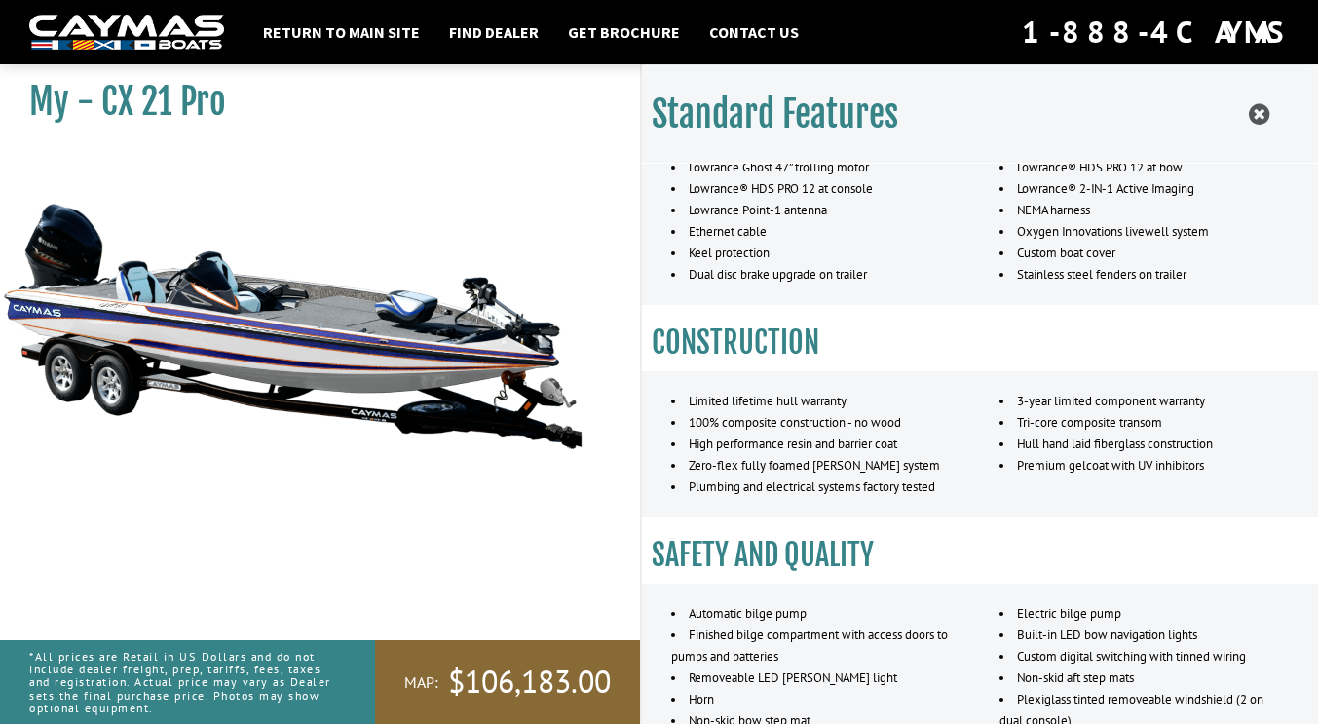
scroll to position [0, 0]
